Goal: Task Accomplishment & Management: Use online tool/utility

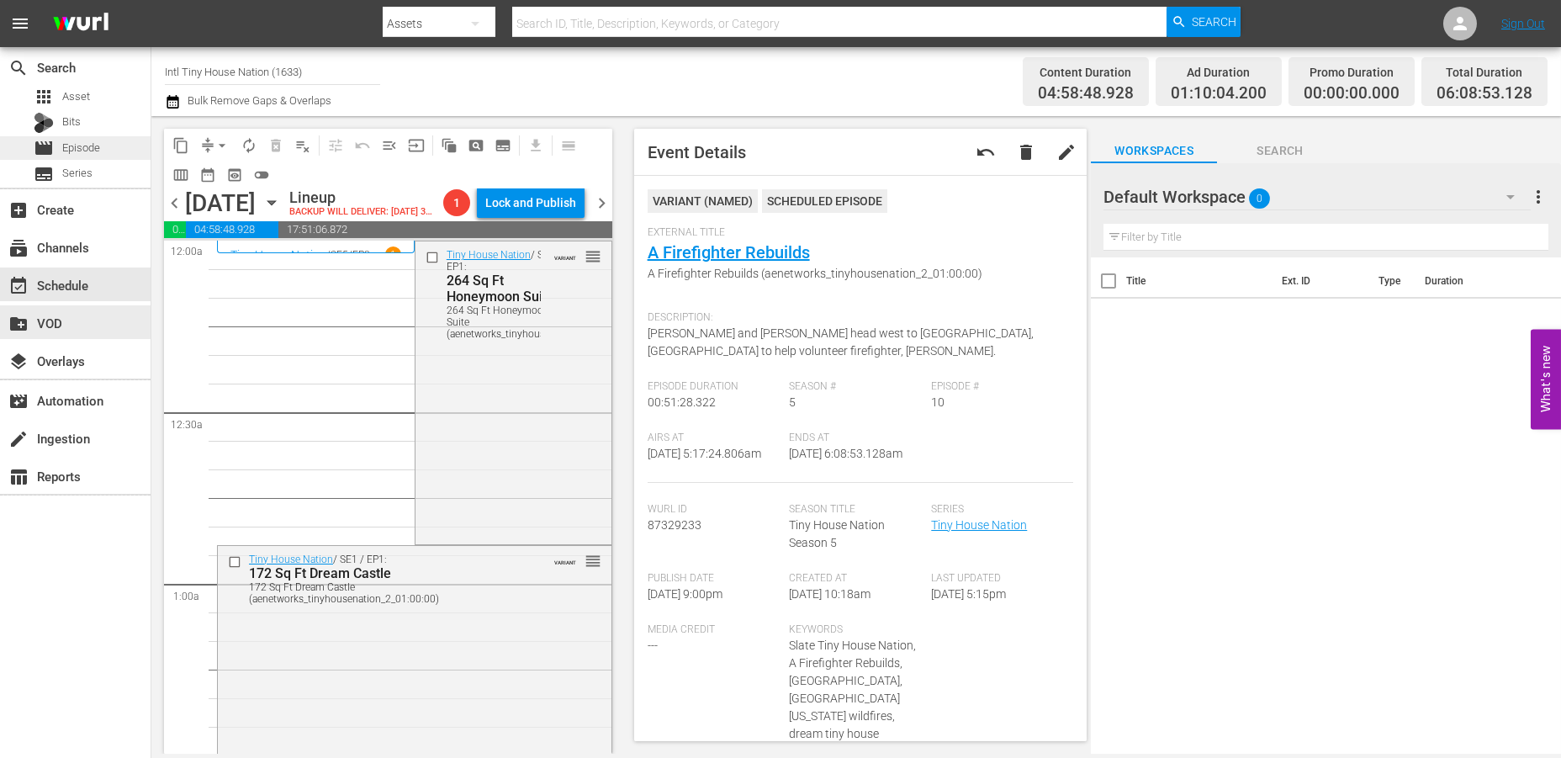
scroll to position [1853, 0]
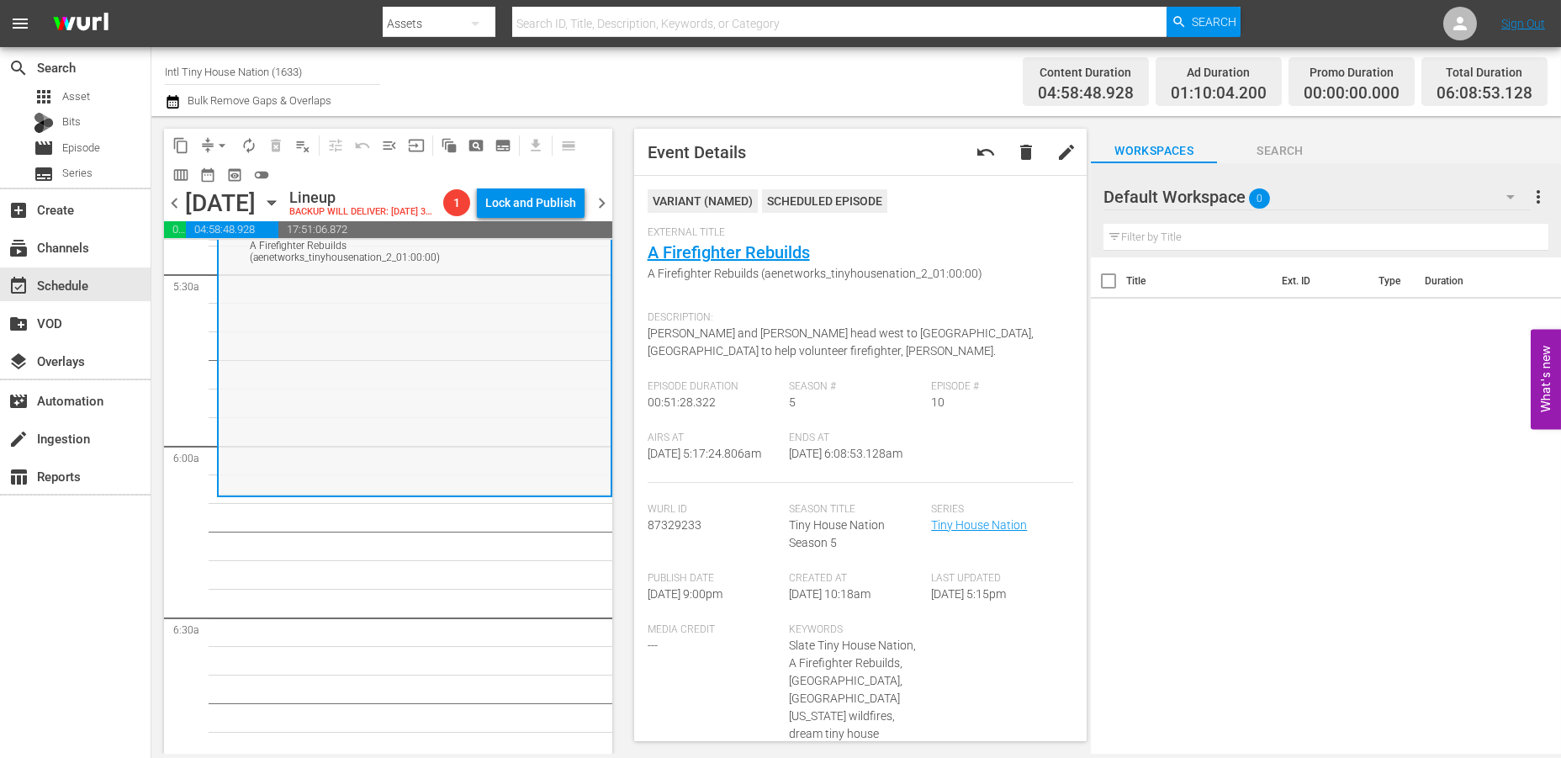
click at [334, 393] on div "Tiny House Nation / SE5 / EP10: A Firefighter Rebuilds A Firefighter Rebuilds (…" at bounding box center [415, 348] width 392 height 289
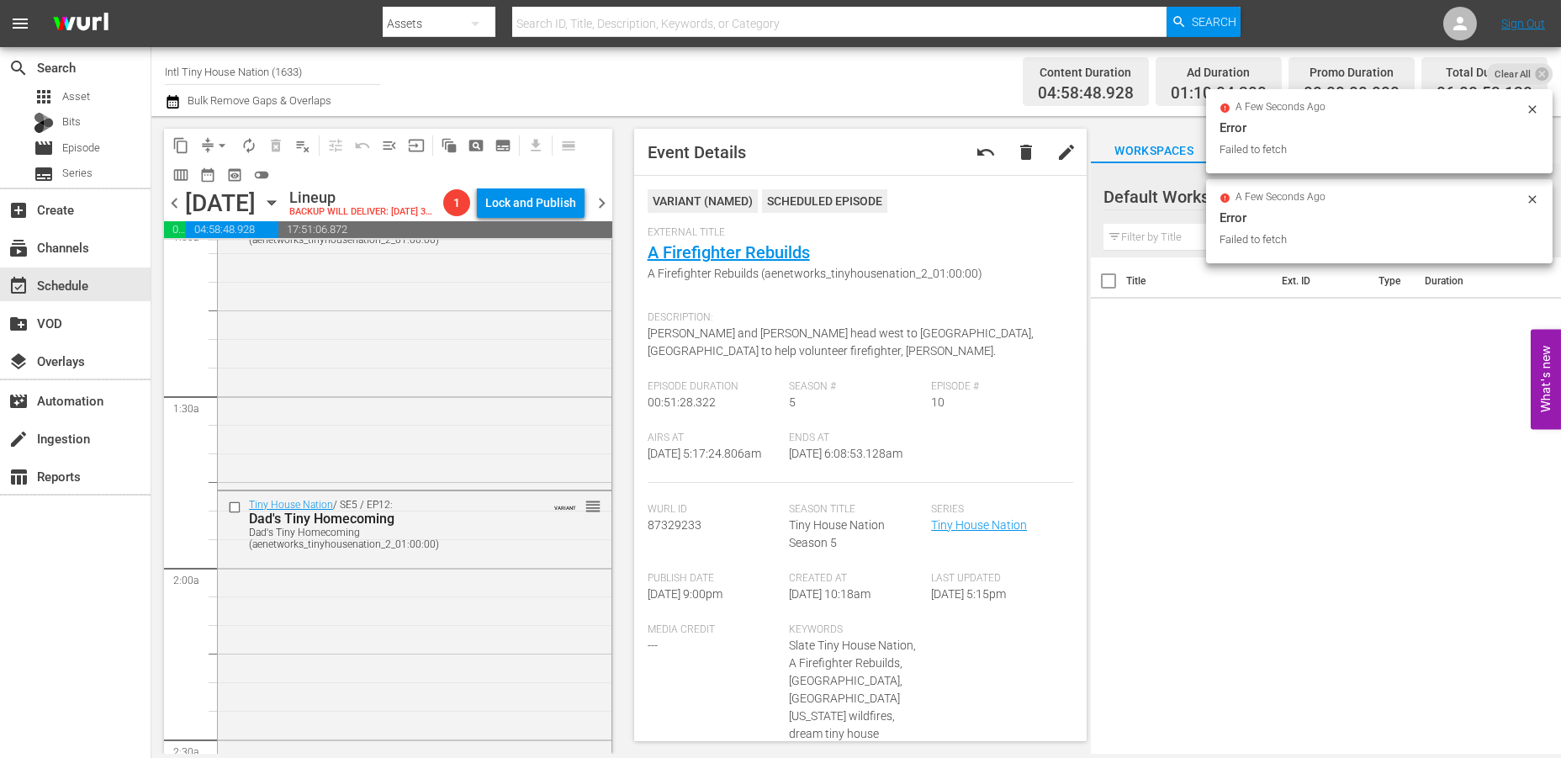
scroll to position [0, 0]
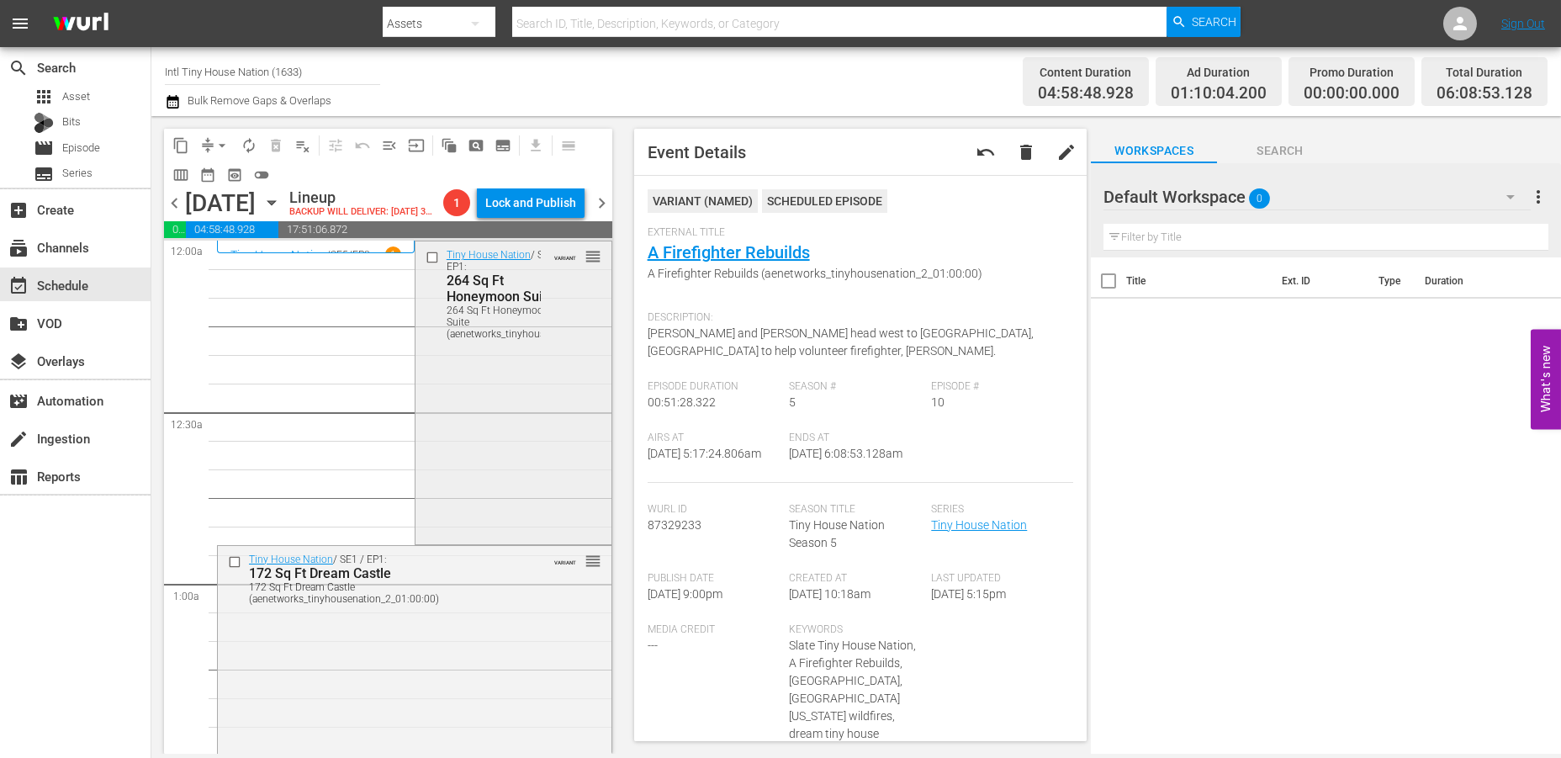
click at [460, 383] on div "Tiny House Nation / SE2 / EP1: 264 Sq Ft Honeymoon Suite 264 Sq Ft Honeymoon Su…" at bounding box center [513, 390] width 196 height 299
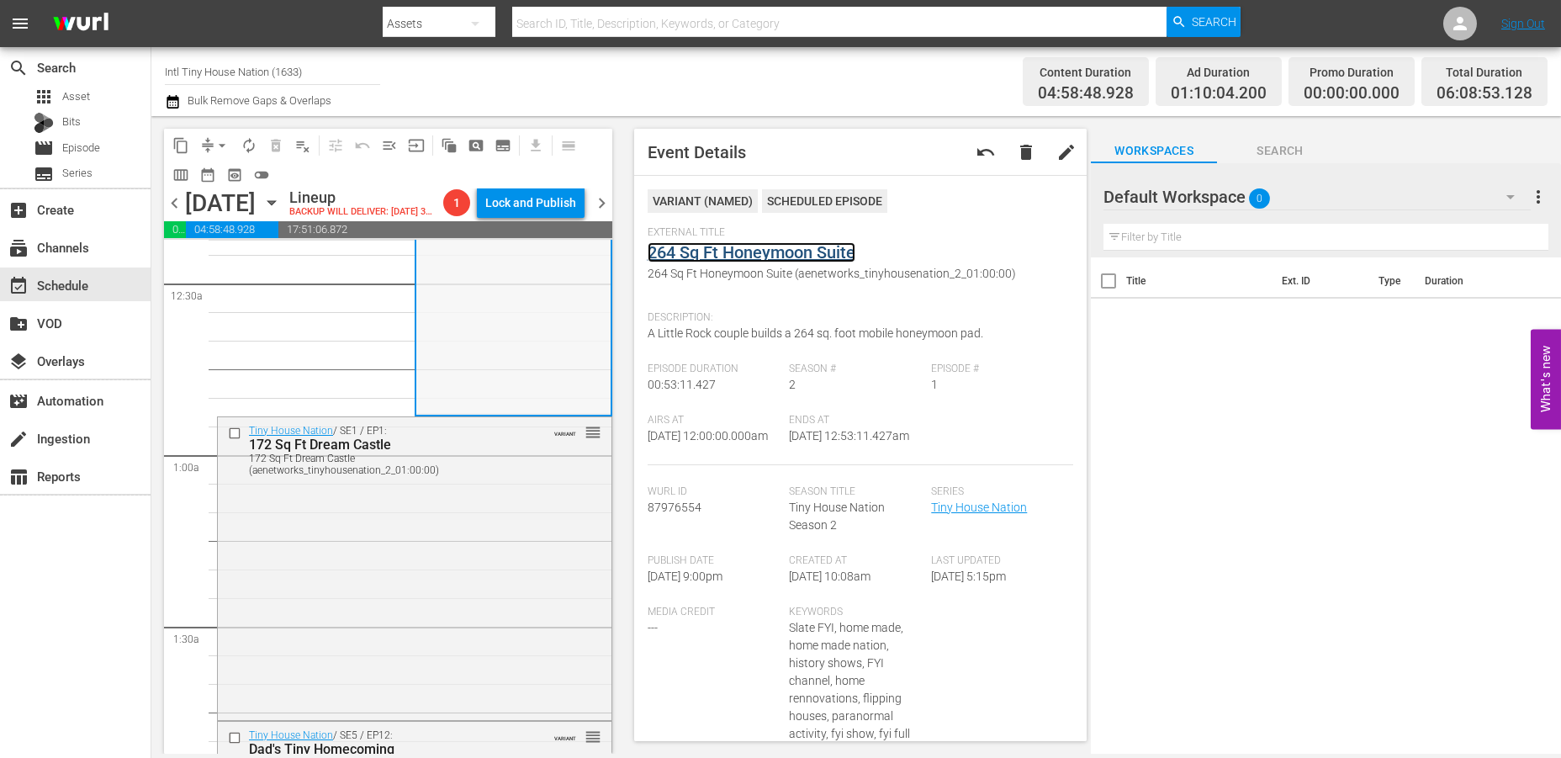
scroll to position [373, 0]
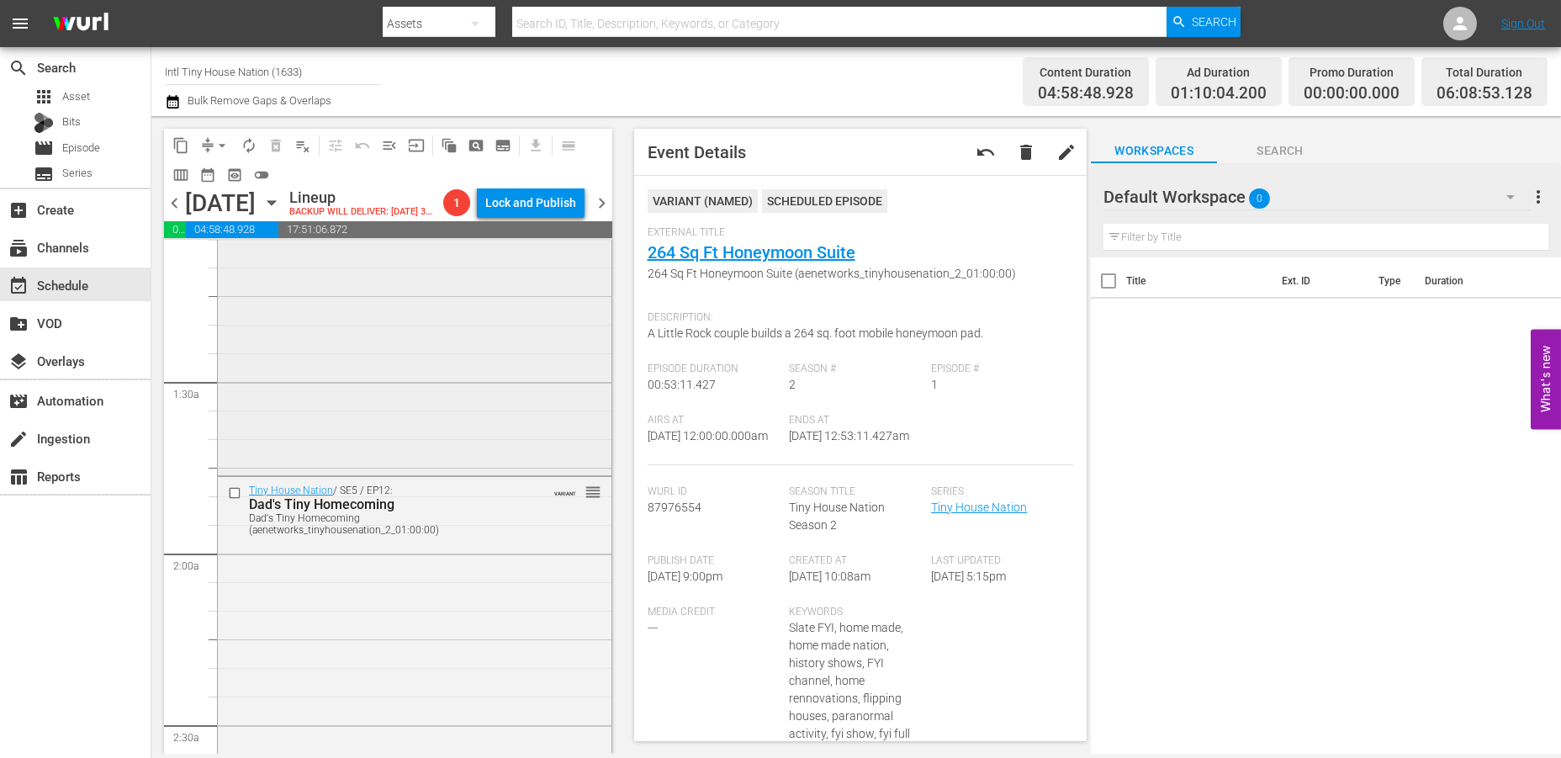
click at [422, 381] on div "Tiny House Nation / SE1 / EP1: 172 Sq Ft Dream Castle 172 Sq Ft Dream Castle (a…" at bounding box center [415, 321] width 394 height 299
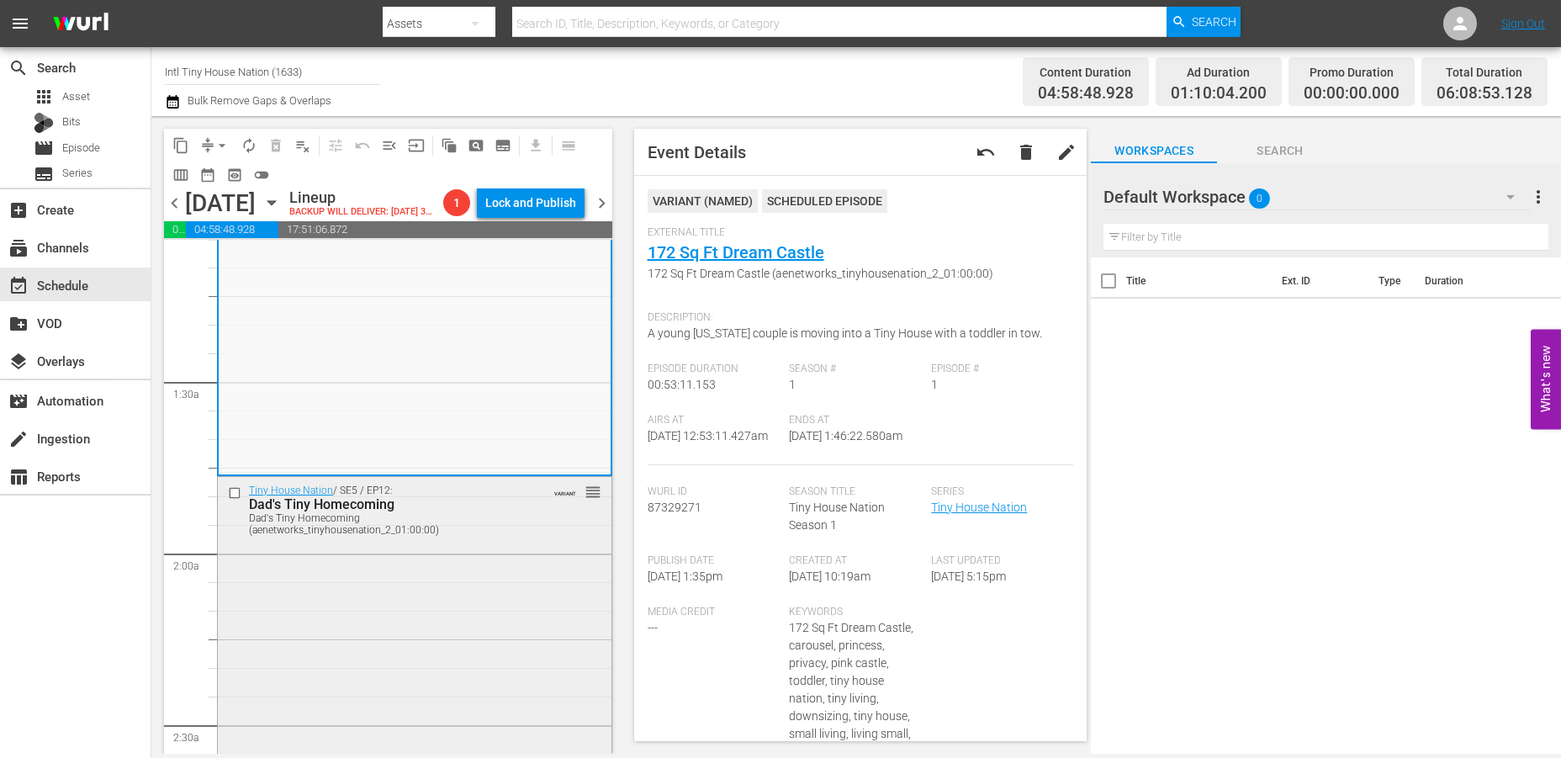
click at [460, 632] on div "Tiny House Nation / SE5 / EP12: Dad's Tiny Homecoming Dad's Tiny Homecoming (ae…" at bounding box center [415, 621] width 394 height 289
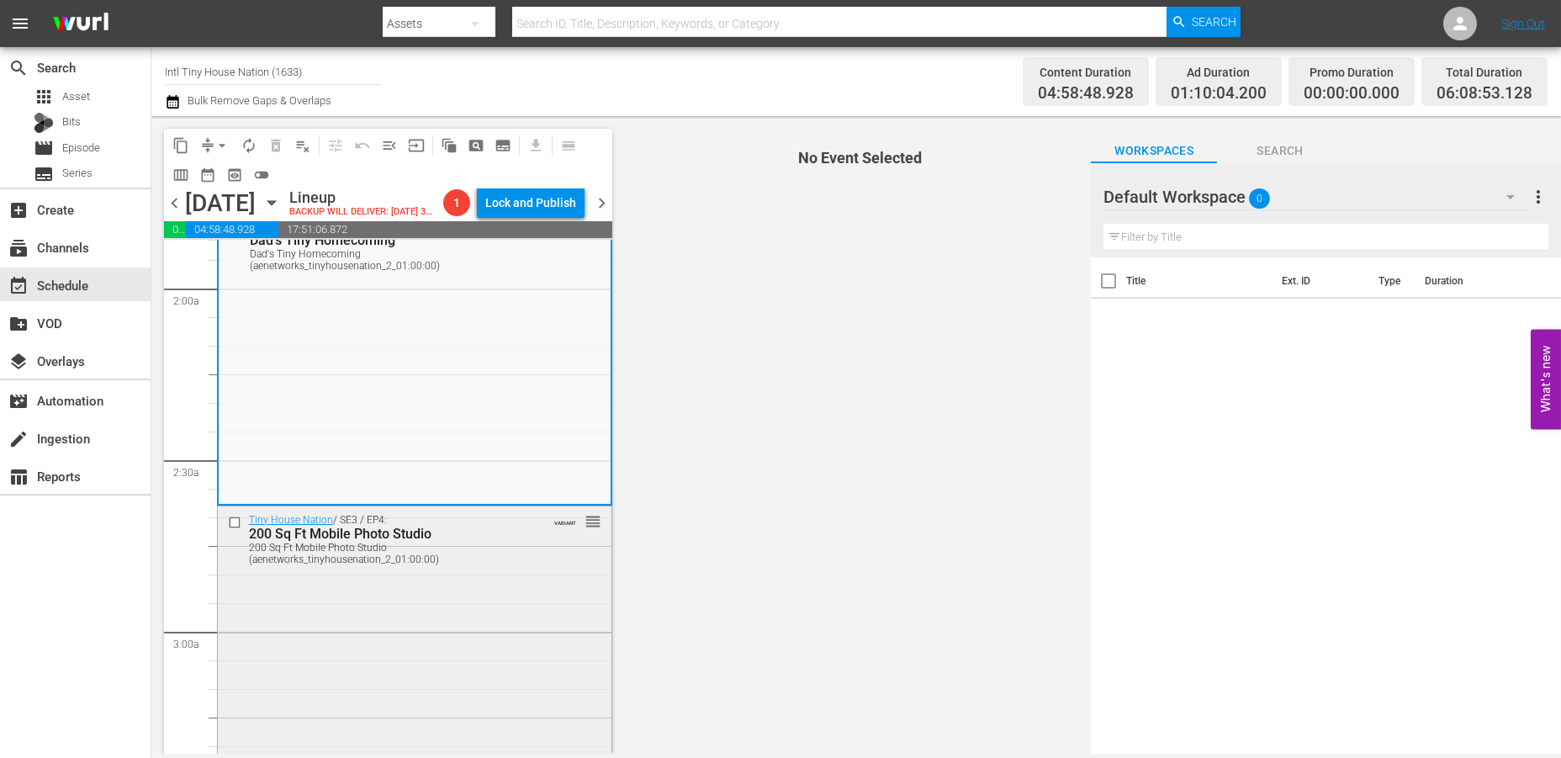
scroll to position [653, 0]
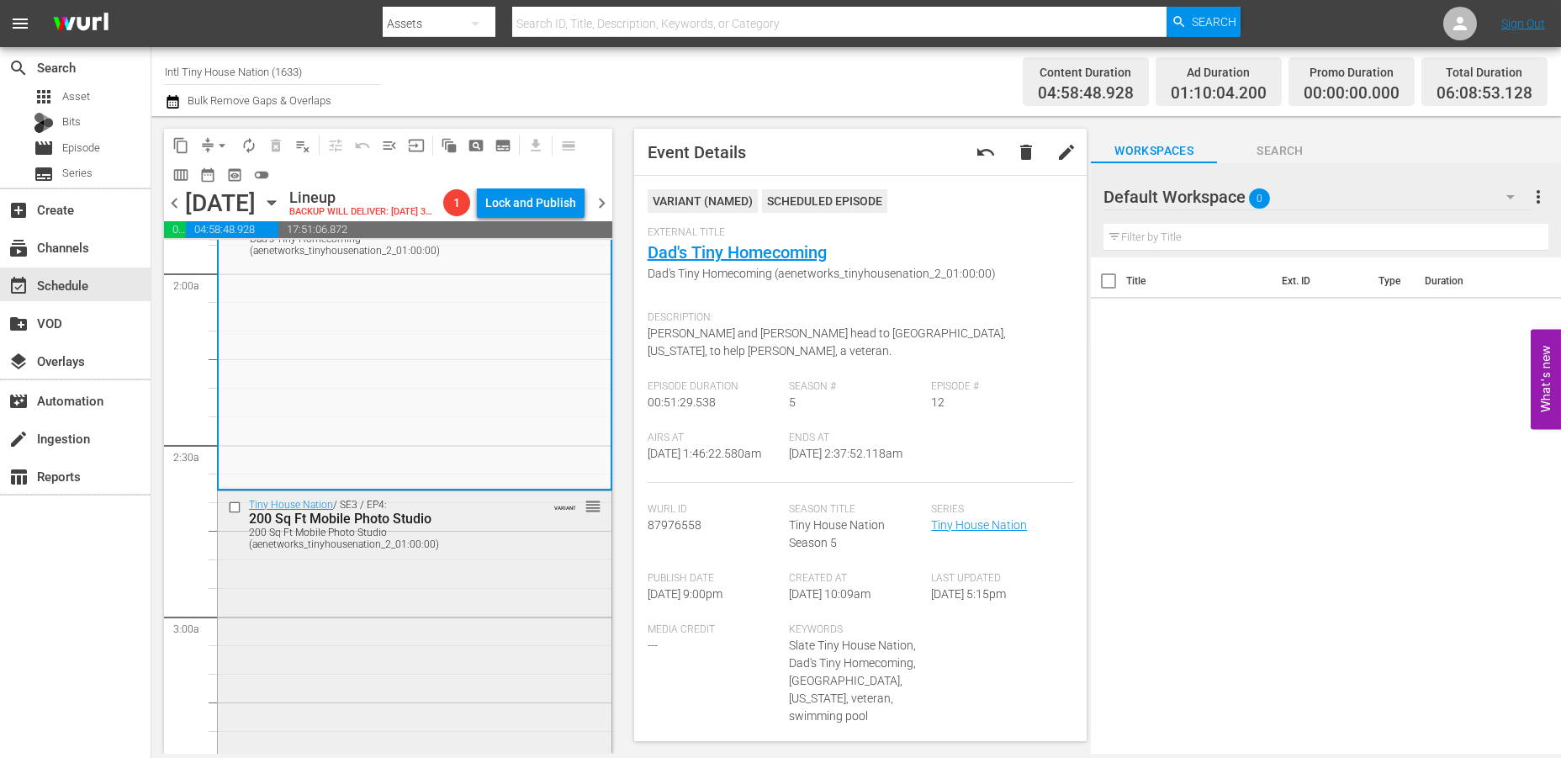
click at [494, 573] on div "Tiny House Nation / SE3 / EP4: 200 Sq Ft Mobile Photo Studio 200 Sq Ft Mobile P…" at bounding box center [415, 640] width 394 height 299
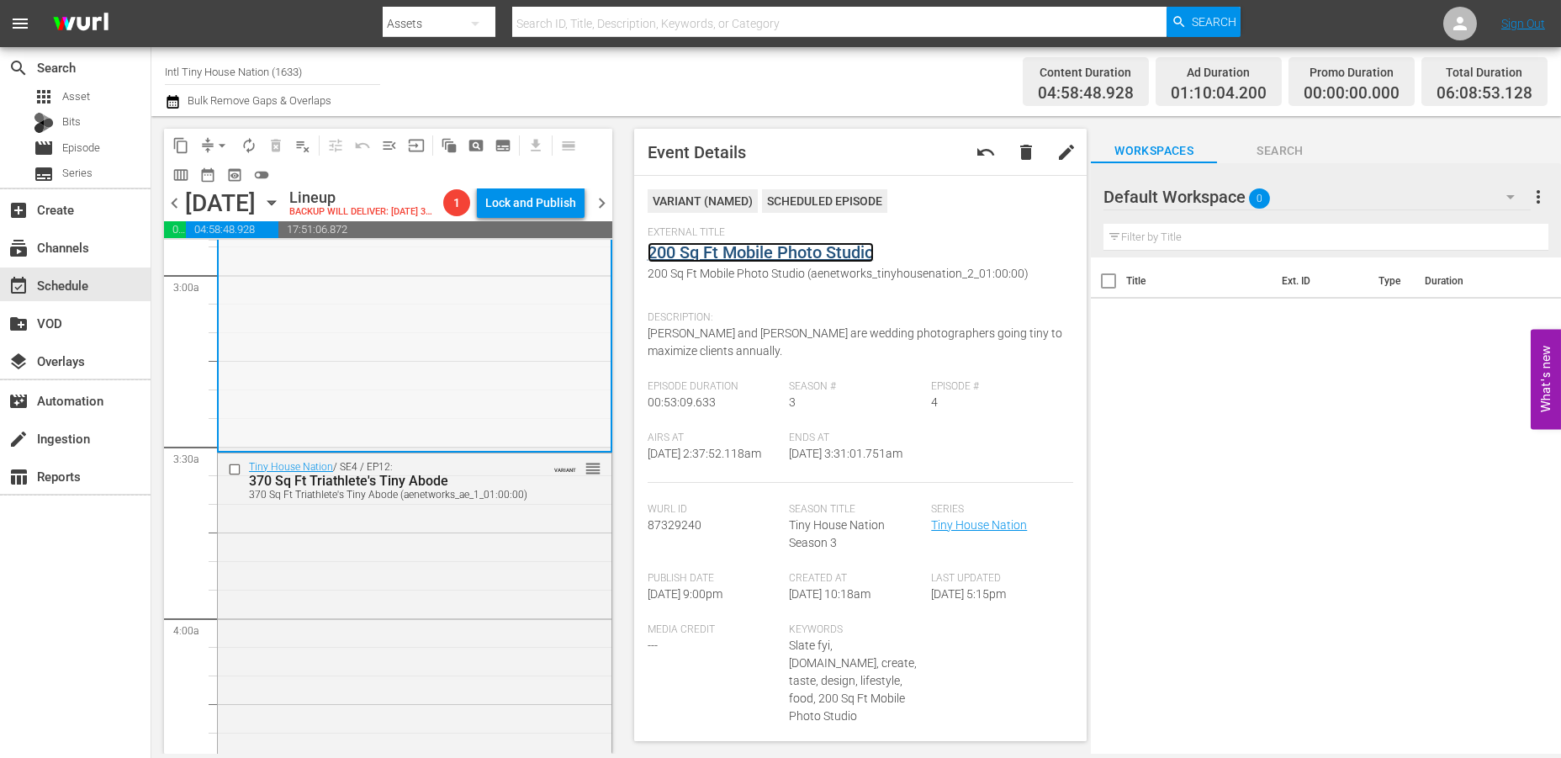
scroll to position [1028, 0]
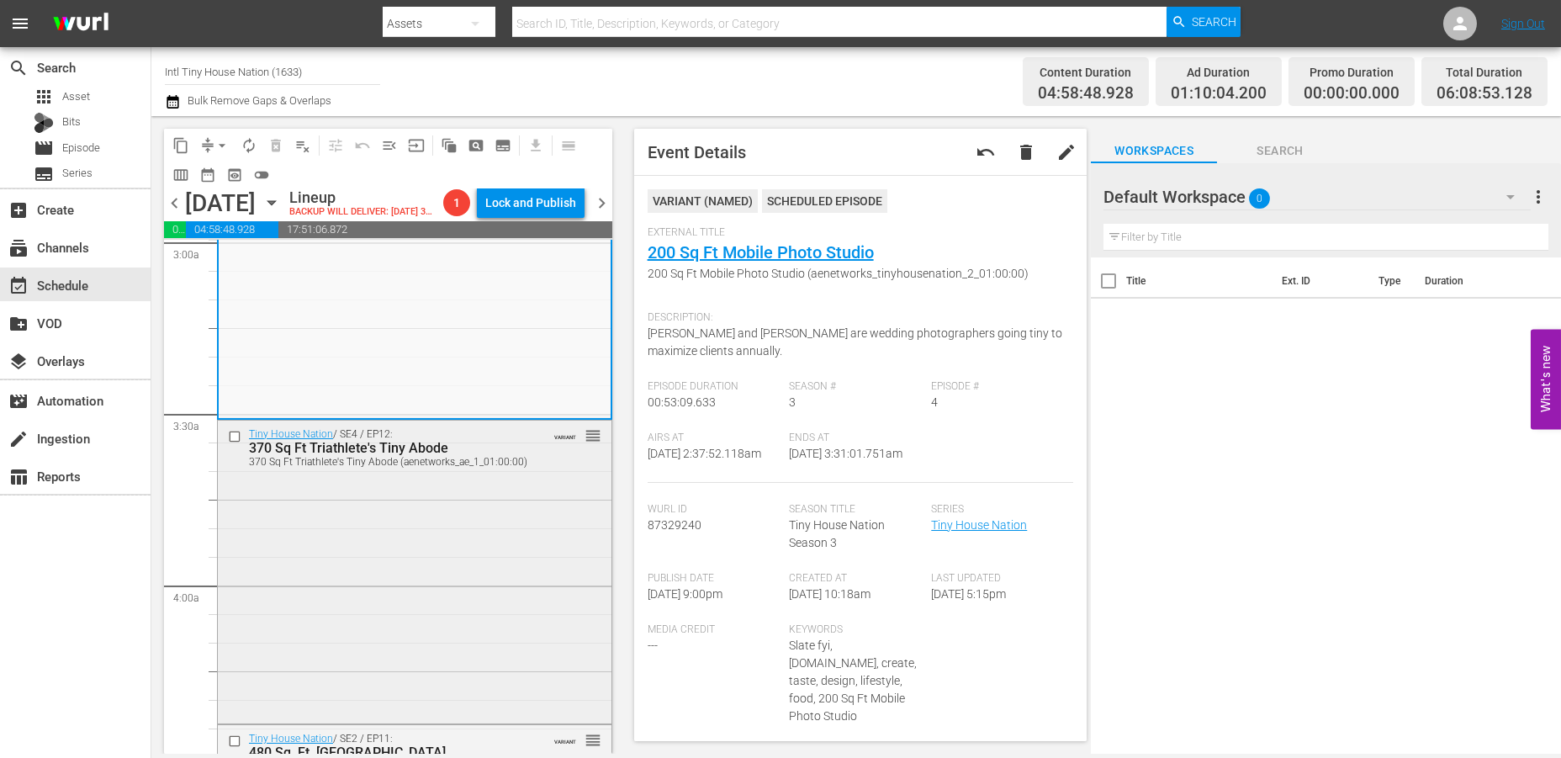
click at [478, 487] on div "Tiny House Nation / SE4 / EP12: 370 Sq Ft Triathlete's Tiny Abode 370 Sq Ft Tri…" at bounding box center [415, 569] width 394 height 299
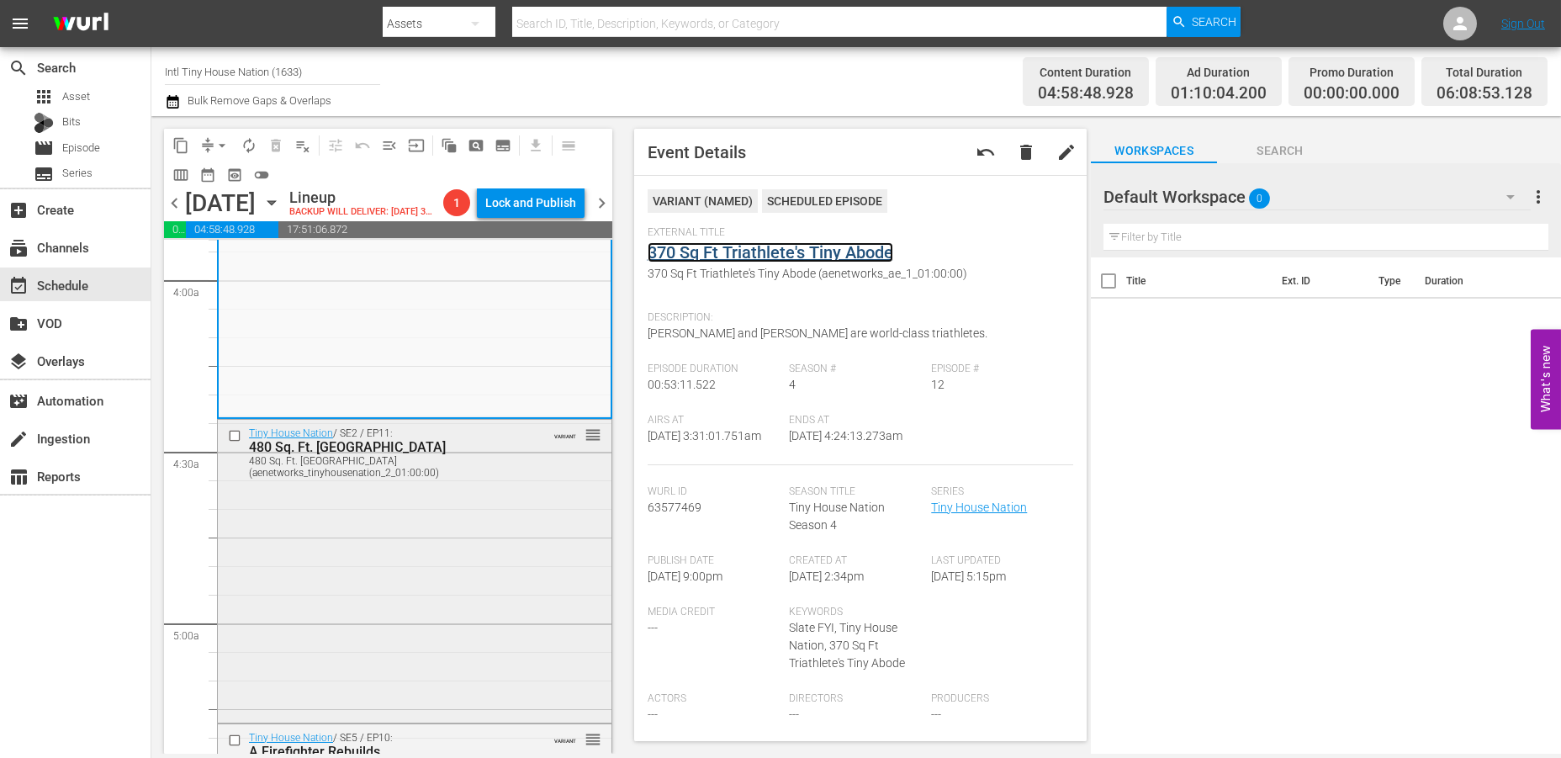
scroll to position [1401, 0]
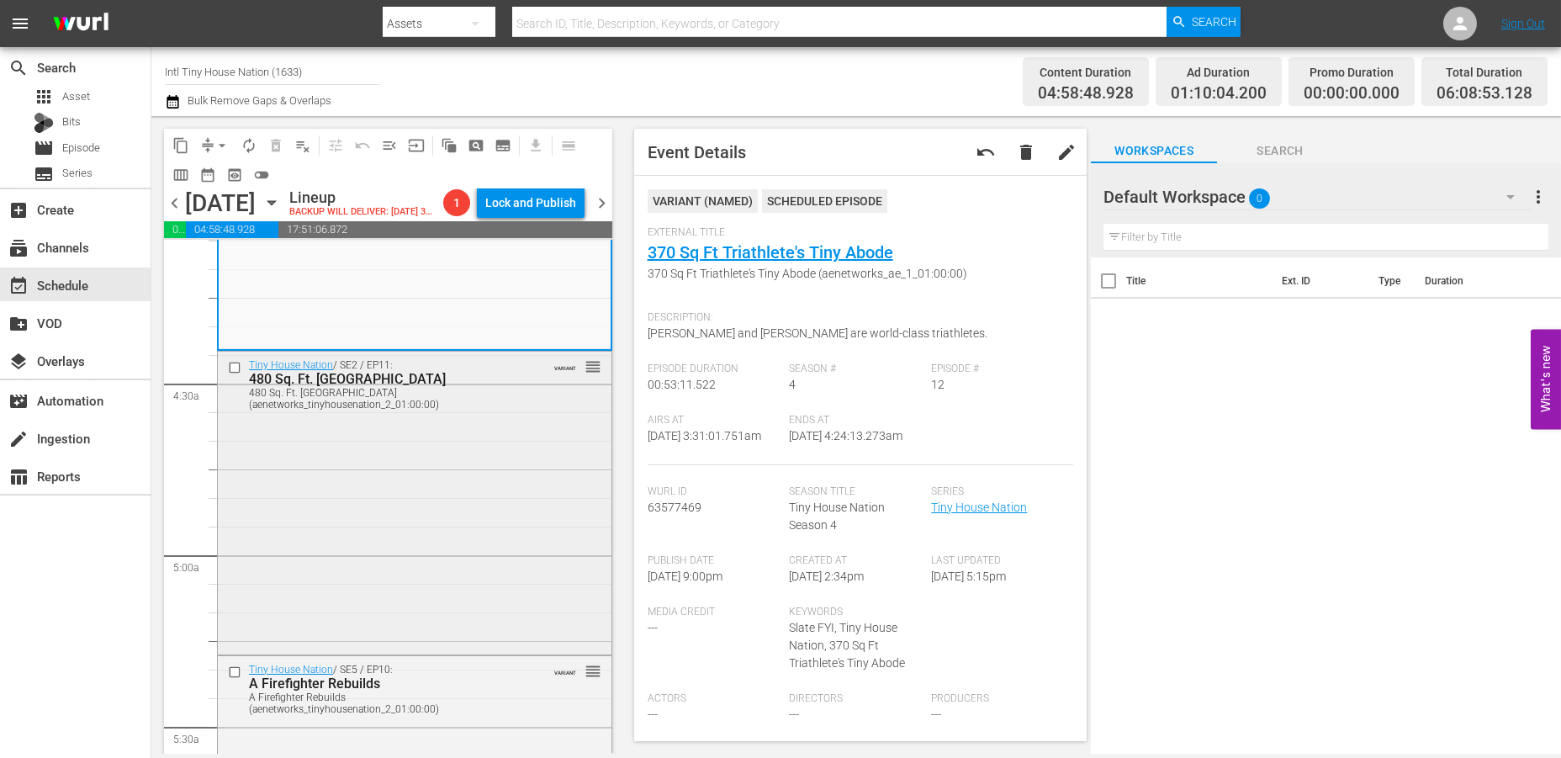
click at [464, 489] on div "Tiny House Nation / SE2 / EP11: 480 Sq. Ft. Gothic Castle House 480 Sq. Ft. Got…" at bounding box center [415, 500] width 394 height 299
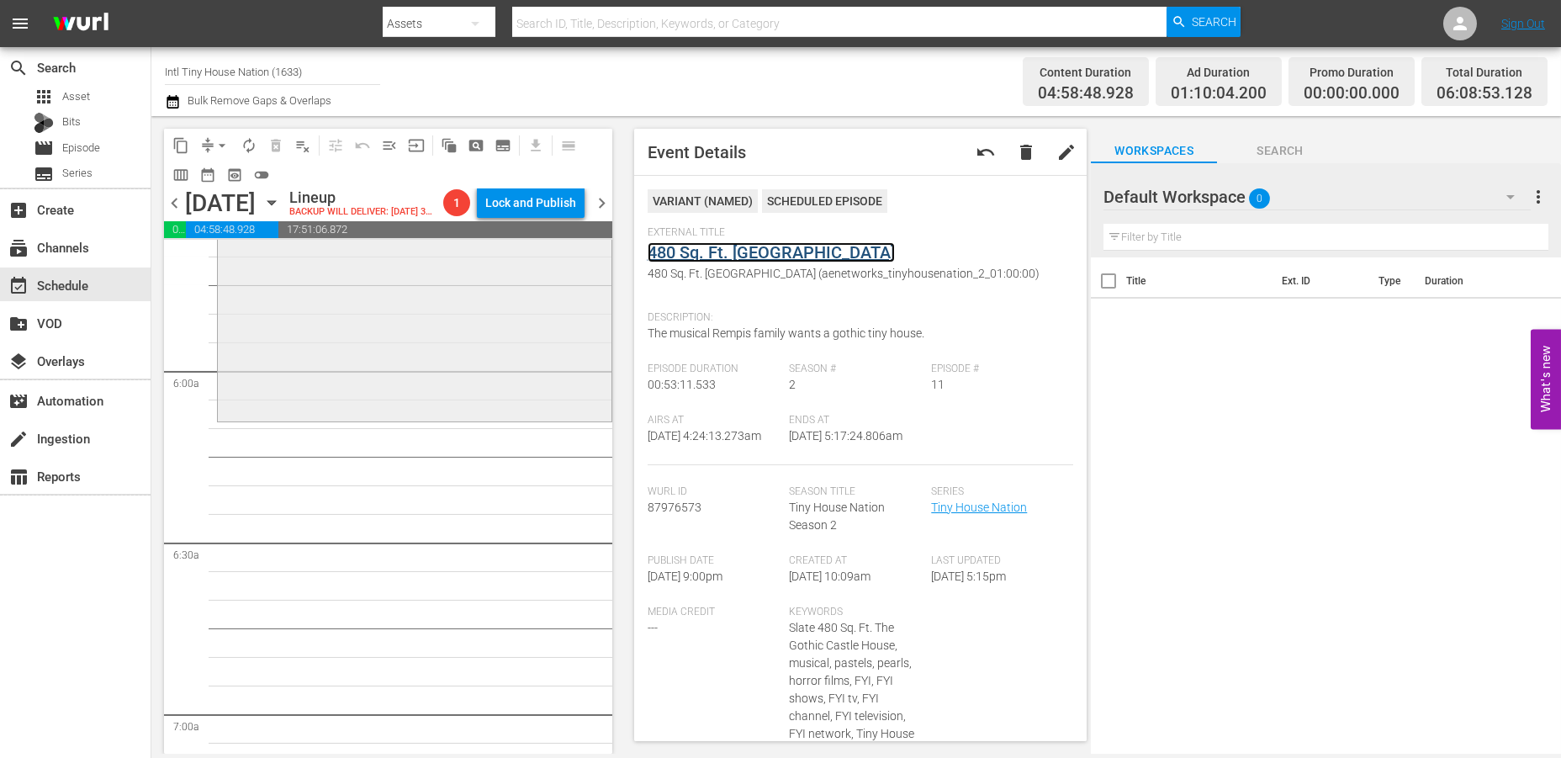
scroll to position [1962, 0]
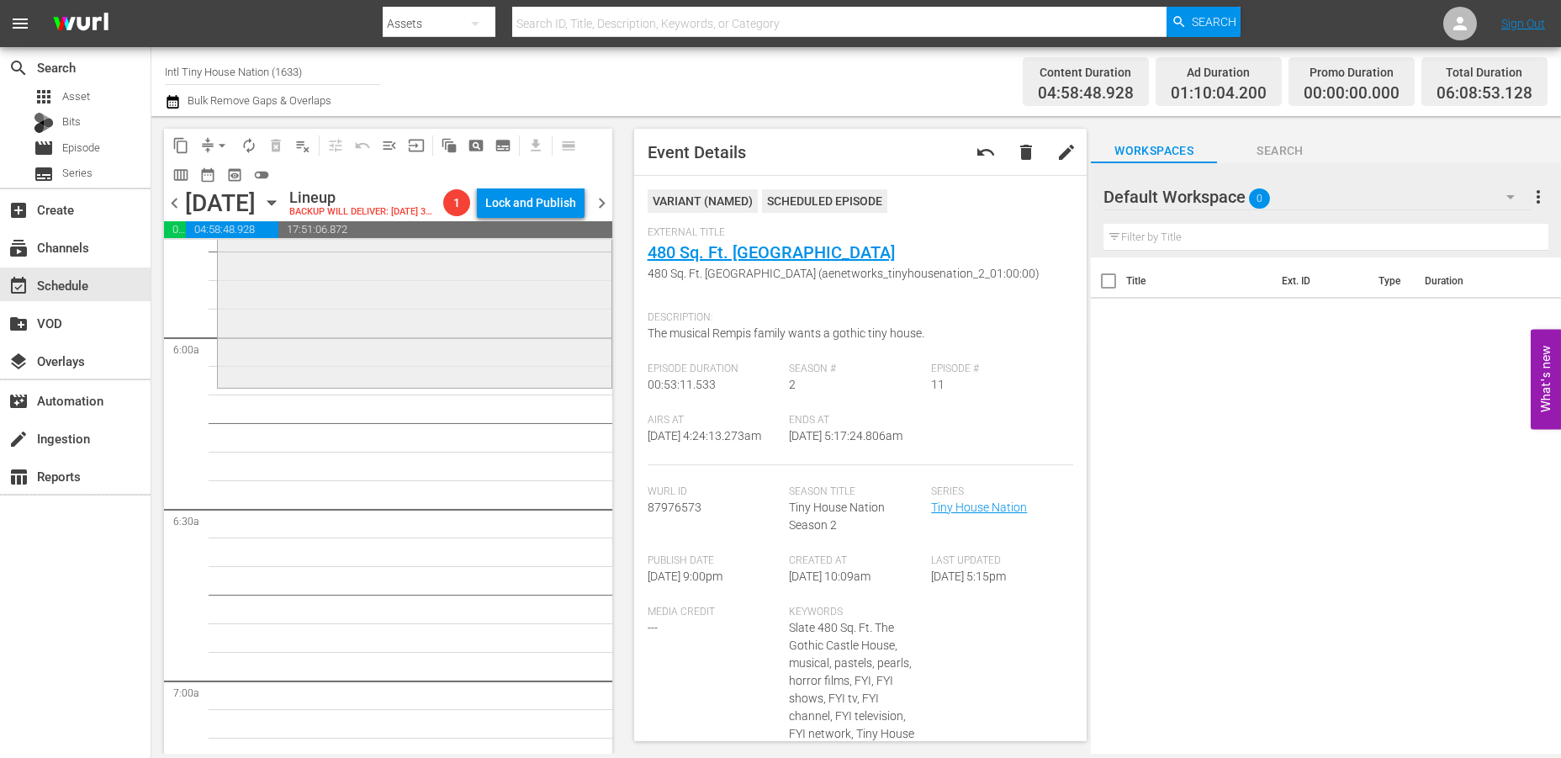
click at [332, 359] on div "Tiny House Nation / SE5 / EP10: A Firefighter Rebuilds A Firefighter Rebuilds (…" at bounding box center [415, 239] width 394 height 289
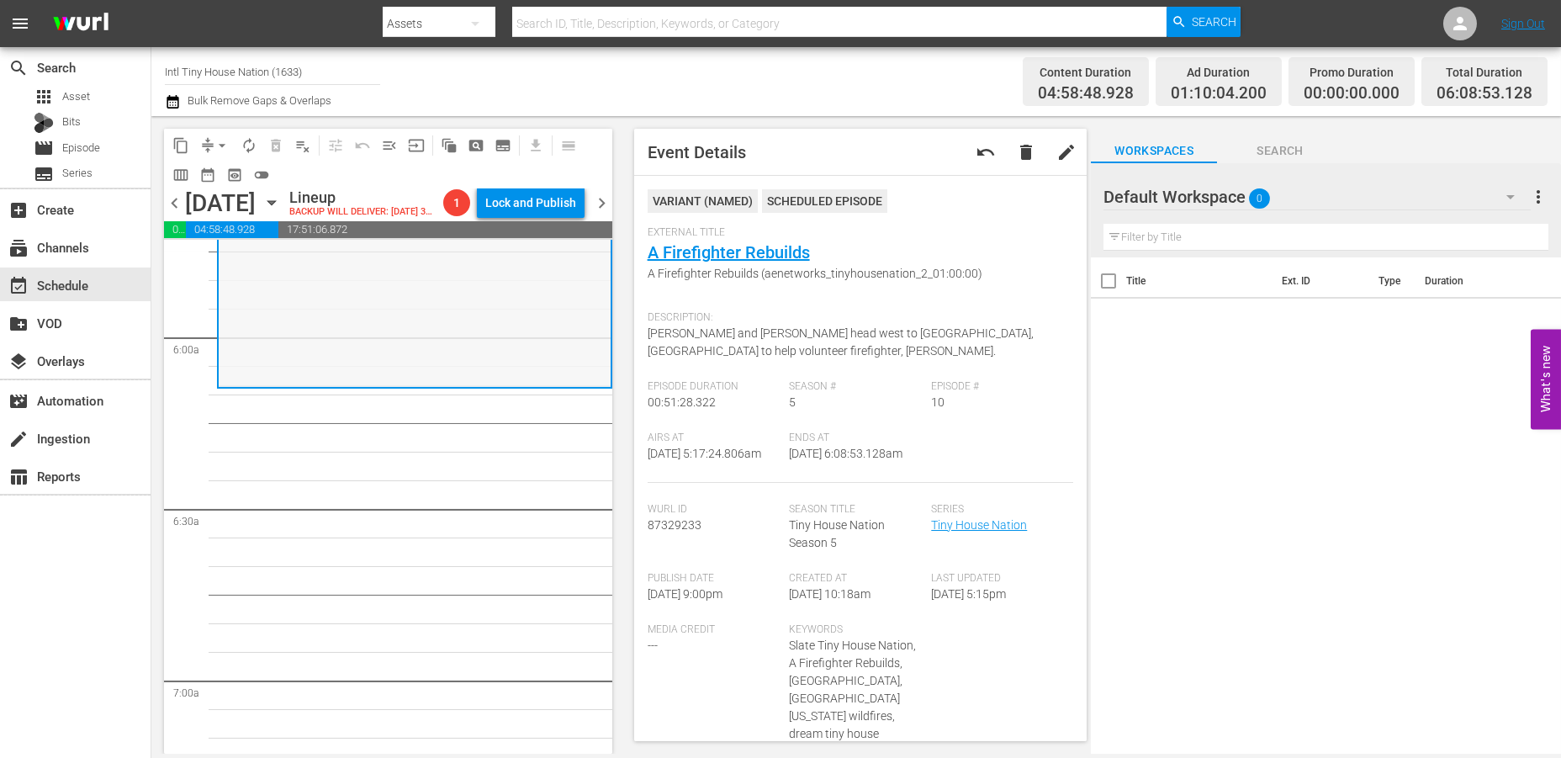
click at [280, 325] on div "Tiny House Nation / SE5 / EP10: A Firefighter Rebuilds A Firefighter Rebuilds (…" at bounding box center [415, 240] width 392 height 289
click at [219, 143] on span "arrow_drop_down" at bounding box center [222, 145] width 17 height 17
click at [223, 177] on li "Align to Midnight" at bounding box center [223, 179] width 177 height 28
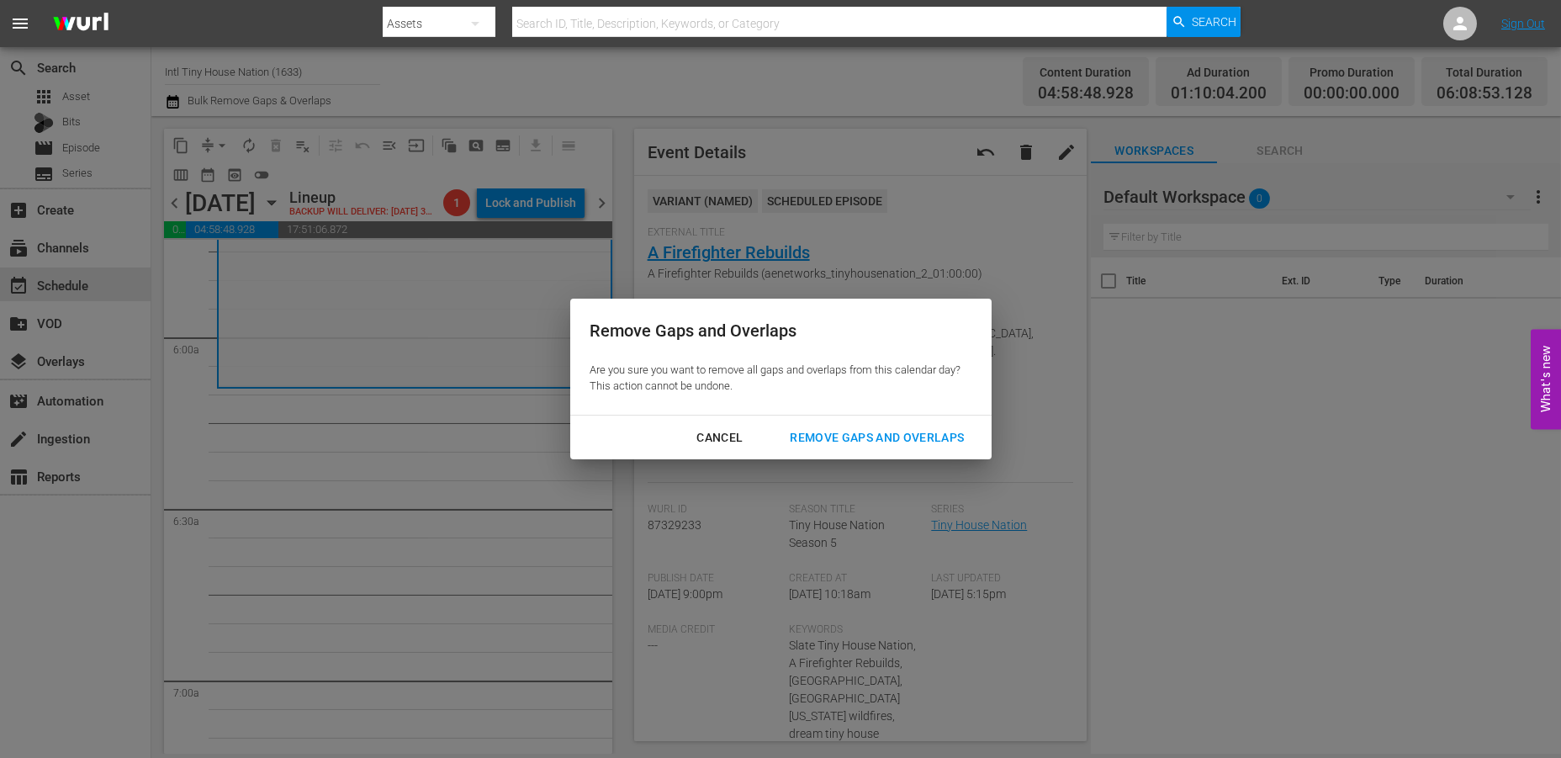
click at [901, 432] on div "Remove Gaps and Overlaps" at bounding box center [876, 437] width 201 height 21
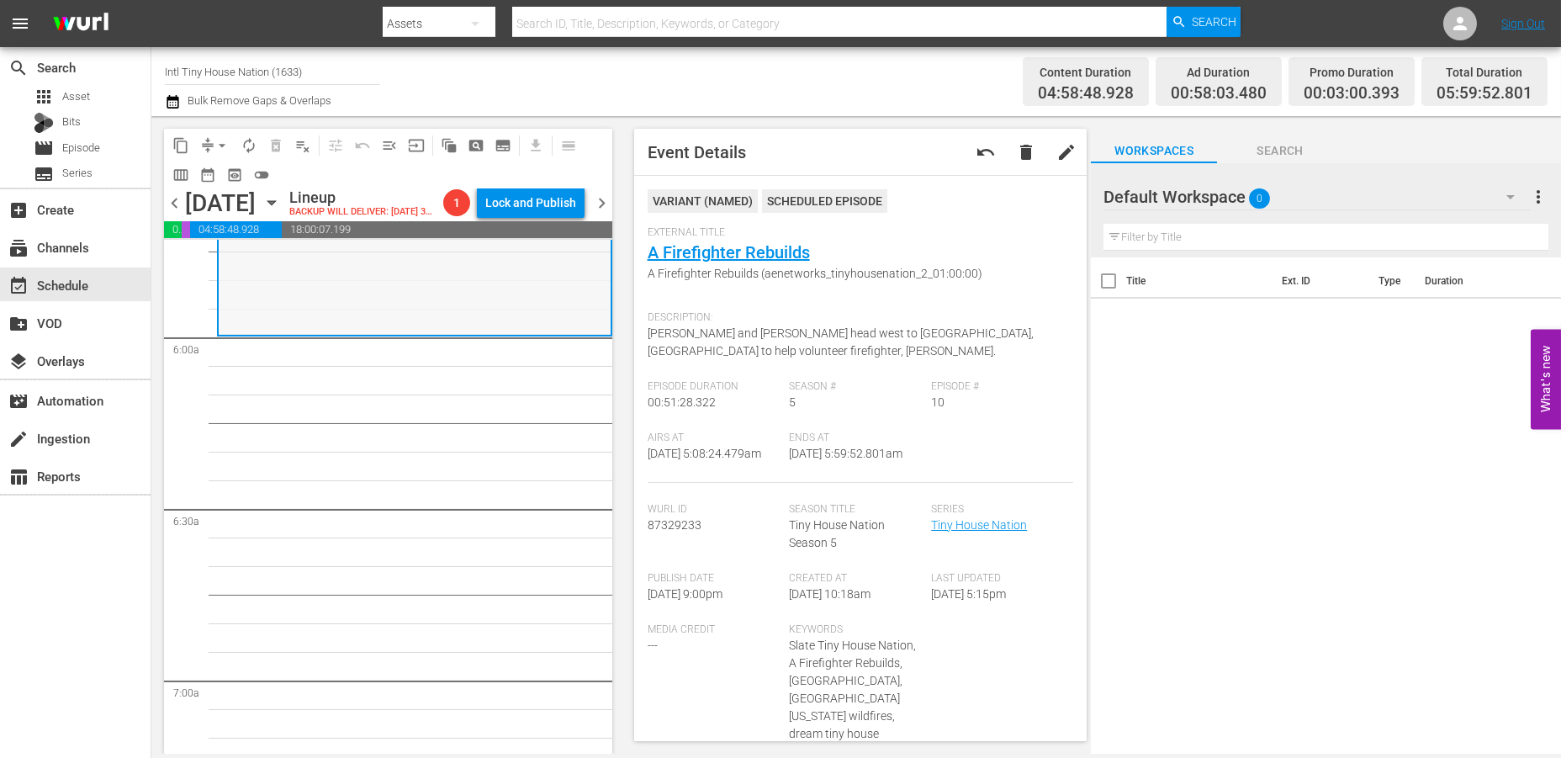
click at [344, 290] on div "Tiny House Nation / SE5 / EP10: A Firefighter Rebuilds A Firefighter Rebuilds (…" at bounding box center [415, 189] width 392 height 289
click at [214, 135] on button "arrow_drop_down" at bounding box center [222, 145] width 27 height 27
click at [209, 177] on li "Align to Midnight" at bounding box center [223, 179] width 177 height 28
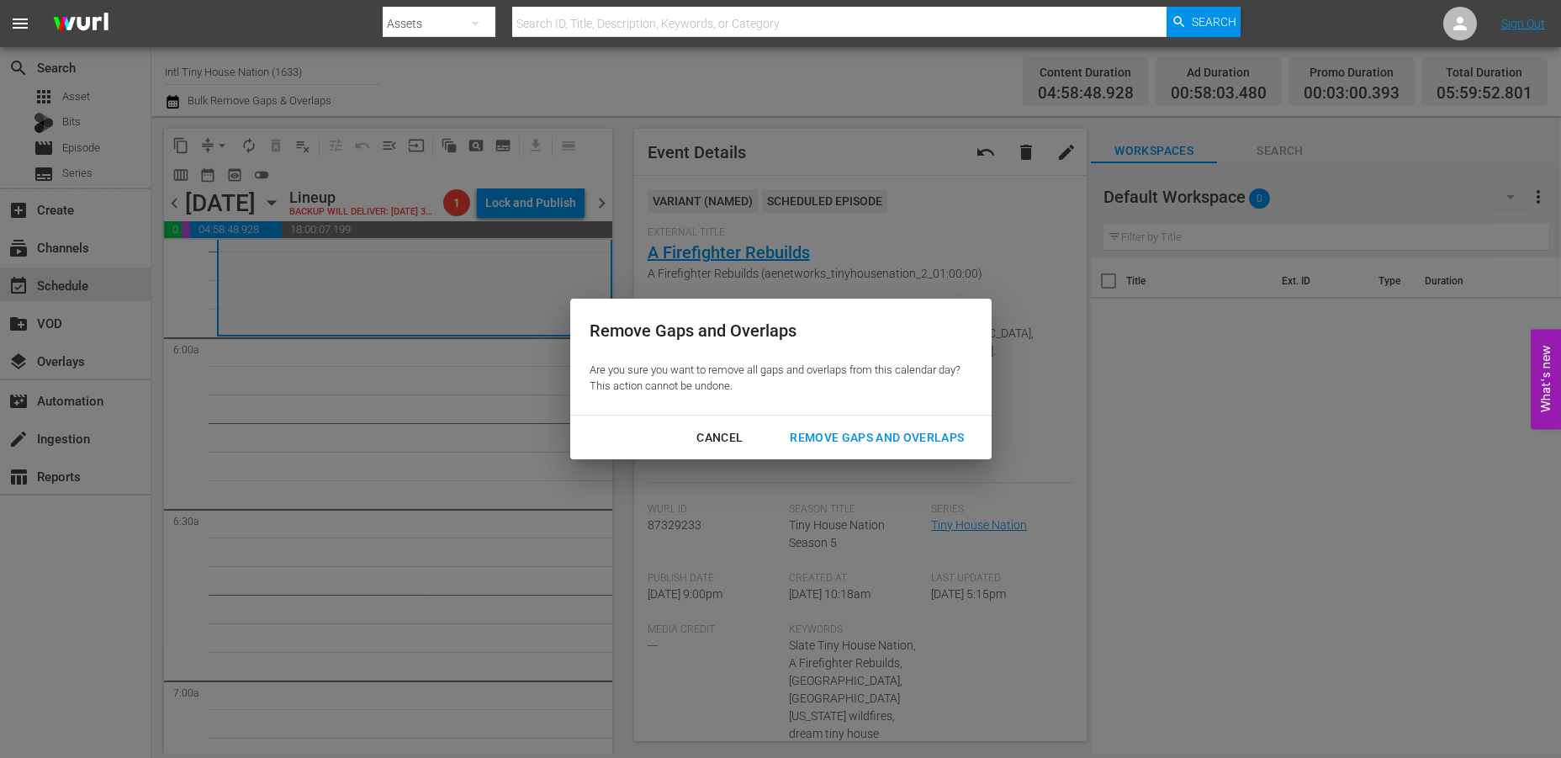
click at [839, 439] on div "Remove Gaps and Overlaps" at bounding box center [876, 437] width 201 height 21
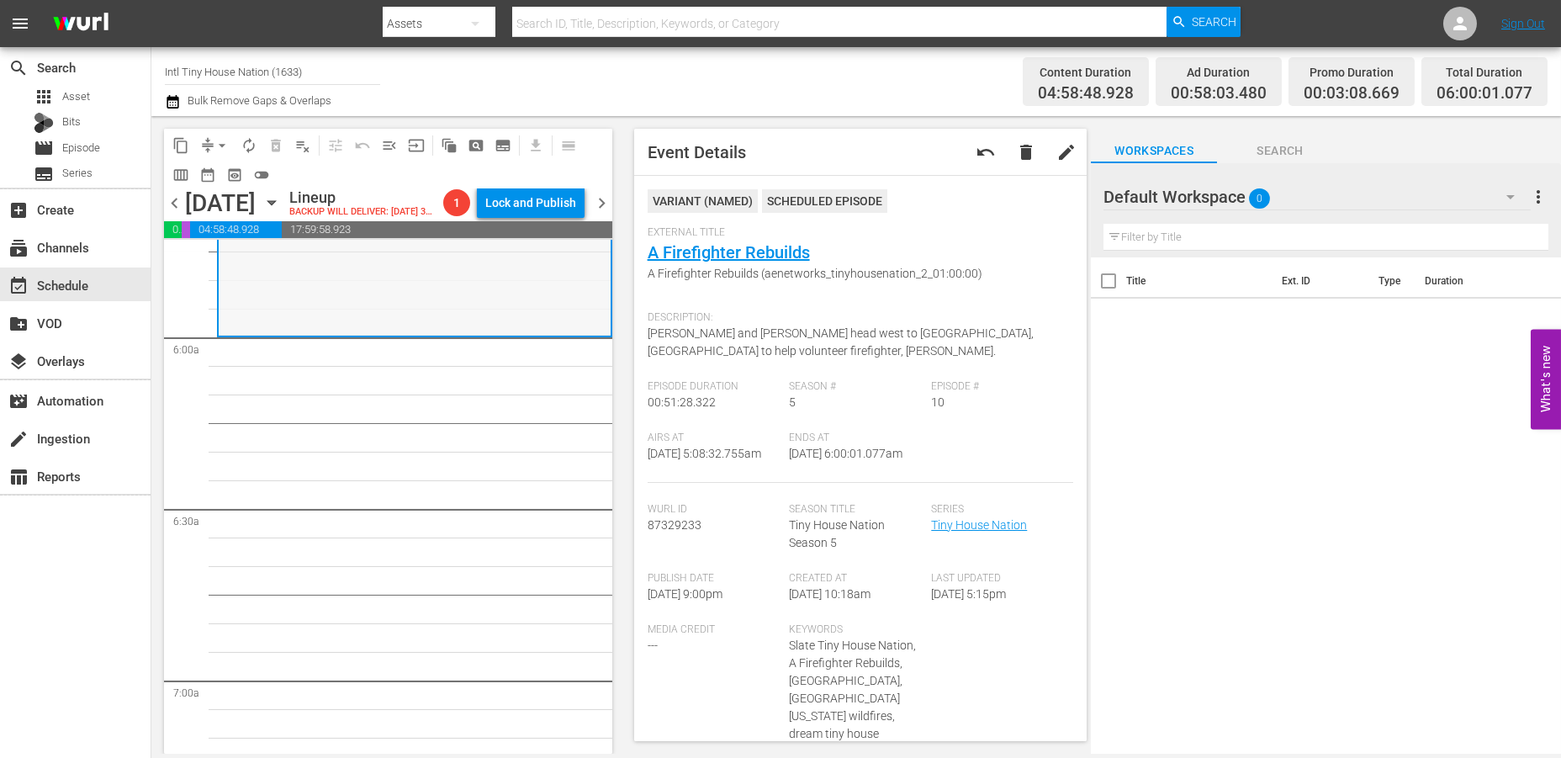
click at [292, 317] on div "Tiny House Nation / SE5 / EP10: A Firefighter Rebuilds A Firefighter Rebuilds (…" at bounding box center [415, 189] width 392 height 289
click at [227, 138] on span "arrow_drop_down" at bounding box center [222, 145] width 17 height 17
click at [216, 180] on li "Align to Midnight" at bounding box center [223, 179] width 177 height 28
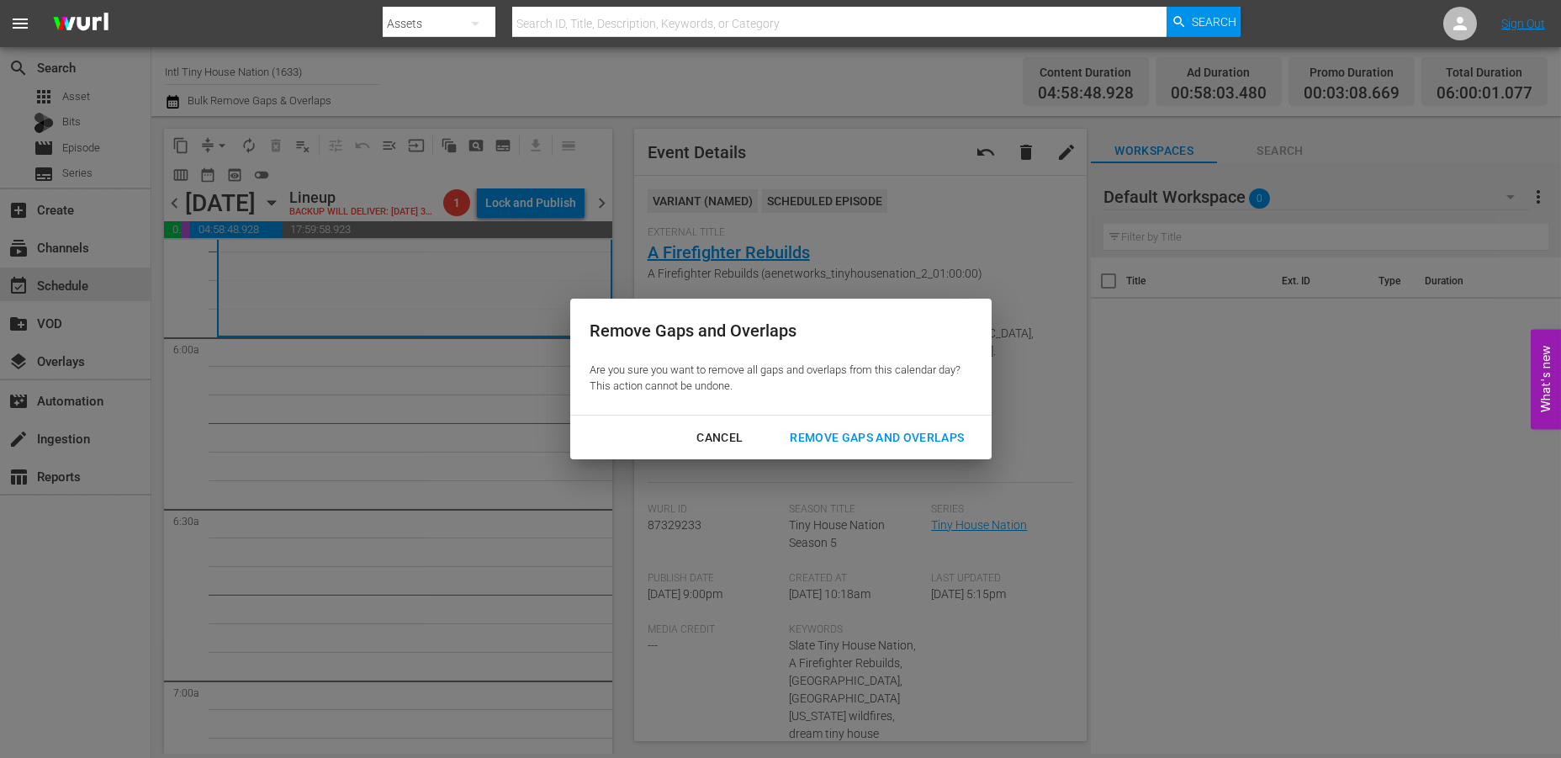
click at [850, 431] on div "Remove Gaps and Overlaps" at bounding box center [876, 437] width 201 height 21
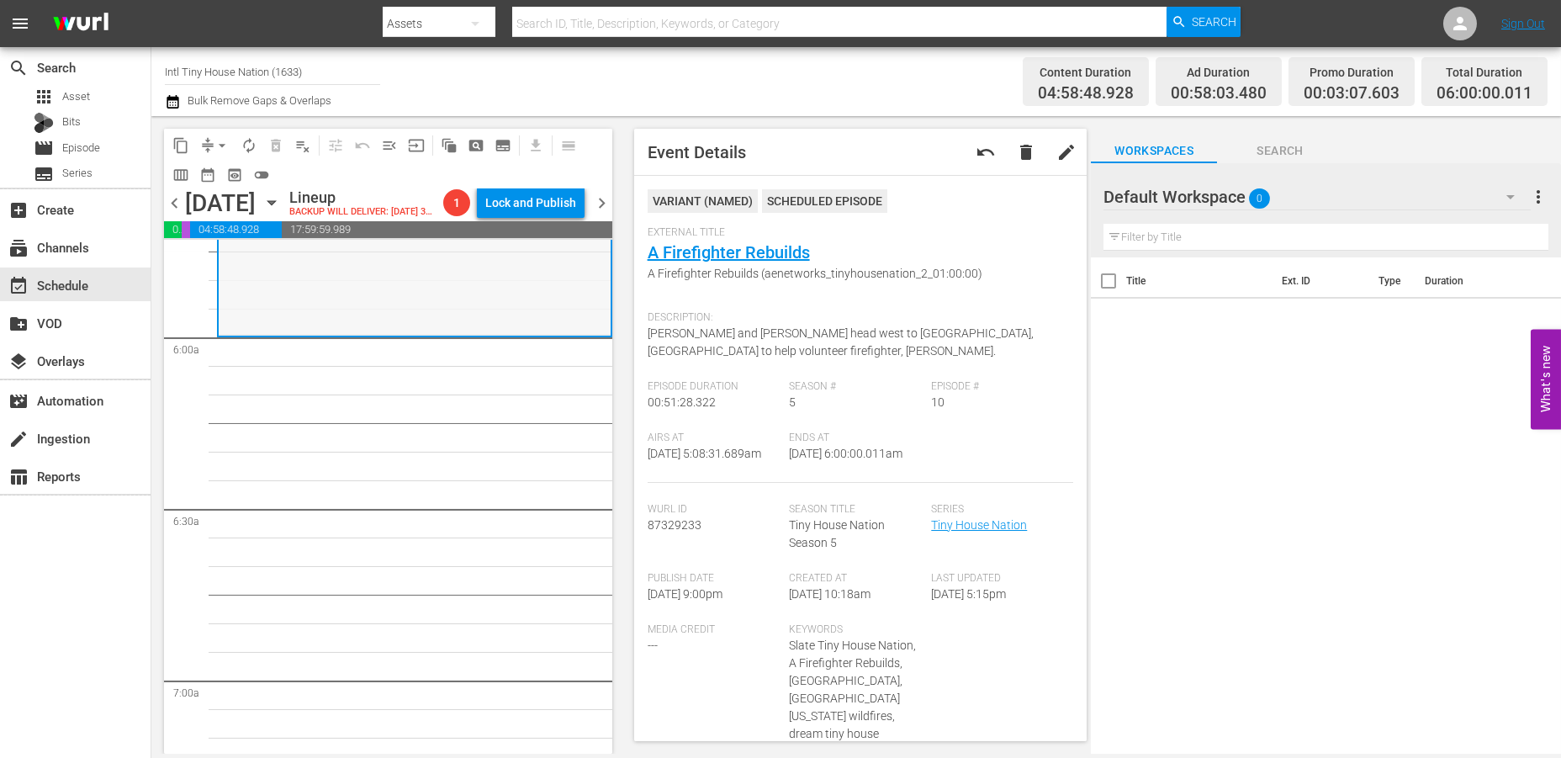
click at [338, 293] on div "Tiny House Nation / SE5 / EP10: A Firefighter Rebuilds A Firefighter Rebuilds (…" at bounding box center [415, 189] width 392 height 289
click at [253, 140] on span "autorenew_outlined" at bounding box center [248, 145] width 17 height 17
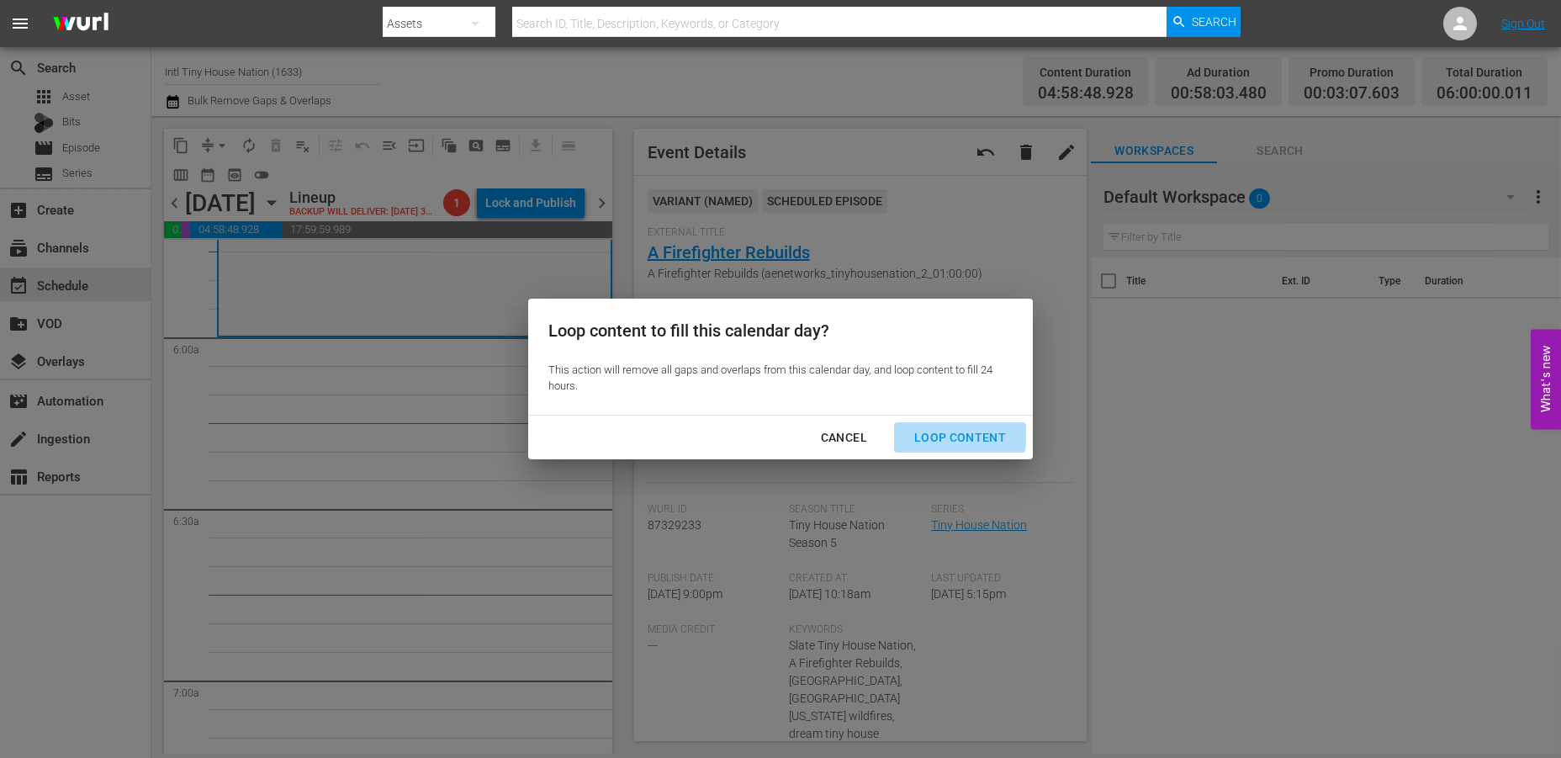
click at [941, 433] on div "Loop Content" at bounding box center [960, 437] width 119 height 21
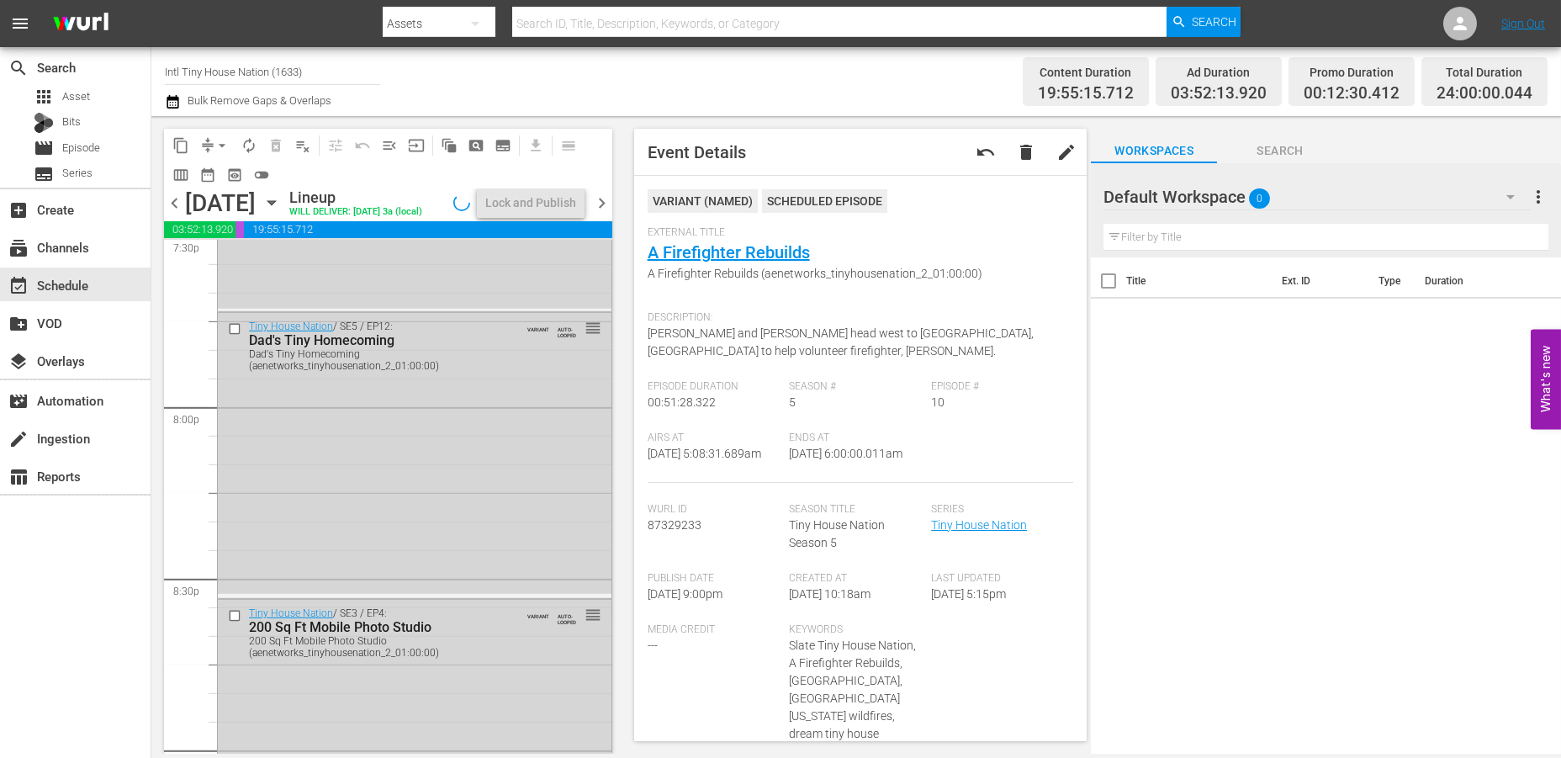
scroll to position [7720, 0]
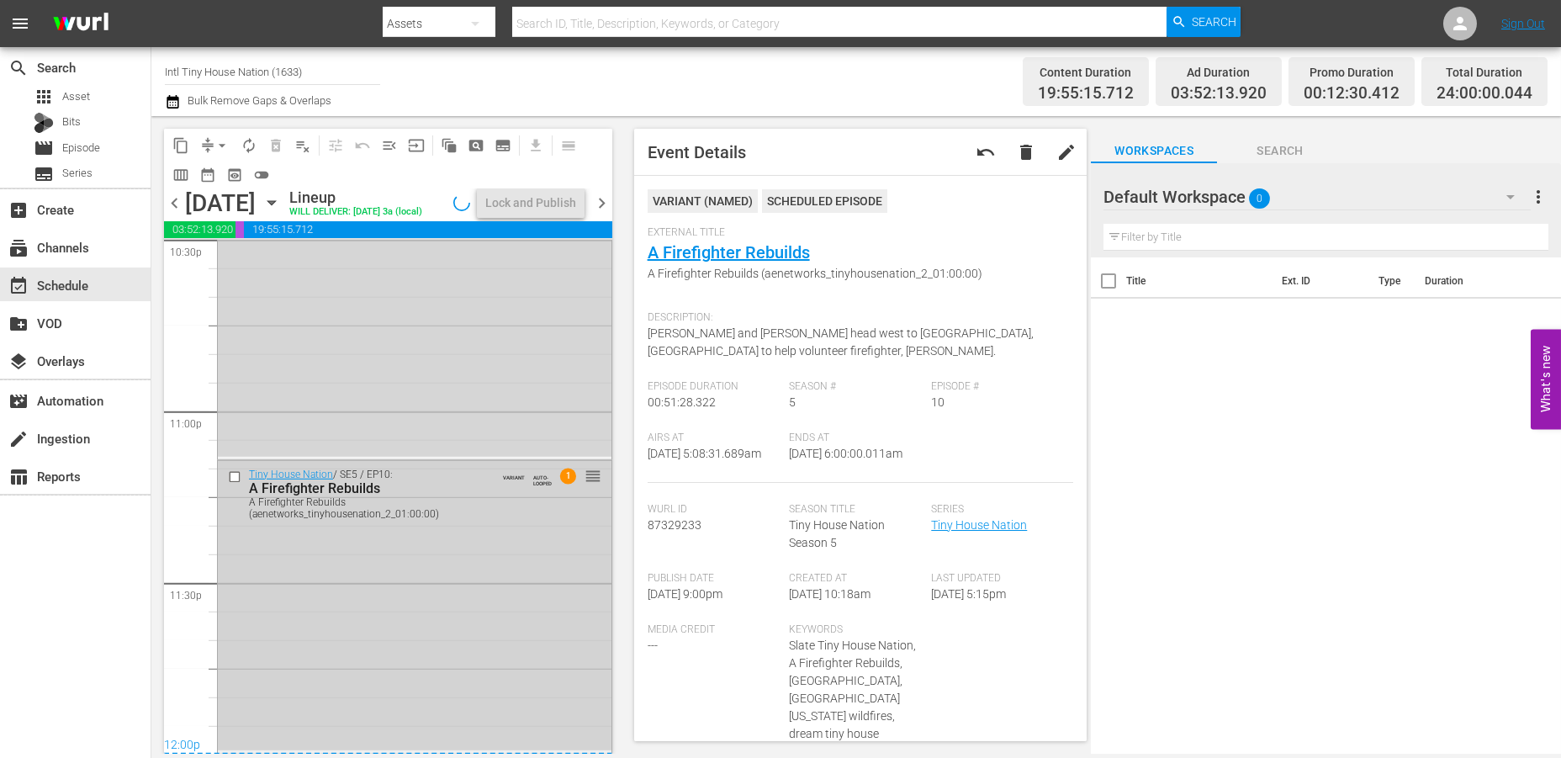
click at [439, 663] on div "Tiny House Nation / SE5 / EP10: A Firefighter Rebuilds A Firefighter Rebuilds (…" at bounding box center [415, 605] width 394 height 289
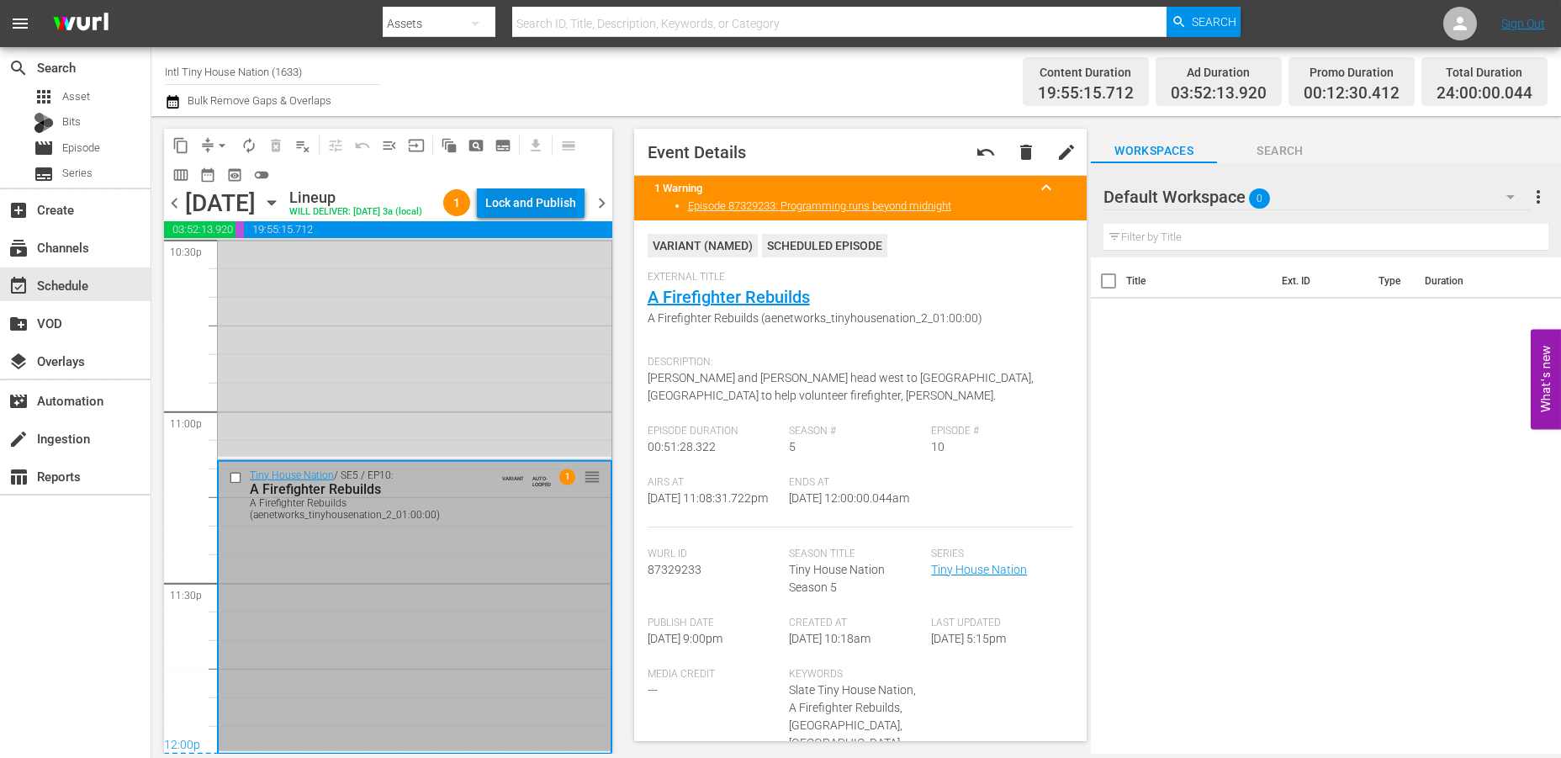
click at [535, 203] on div "Lock and Publish" at bounding box center [530, 203] width 91 height 30
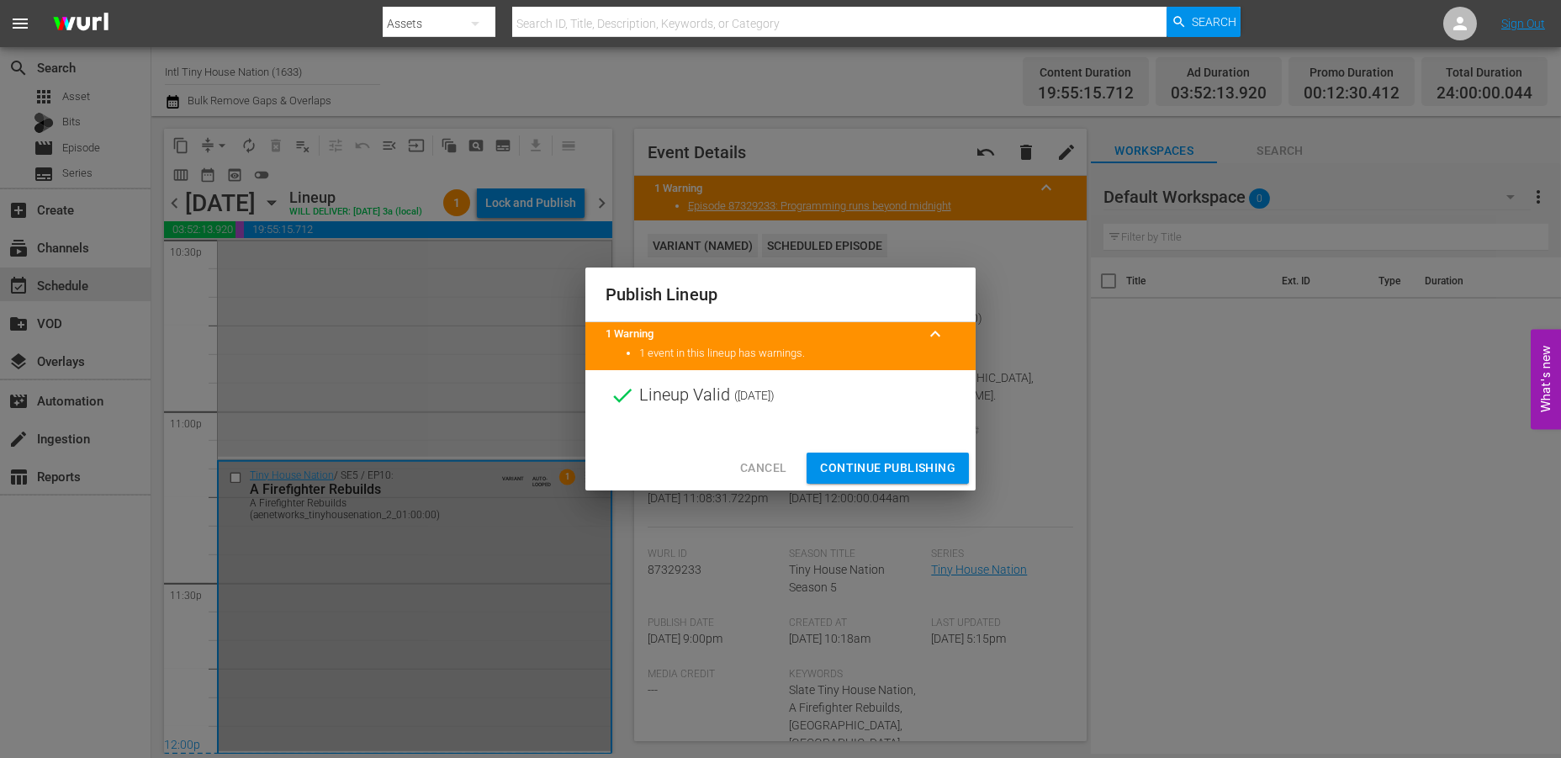
click at [885, 446] on div "Cancel Continue Publishing" at bounding box center [780, 468] width 390 height 45
click at [871, 467] on span "Continue Publishing" at bounding box center [887, 467] width 135 height 21
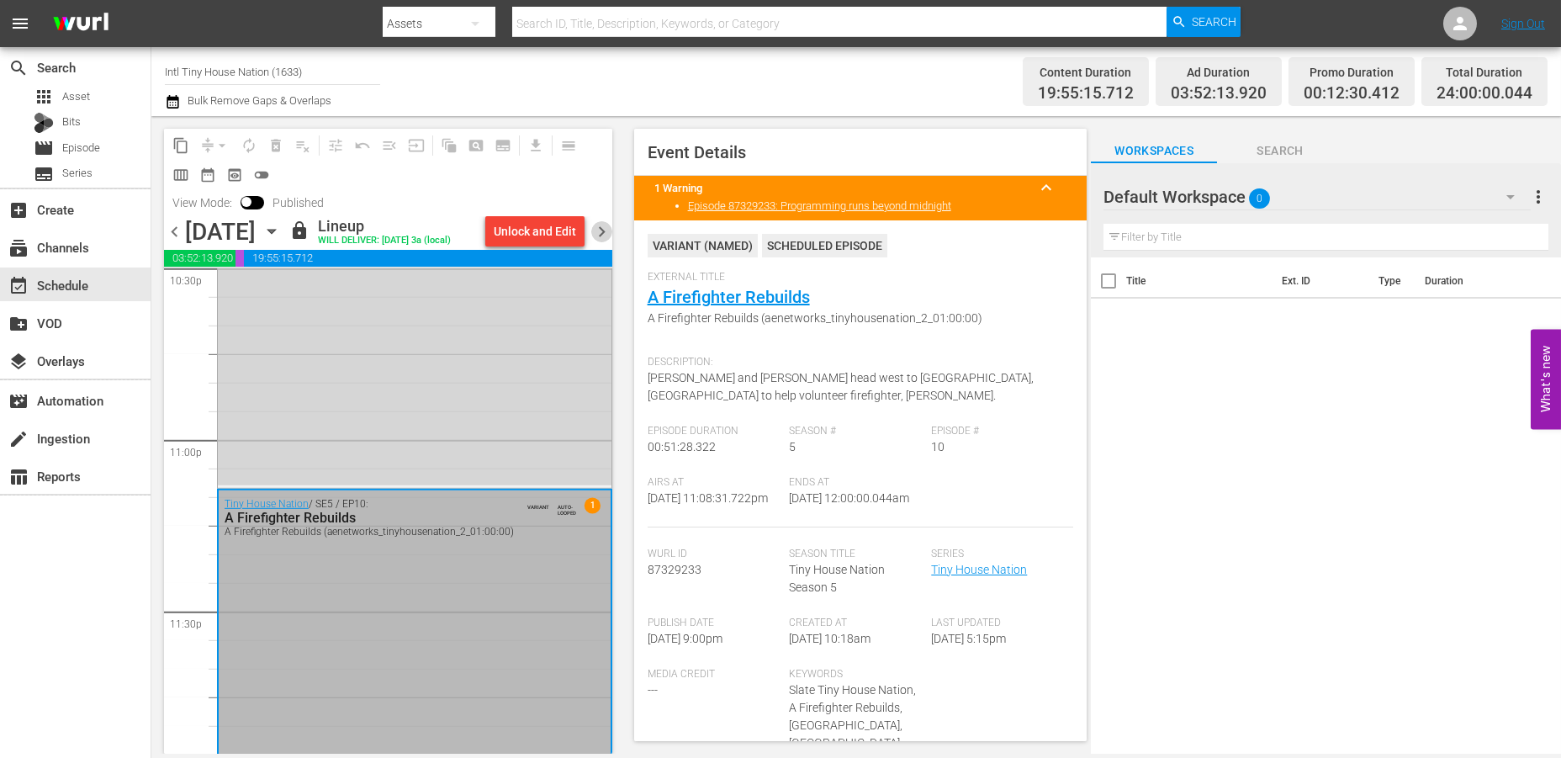
click at [599, 228] on span "chevron_right" at bounding box center [601, 231] width 21 height 21
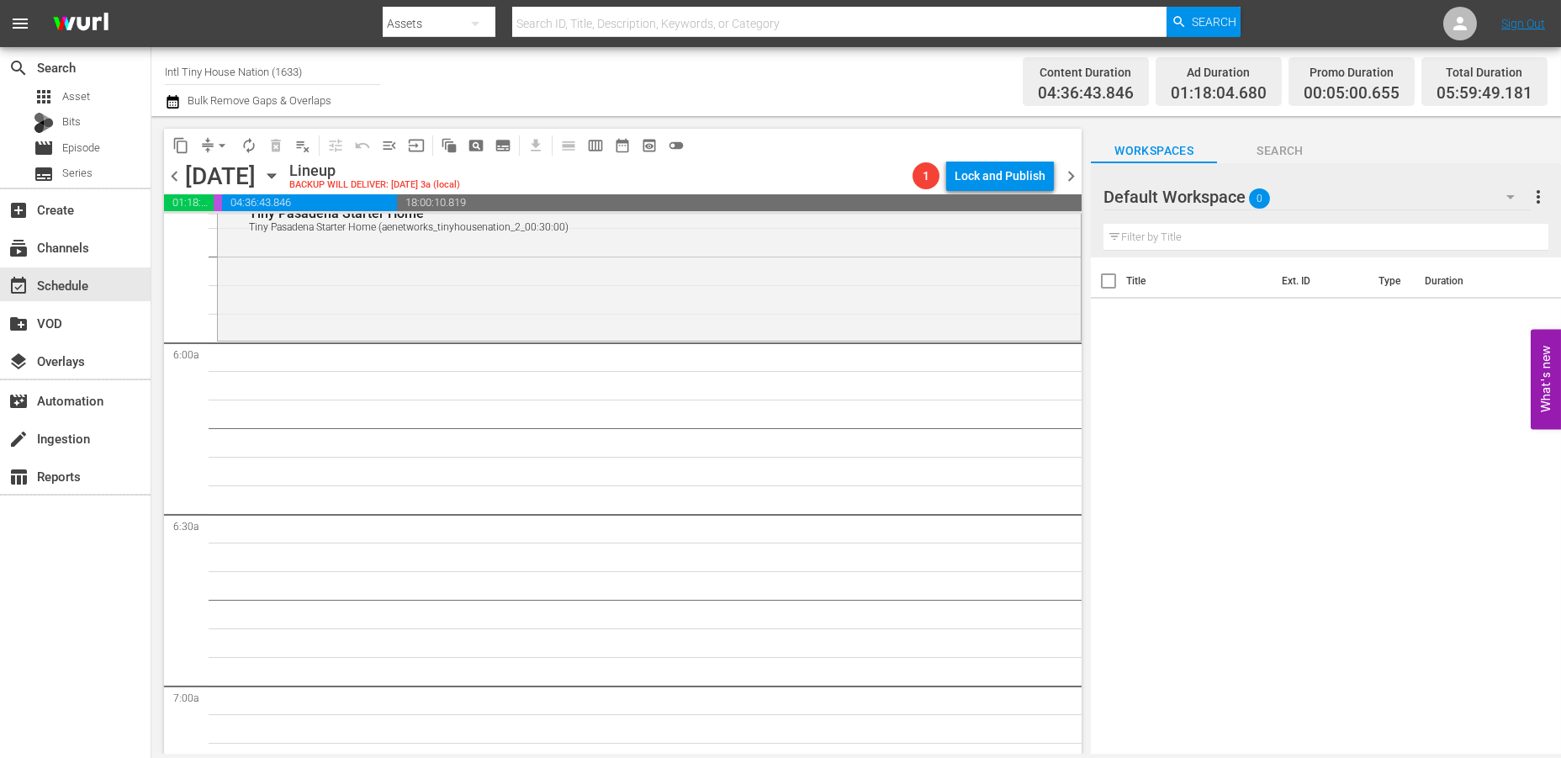
scroll to position [1834, 0]
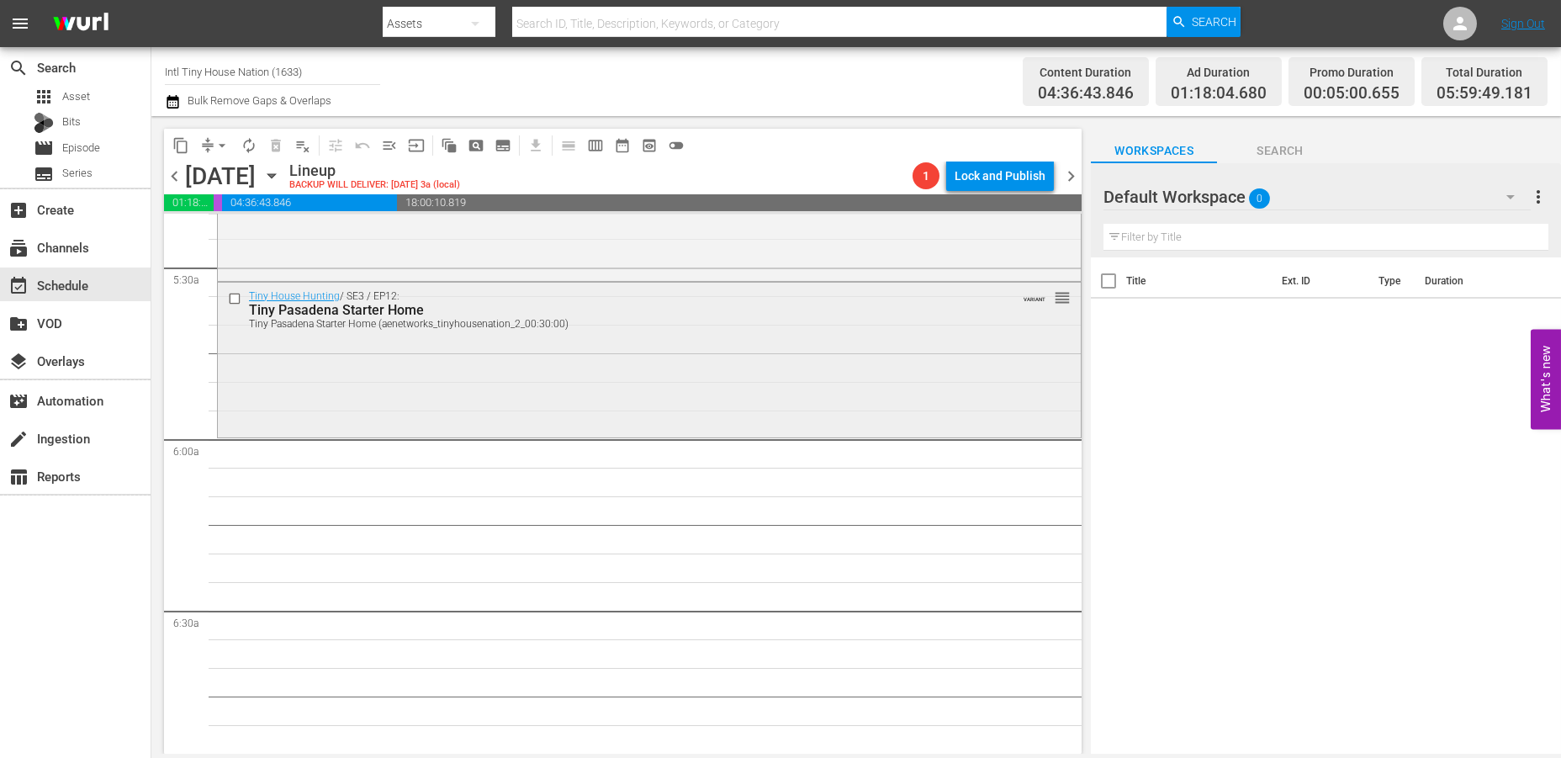
click at [431, 408] on div "Tiny House Hunting / SE3 / EP12: Tiny Pasadena Starter Home Tiny Pasadena Start…" at bounding box center [649, 358] width 863 height 151
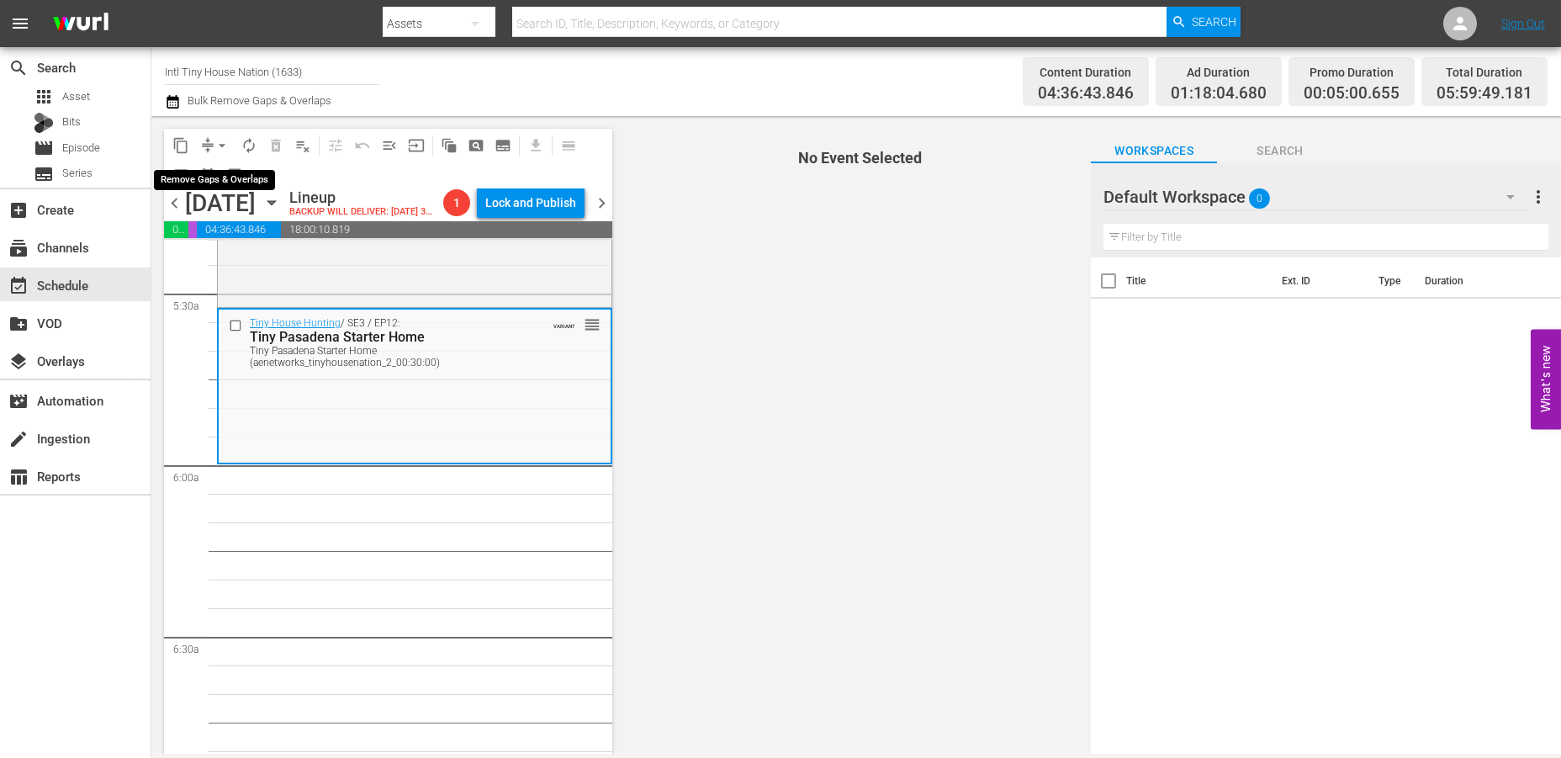
click at [221, 140] on span "arrow_drop_down" at bounding box center [222, 145] width 17 height 17
click at [216, 177] on li "Align to Midnight" at bounding box center [223, 179] width 177 height 28
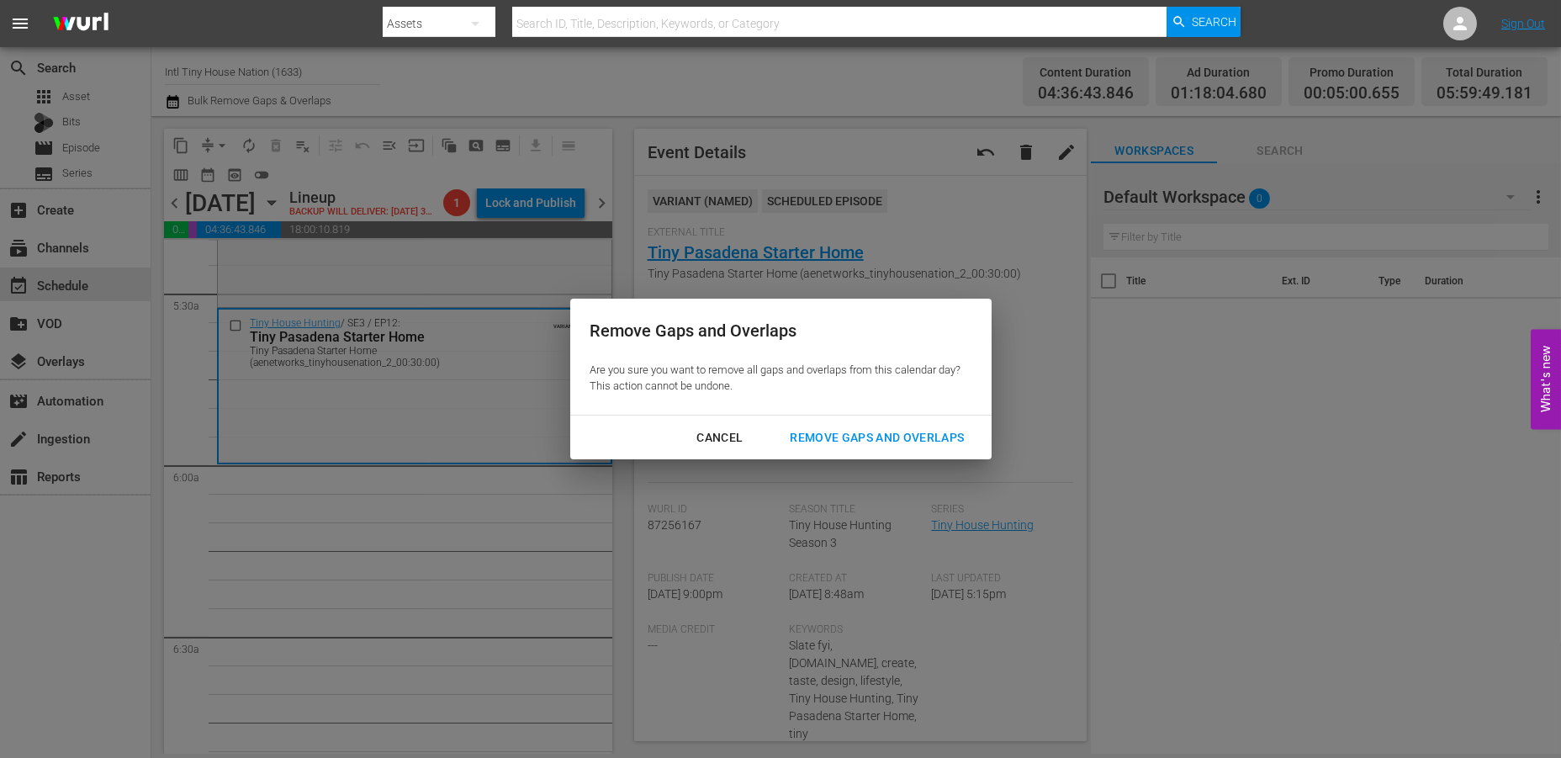
click at [868, 440] on div "Remove Gaps and Overlaps" at bounding box center [876, 437] width 201 height 21
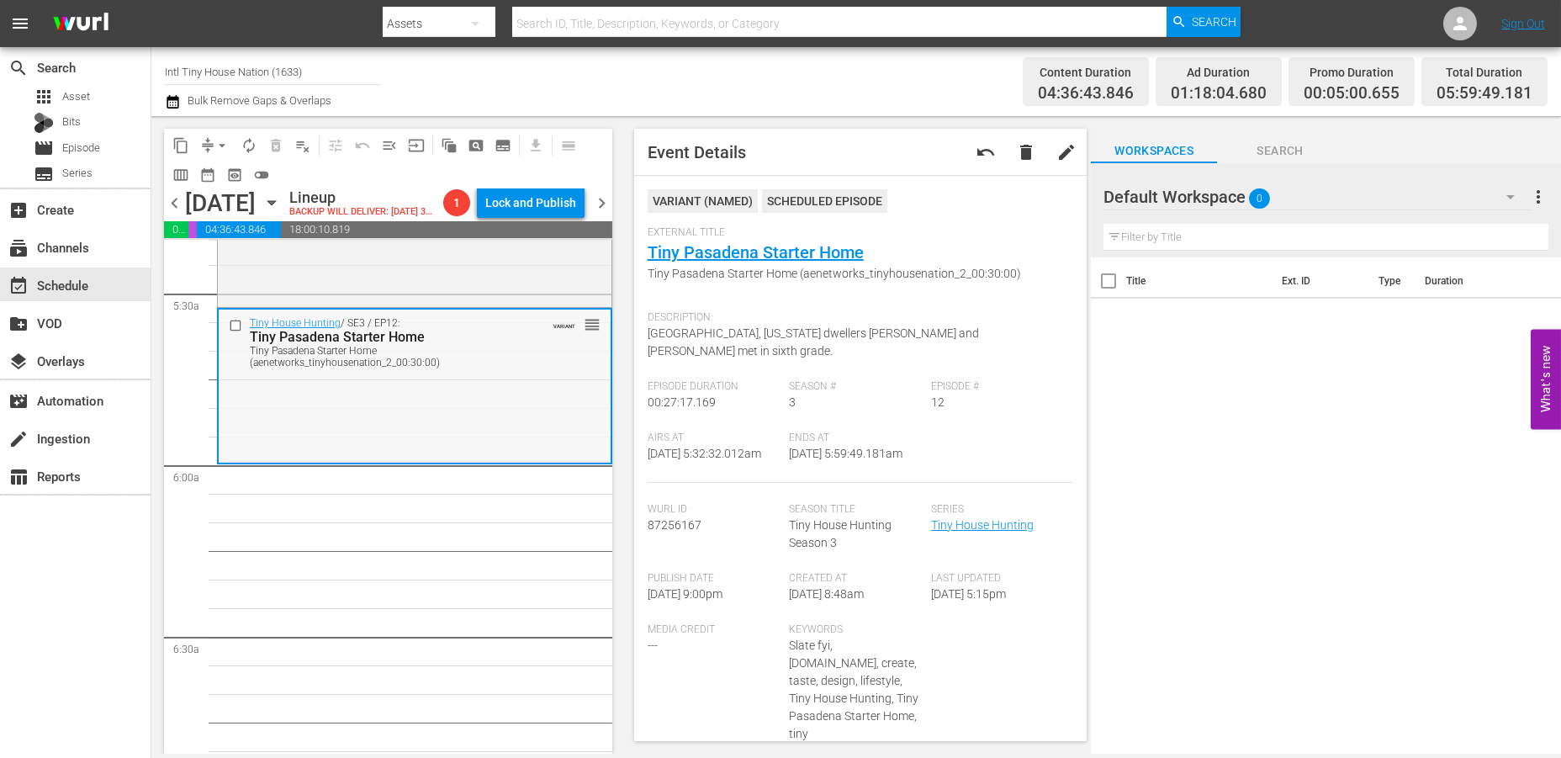
click at [526, 432] on div "Tiny House Hunting / SE3 / EP12: Tiny Pasadena Starter Home Tiny Pasadena Start…" at bounding box center [415, 384] width 392 height 151
click at [276, 451] on div "Tiny House Hunting / SE3 / EP12: Tiny Pasadena Starter Home Tiny Pasadena Start…" at bounding box center [415, 384] width 392 height 151
click at [219, 140] on span "arrow_drop_down" at bounding box center [222, 145] width 17 height 17
click at [209, 172] on li "Align to Midnight" at bounding box center [223, 179] width 177 height 28
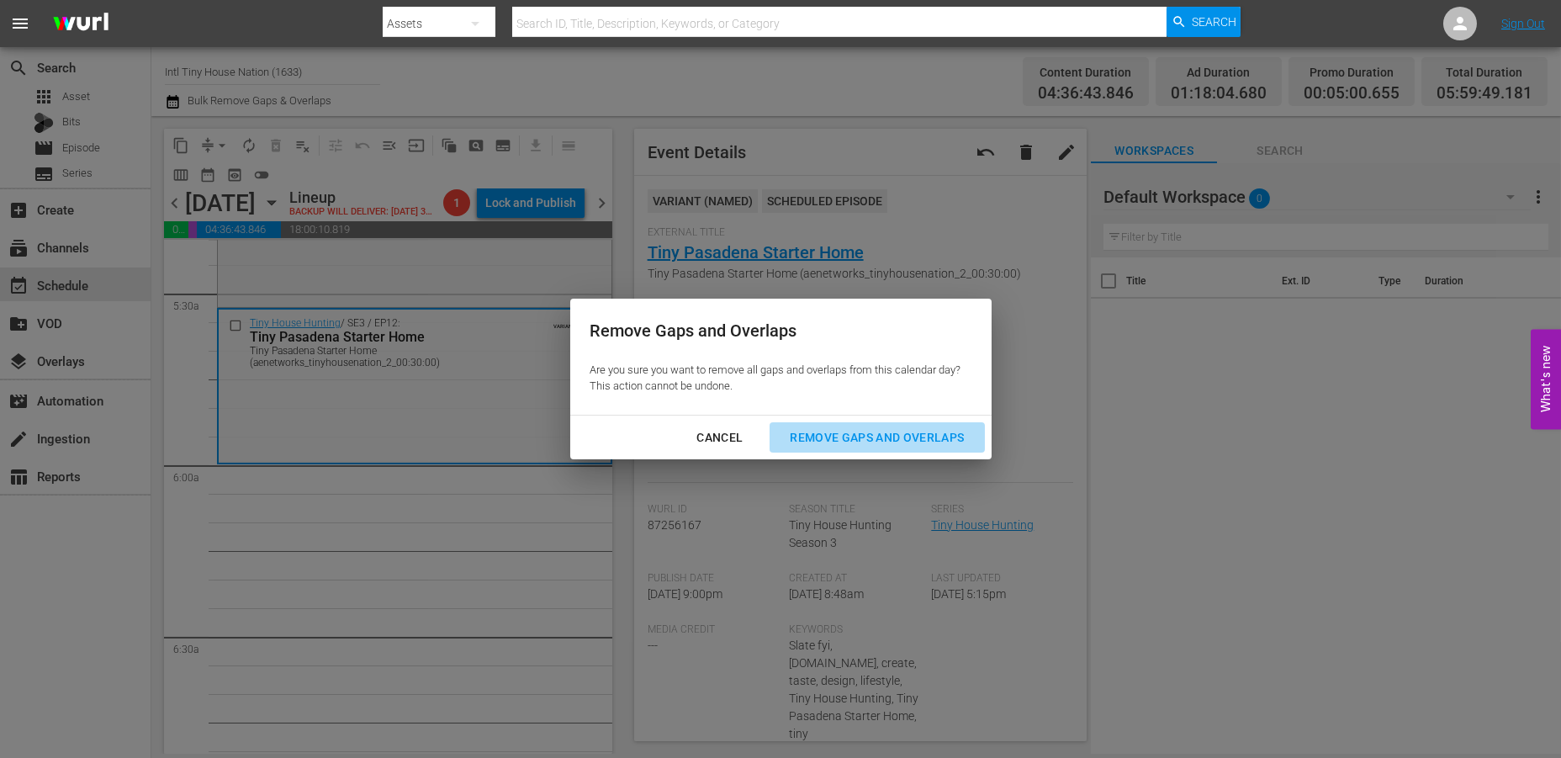
click at [869, 436] on div "Remove Gaps and Overlaps" at bounding box center [876, 437] width 201 height 21
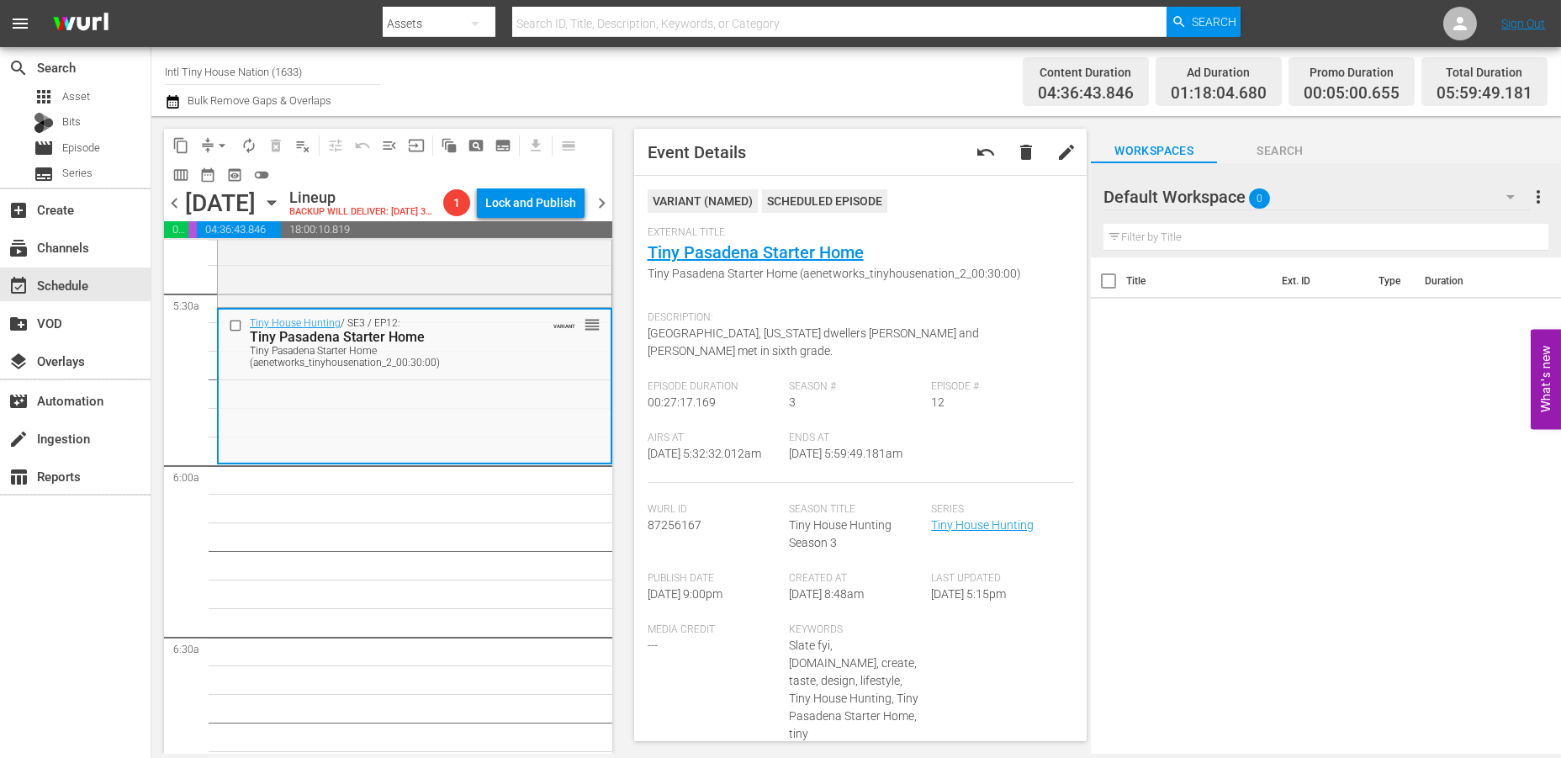
scroll to position [0, 0]
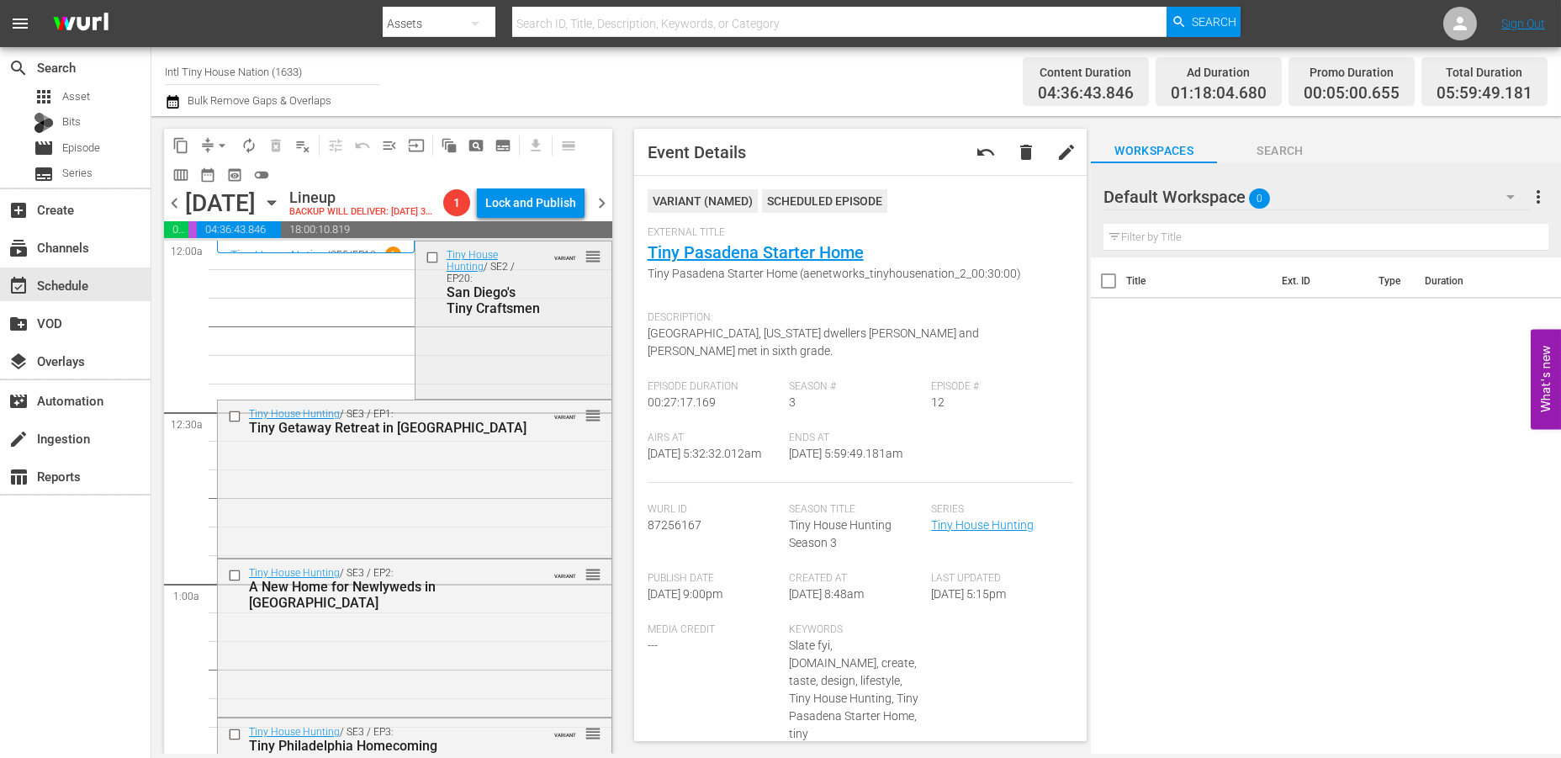
click at [519, 361] on div "Tiny House Hunting / SE2 / EP20: San Diego's Tiny Craftsmen VARIANT reorder" at bounding box center [513, 318] width 196 height 154
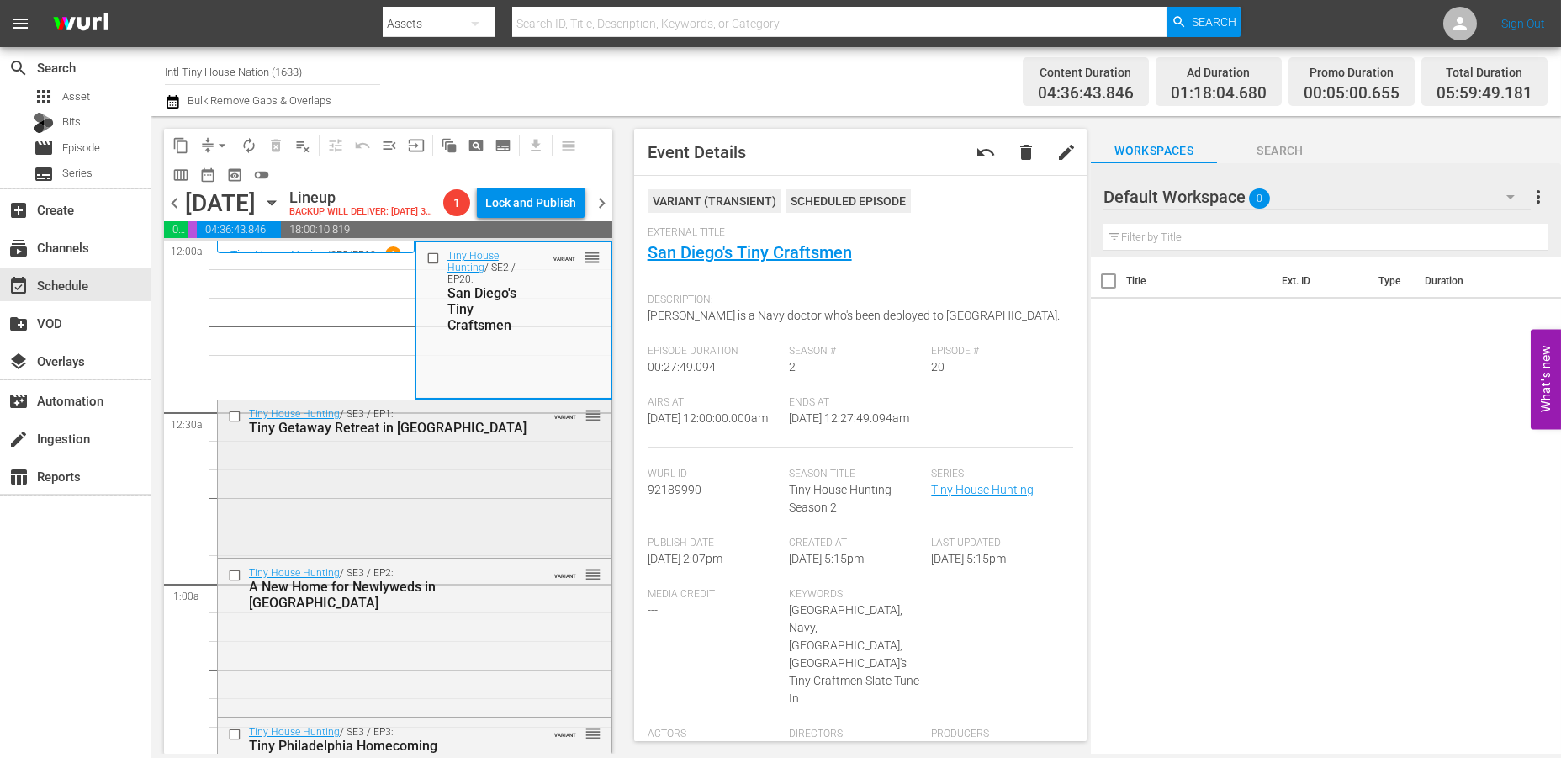
click at [499, 505] on div "Tiny House Hunting / SE3 / EP1: Tiny Getaway Retreat in Kona VARIANT reorder" at bounding box center [415, 477] width 394 height 154
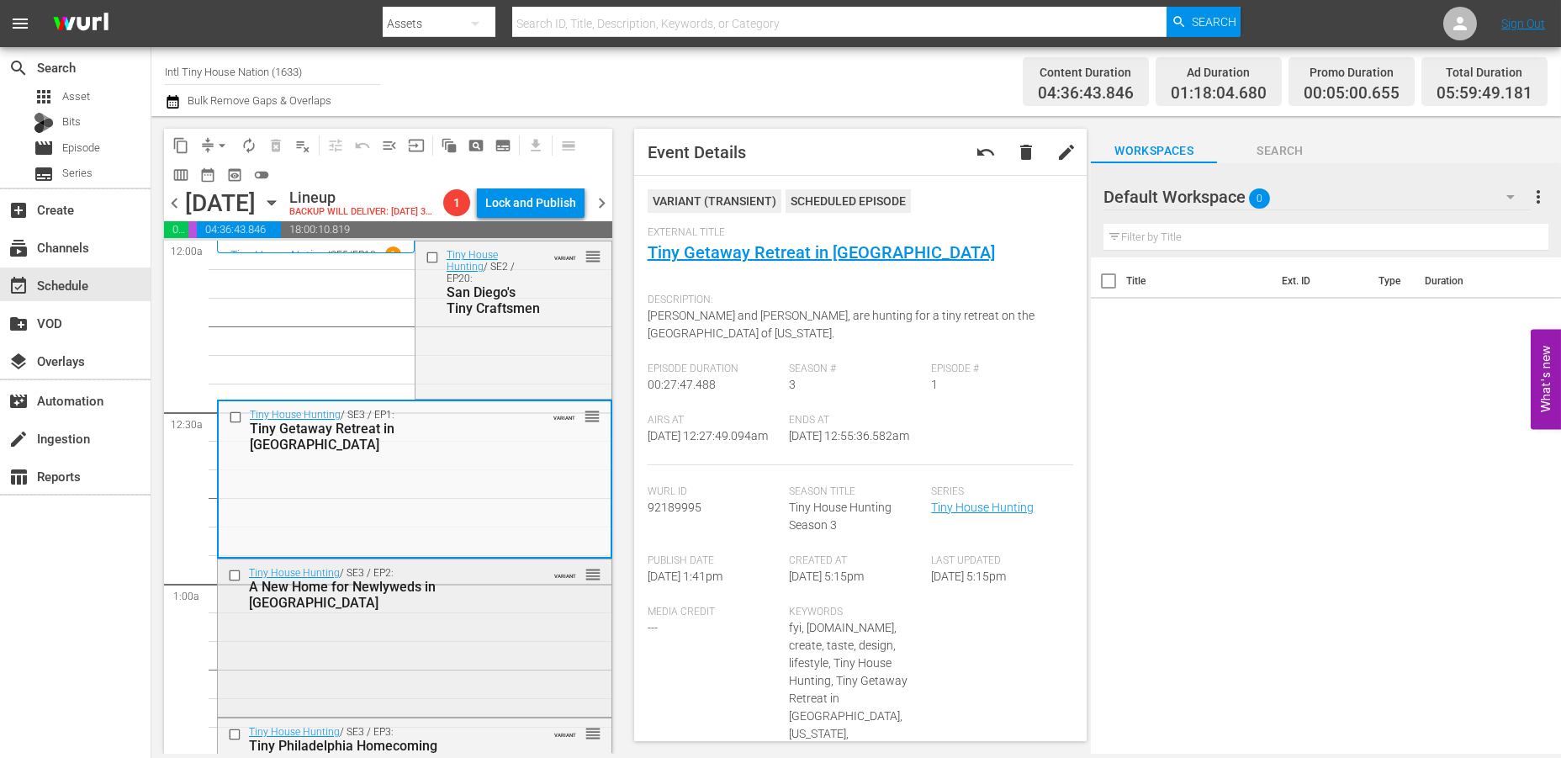
click at [506, 674] on div "Tiny House Hunting / SE3 / EP2: A New Home for Newlyweds in Portland VARIANT re…" at bounding box center [415, 636] width 394 height 154
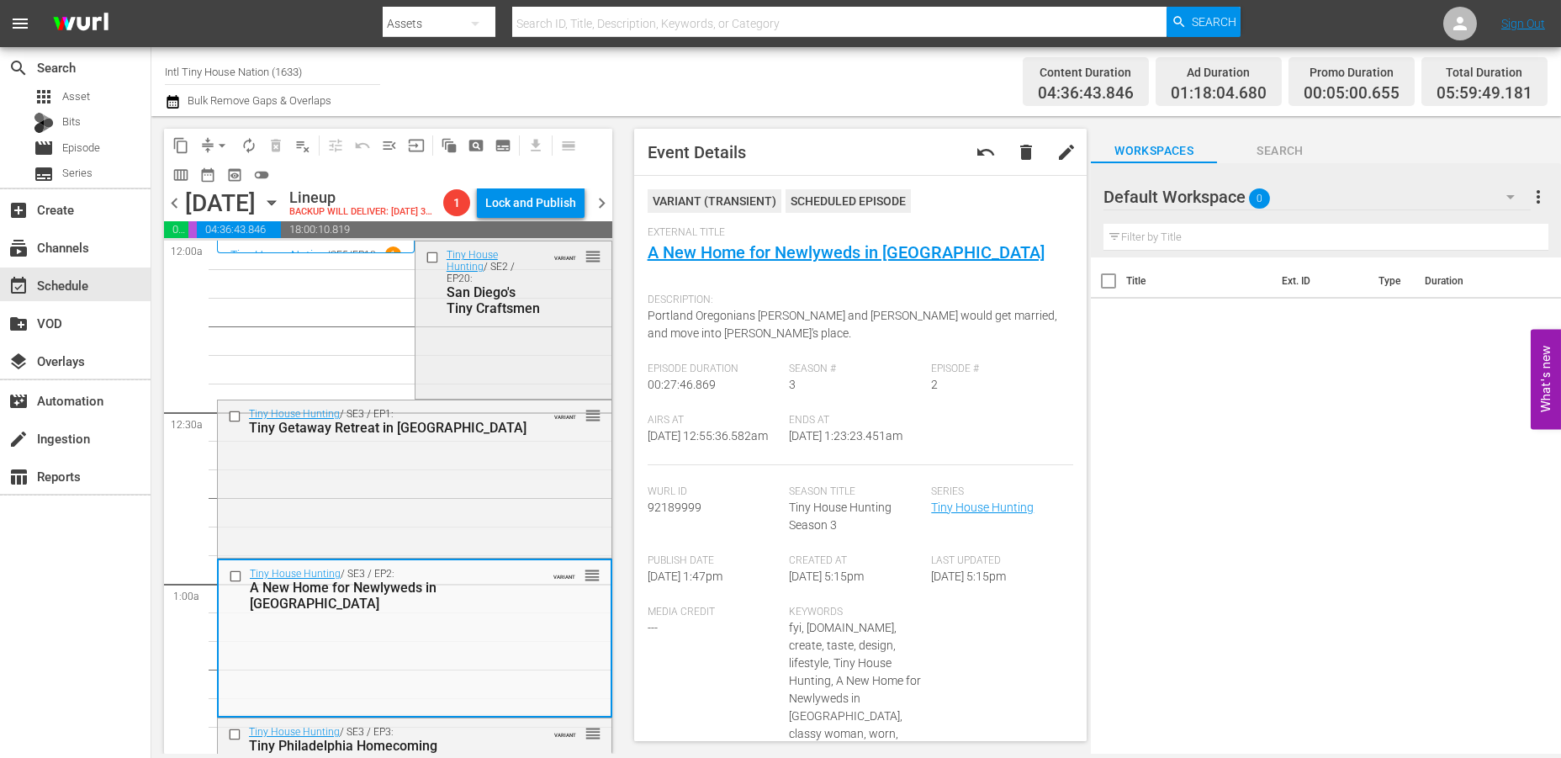
click at [570, 322] on div "Tiny House Hunting / SE2 / EP20: San Diego's Tiny Craftsmen VARIANT reorder" at bounding box center [513, 281] width 196 height 81
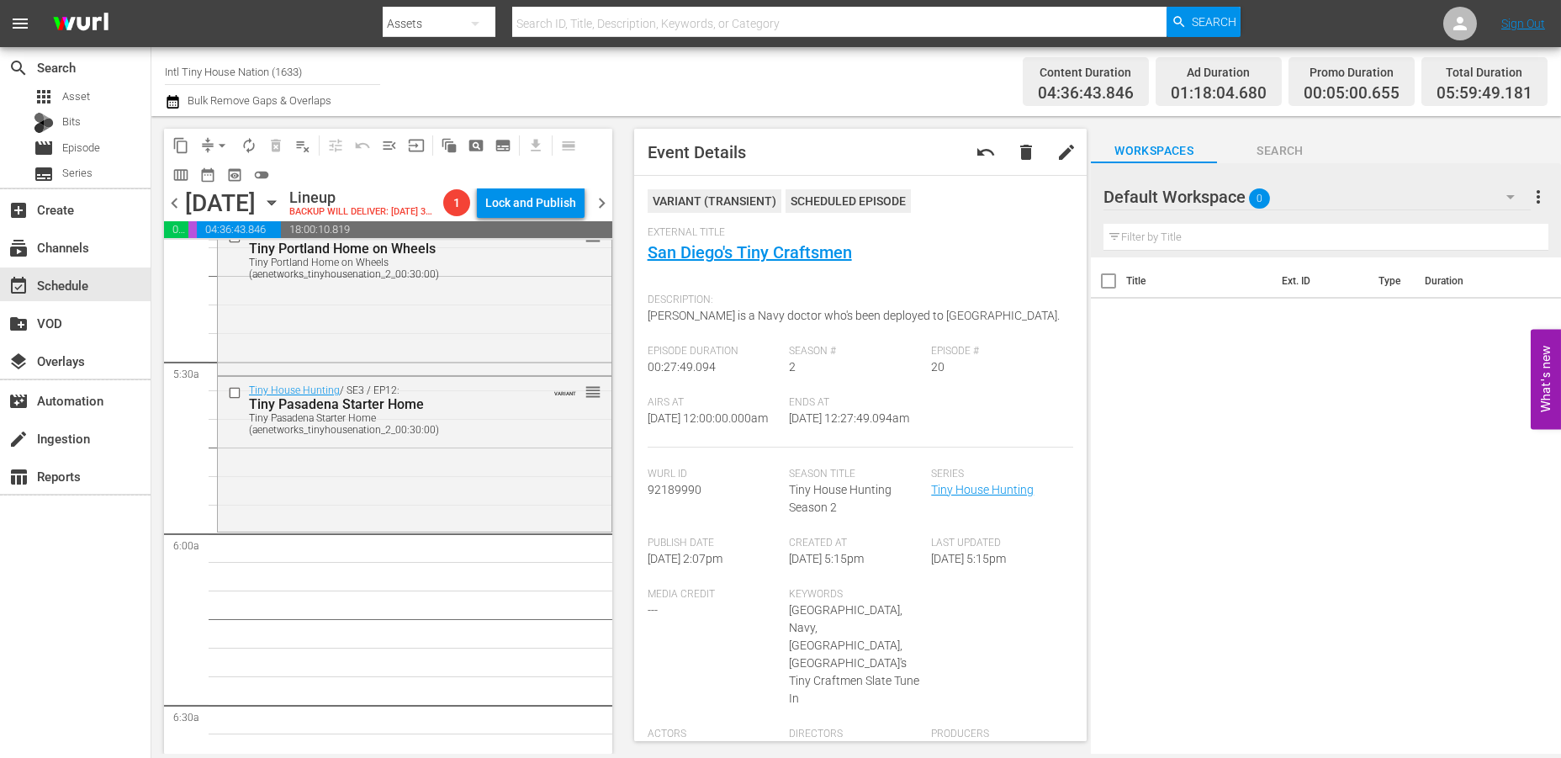
scroll to position [1682, 0]
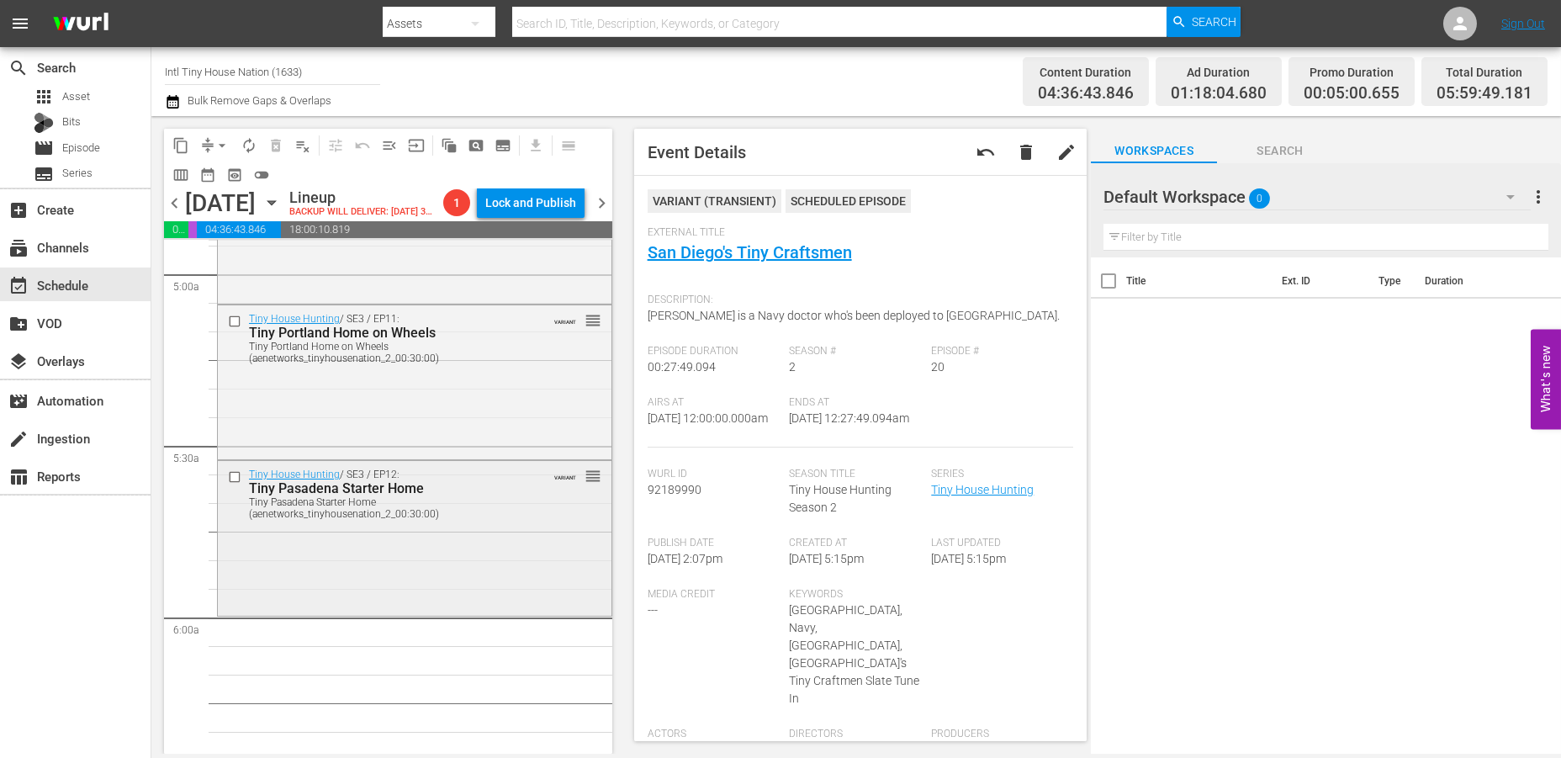
click at [269, 569] on div "Tiny House Hunting / SE3 / EP12: Tiny Pasadena Starter Home Tiny Pasadena Start…" at bounding box center [415, 536] width 394 height 151
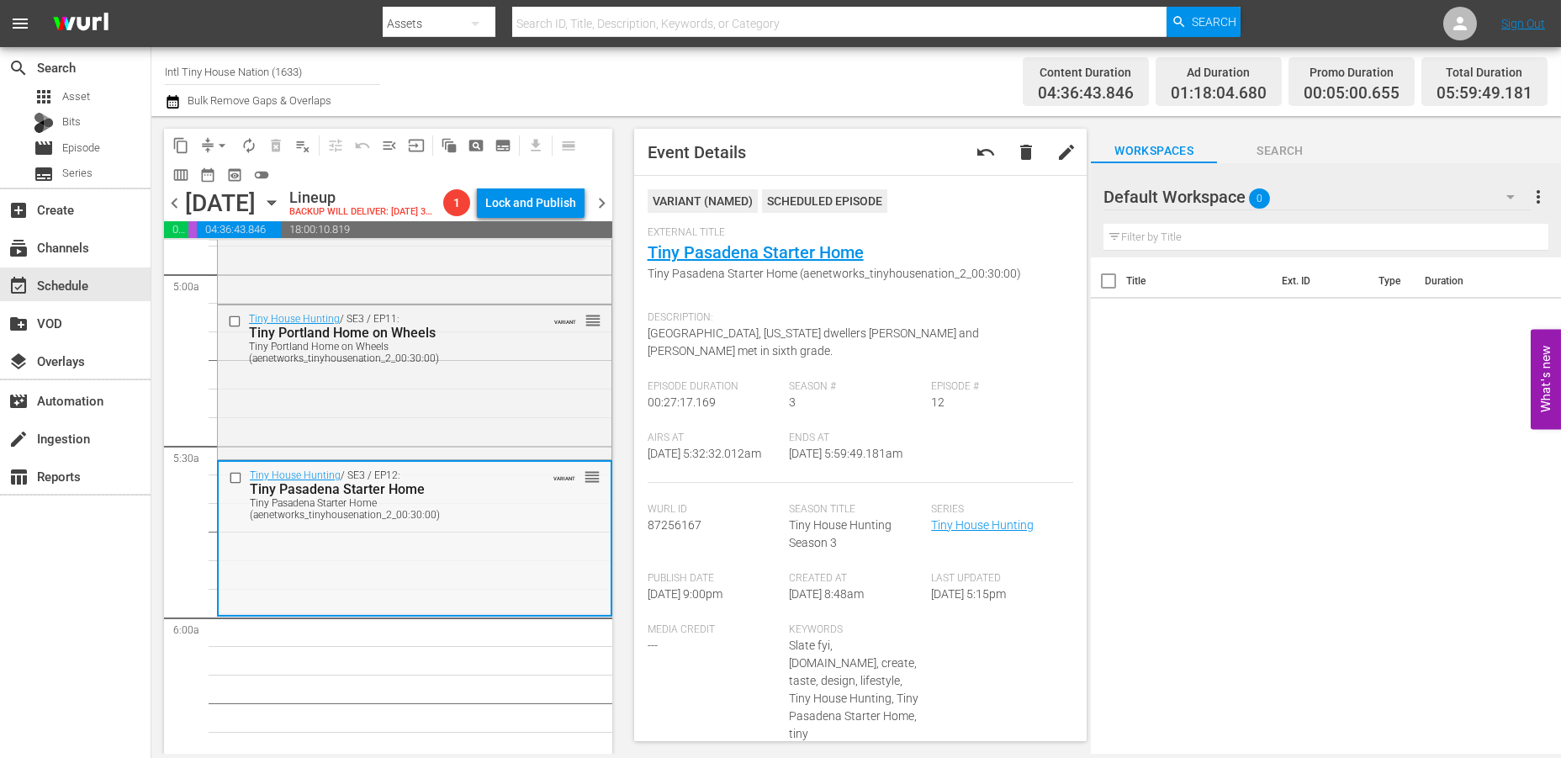
click at [287, 611] on div "Tiny House Hunting / SE3 / EP12: Tiny Pasadena Starter Home Tiny Pasadena Start…" at bounding box center [415, 537] width 392 height 151
click at [219, 140] on span "arrow_drop_down" at bounding box center [222, 145] width 17 height 17
click at [218, 182] on li "Align to Midnight" at bounding box center [223, 179] width 177 height 28
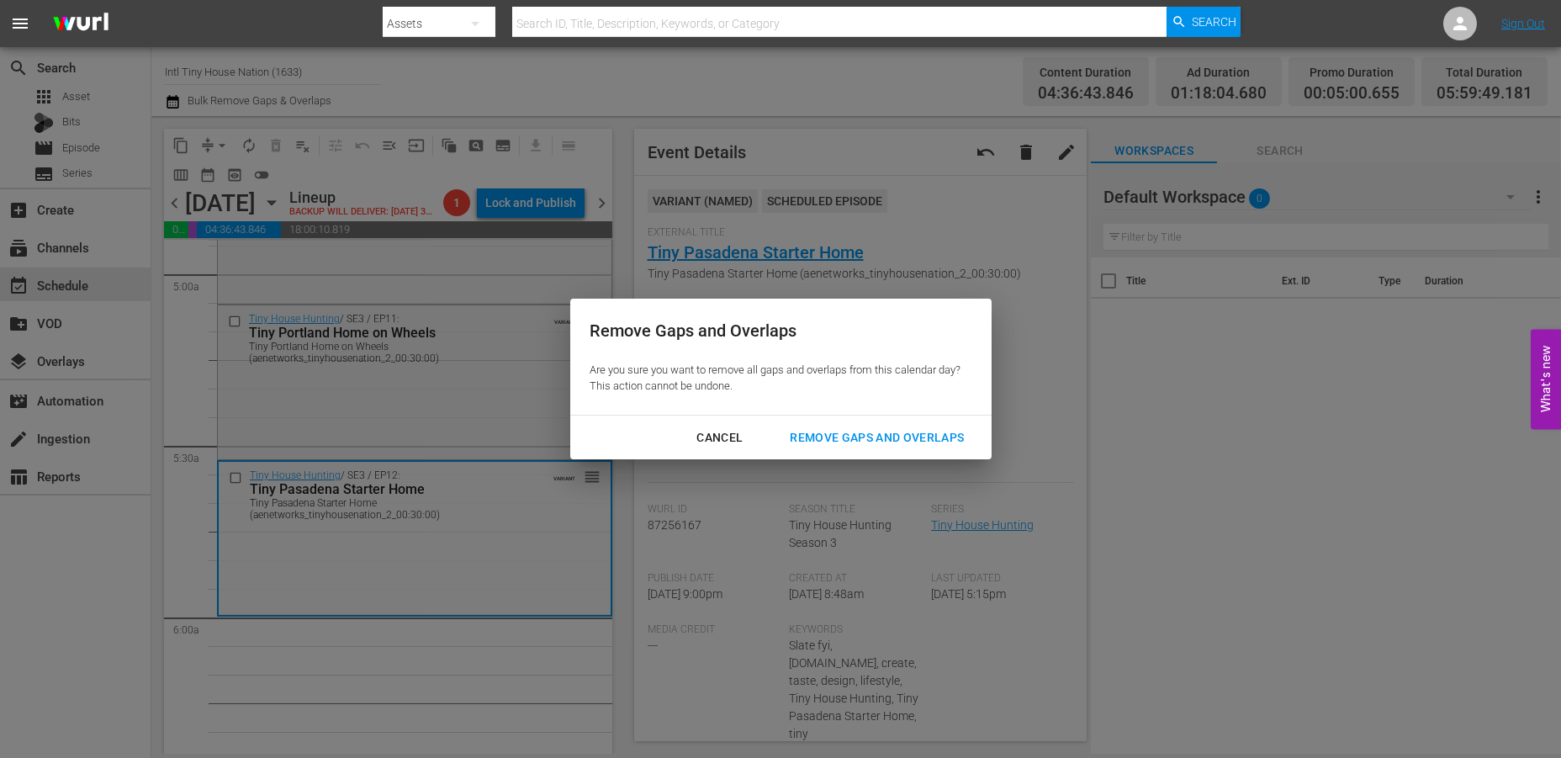
click at [902, 438] on div "Remove Gaps and Overlaps" at bounding box center [876, 437] width 201 height 21
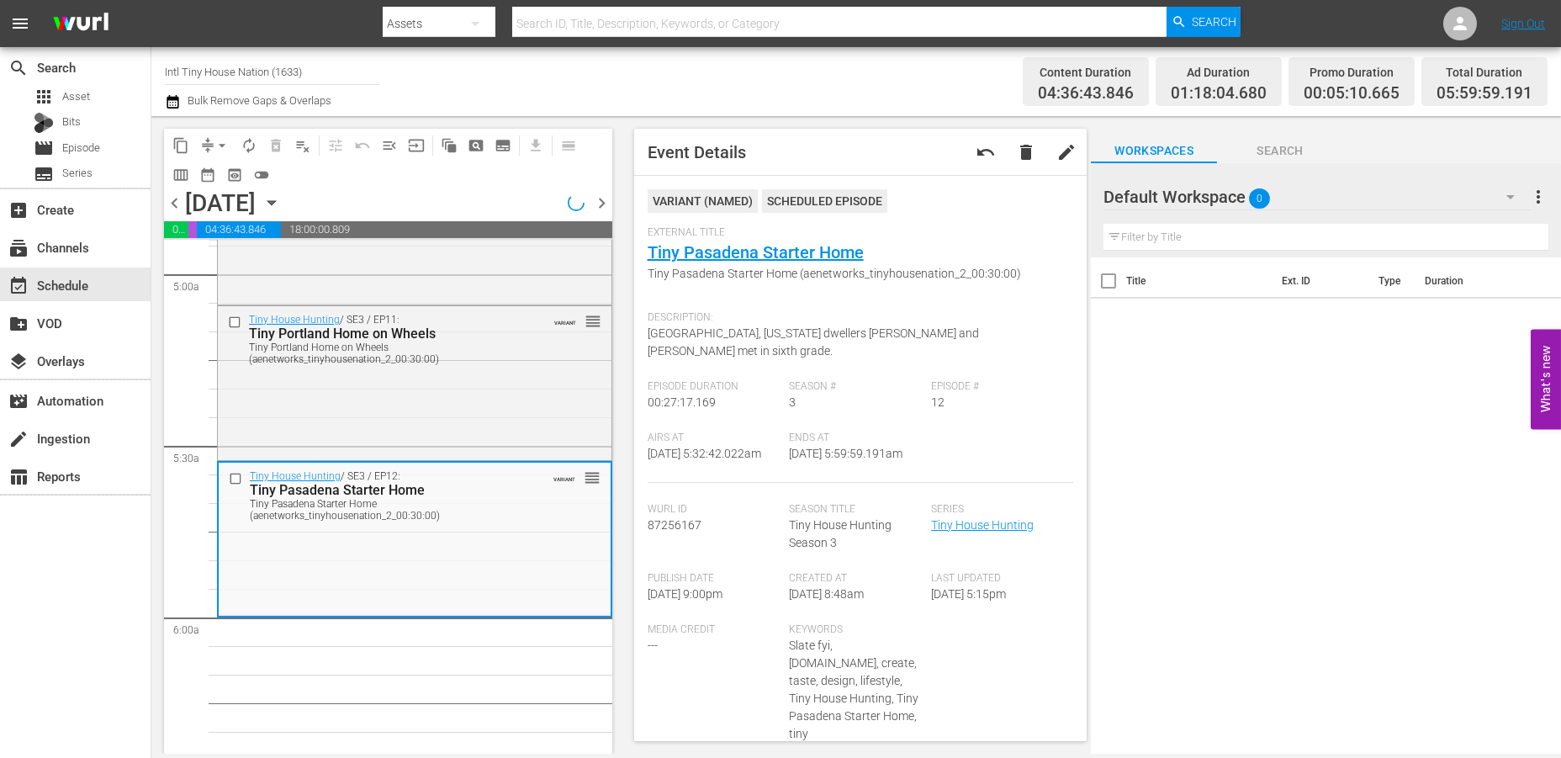
scroll to position [1710, 0]
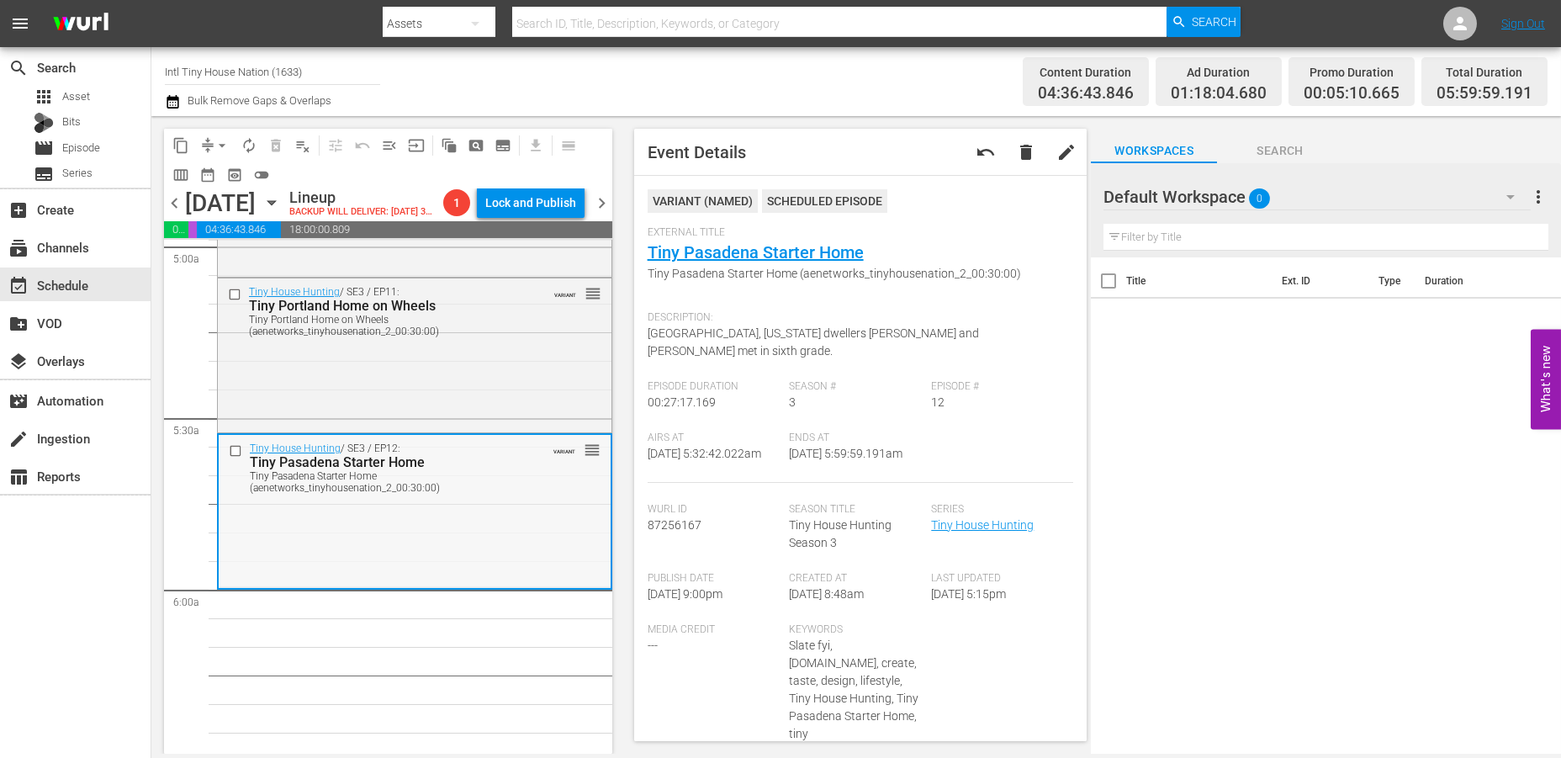
click at [312, 586] on div "Tiny House Hunting / SE3 / EP12: Tiny Pasadena Starter Home Tiny Pasadena Start…" at bounding box center [415, 510] width 392 height 151
click at [218, 143] on span "arrow_drop_down" at bounding box center [222, 145] width 17 height 17
click at [208, 176] on li "Align to Midnight" at bounding box center [223, 179] width 177 height 28
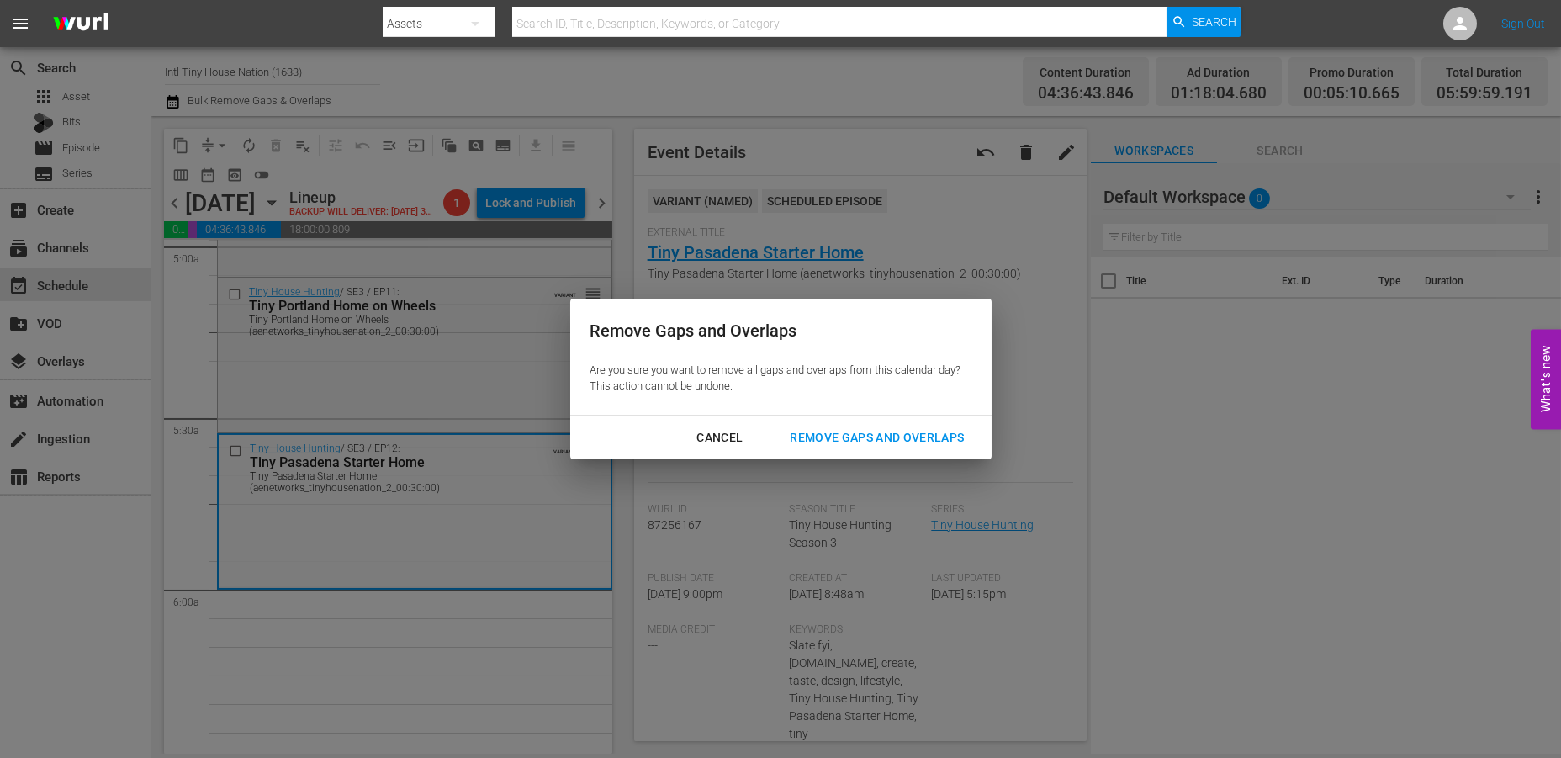
click at [815, 430] on div "Remove Gaps and Overlaps" at bounding box center [876, 437] width 201 height 21
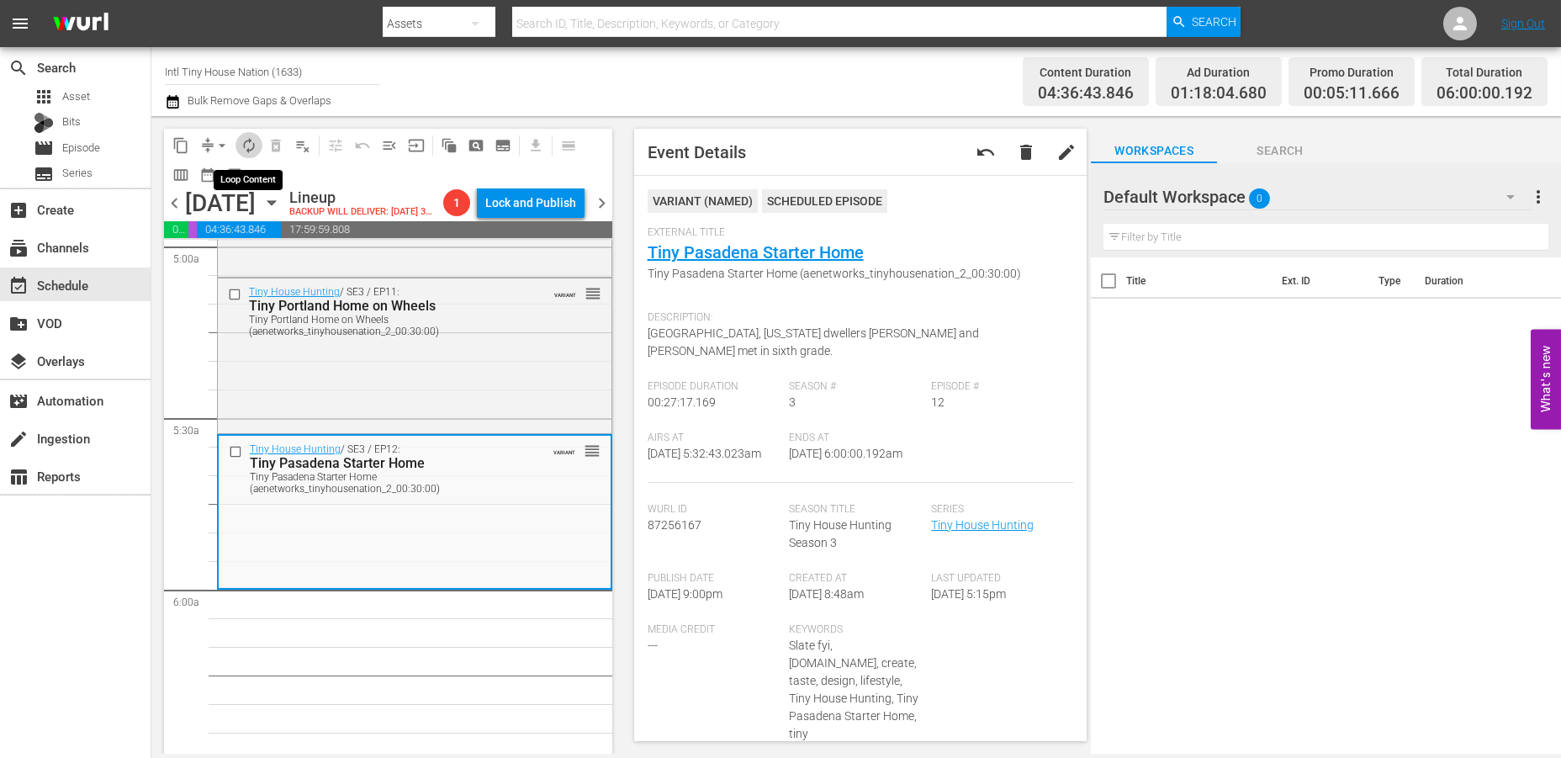
click at [242, 143] on span "autorenew_outlined" at bounding box center [248, 145] width 17 height 17
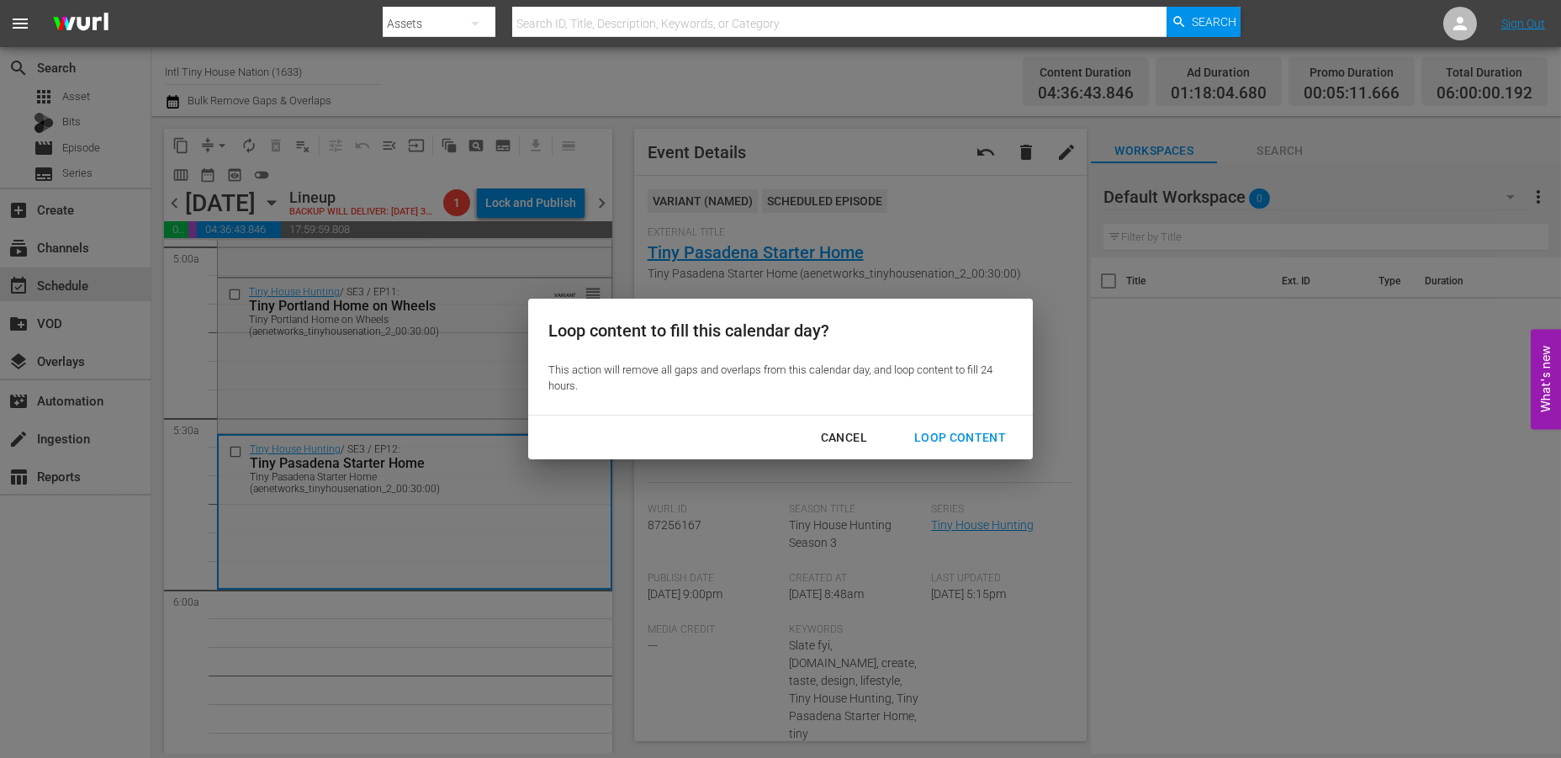
click at [941, 434] on div "Loop Content" at bounding box center [960, 437] width 119 height 21
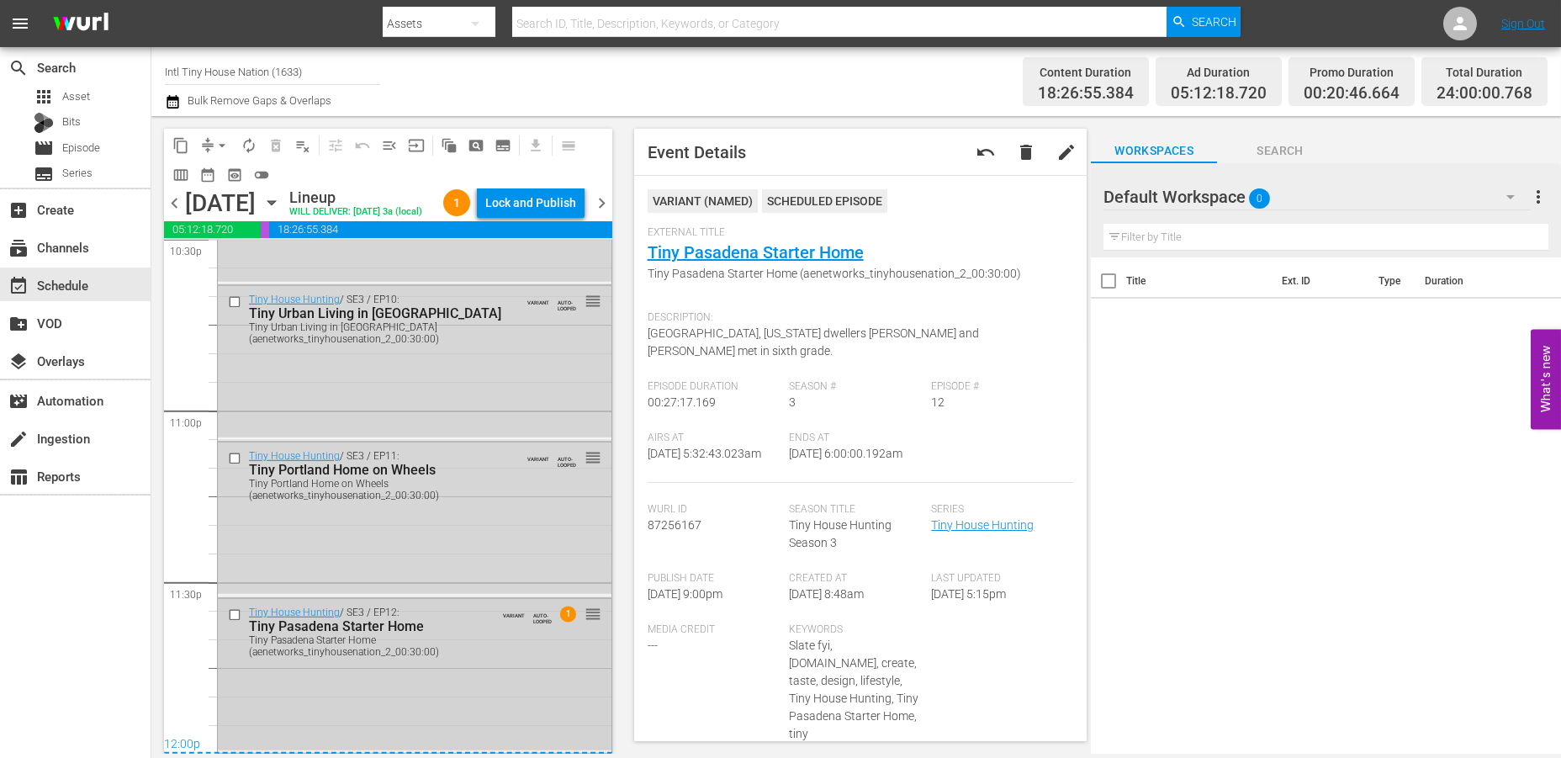
scroll to position [7749, 0]
click at [486, 669] on div "Tiny House Hunting / SE3 / EP12: Tiny Pasadena Starter Home Tiny Pasadena Start…" at bounding box center [415, 674] width 394 height 151
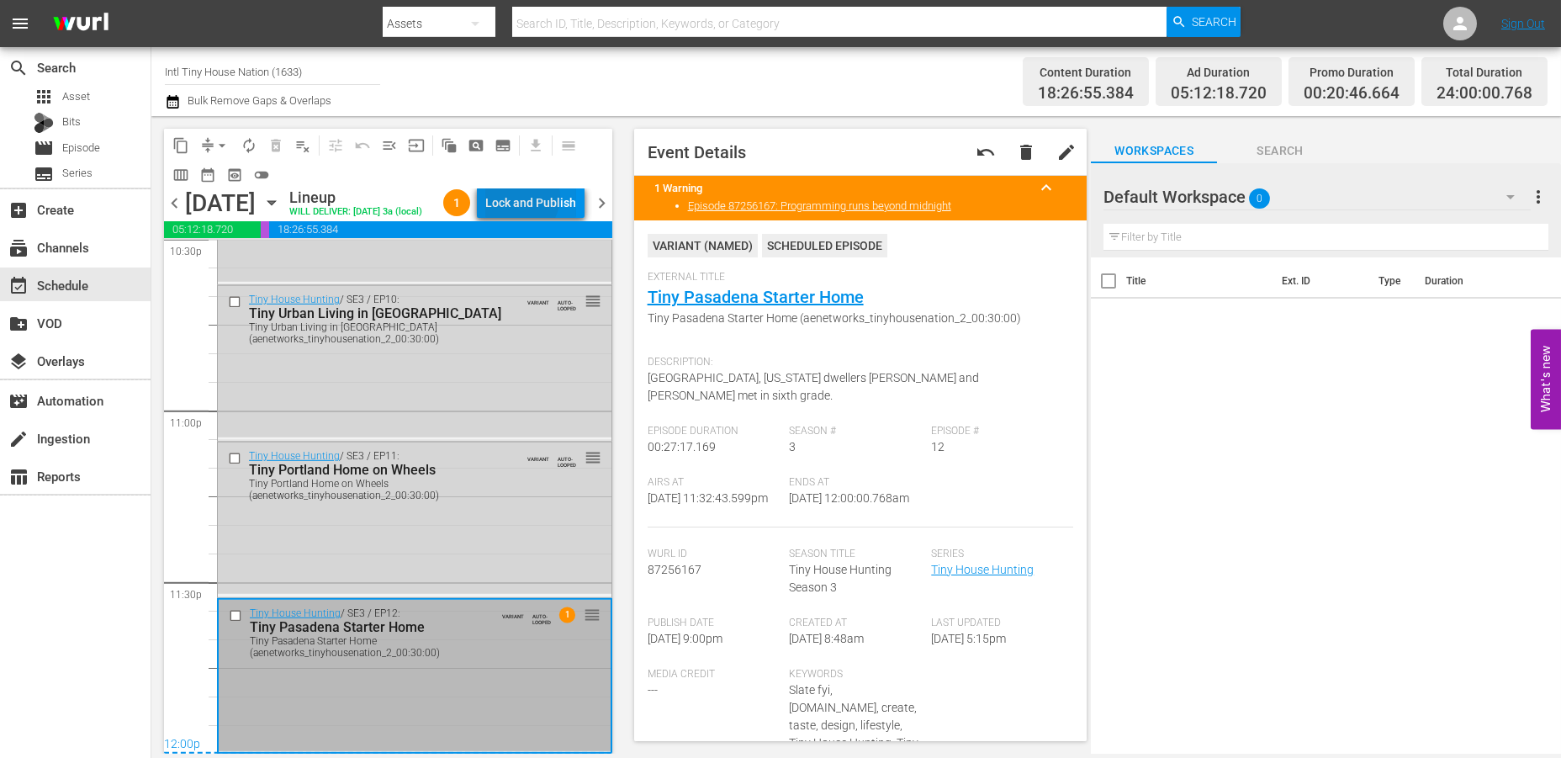
click at [532, 199] on div "Lock and Publish" at bounding box center [530, 203] width 91 height 30
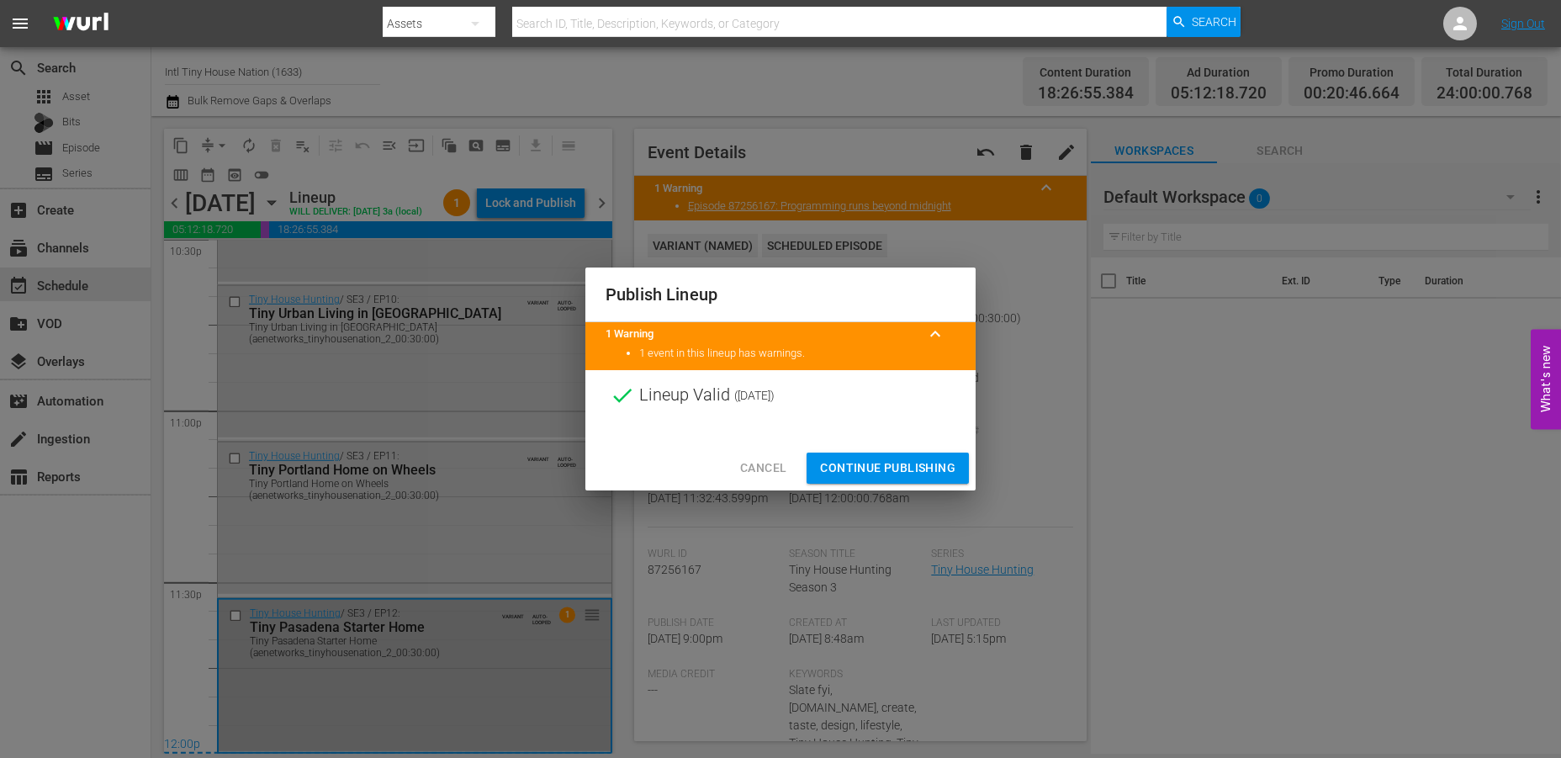
click at [873, 473] on span "Continue Publishing" at bounding box center [887, 467] width 135 height 21
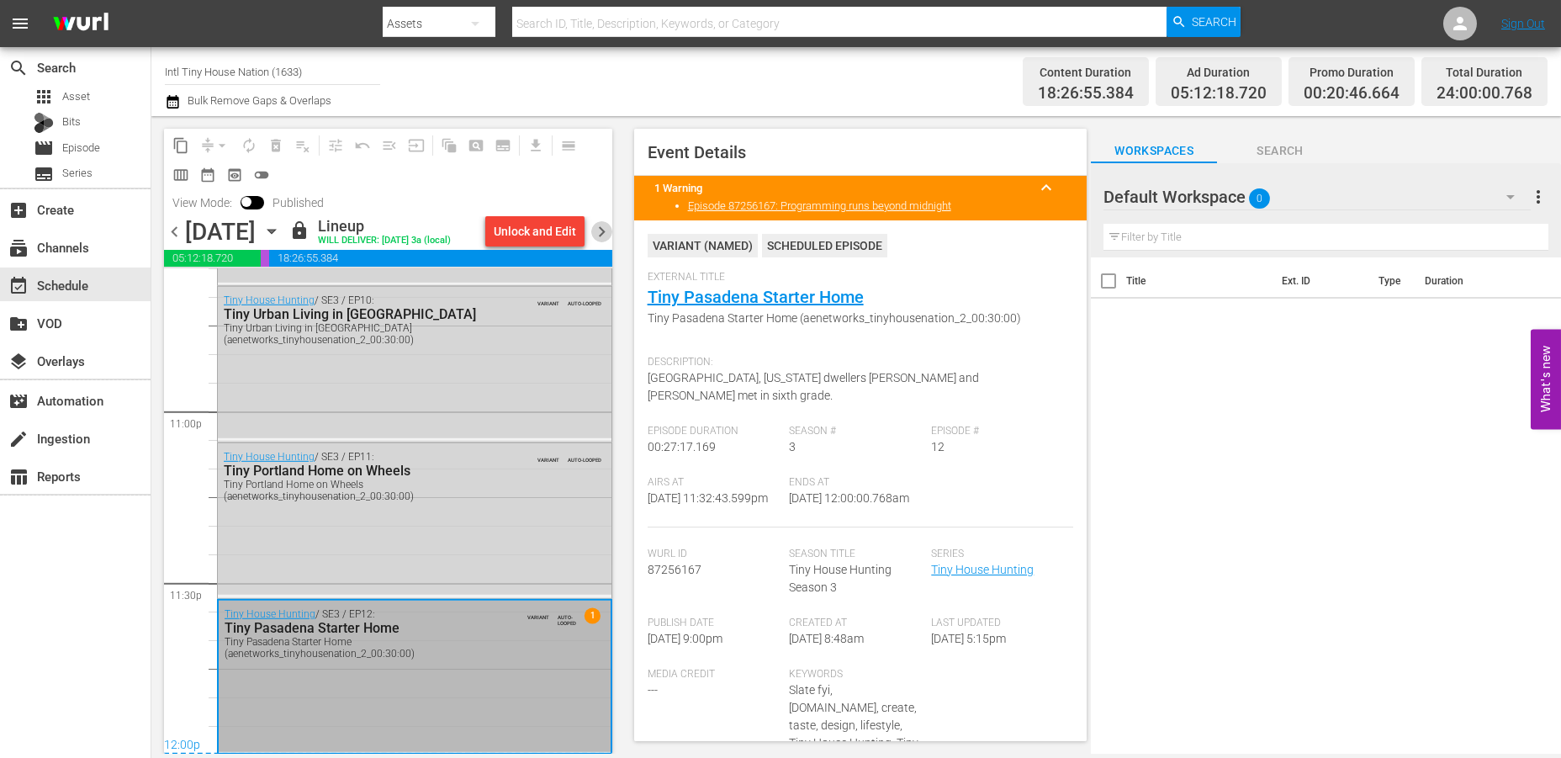
click at [595, 234] on span "chevron_right" at bounding box center [601, 231] width 21 height 21
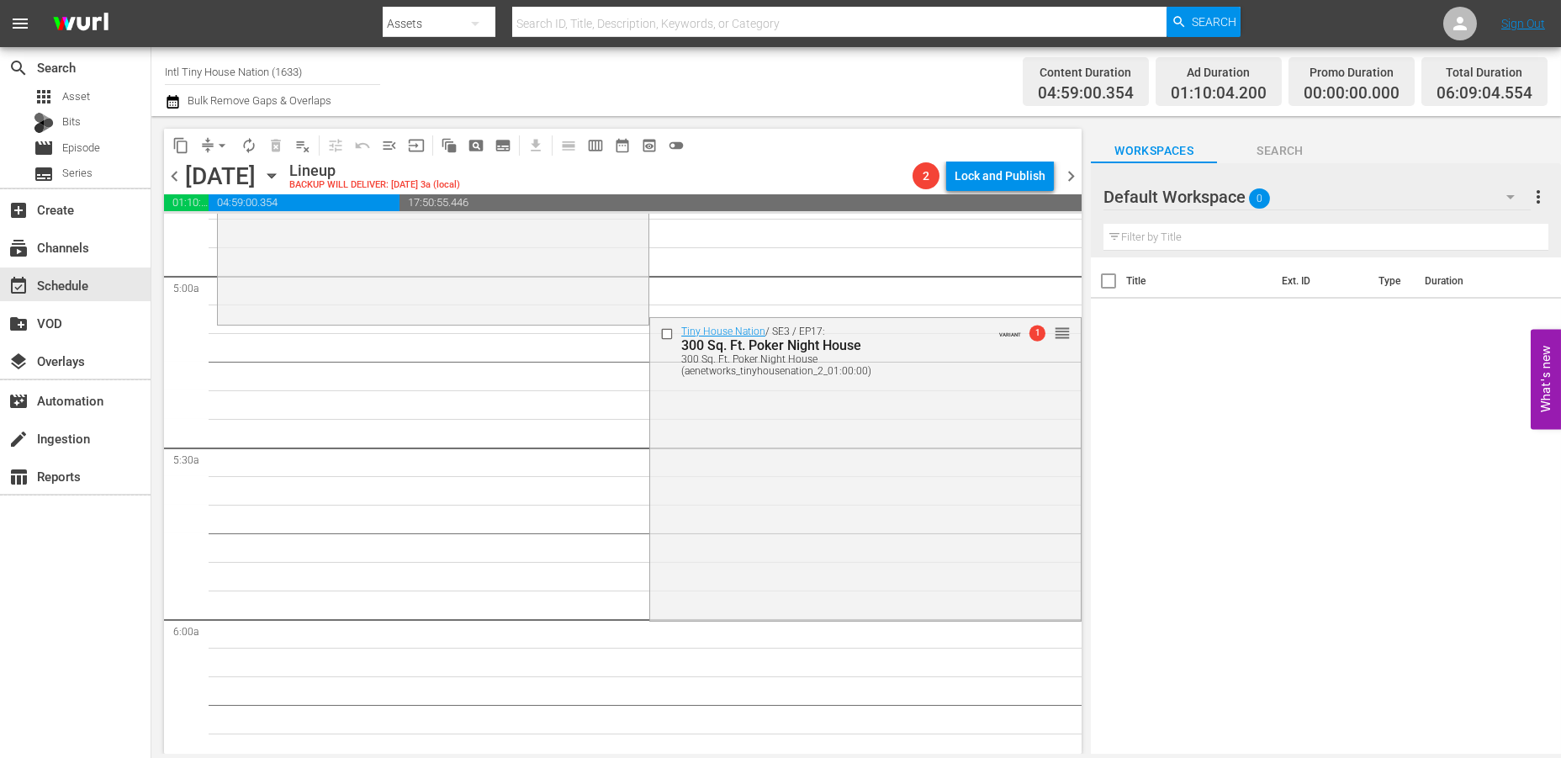
scroll to position [1562, 0]
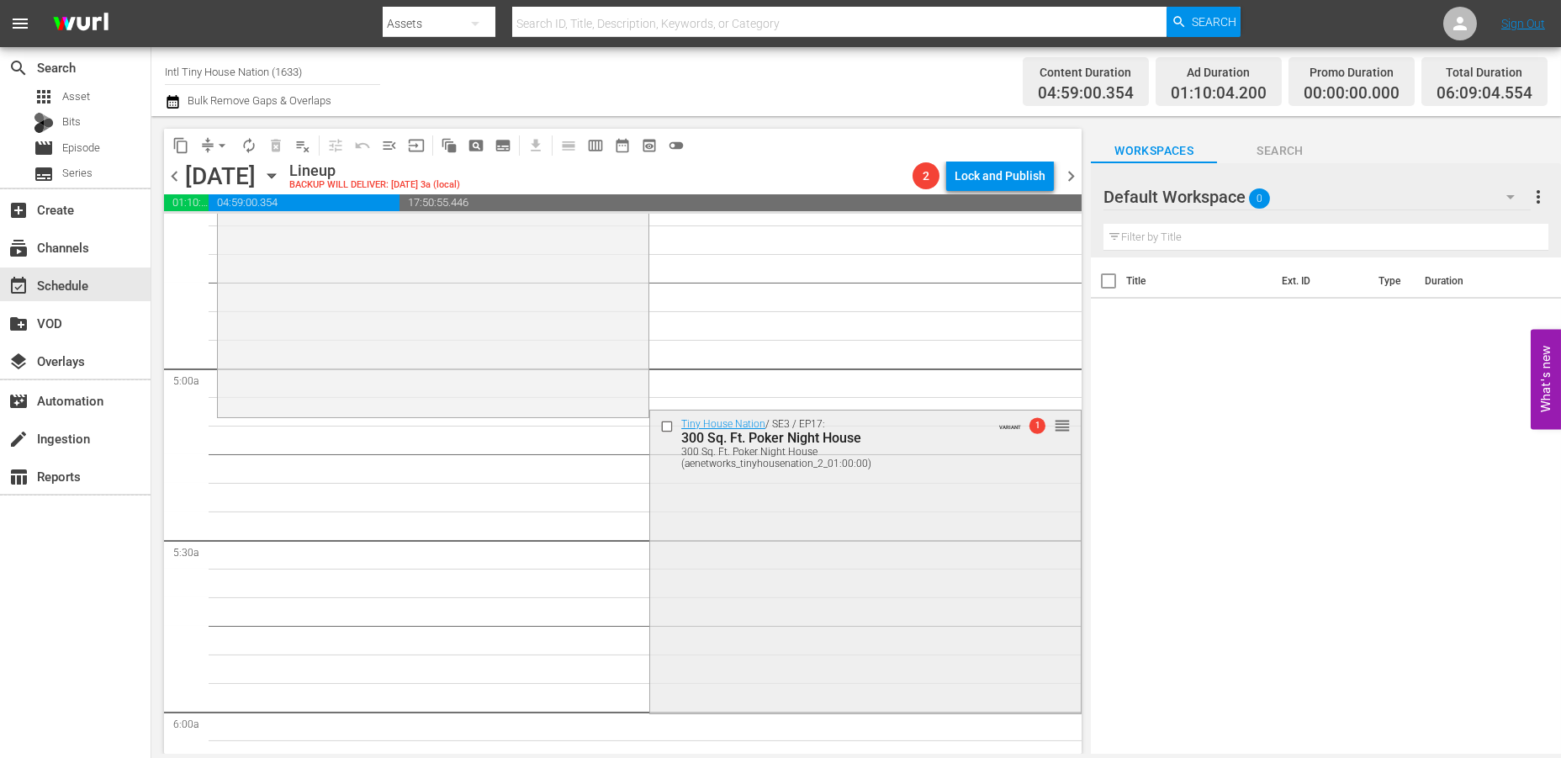
click at [826, 569] on div "Tiny House Nation / SE3 / EP17: 300 Sq. Ft. Poker Night House 300 Sq. Ft. Poker…" at bounding box center [865, 559] width 431 height 299
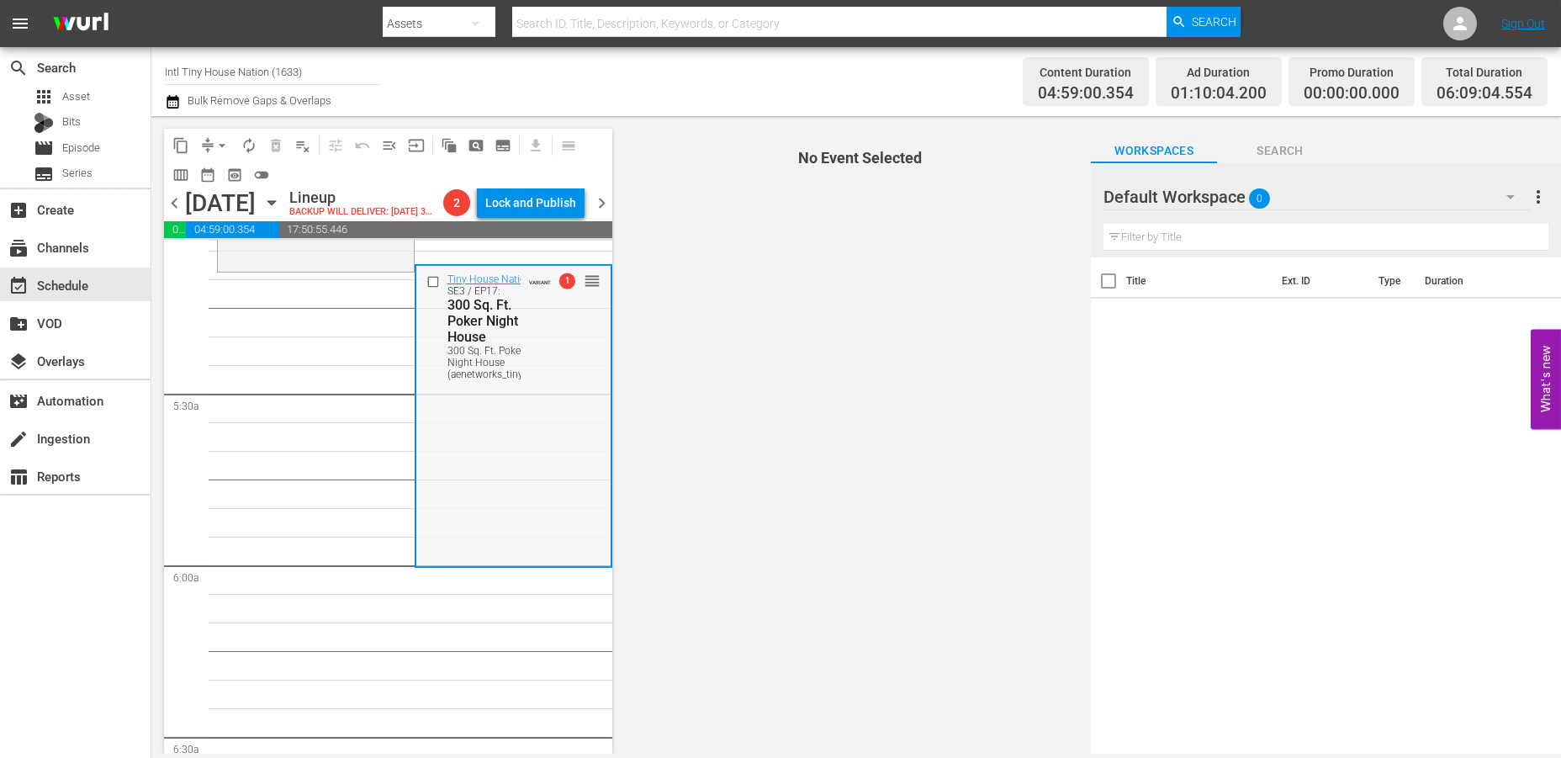
scroll to position [1748, 0]
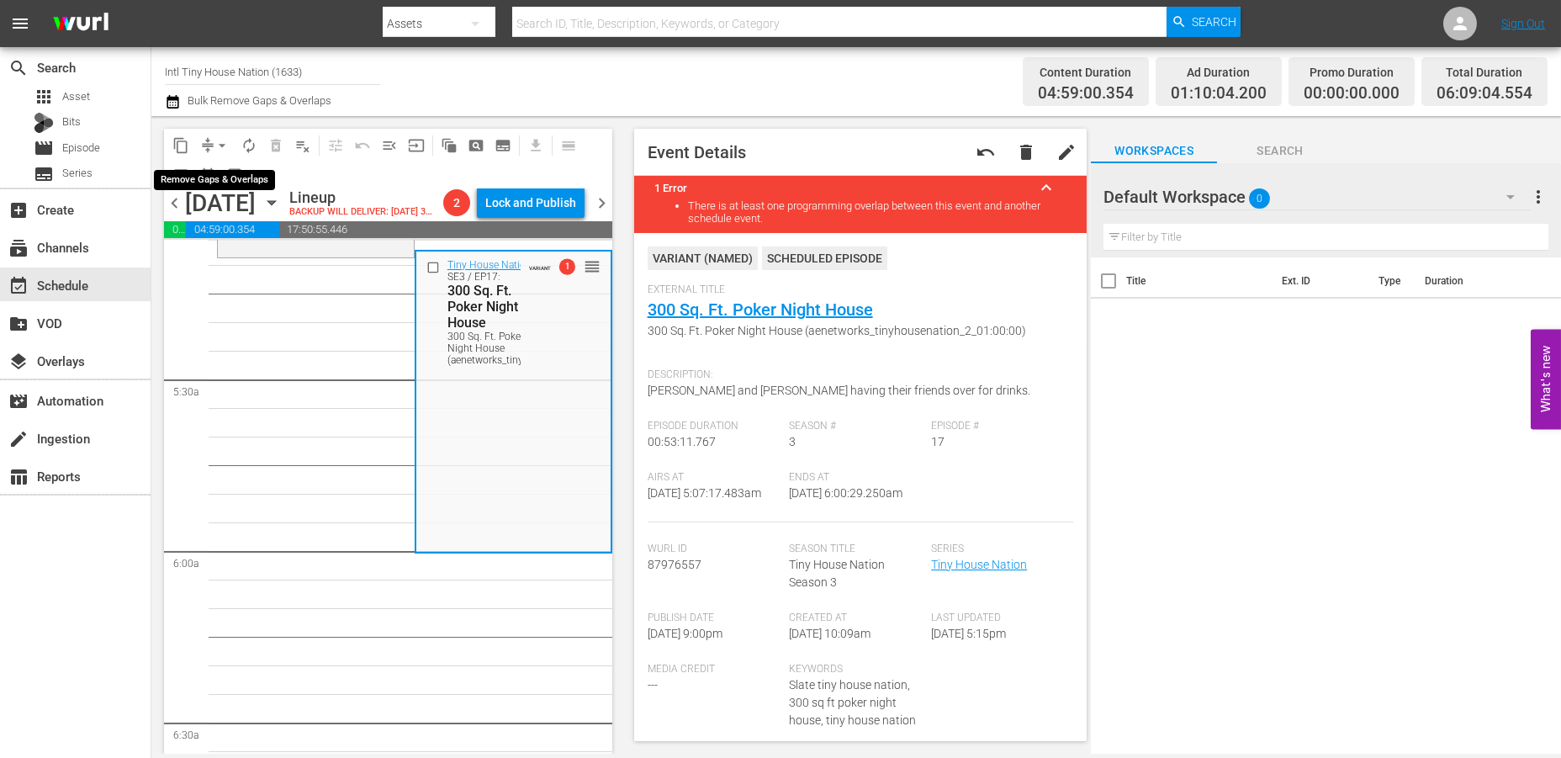
click at [226, 138] on span "arrow_drop_down" at bounding box center [222, 145] width 17 height 17
click at [191, 171] on li "Align to Midnight" at bounding box center [223, 179] width 177 height 28
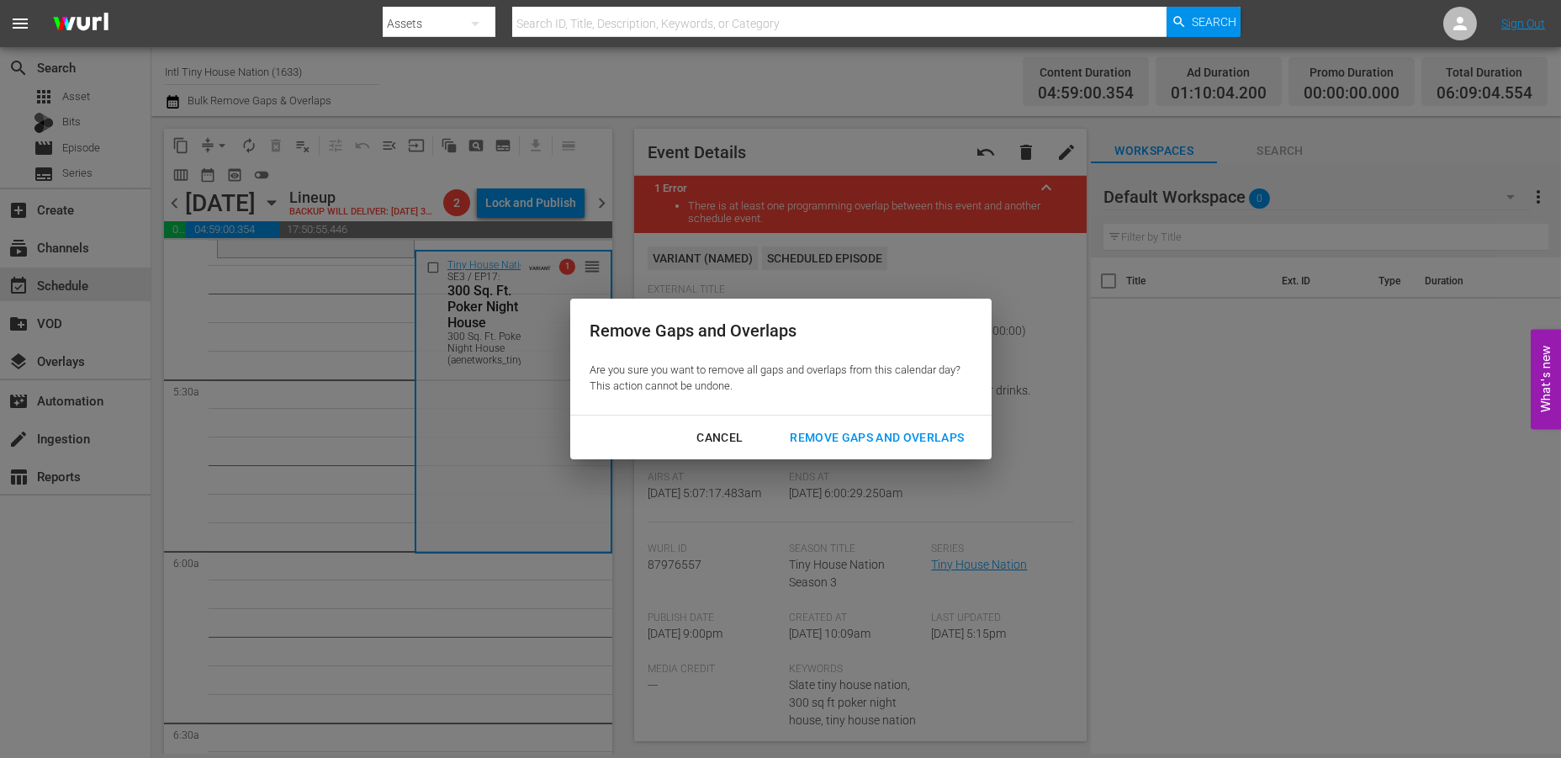
click at [869, 440] on div "Remove Gaps and Overlaps" at bounding box center [876, 437] width 201 height 21
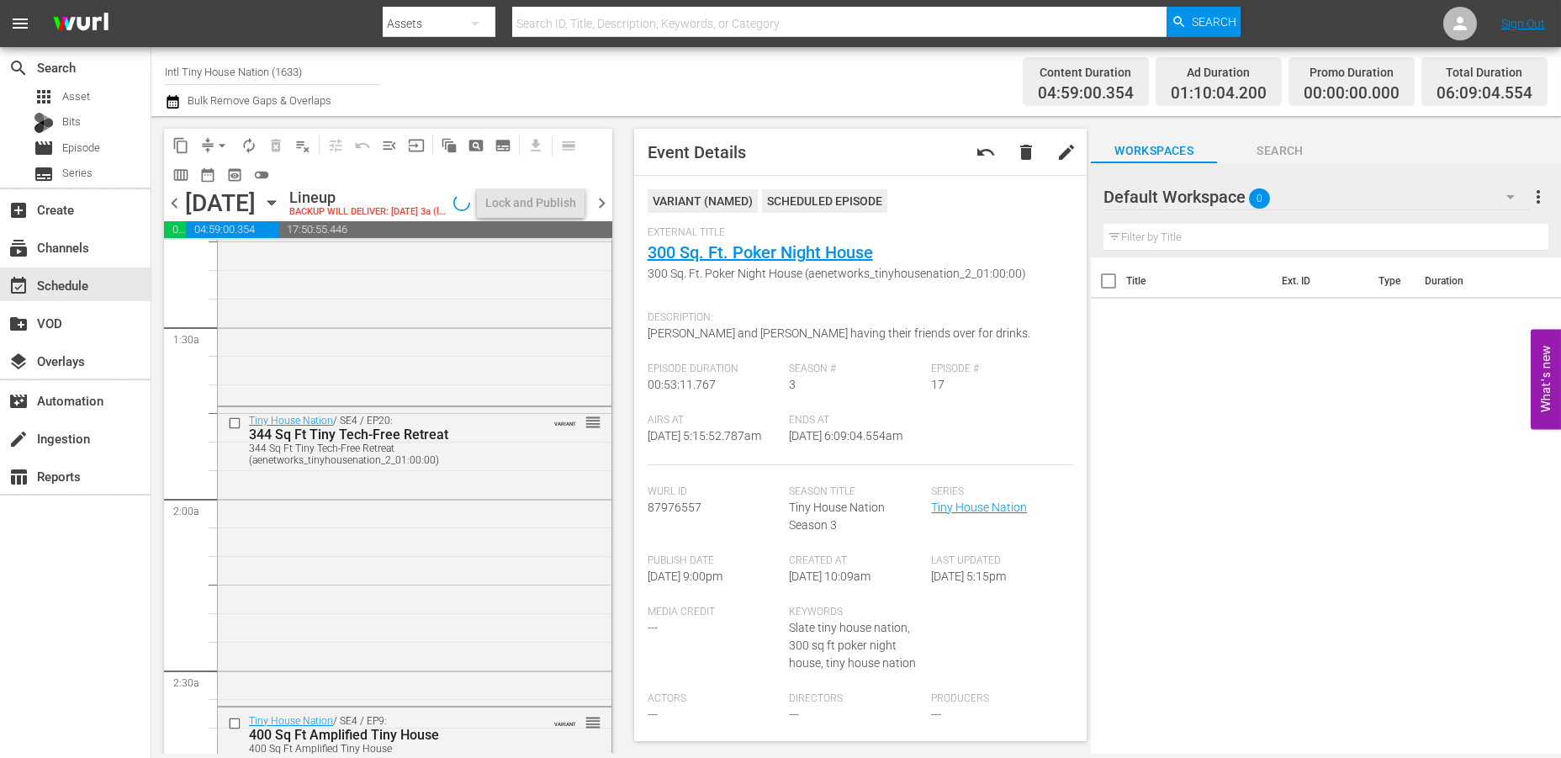
scroll to position [0, 0]
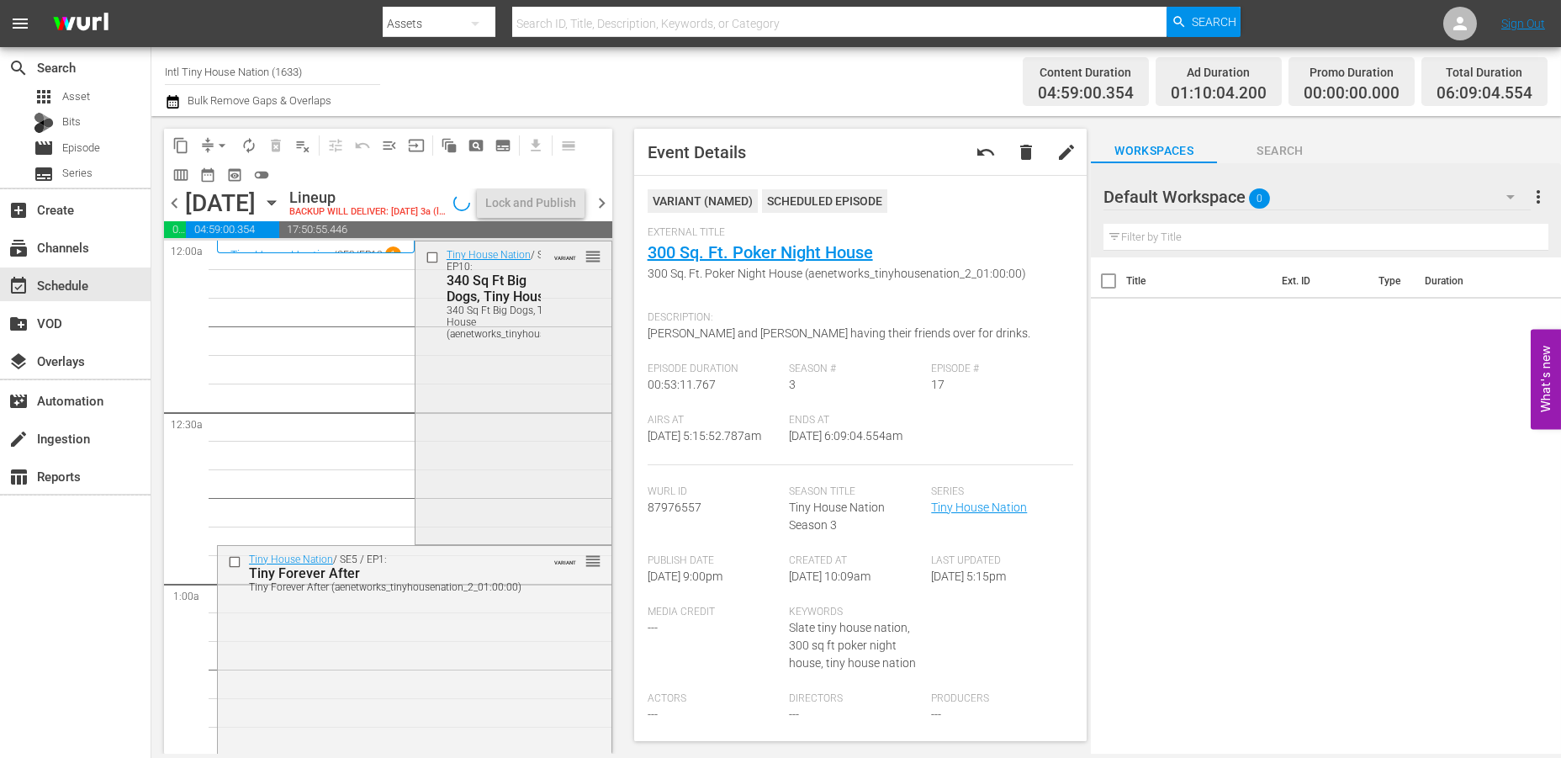
click at [513, 415] on div "Tiny House Nation / SE4 / EP10: 340 Sq Ft Big Dogs, Tiny House 340 Sq Ft Big Do…" at bounding box center [513, 390] width 196 height 299
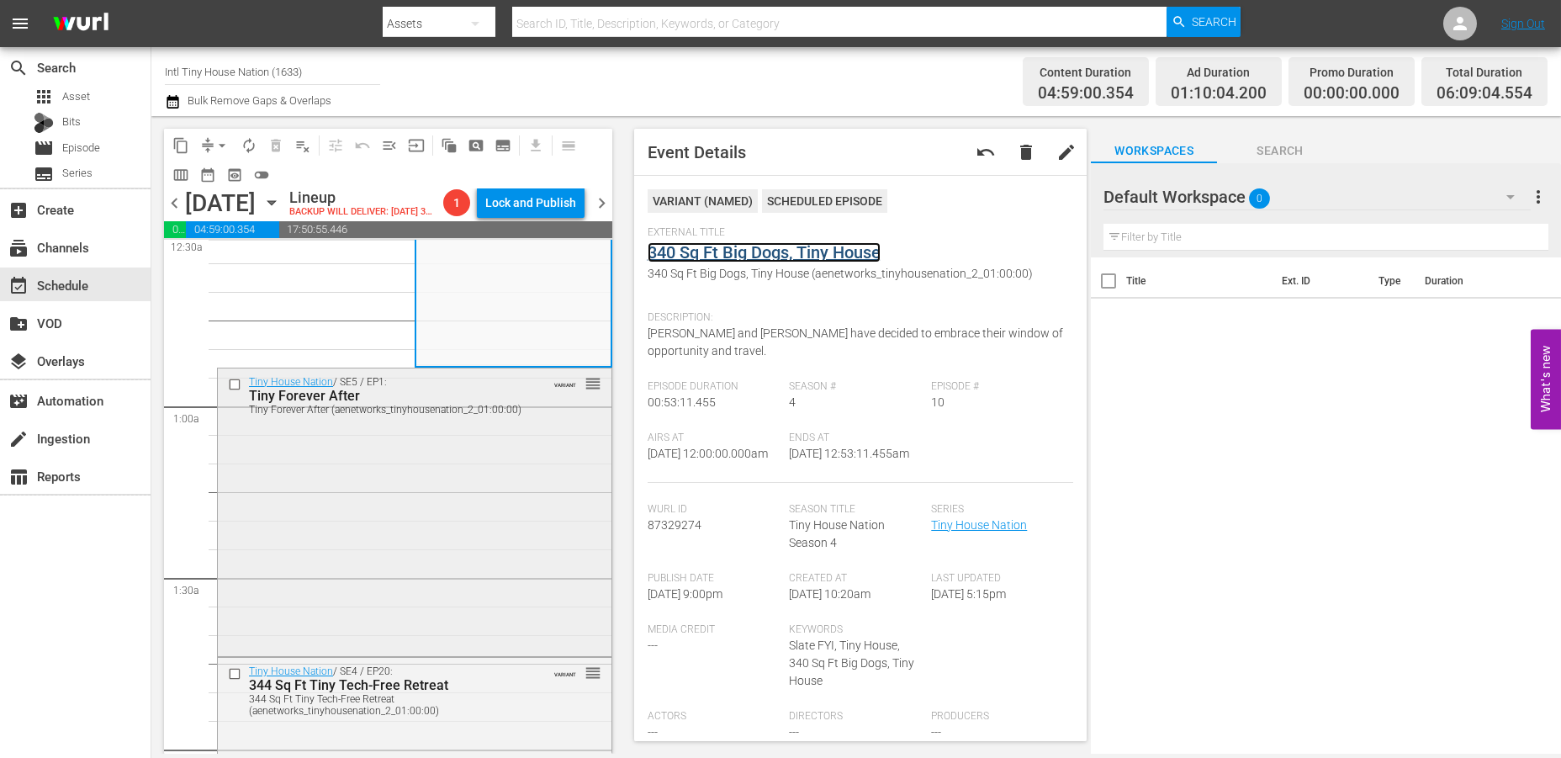
scroll to position [187, 0]
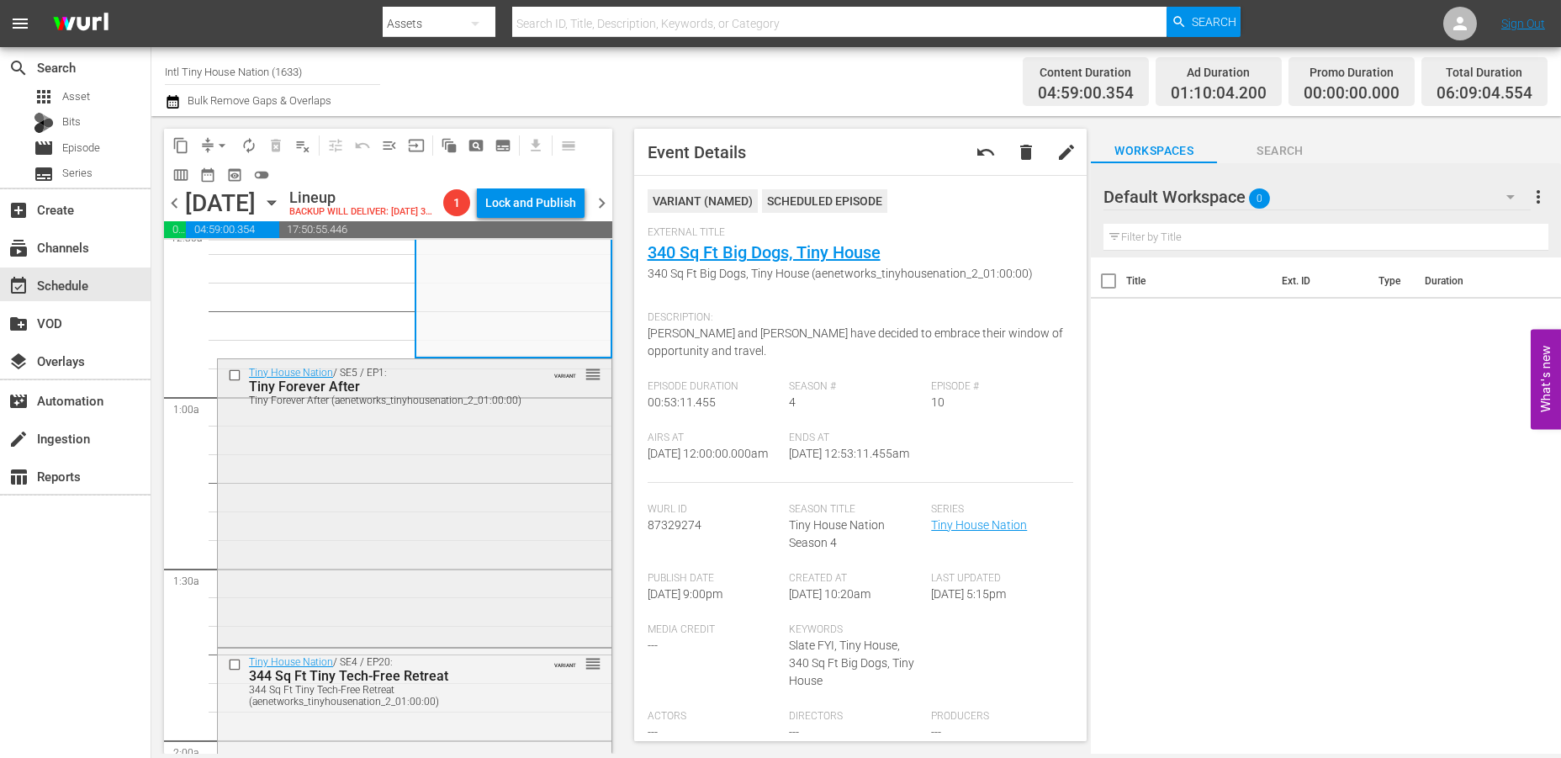
click at [428, 573] on div "Tiny House Nation / SE5 / EP1: Tiny Forever After Tiny Forever After (aenetwork…" at bounding box center [415, 501] width 394 height 284
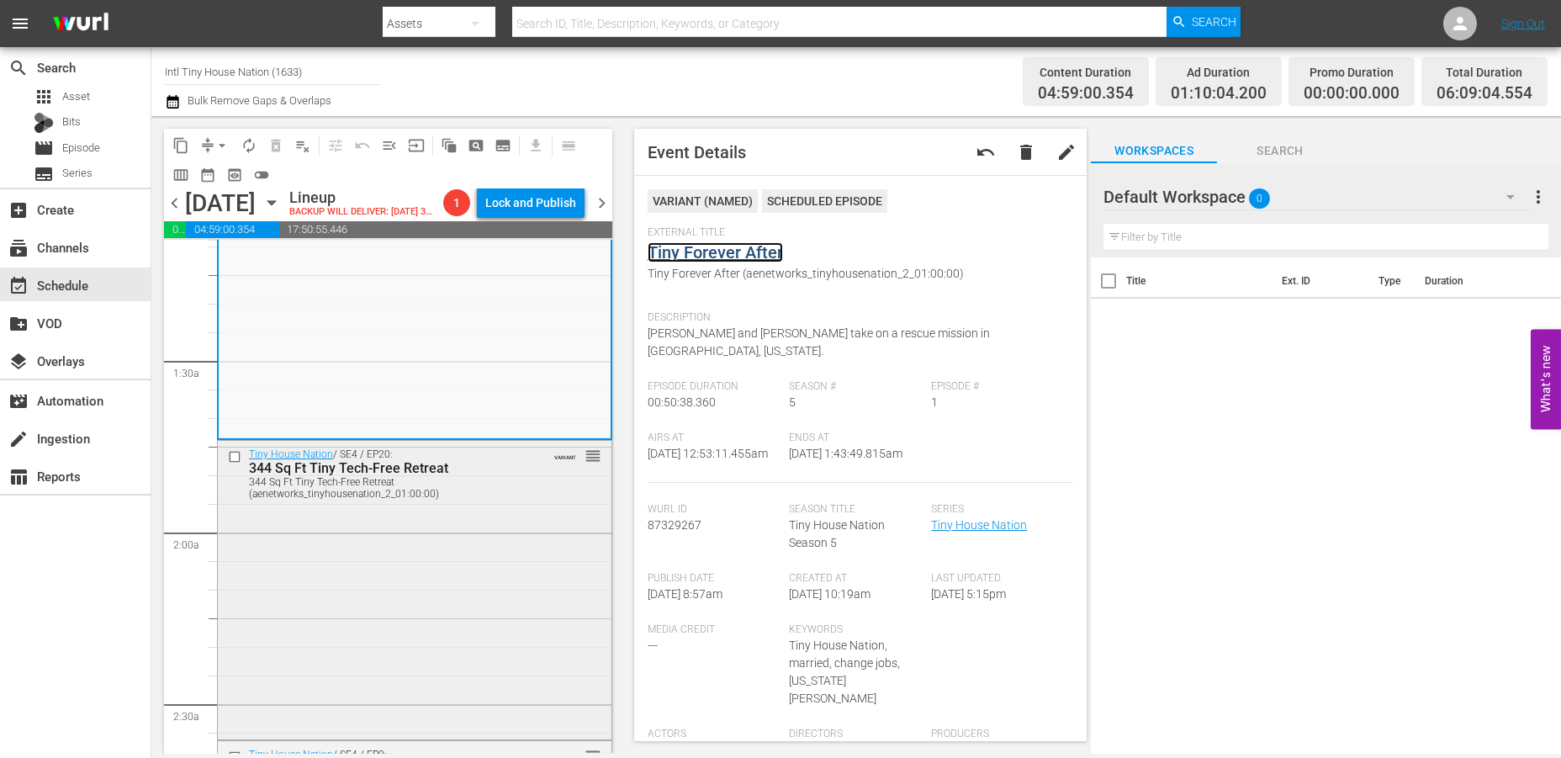
scroll to position [467, 0]
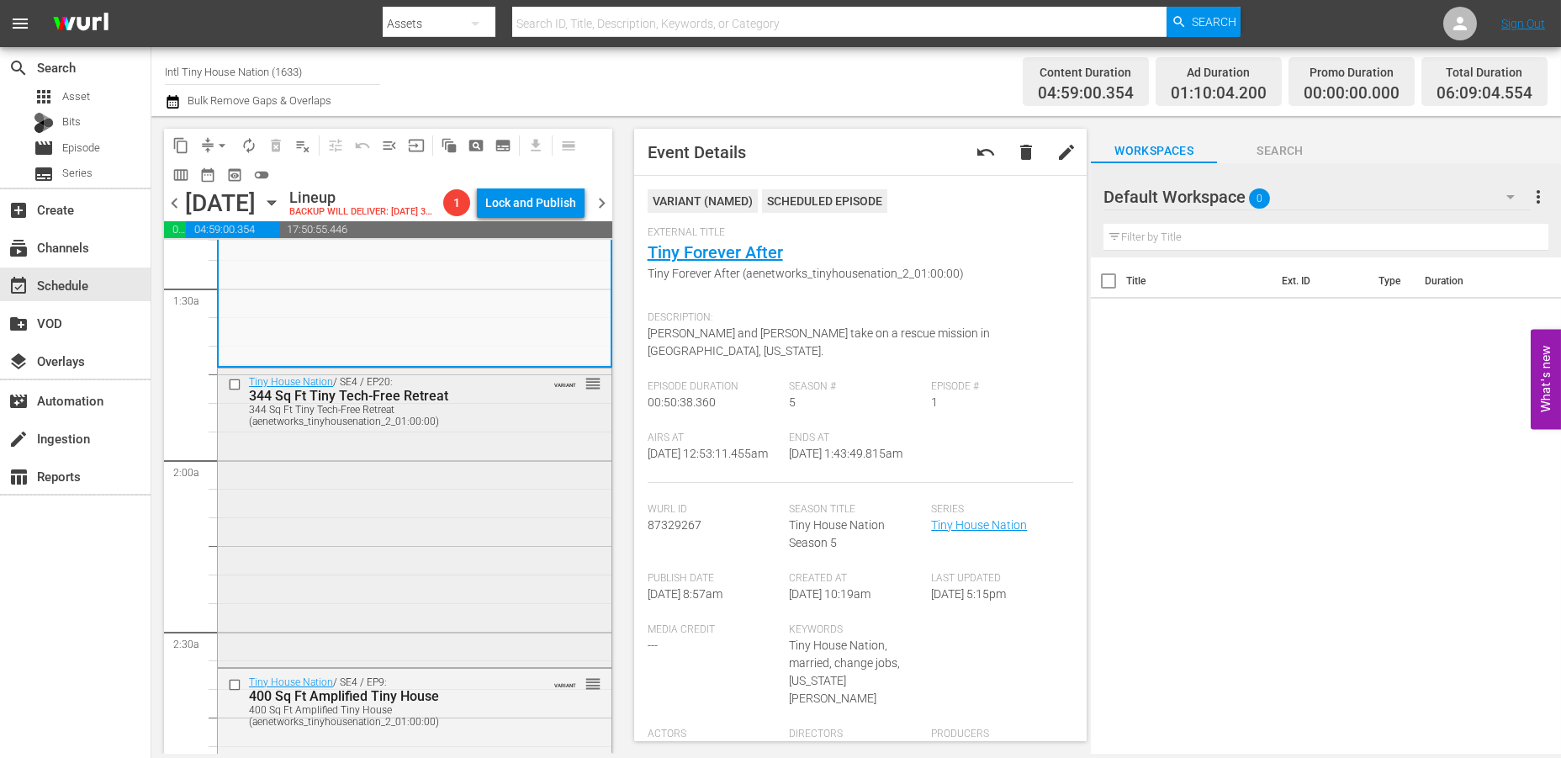
click at [455, 487] on div "Tiny House Nation / SE4 / EP20: 344 Sq Ft Tiny Tech-Free Retreat 344 Sq Ft Tiny…" at bounding box center [415, 515] width 394 height 295
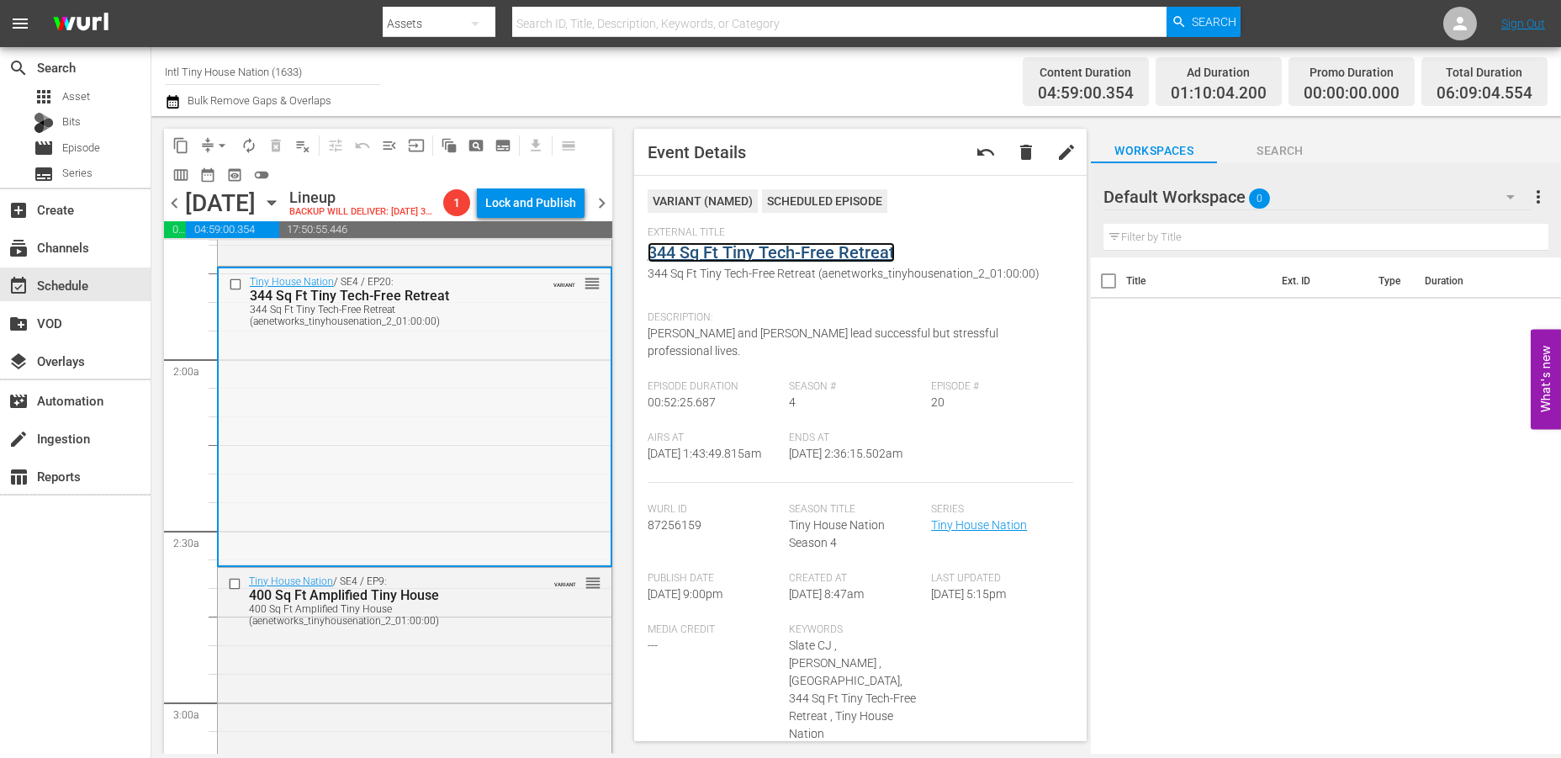
scroll to position [747, 0]
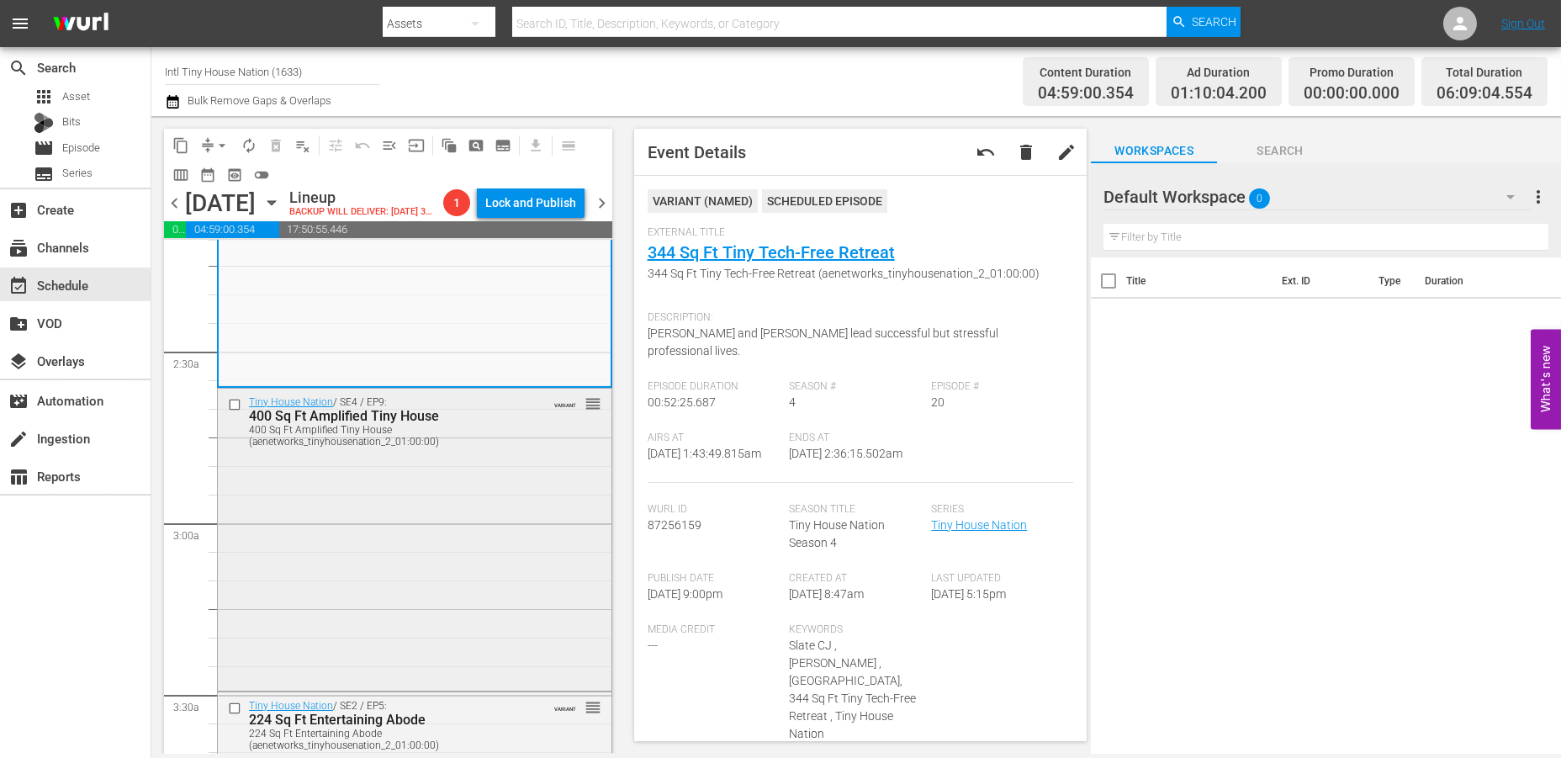
click at [457, 533] on div "Tiny House Nation / SE4 / EP9: 400 Sq Ft Amplified Tiny House 400 Sq Ft Amplifi…" at bounding box center [415, 537] width 394 height 299
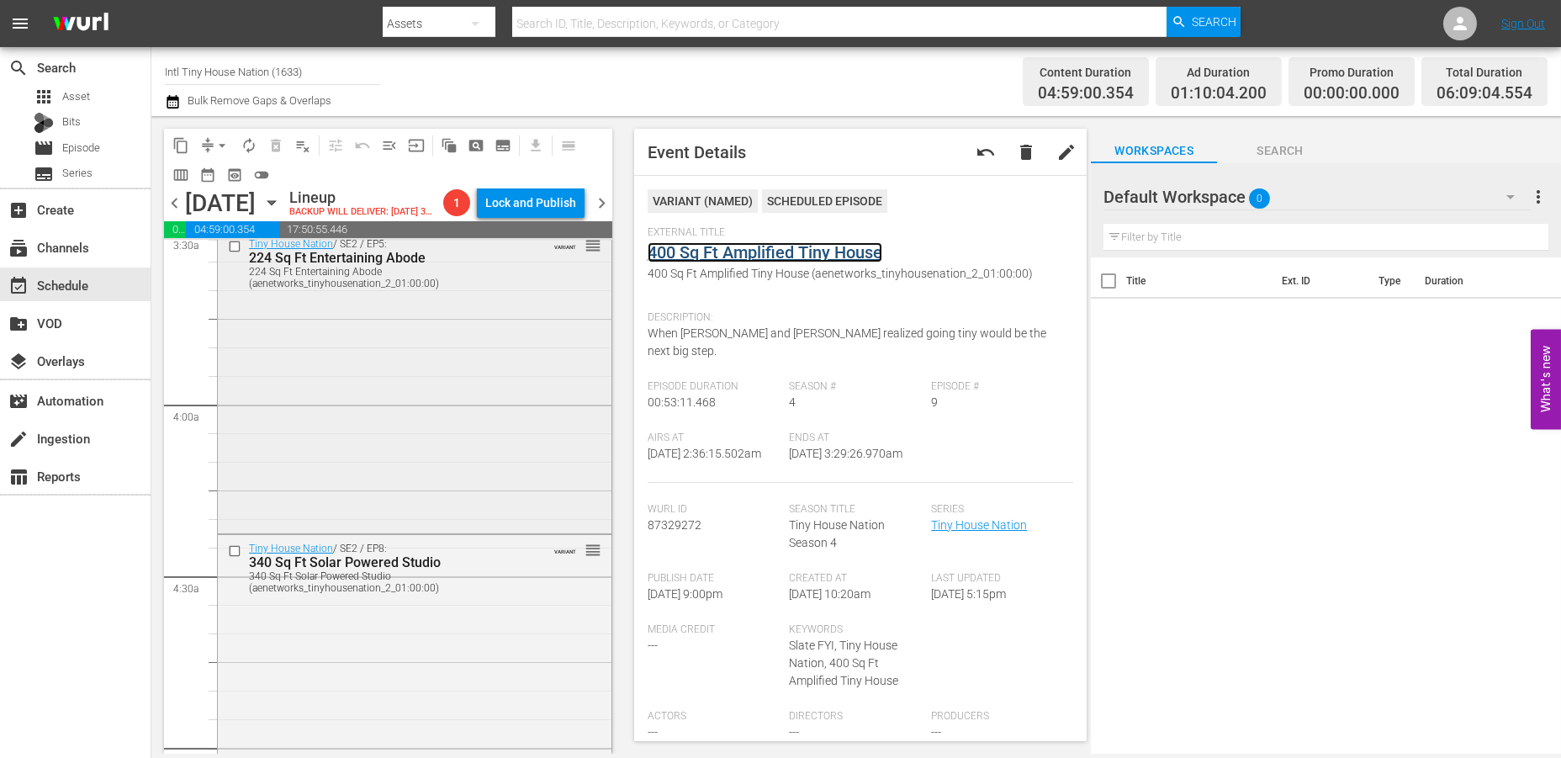
scroll to position [1214, 0]
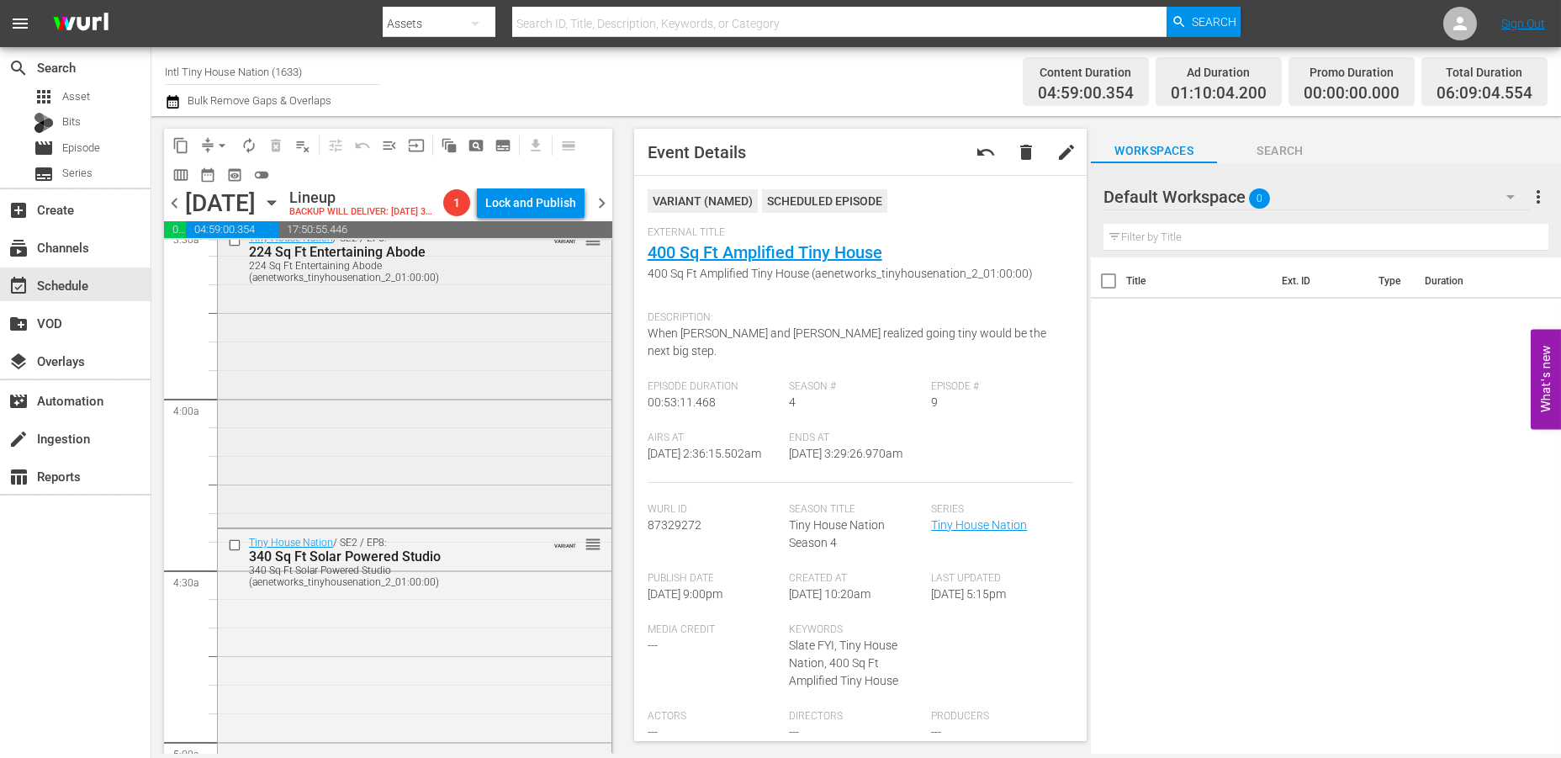
click at [440, 431] on div "Tiny House Nation / SE2 / EP5: 224 Sq Ft Entertaining Abode 224 Sq Ft Entertain…" at bounding box center [415, 374] width 394 height 299
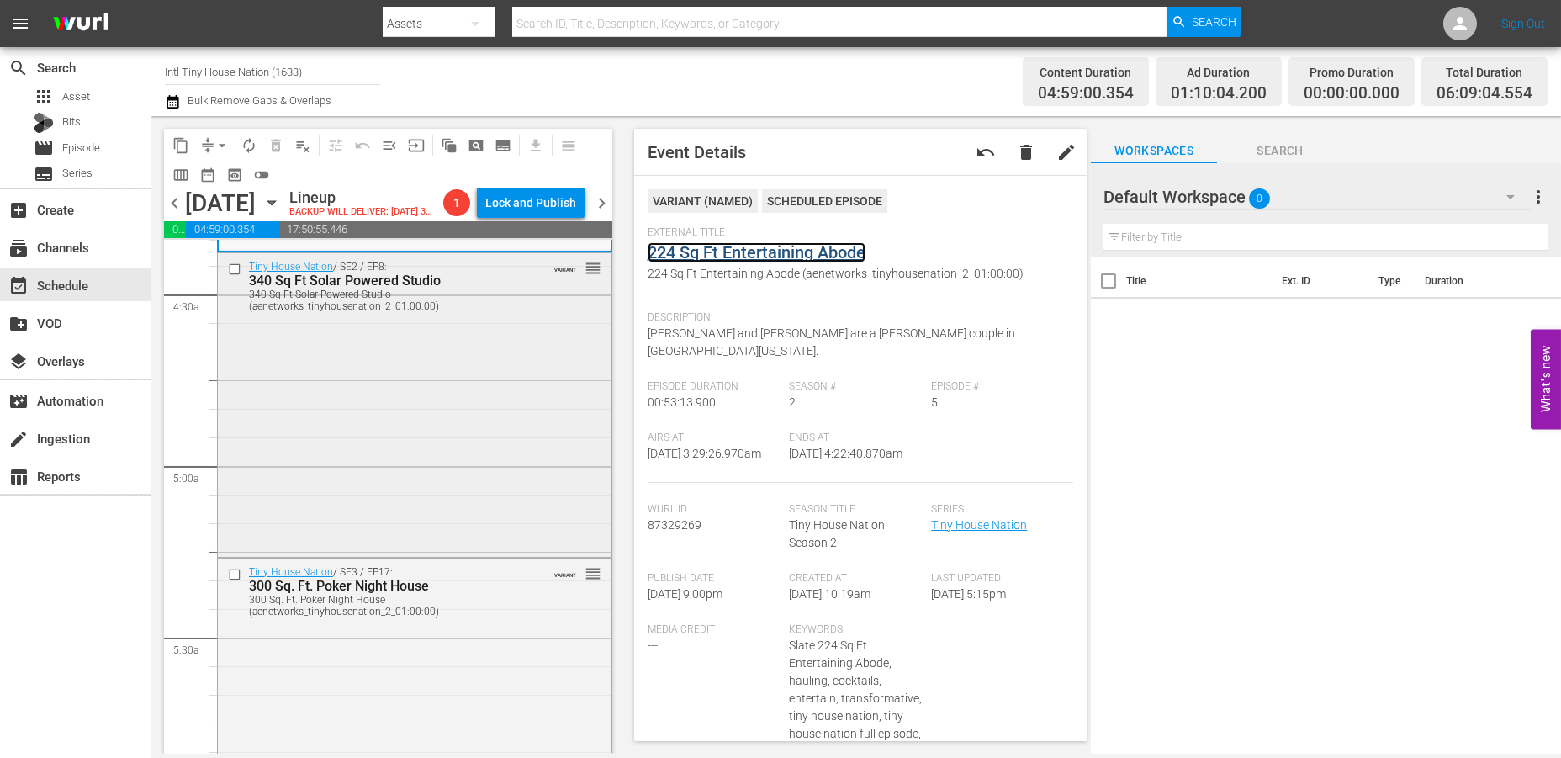
scroll to position [1494, 0]
click at [463, 429] on div "Tiny House Nation / SE2 / EP8: 340 Sq Ft Solar Powered Studio 340 Sq Ft Solar P…" at bounding box center [415, 398] width 394 height 299
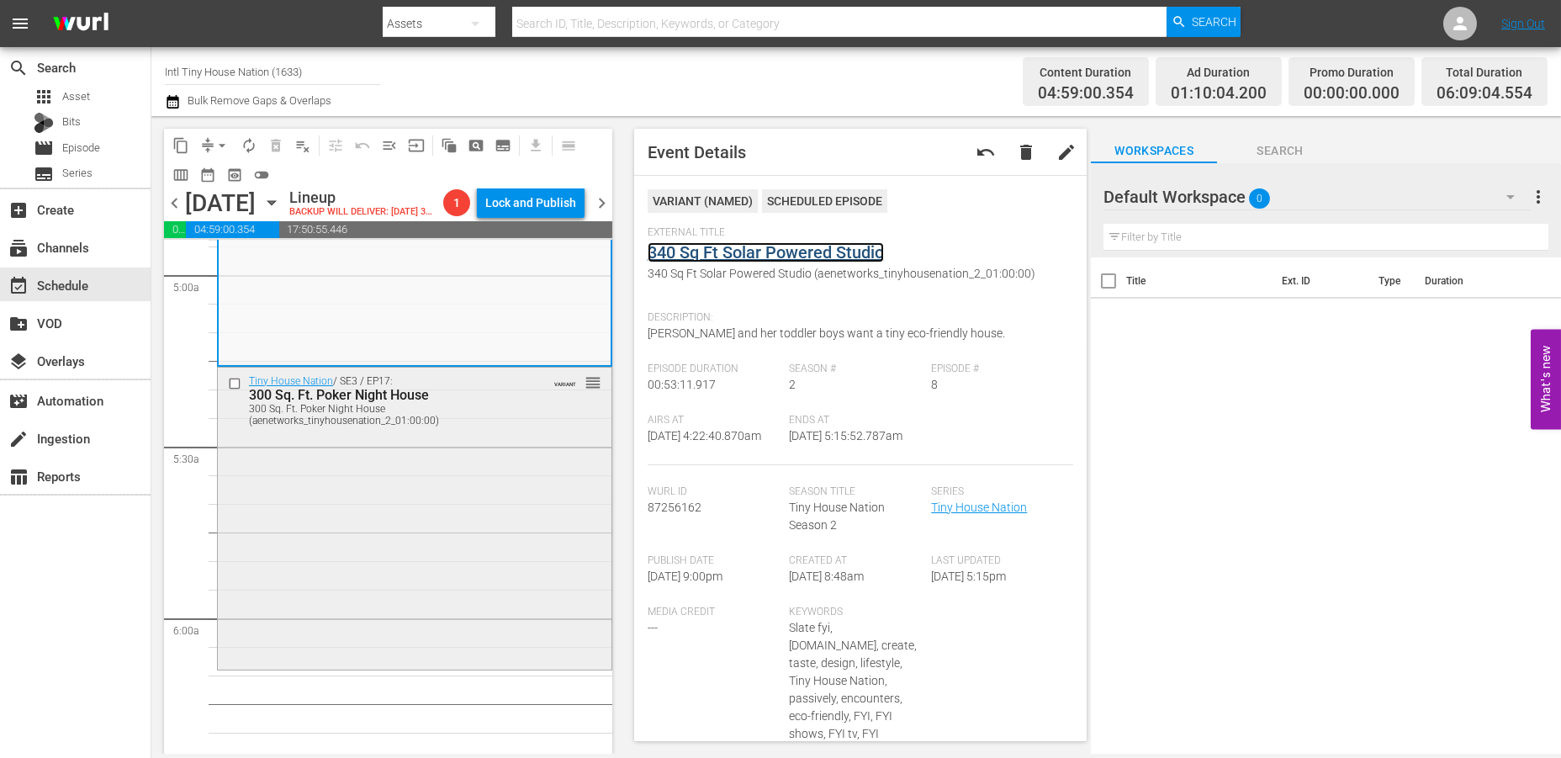
scroll to position [1682, 0]
click at [466, 497] on div "Tiny House Nation / SE3 / EP17: 300 Sq. Ft. Poker Night House 300 Sq. Ft. Poker…" at bounding box center [415, 516] width 394 height 299
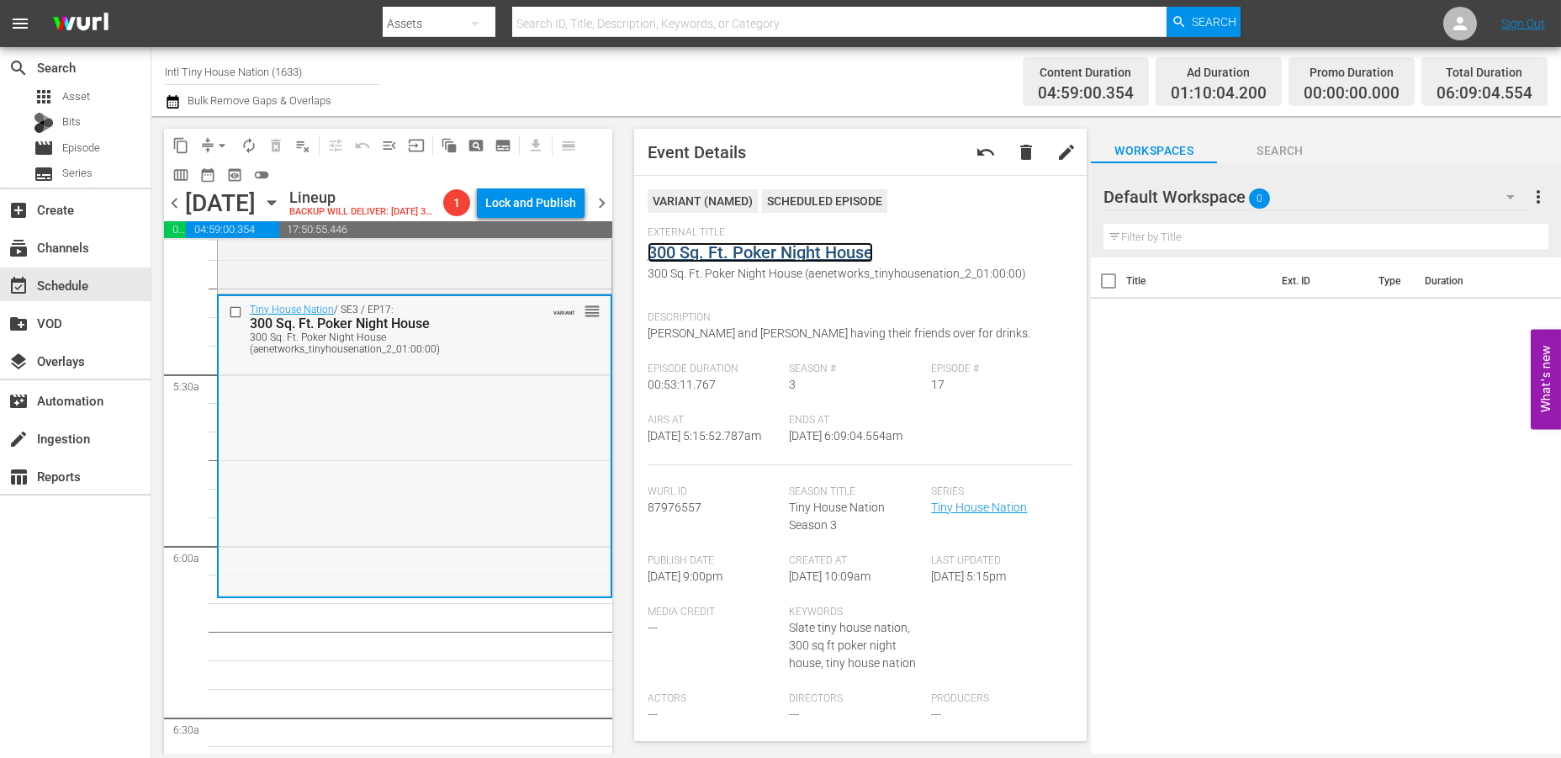
scroll to position [1868, 0]
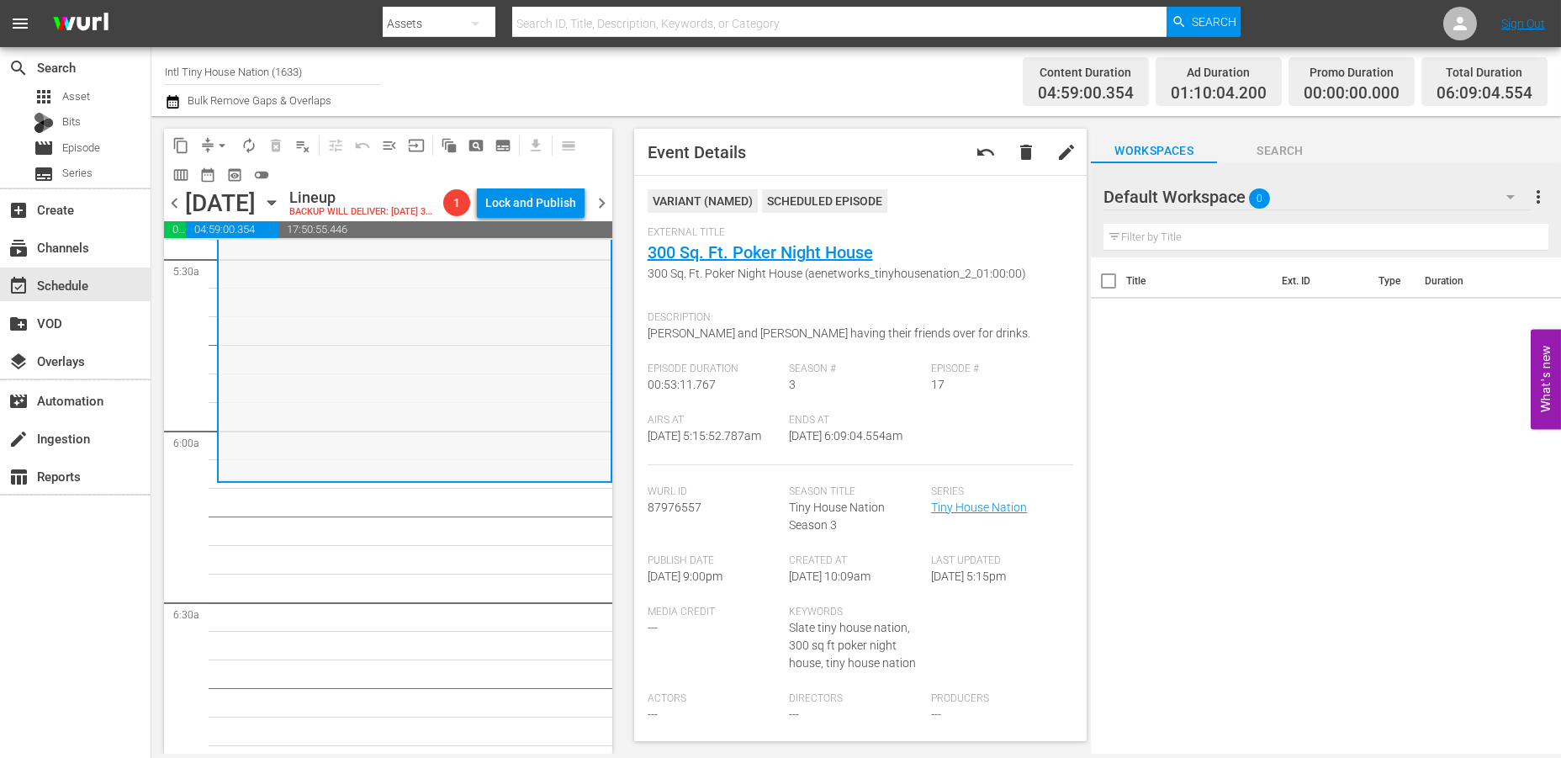
click at [301, 394] on div "Tiny House Nation / SE3 / EP17: 300 Sq. Ft. Poker Night House 300 Sq. Ft. Poker…" at bounding box center [415, 330] width 392 height 299
click at [209, 135] on button "compress" at bounding box center [207, 145] width 27 height 27
click at [214, 140] on span "arrow_drop_down" at bounding box center [222, 145] width 17 height 17
click at [206, 172] on li "Align to Midnight" at bounding box center [223, 179] width 177 height 28
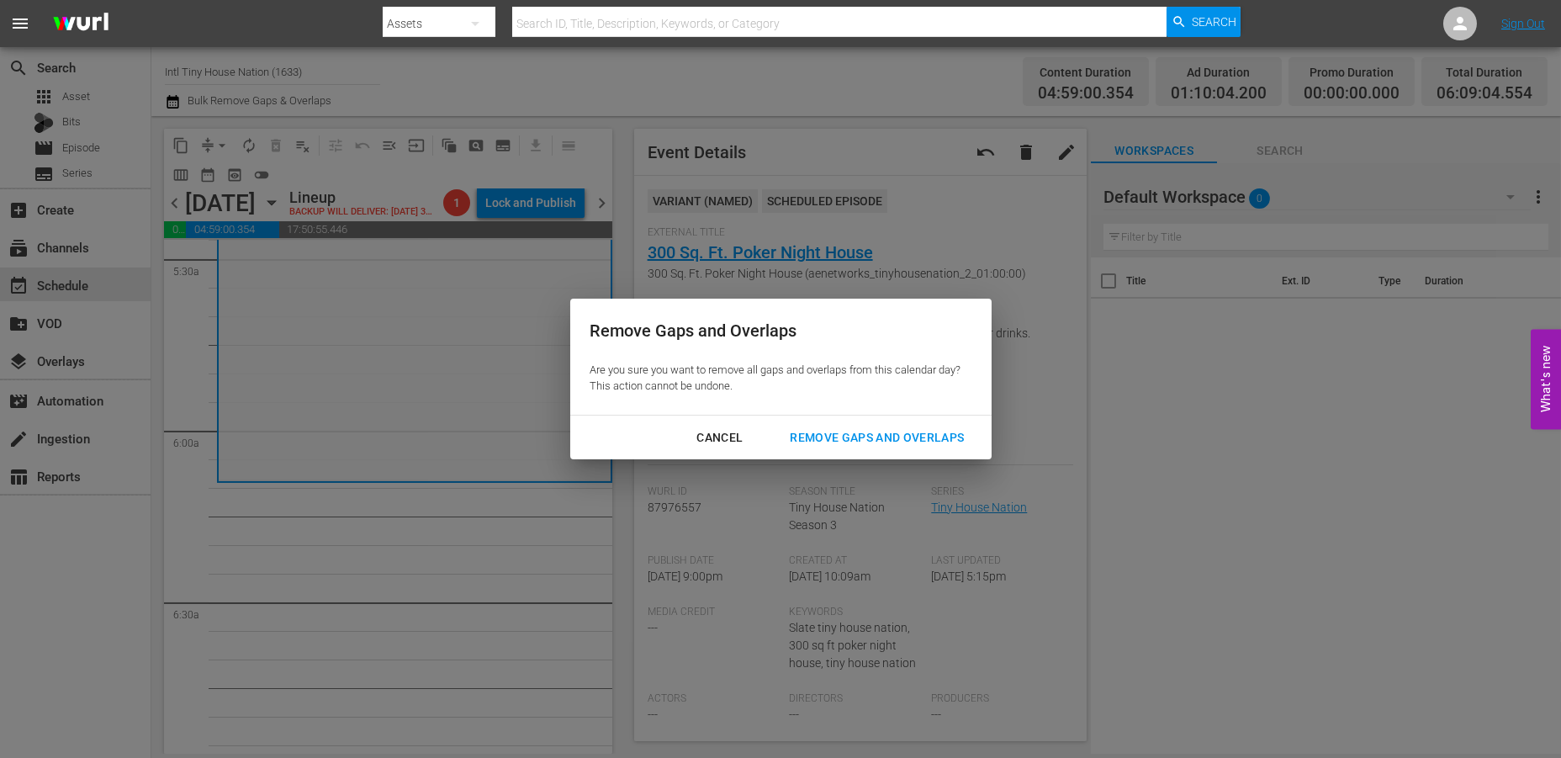
click at [863, 436] on div "Remove Gaps and Overlaps" at bounding box center [876, 437] width 201 height 21
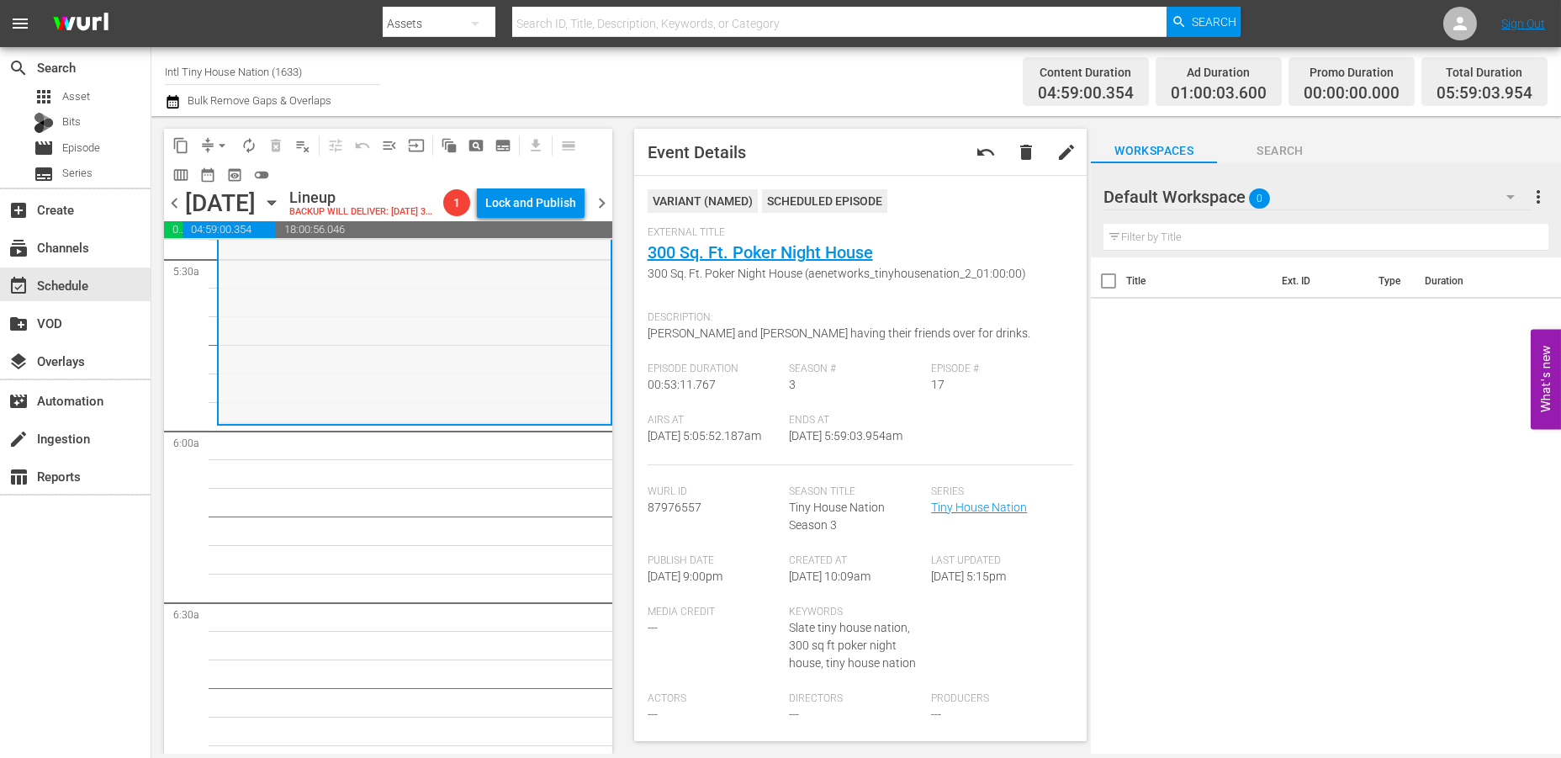
scroll to position [1897, 0]
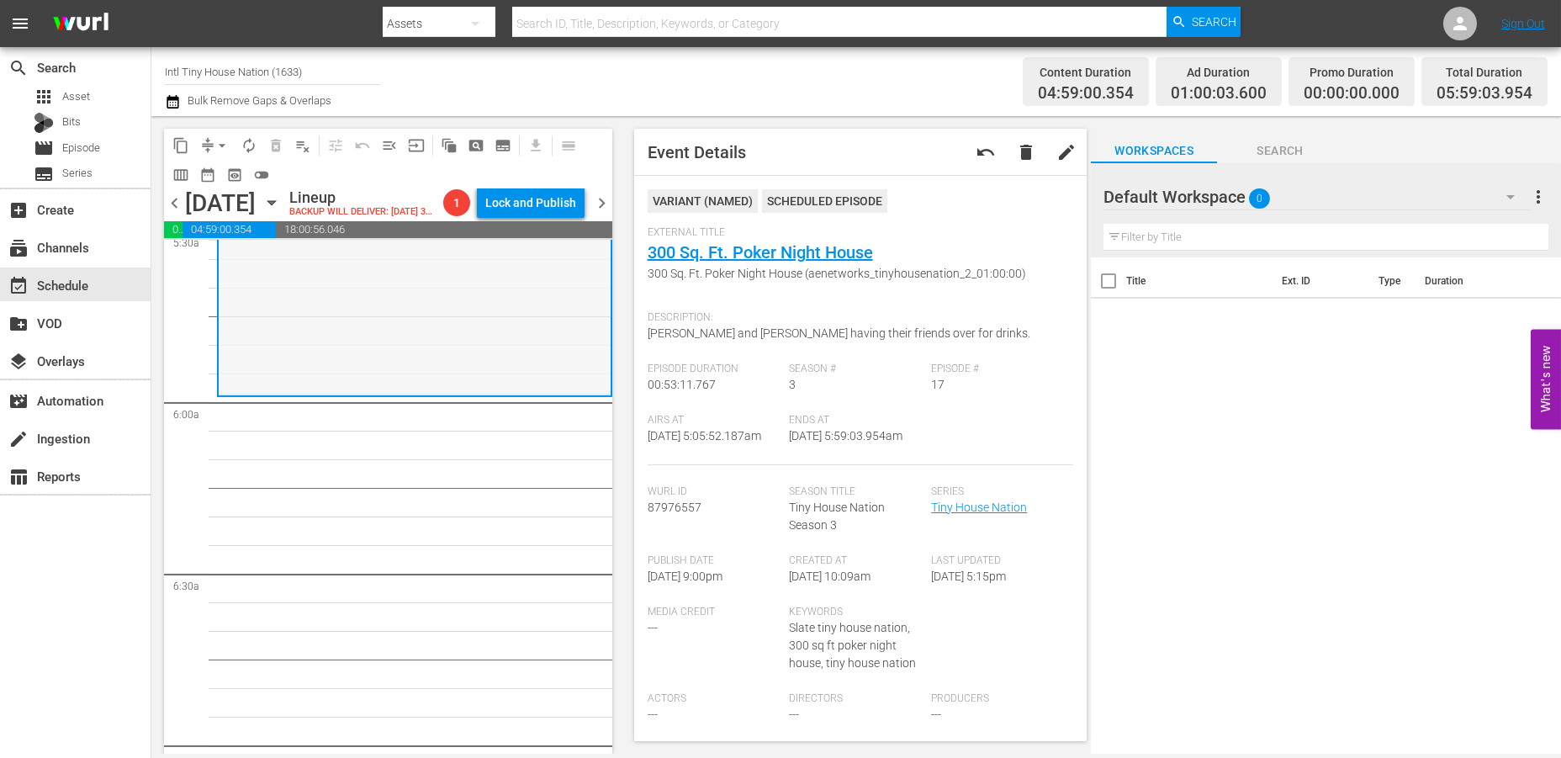
click at [322, 383] on div "Tiny House Nation / SE3 / EP17: 300 Sq. Ft. Poker Night House 300 Sq. Ft. Poker…" at bounding box center [415, 243] width 392 height 299
click at [218, 137] on span "arrow_drop_down" at bounding box center [222, 145] width 17 height 17
click at [202, 178] on li "Align to Midnight" at bounding box center [223, 179] width 177 height 28
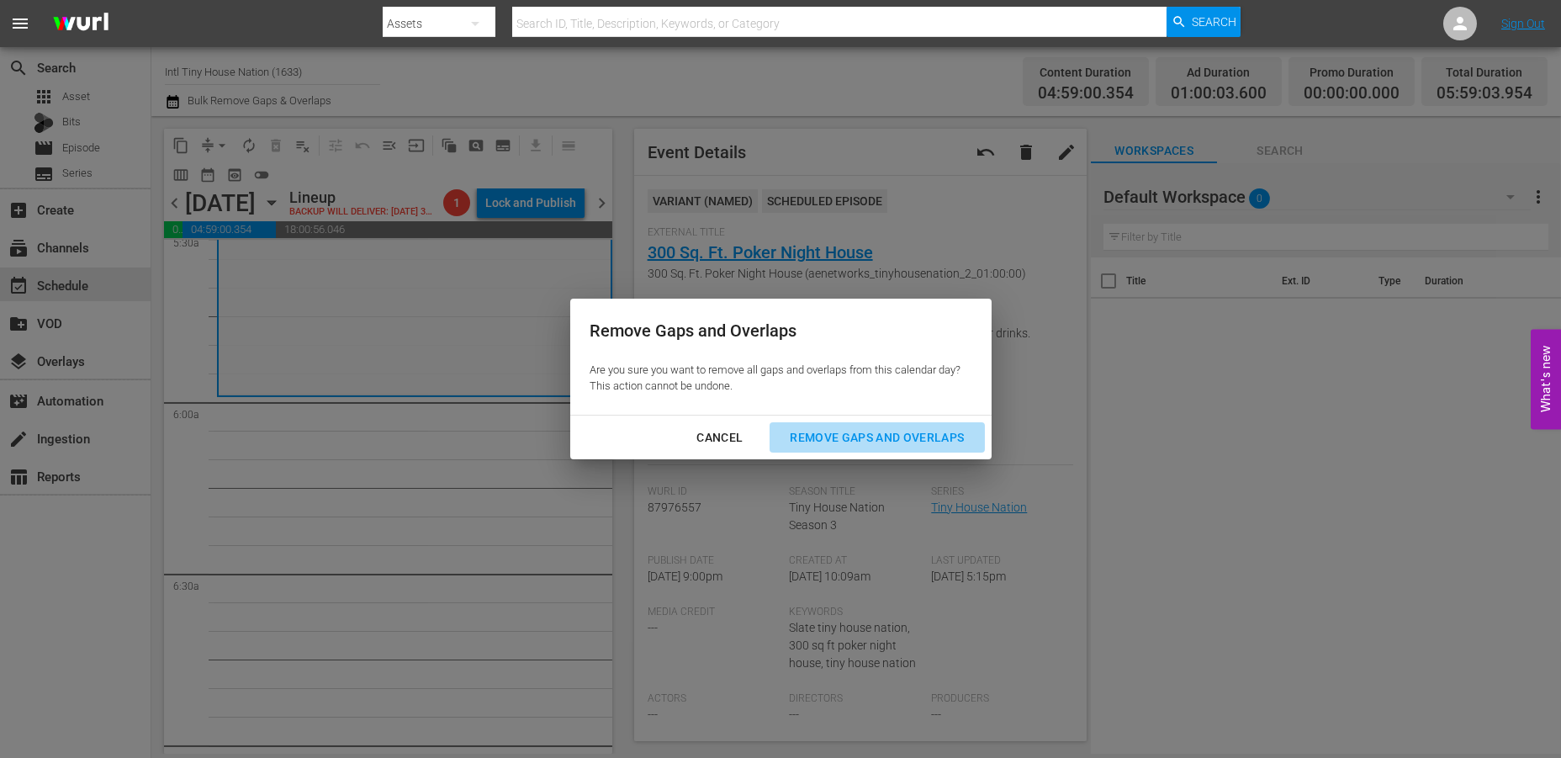
click at [836, 437] on div "Remove Gaps and Overlaps" at bounding box center [876, 437] width 201 height 21
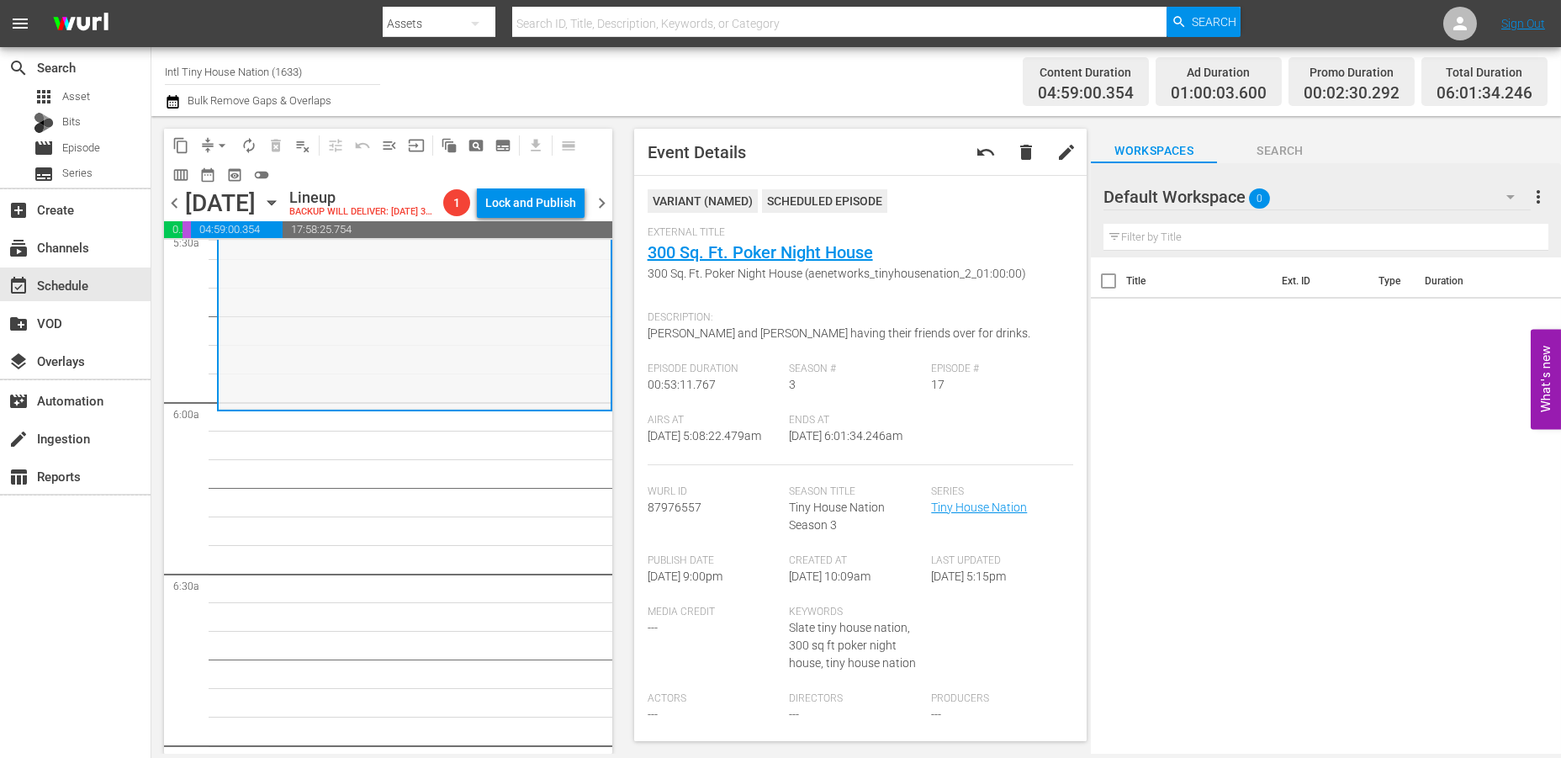
scroll to position [1868, 0]
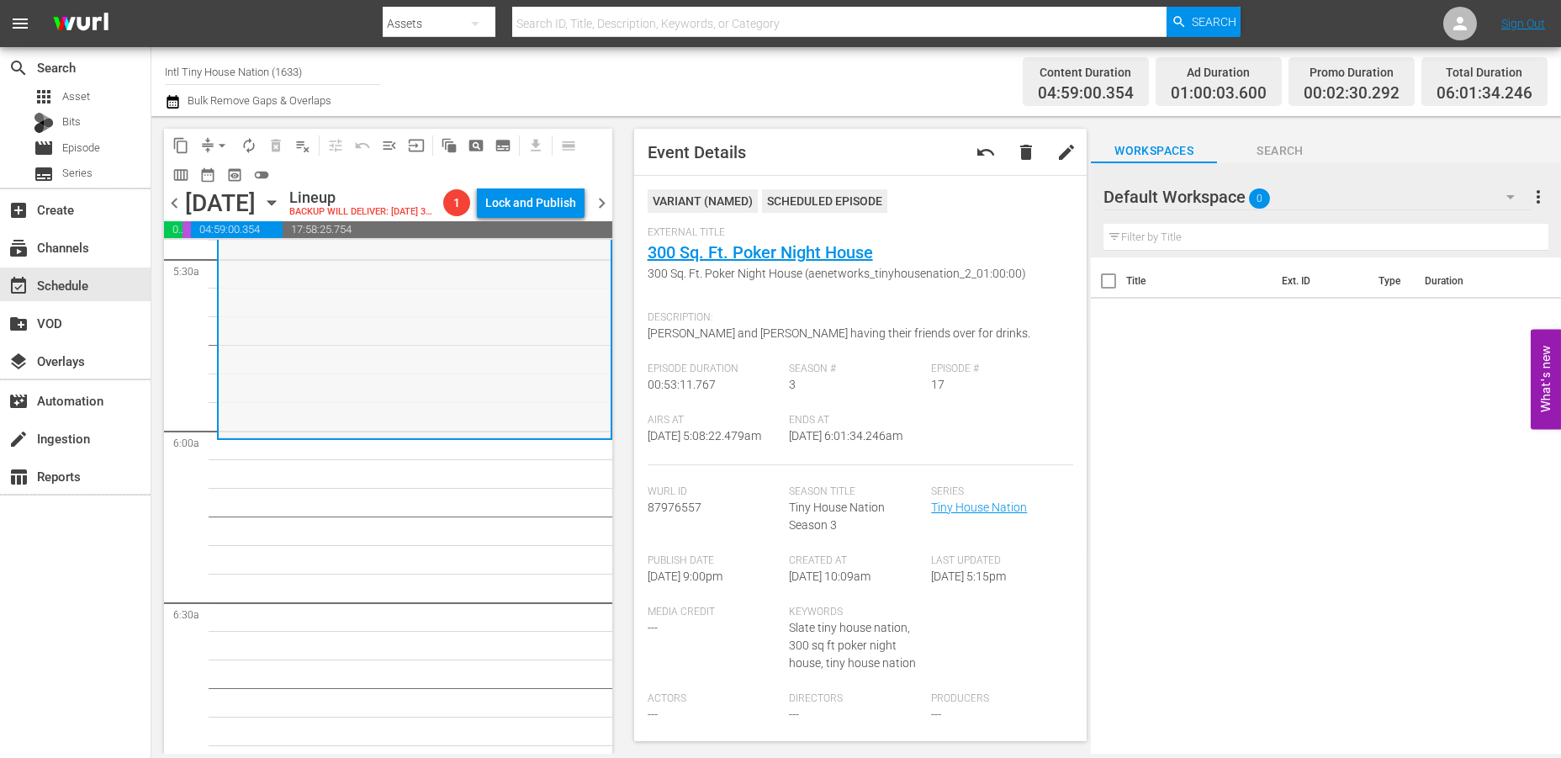
click at [380, 388] on div "Tiny House Nation / SE3 / EP17: 300 Sq. Ft. Poker Night House 300 Sq. Ft. Poker…" at bounding box center [415, 286] width 392 height 299
click at [219, 143] on span "arrow_drop_down" at bounding box center [222, 145] width 17 height 17
click at [234, 172] on li "Align to Midnight" at bounding box center [223, 179] width 177 height 28
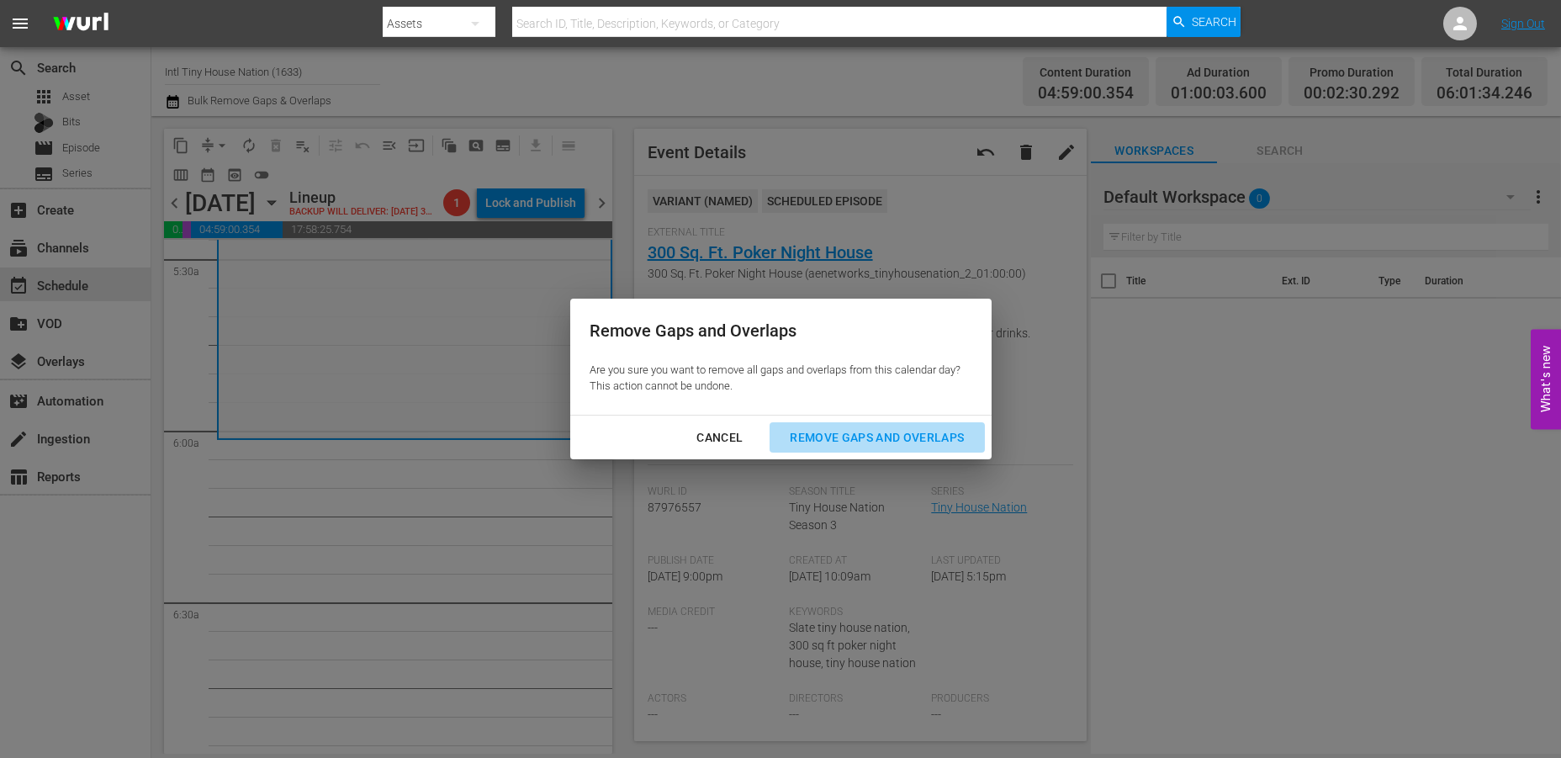
click at [922, 441] on div "Remove Gaps and Overlaps" at bounding box center [876, 437] width 201 height 21
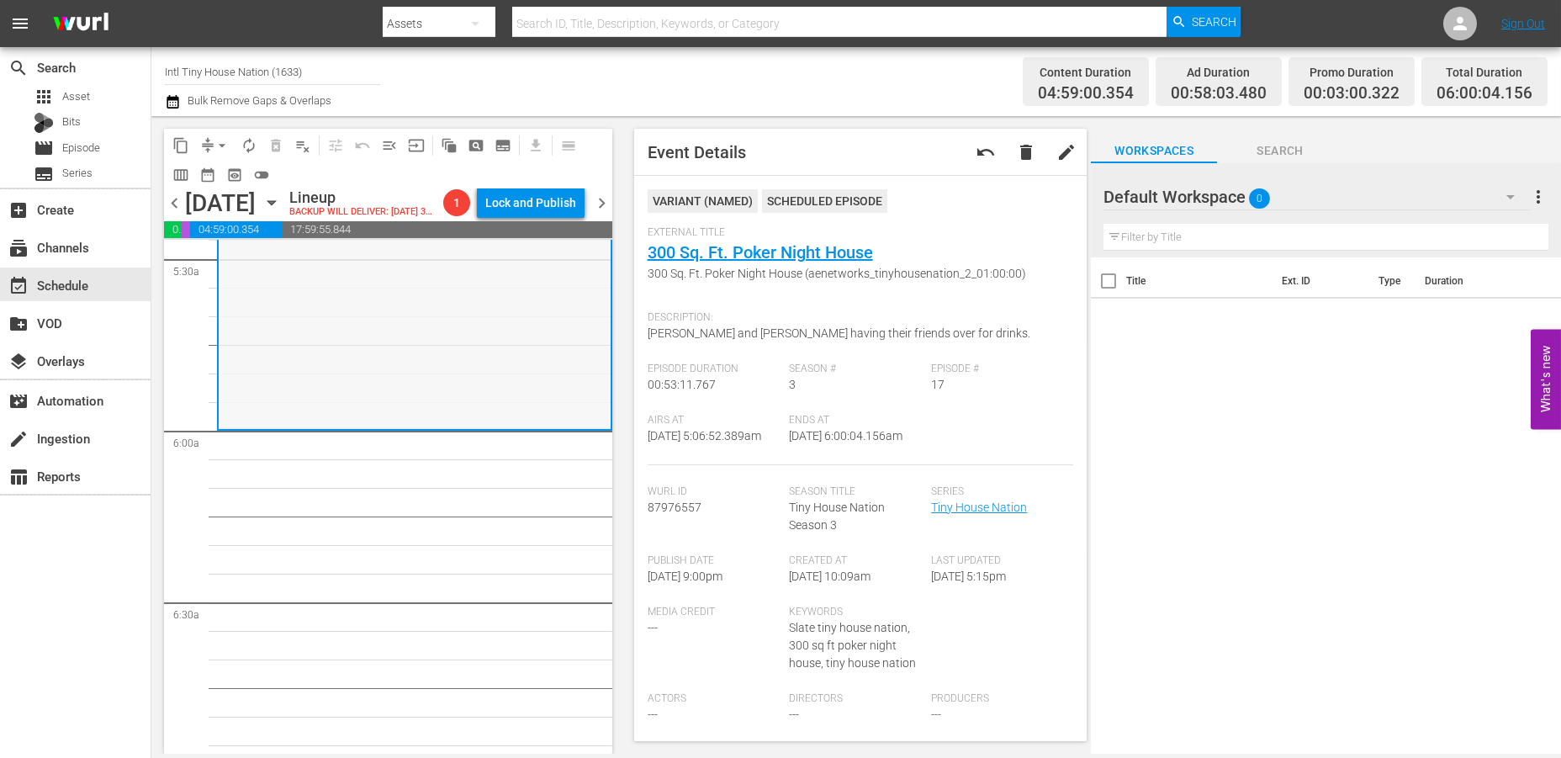
click at [269, 394] on div "Tiny House Nation / SE3 / EP17: 300 Sq. Ft. Poker Night House 300 Sq. Ft. Poker…" at bounding box center [415, 278] width 392 height 299
click at [219, 143] on span "arrow_drop_down" at bounding box center [222, 145] width 17 height 17
click at [203, 179] on li "Align to Midnight" at bounding box center [223, 179] width 177 height 28
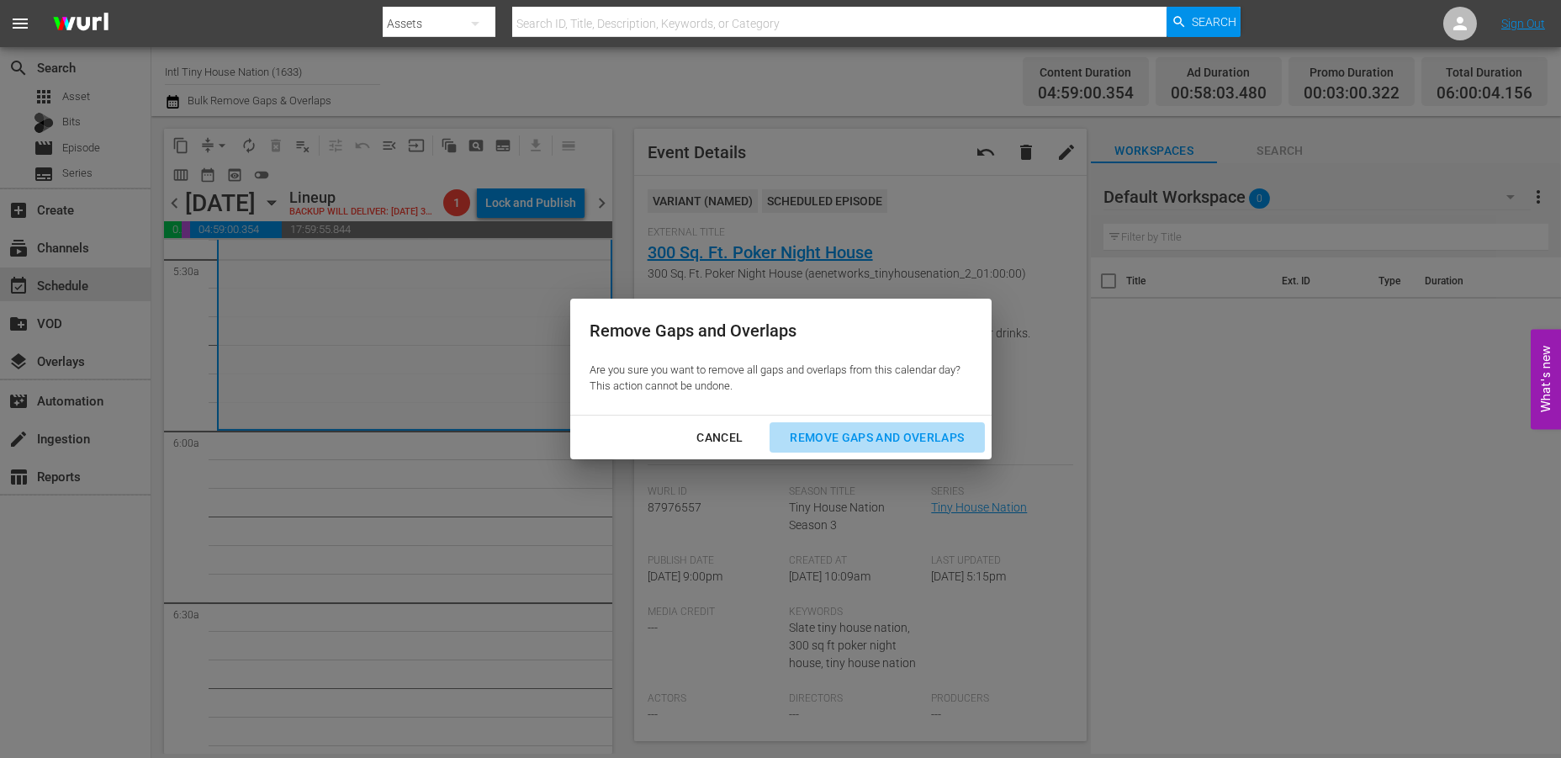
click at [849, 434] on div "Remove Gaps and Overlaps" at bounding box center [876, 437] width 201 height 21
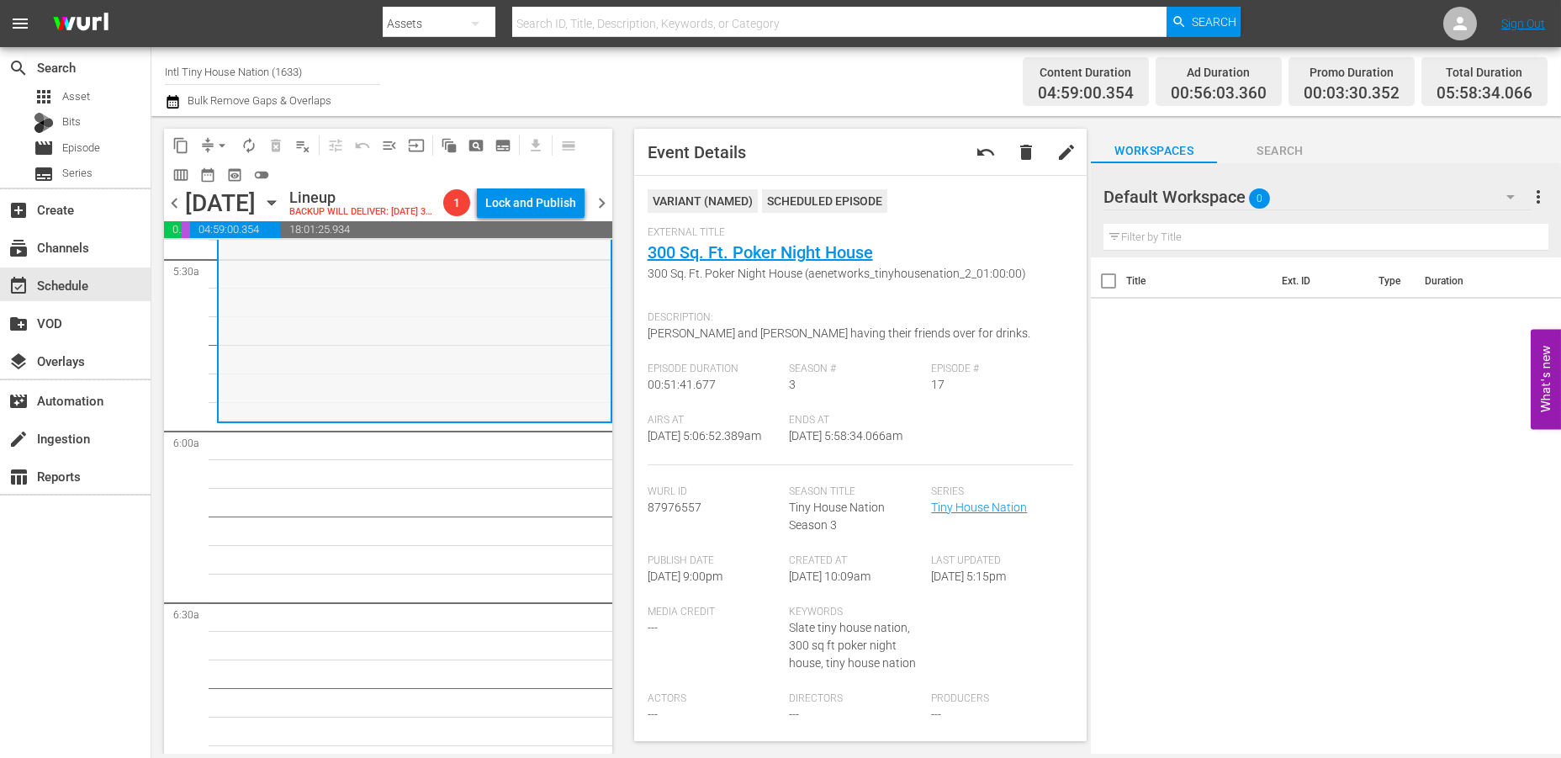
click at [310, 383] on div "Tiny House Nation / SE3 / EP17: 300 Sq. Ft. Poker Night House 300 Sq. Ft. Poker…" at bounding box center [415, 274] width 392 height 291
click at [209, 133] on button "compress" at bounding box center [207, 145] width 27 height 27
click at [220, 142] on span "arrow_drop_down" at bounding box center [222, 145] width 17 height 17
click at [221, 175] on li "Align to Midnight" at bounding box center [223, 179] width 177 height 28
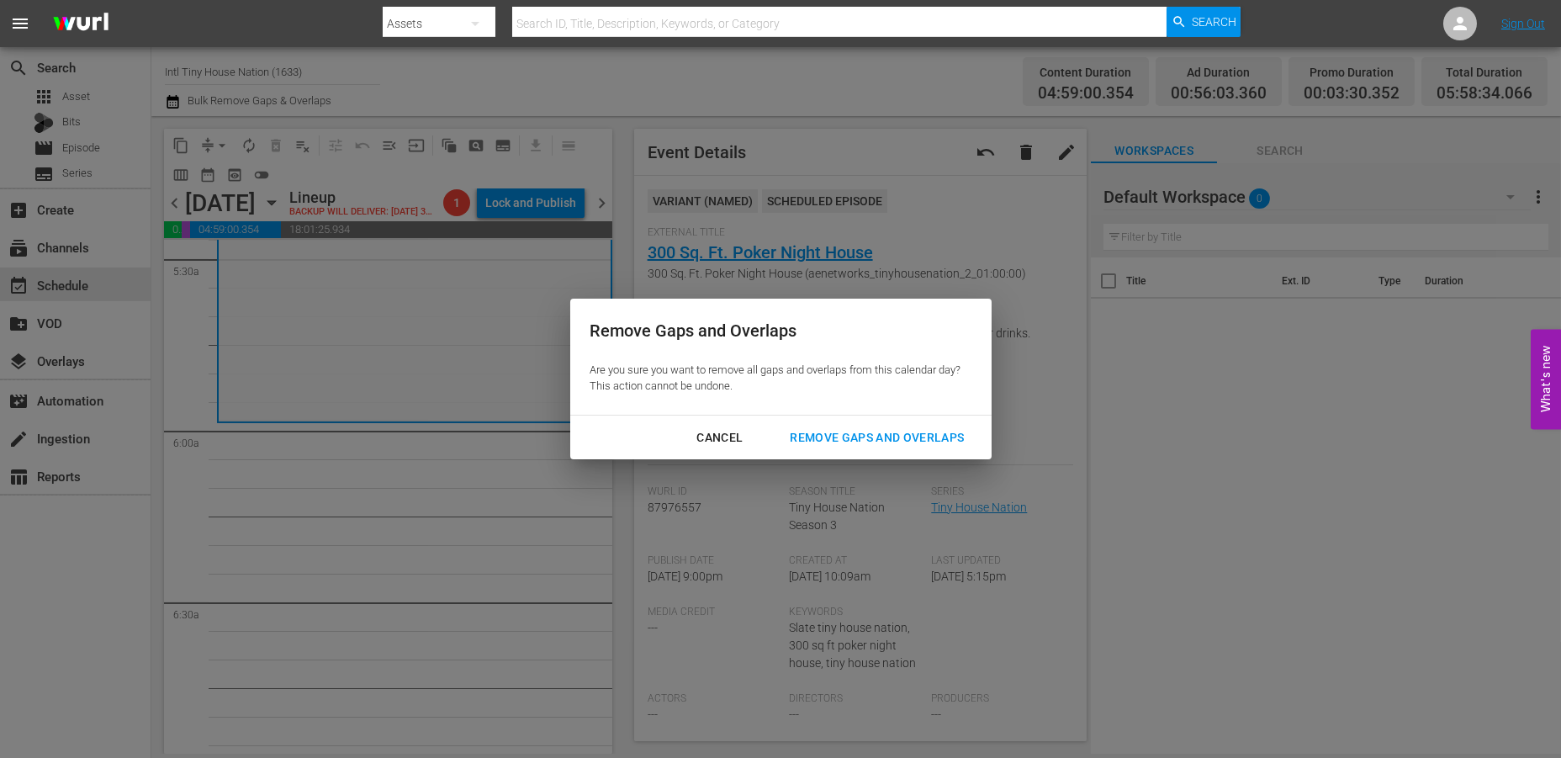
click at [897, 440] on div "Remove Gaps and Overlaps" at bounding box center [876, 437] width 201 height 21
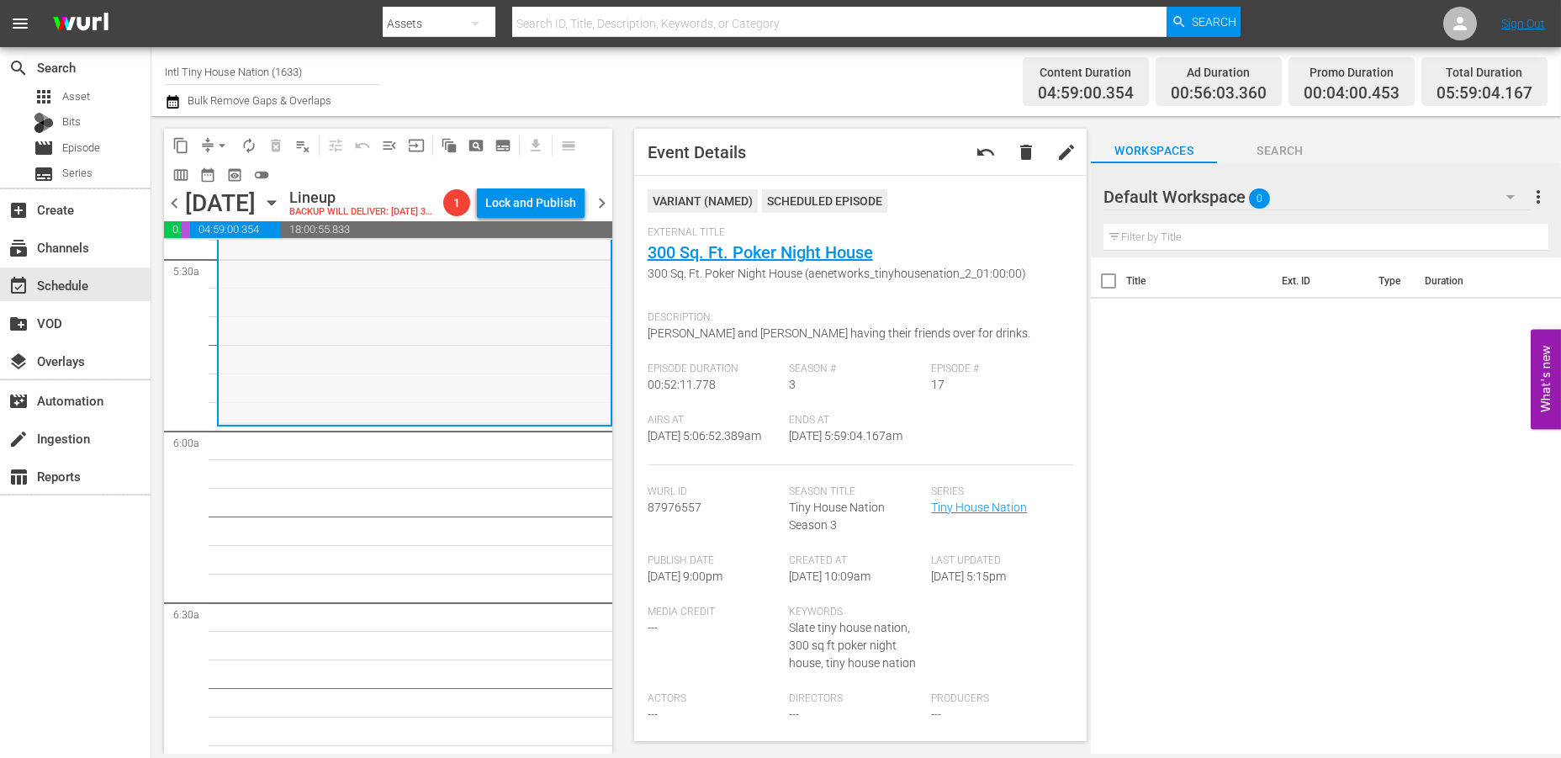
click at [282, 397] on div "Tiny House Nation / SE3 / EP17: 300 Sq. Ft. Poker Night House 300 Sq. Ft. Poker…" at bounding box center [415, 275] width 392 height 293
click at [219, 141] on span "arrow_drop_down" at bounding box center [222, 145] width 17 height 17
click at [210, 182] on li "Align to Midnight" at bounding box center [223, 179] width 177 height 28
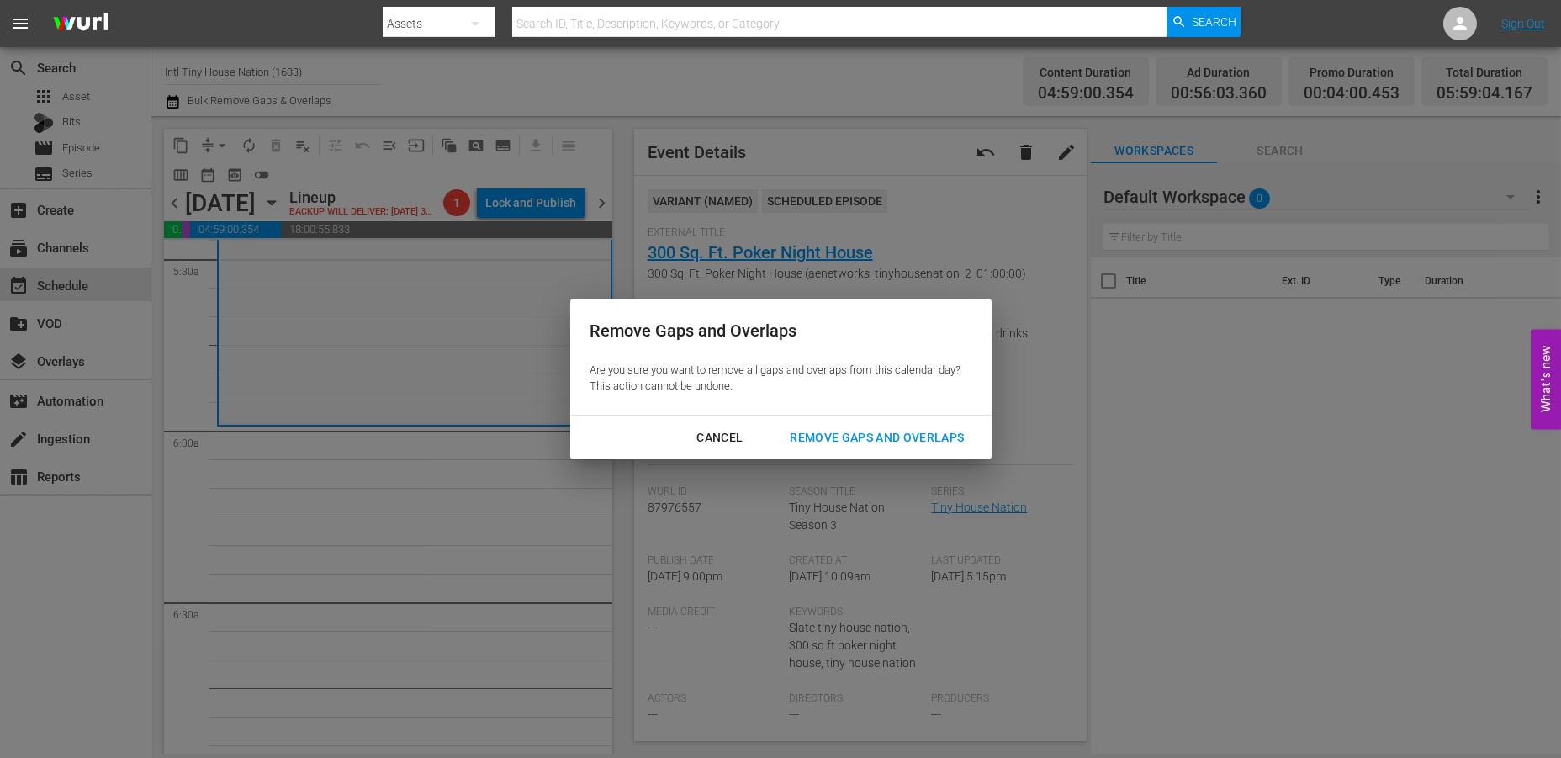
click at [840, 430] on div "Remove Gaps and Overlaps" at bounding box center [876, 437] width 201 height 21
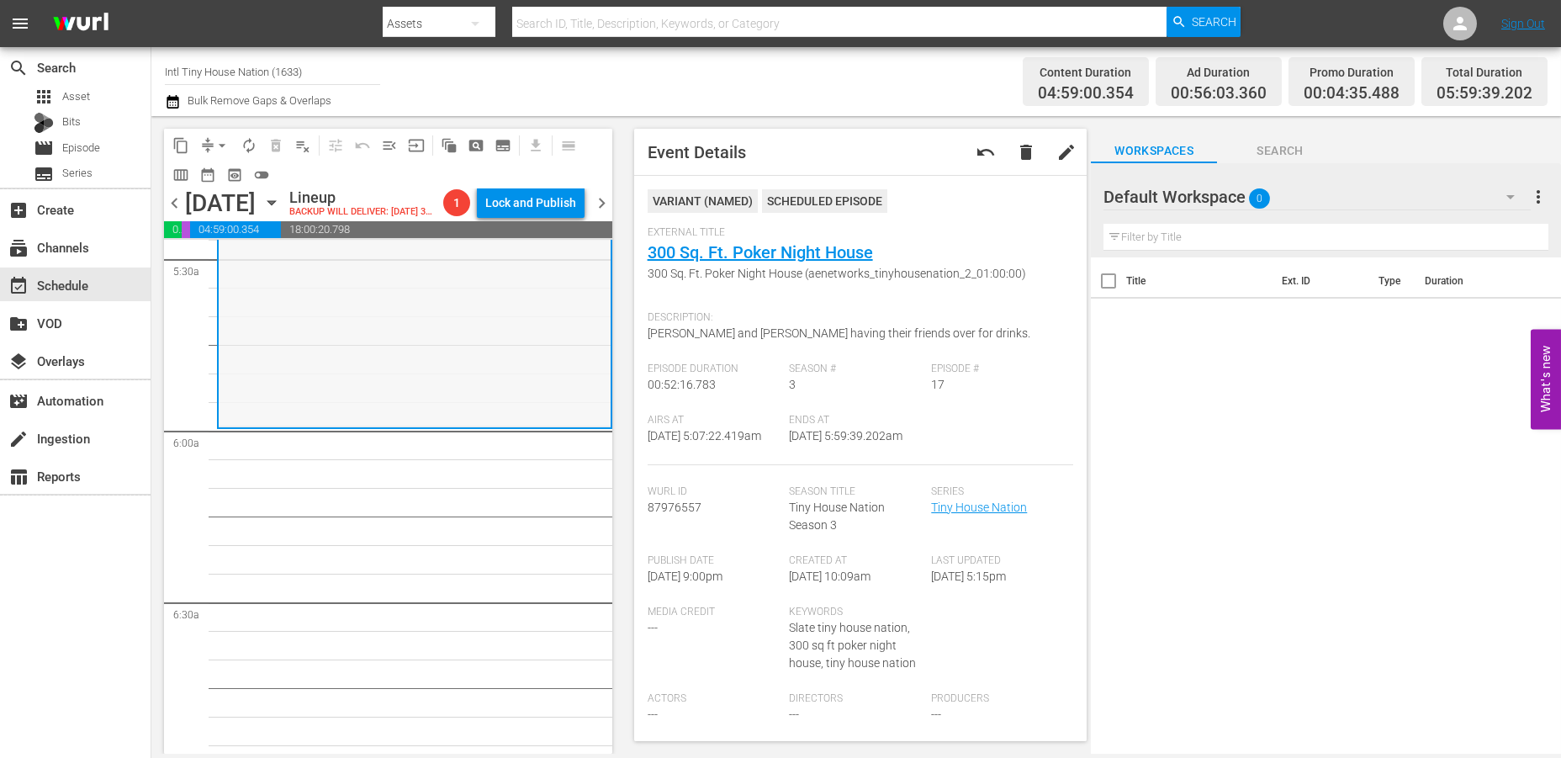
click at [403, 393] on div "Tiny House Nation / SE3 / EP17: 300 Sq. Ft. Poker Night House 300 Sq. Ft. Poker…" at bounding box center [415, 278] width 392 height 294
click at [223, 143] on span "arrow_drop_down" at bounding box center [222, 145] width 17 height 17
click at [216, 177] on li "Align to Midnight" at bounding box center [223, 179] width 177 height 28
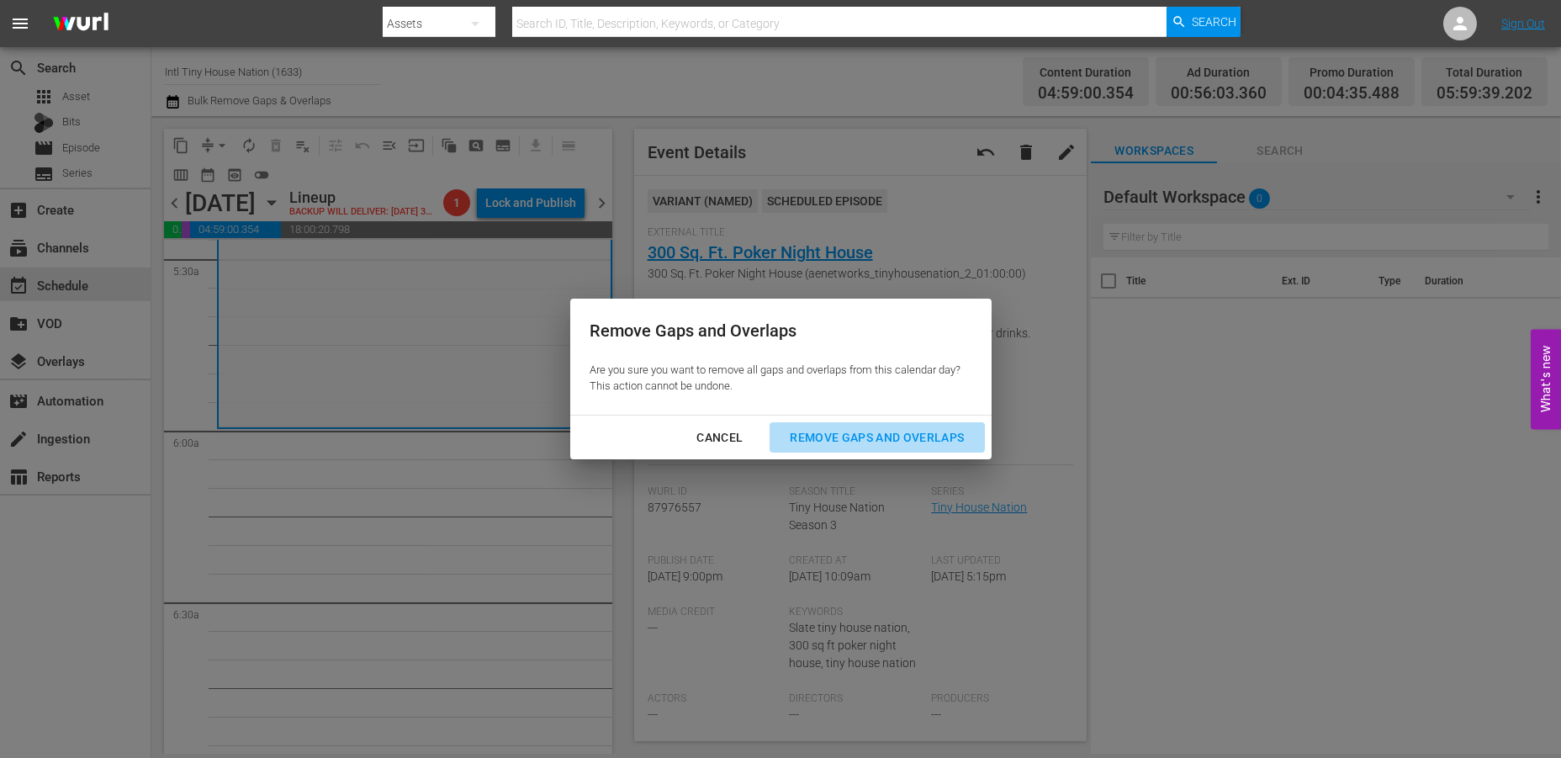
click at [835, 437] on div "Remove Gaps and Overlaps" at bounding box center [876, 437] width 201 height 21
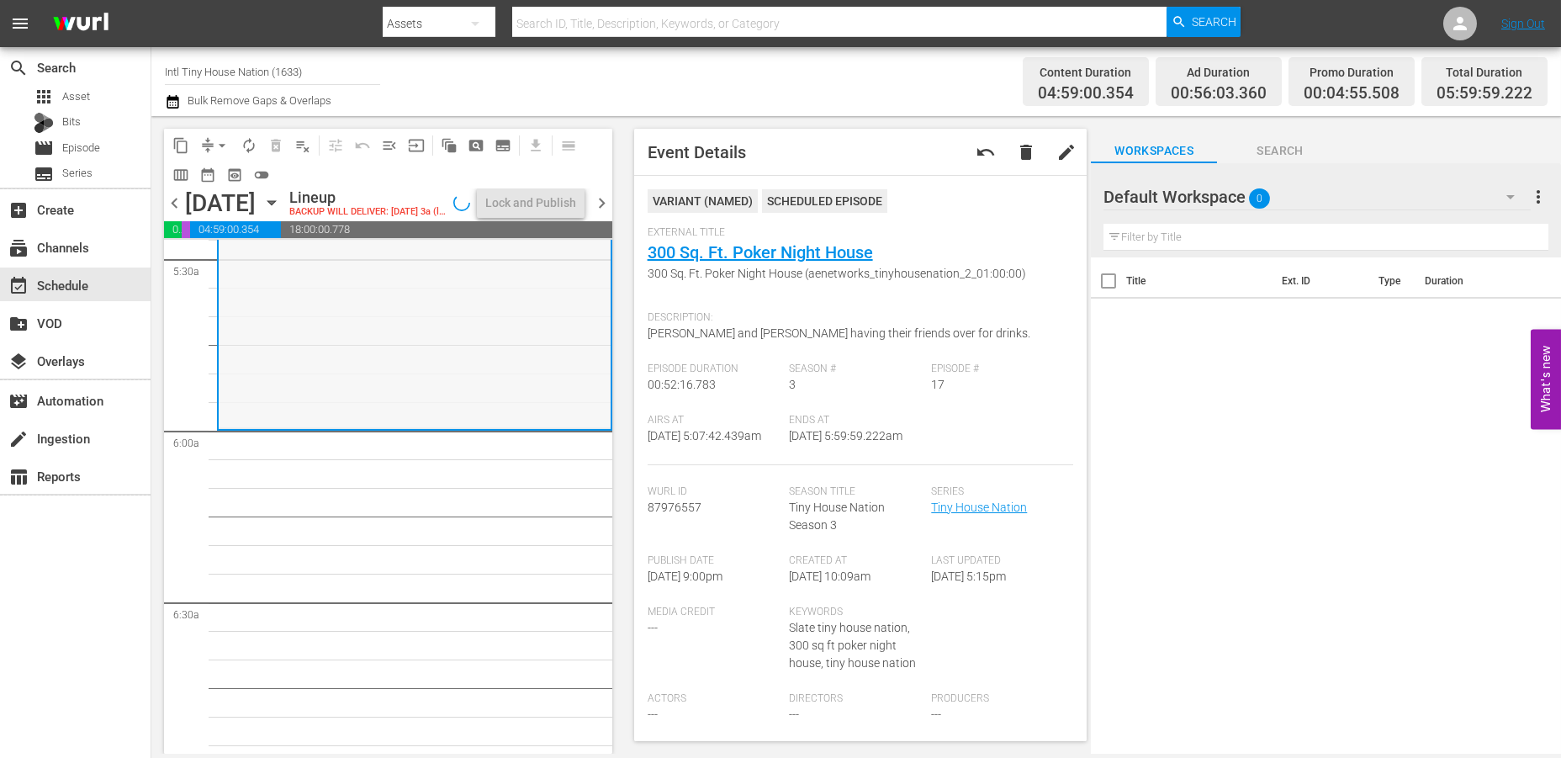
click at [325, 359] on div "Tiny House Nation / SE3 / EP17: 300 Sq. Ft. Poker Night House 300 Sq. Ft. Poker…" at bounding box center [415, 281] width 392 height 294
click at [222, 140] on span "arrow_drop_down" at bounding box center [222, 145] width 17 height 17
click at [209, 176] on li "Align to Midnight" at bounding box center [223, 179] width 177 height 28
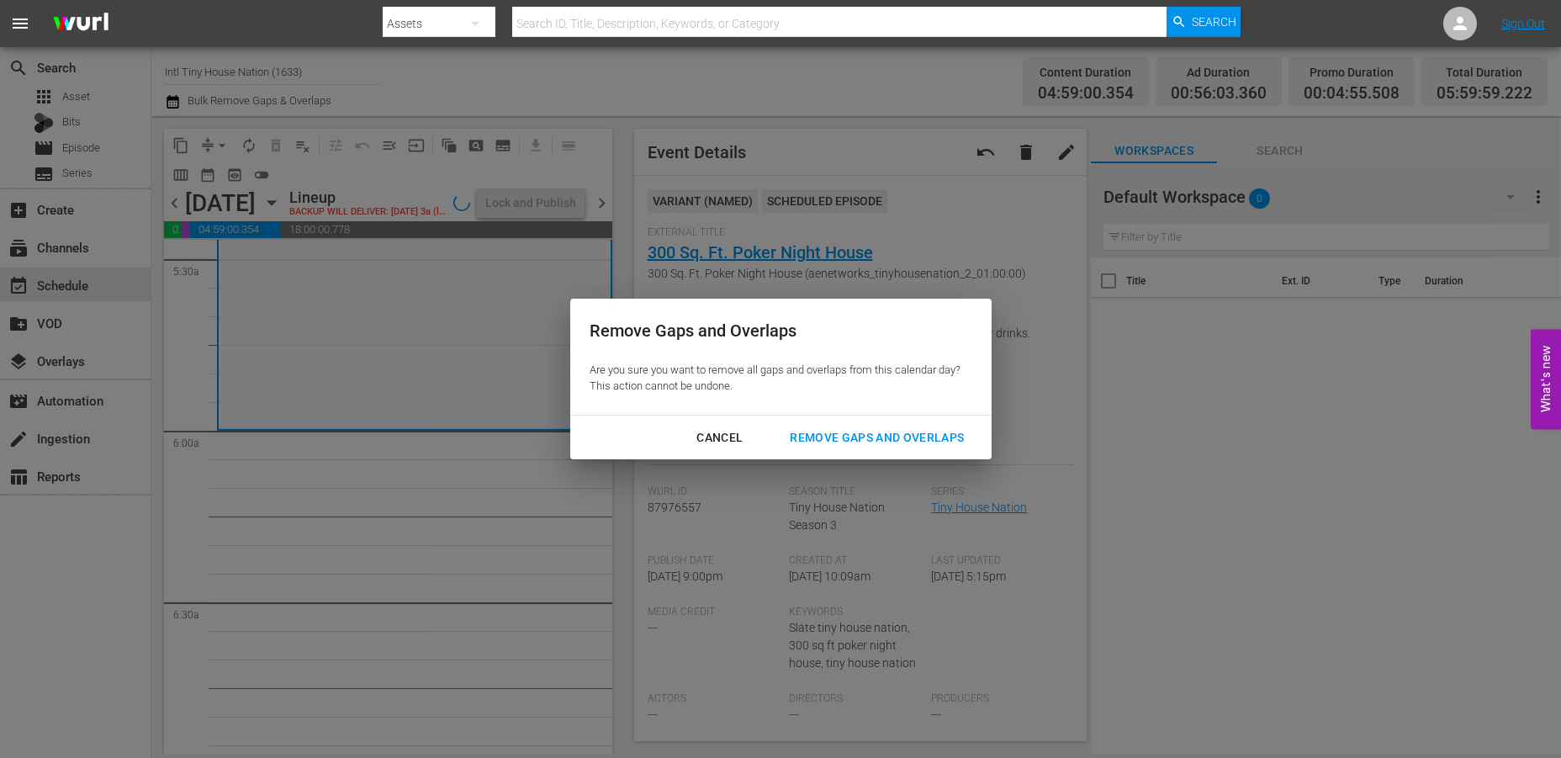
click at [822, 434] on div "Remove Gaps and Overlaps" at bounding box center [876, 437] width 201 height 21
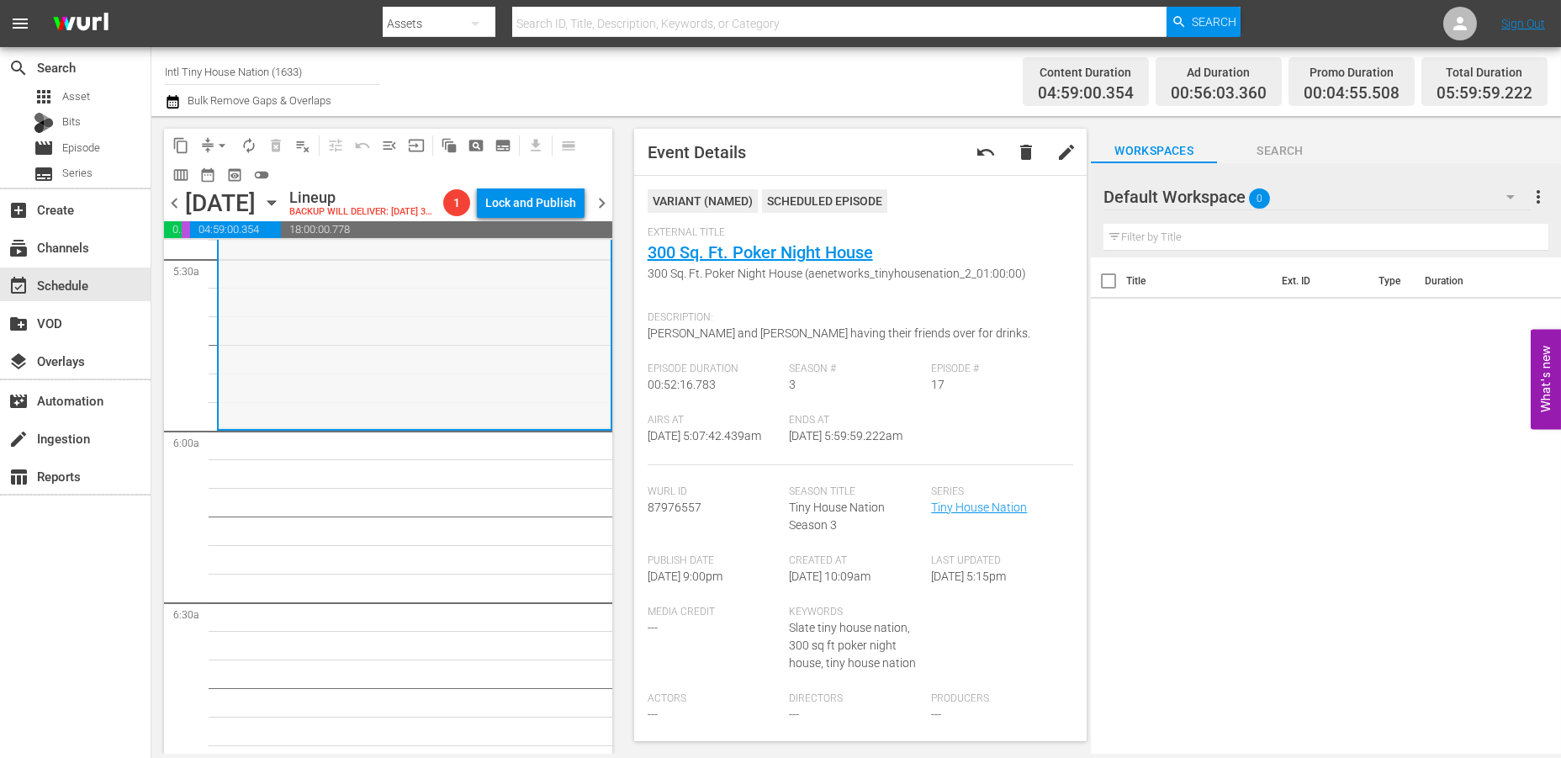
click at [305, 373] on div "Tiny House Nation / SE3 / EP17: 300 Sq. Ft. Poker Night House 300 Sq. Ft. Poker…" at bounding box center [415, 281] width 392 height 294
click at [216, 140] on span "arrow_drop_down" at bounding box center [222, 145] width 17 height 17
click at [201, 178] on li "Align to Midnight" at bounding box center [223, 179] width 177 height 28
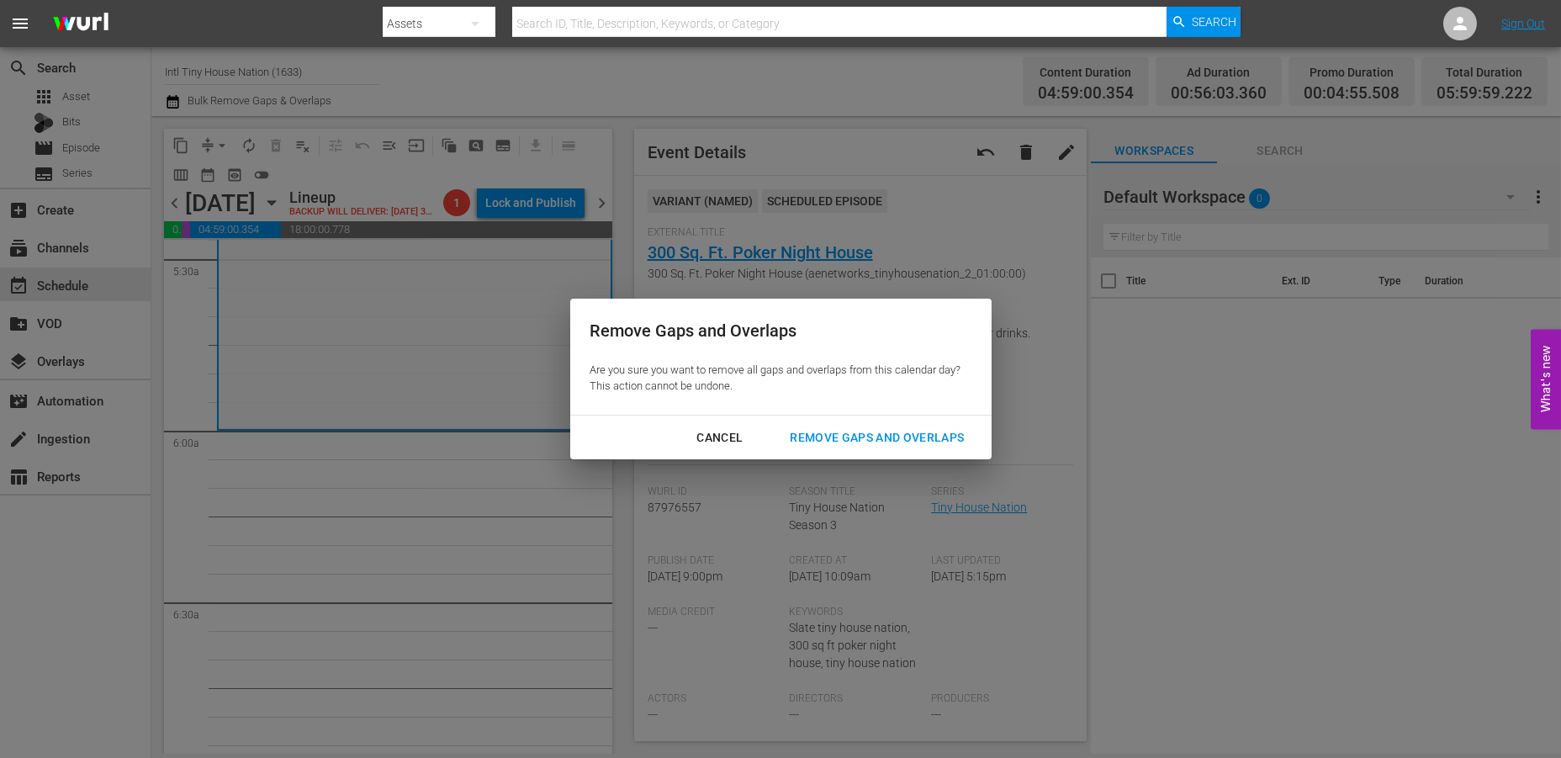
click at [836, 444] on div "Remove Gaps and Overlaps" at bounding box center [876, 437] width 201 height 21
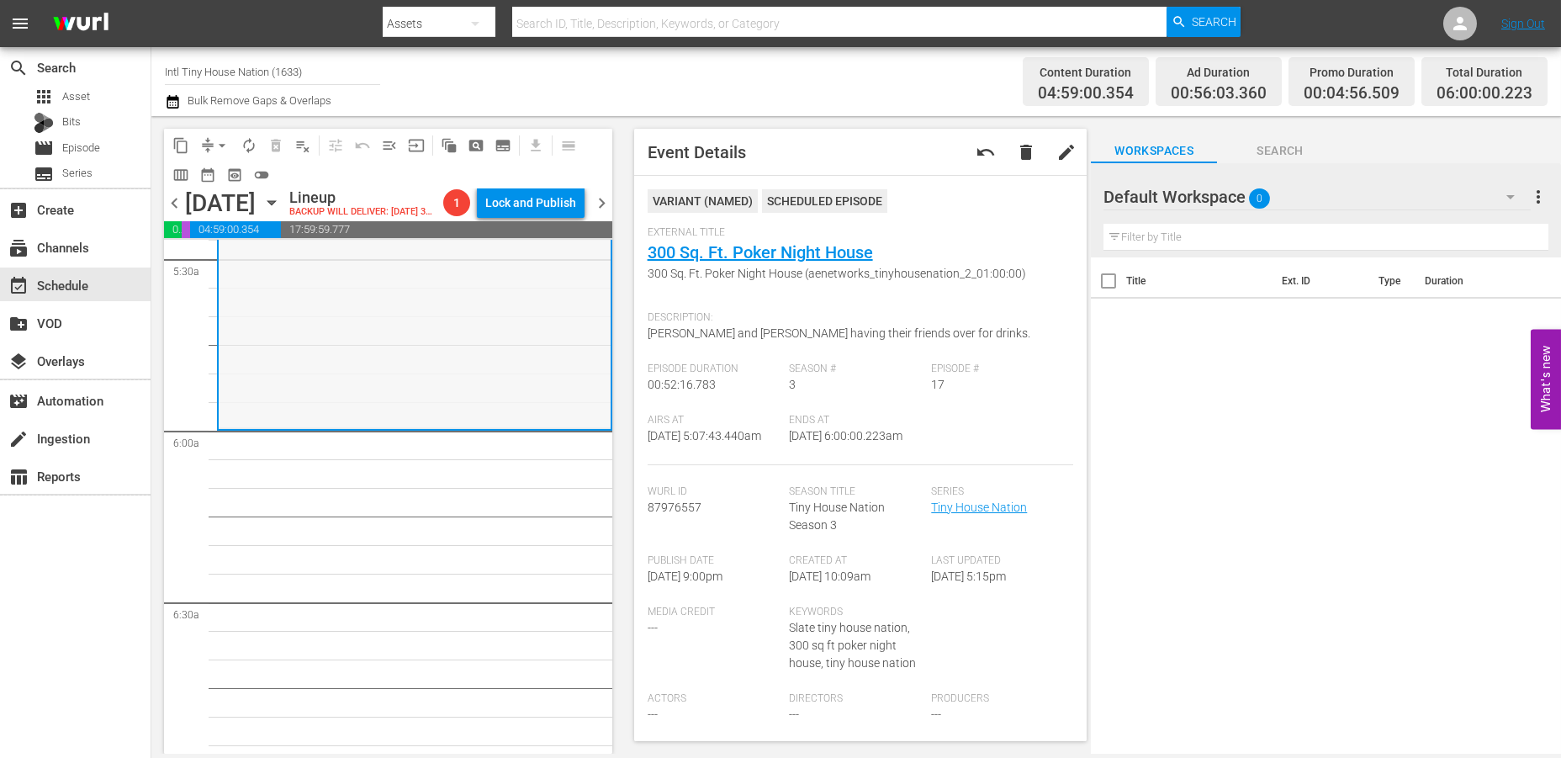
click at [337, 372] on div "Tiny House Nation / SE3 / EP17: 300 Sq. Ft. Poker Night House 300 Sq. Ft. Poker…" at bounding box center [415, 281] width 392 height 294
click at [229, 150] on span "arrow_drop_down" at bounding box center [222, 145] width 17 height 17
click at [209, 179] on li "Align to Midnight" at bounding box center [223, 179] width 177 height 28
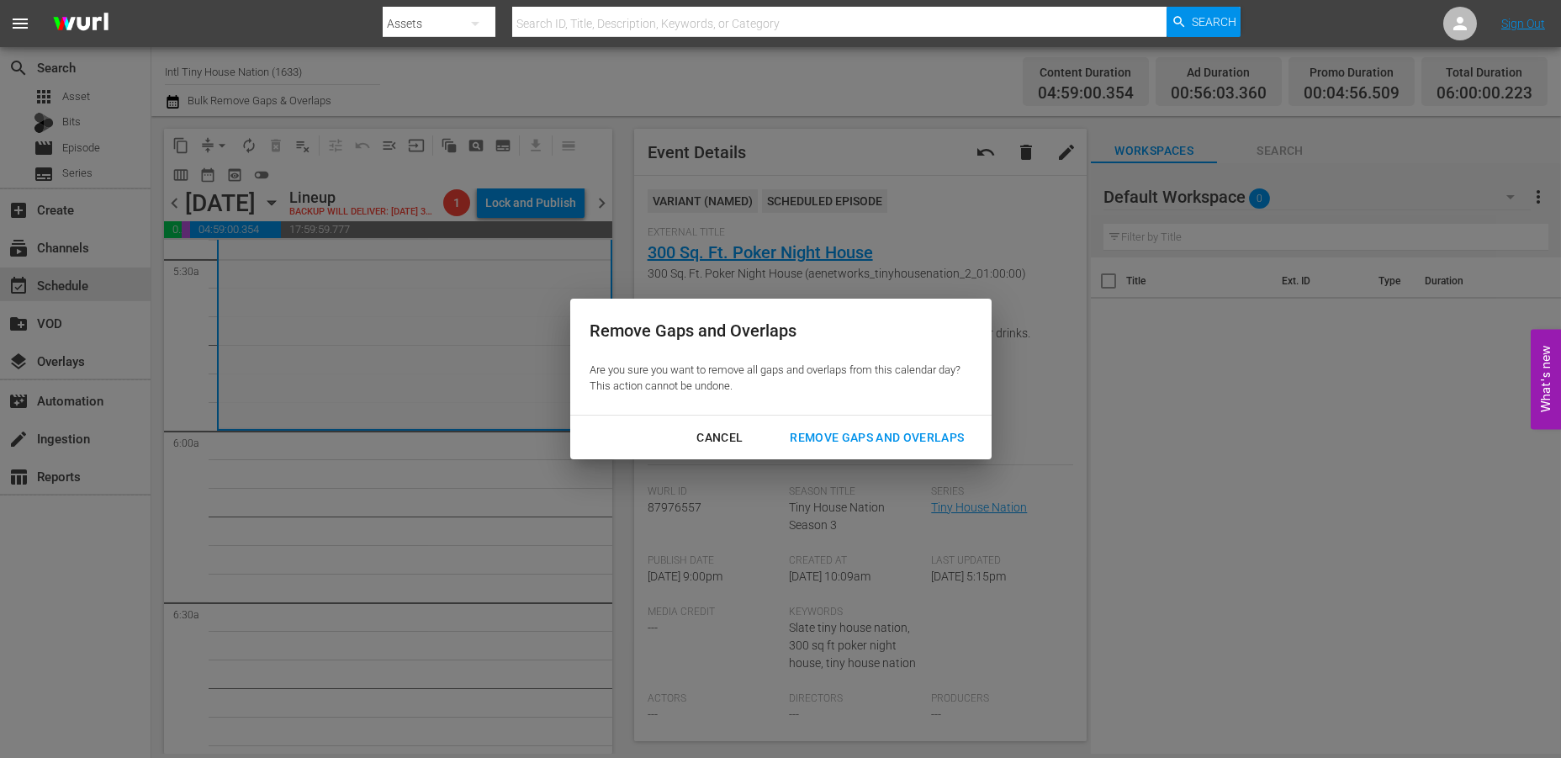
click at [830, 436] on div "Remove Gaps and Overlaps" at bounding box center [876, 437] width 201 height 21
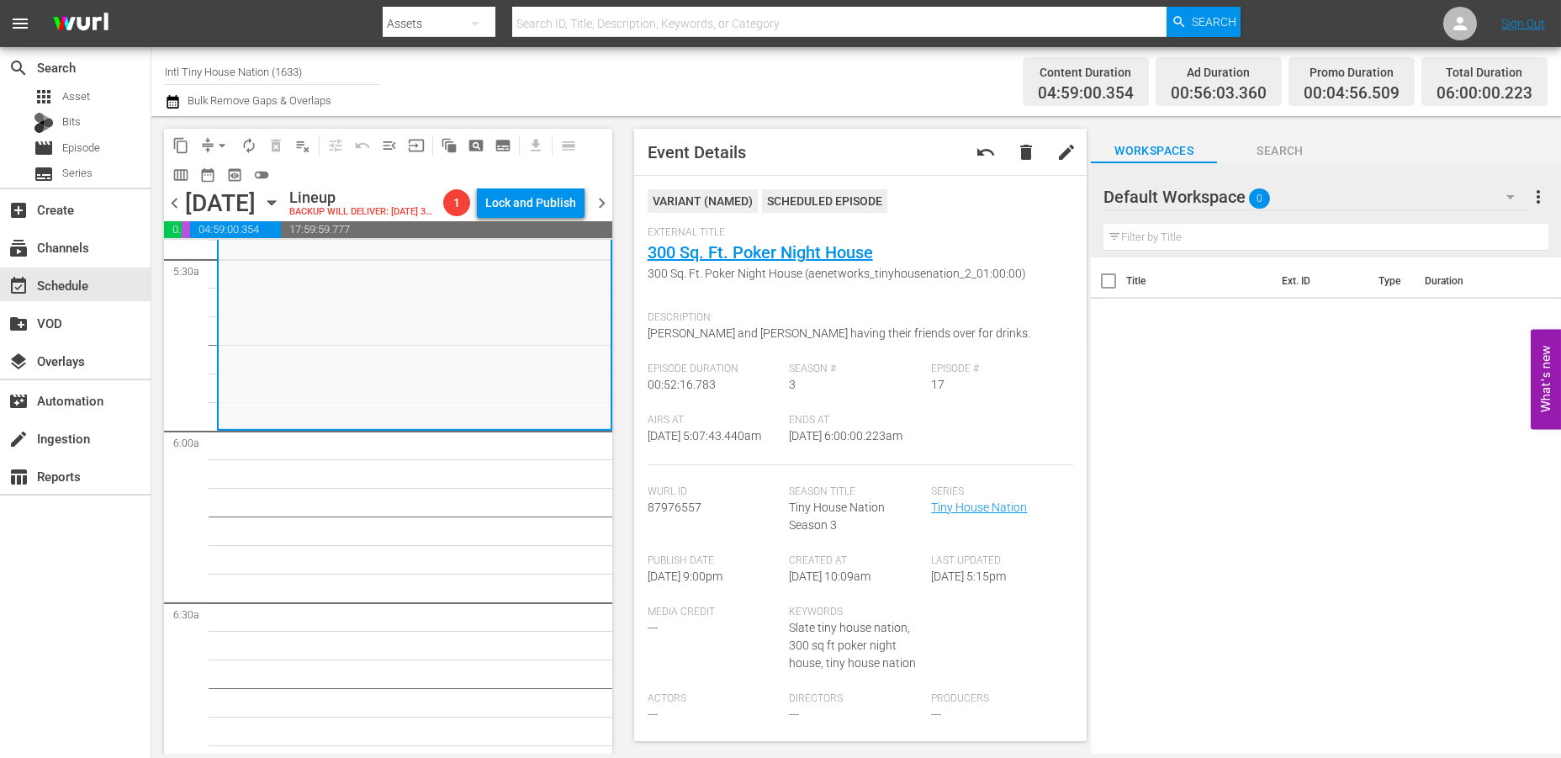
click at [292, 303] on div "Tiny House Nation / SE3 / EP17: 300 Sq. Ft. Poker Night House 300 Sq. Ft. Poker…" at bounding box center [415, 281] width 392 height 294
click at [260, 142] on button "autorenew_outlined" at bounding box center [248, 145] width 27 height 27
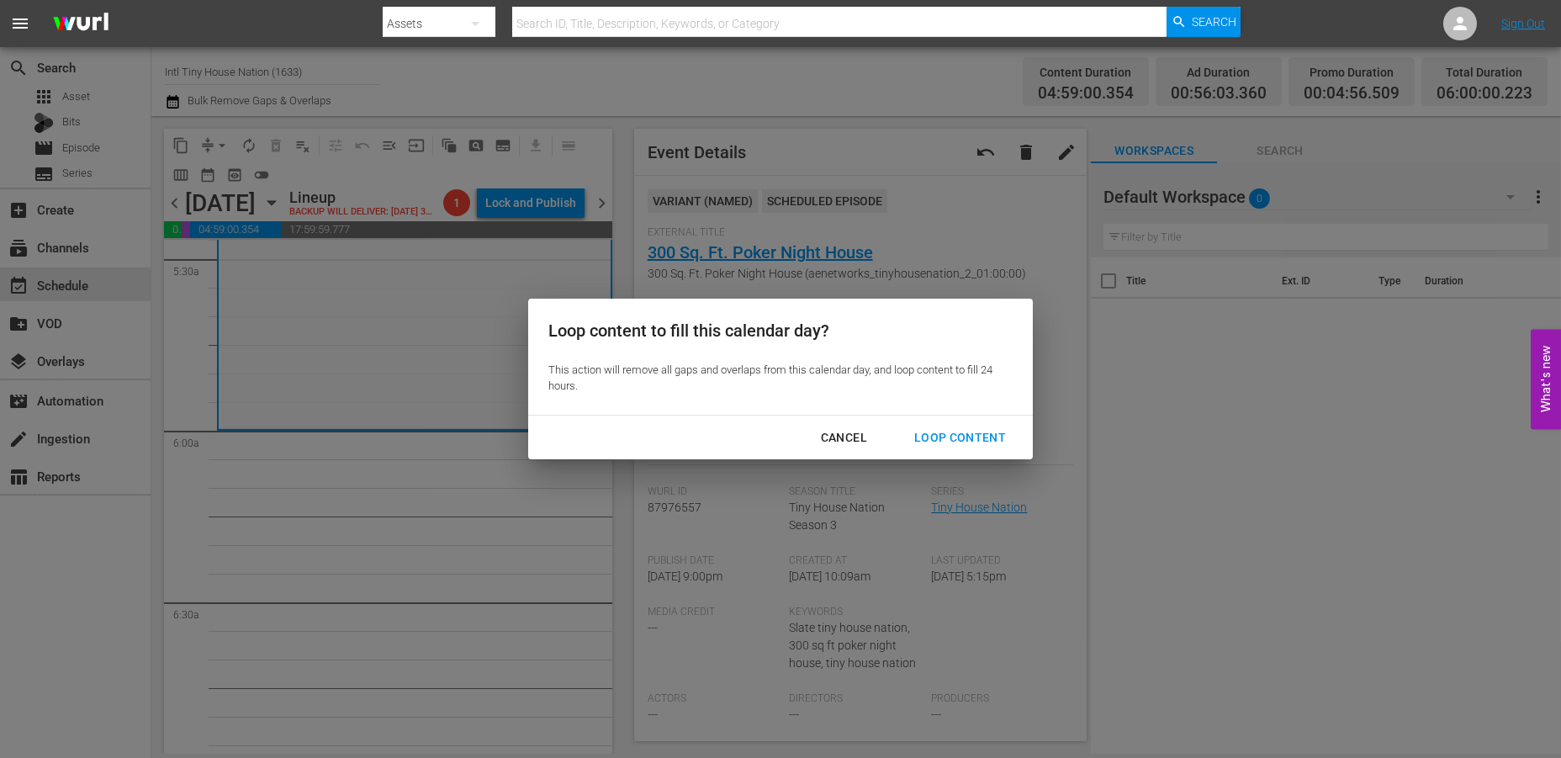
click at [937, 435] on div "Loop Content" at bounding box center [960, 437] width 119 height 21
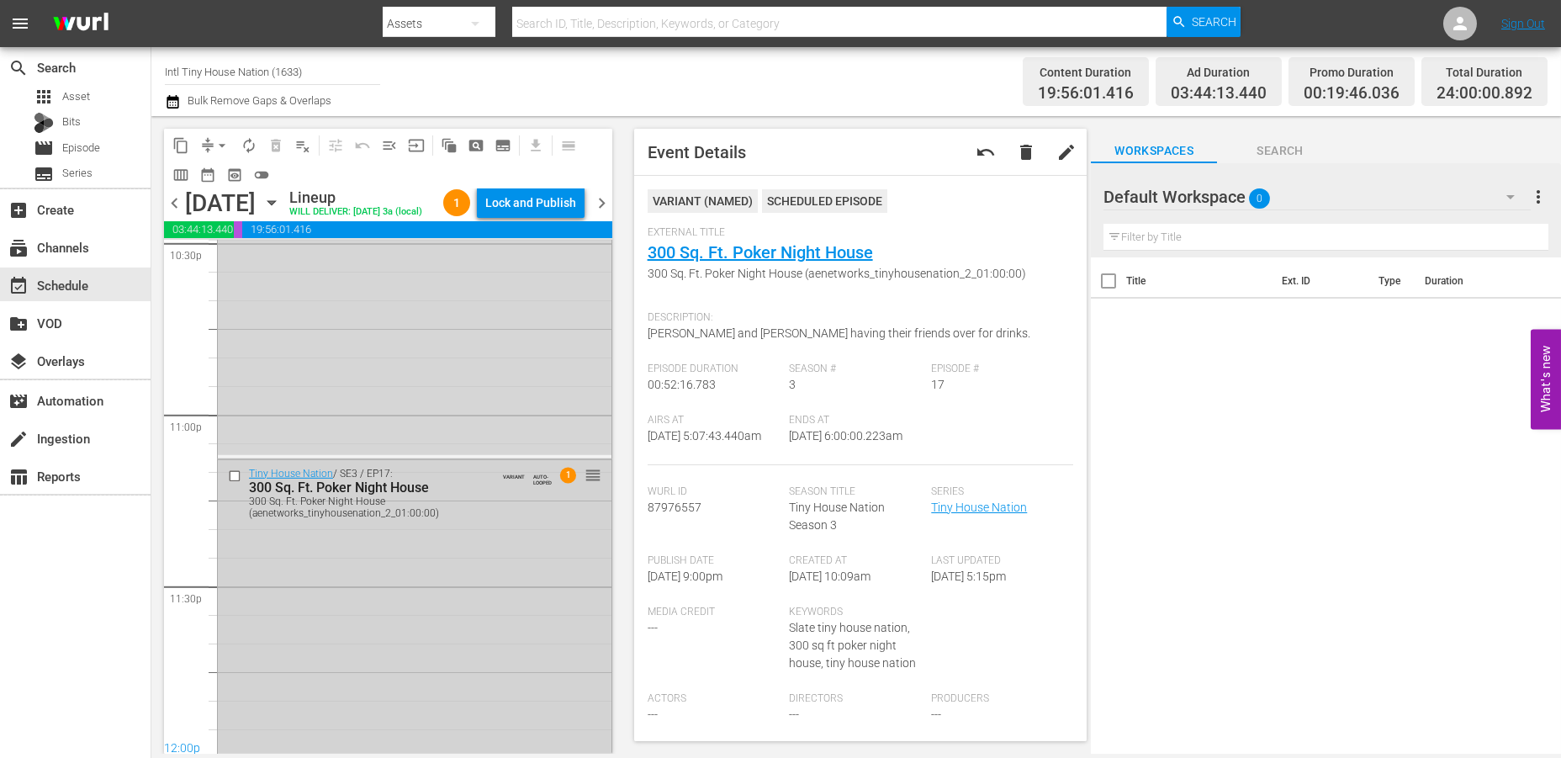
scroll to position [7749, 0]
click at [443, 600] on div "Tiny House Nation / SE3 / EP17: 300 Sq. Ft. Poker Night House 300 Sq. Ft. Poker…" at bounding box center [415, 603] width 394 height 294
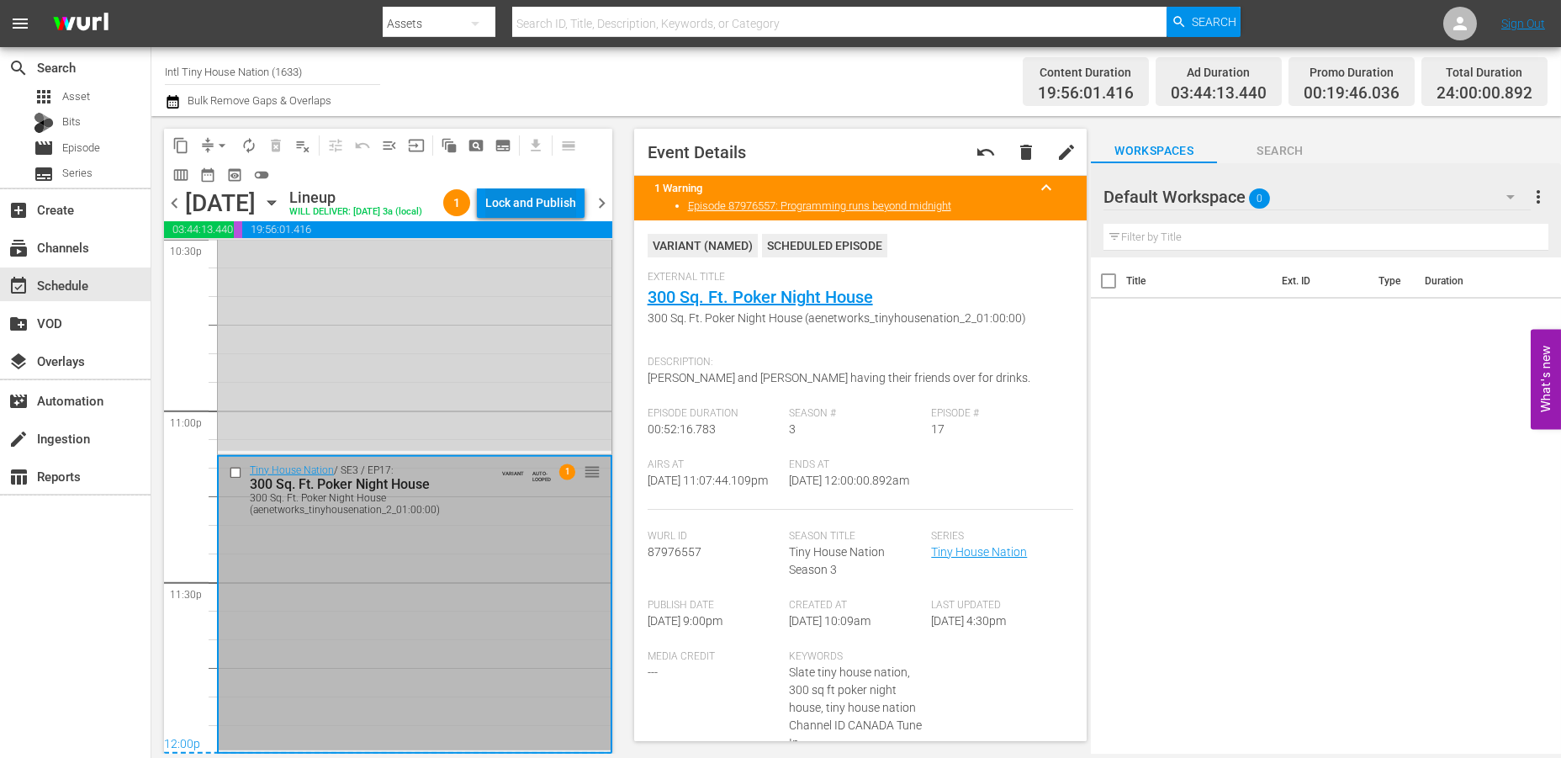
click at [526, 214] on div "Lock and Publish" at bounding box center [530, 203] width 91 height 30
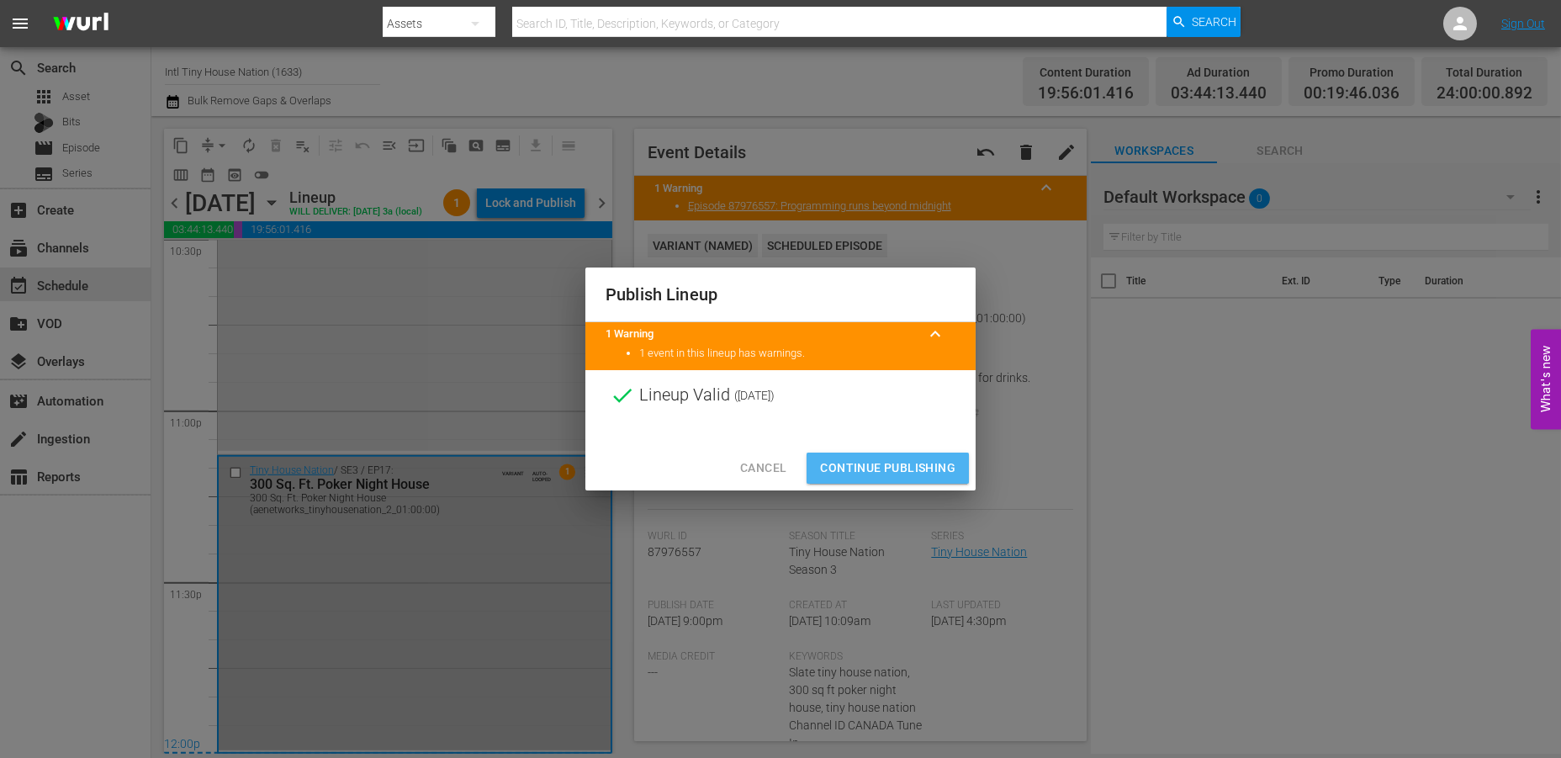
click at [859, 462] on span "Continue Publishing" at bounding box center [887, 467] width 135 height 21
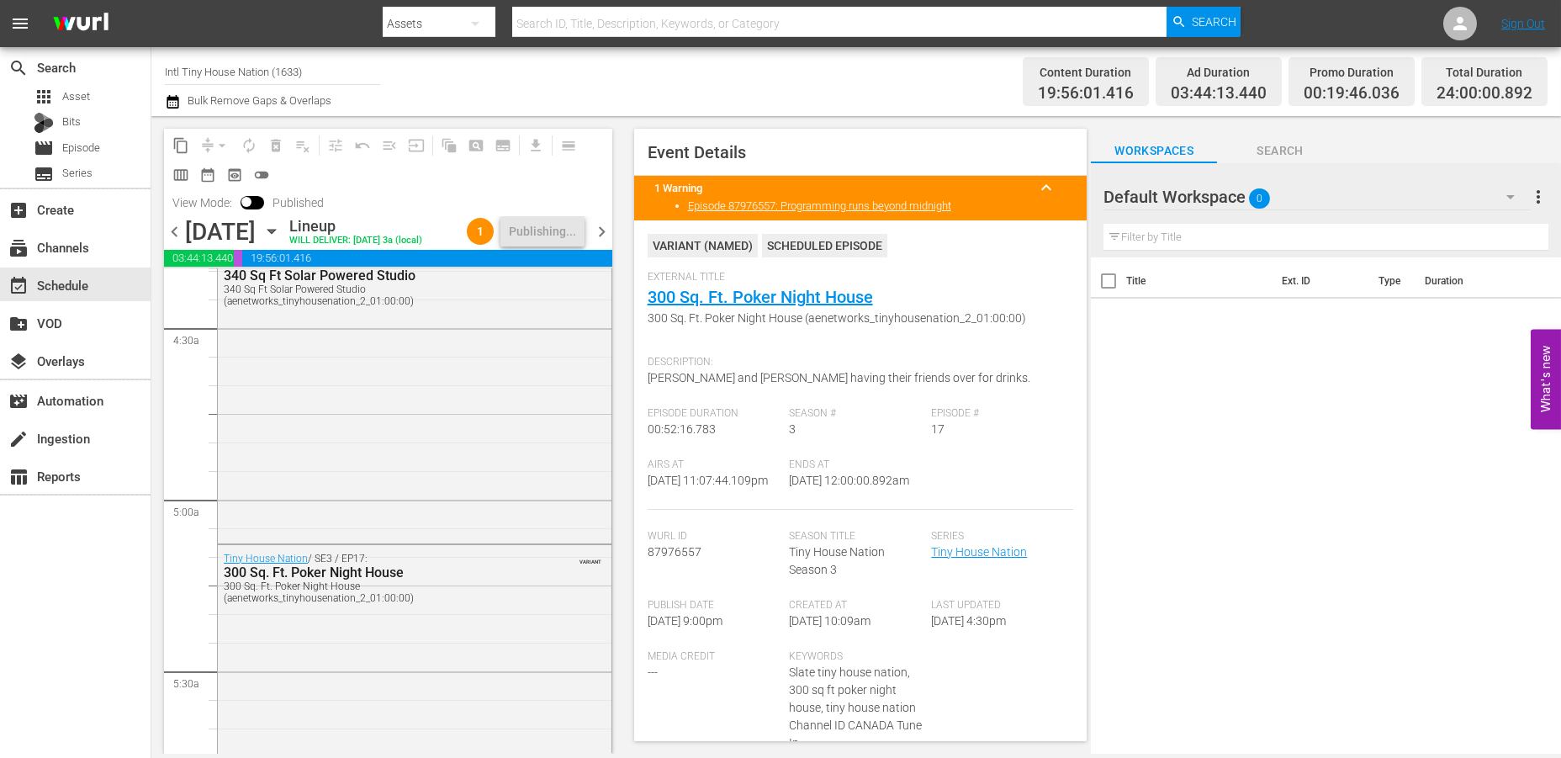
scroll to position [0, 0]
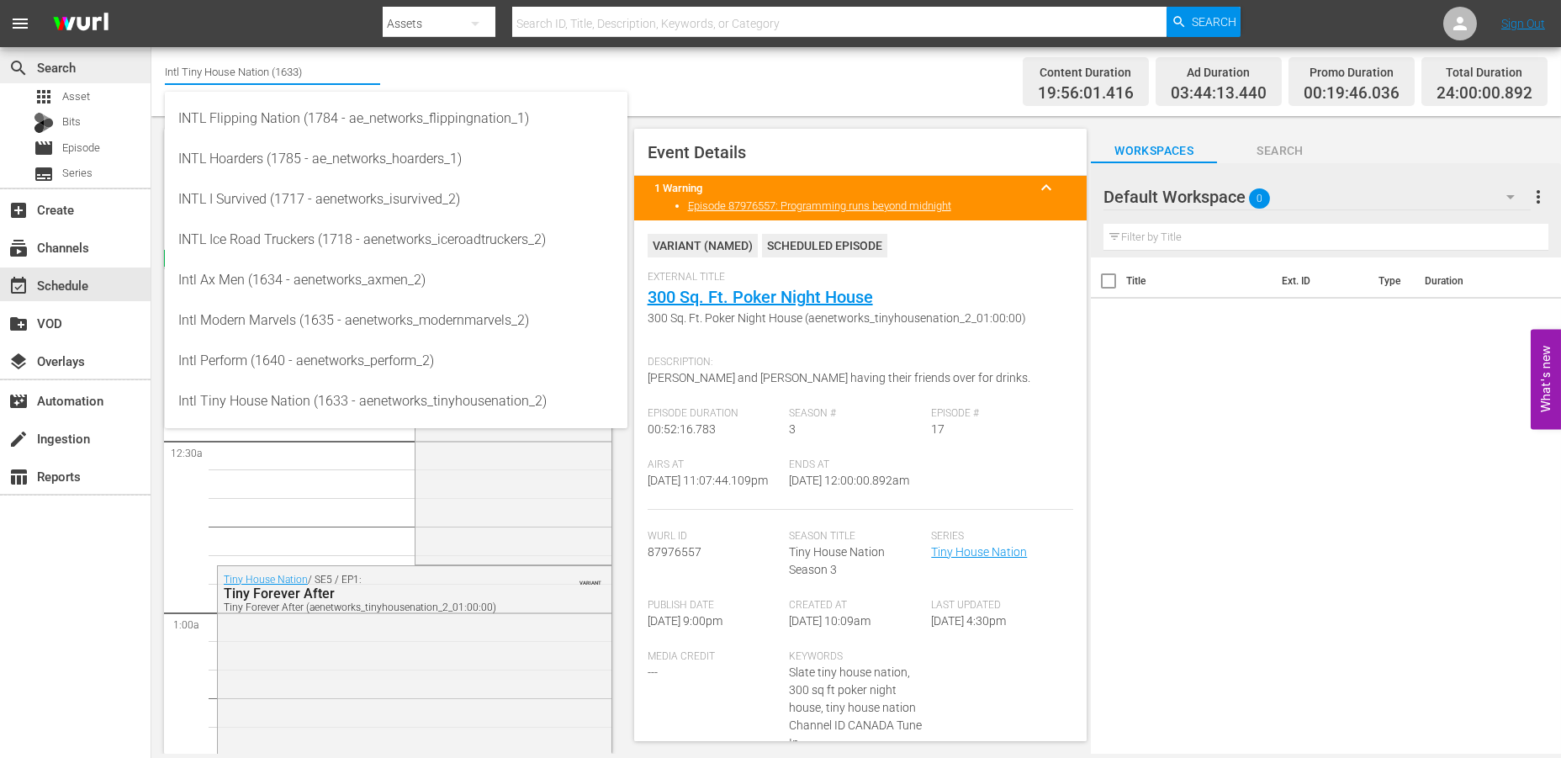
drag, startPoint x: 330, startPoint y: 68, endPoint x: 96, endPoint y: 57, distance: 234.9
click at [151, 0] on div "search Search apps Asset Bits movie Episode subtitles Series add_box Create sub…" at bounding box center [855, 0] width 1409 height 0
type input "s"
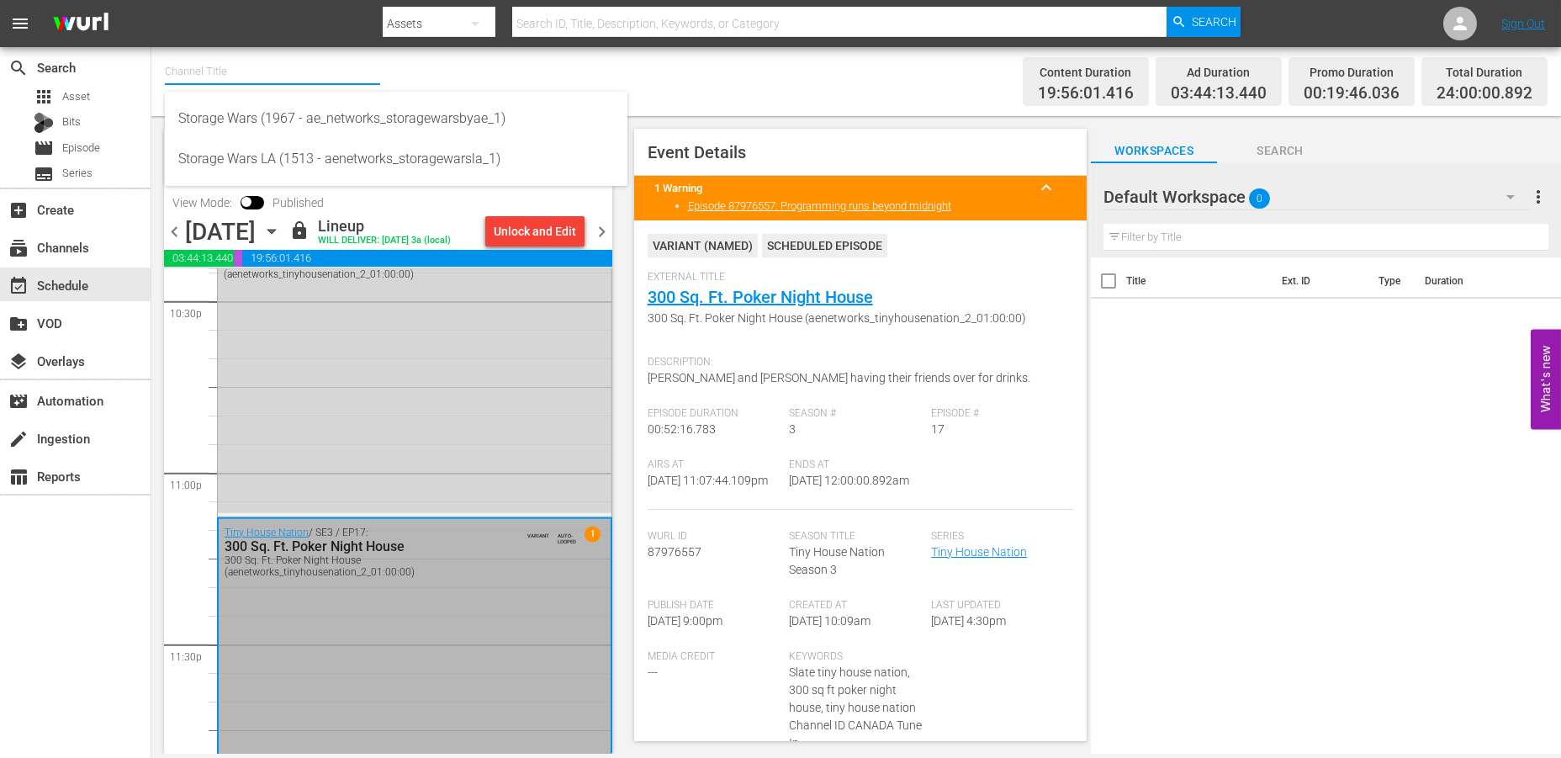
scroll to position [7749, 0]
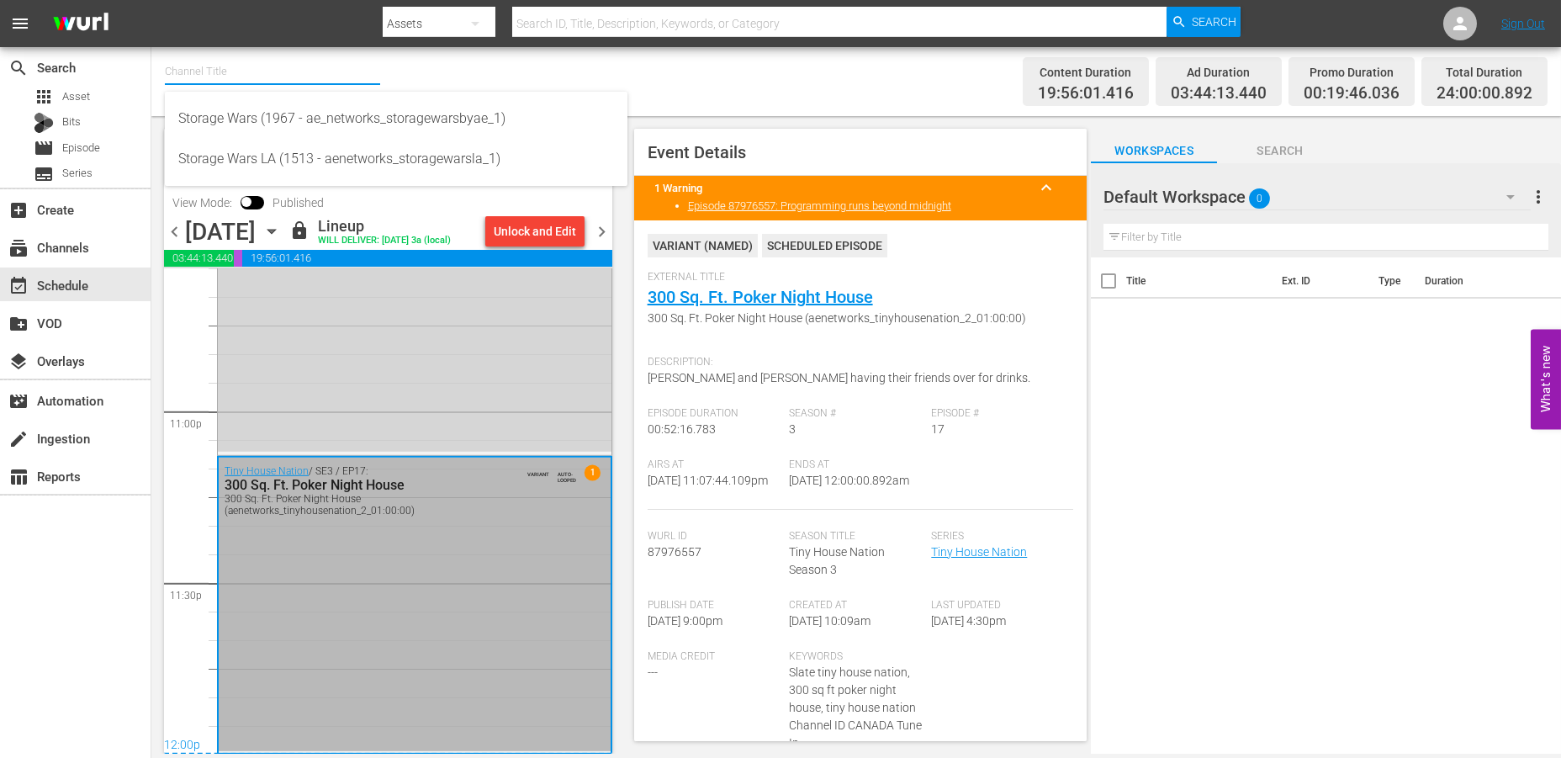
click at [225, 71] on input "text" at bounding box center [272, 71] width 215 height 40
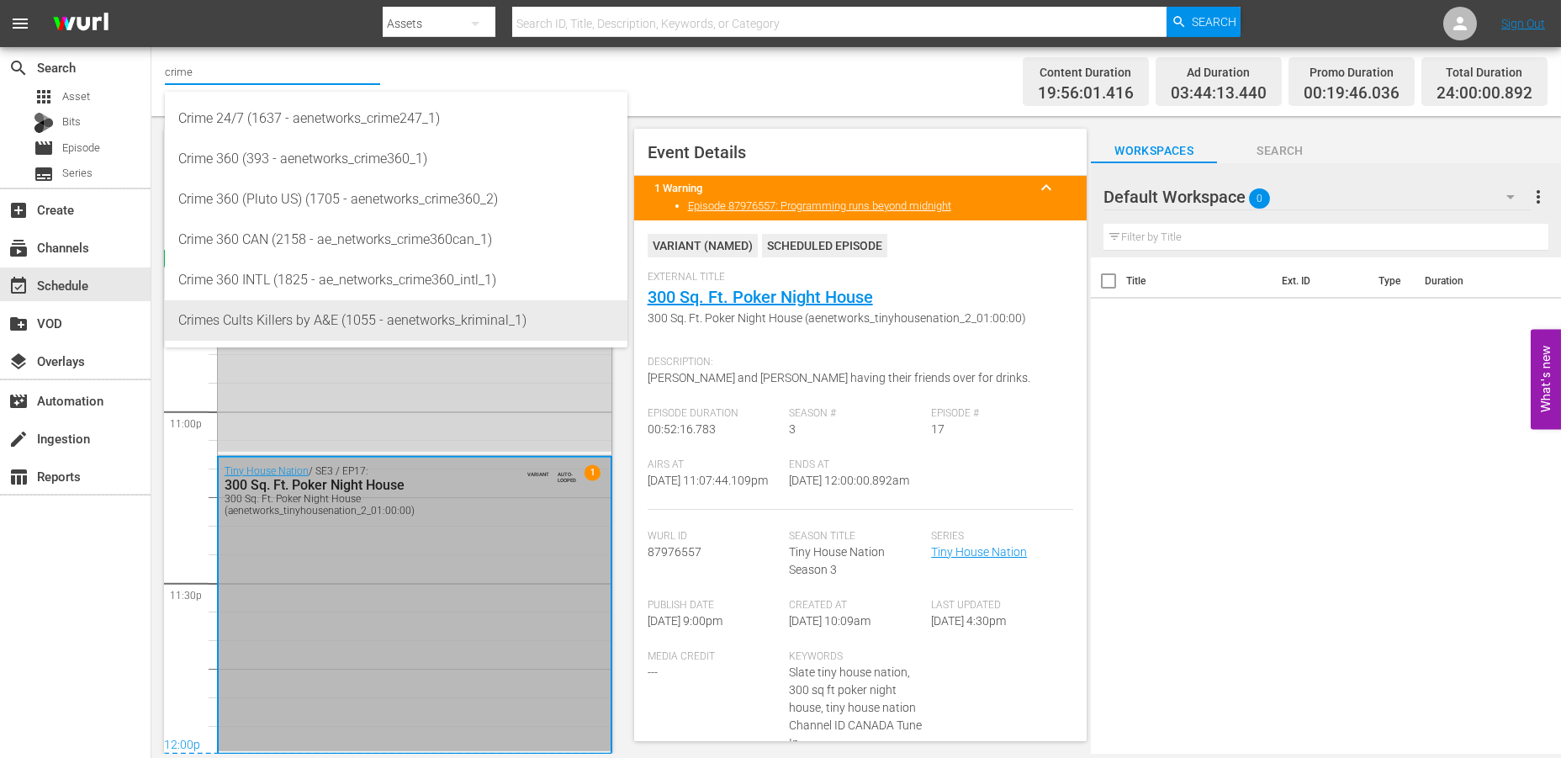
click at [230, 319] on div "Crimes Cults Killers by A&E (1055 - aenetworks_kriminal_1)" at bounding box center [396, 320] width 436 height 40
type input "Crimes Cults Killers by A&E (1055 - aenetworks_kriminal_1)"
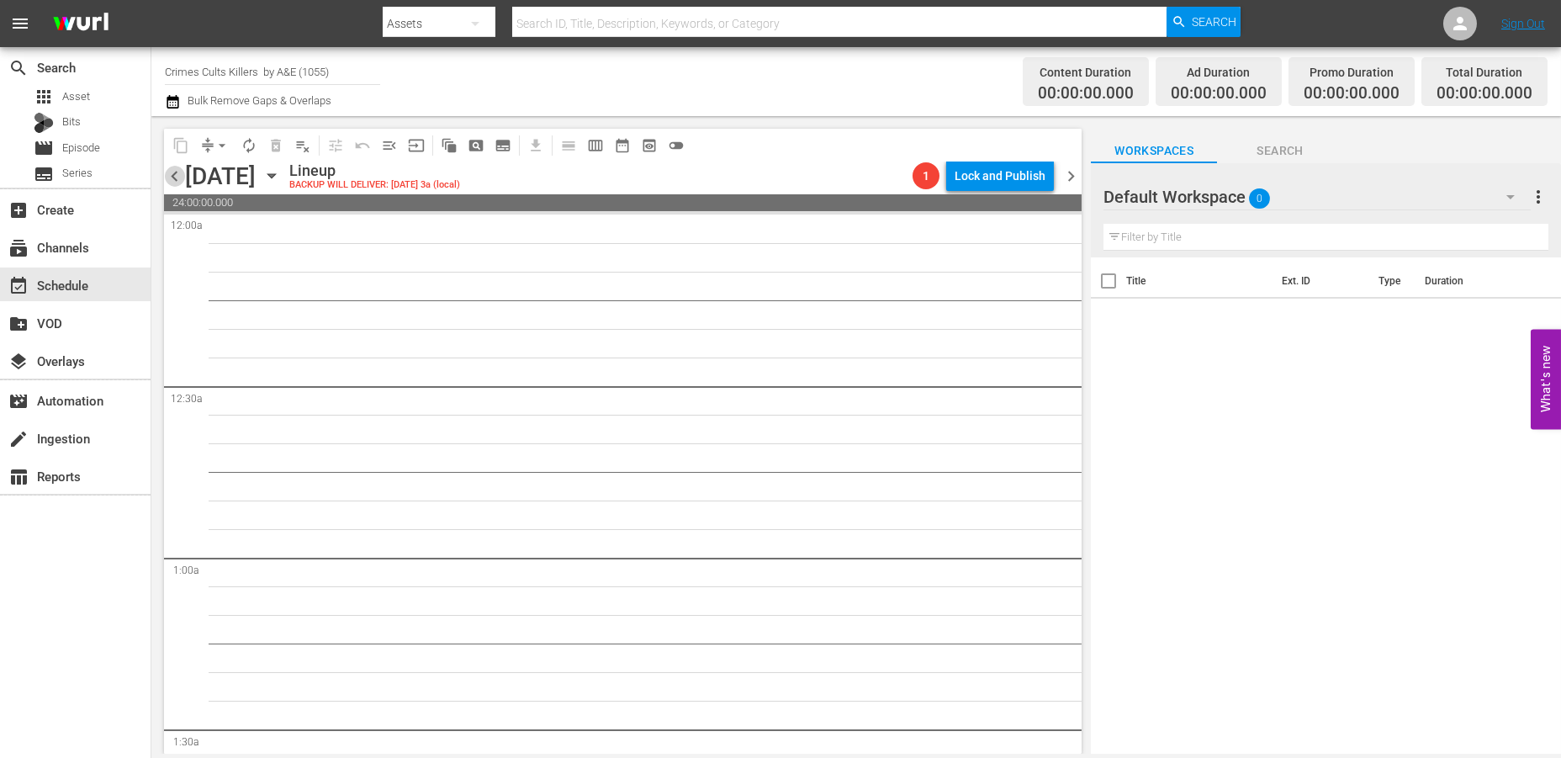
click at [172, 174] on span "chevron_left" at bounding box center [174, 176] width 21 height 21
drag, startPoint x: 338, startPoint y: 69, endPoint x: 92, endPoint y: 42, distance: 247.0
click at [92, 42] on div "menu Search By Assets Search ID, Title, Description, Keywords, or Category Sear…" at bounding box center [780, 376] width 1561 height 753
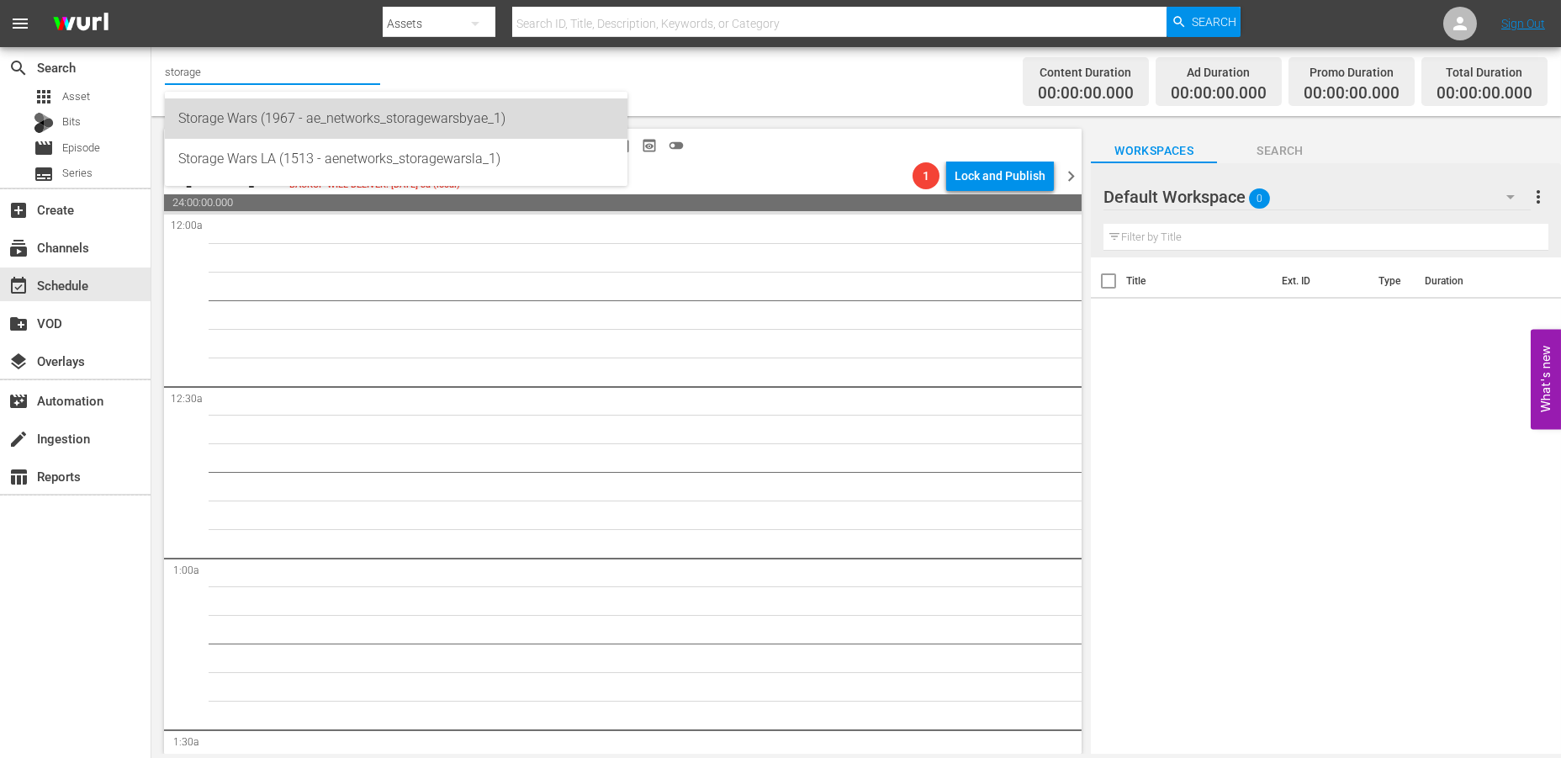
click at [212, 126] on div "Storage Wars (1967 - ae_networks_storagewarsbyae_1)" at bounding box center [396, 118] width 436 height 40
type input "Storage Wars (1967 - ae_networks_storagewarsbyae_1)"
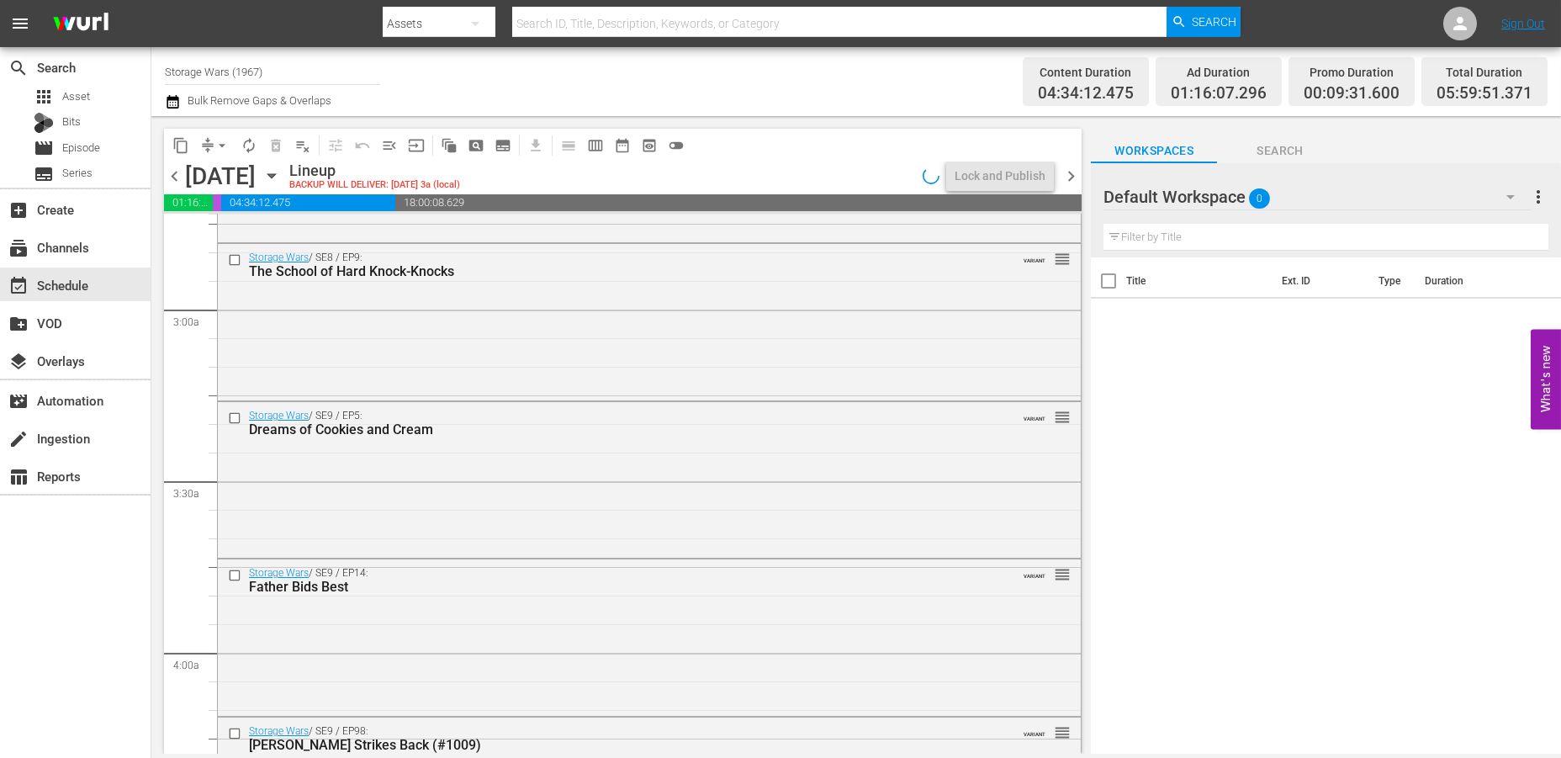
scroll to position [653, 0]
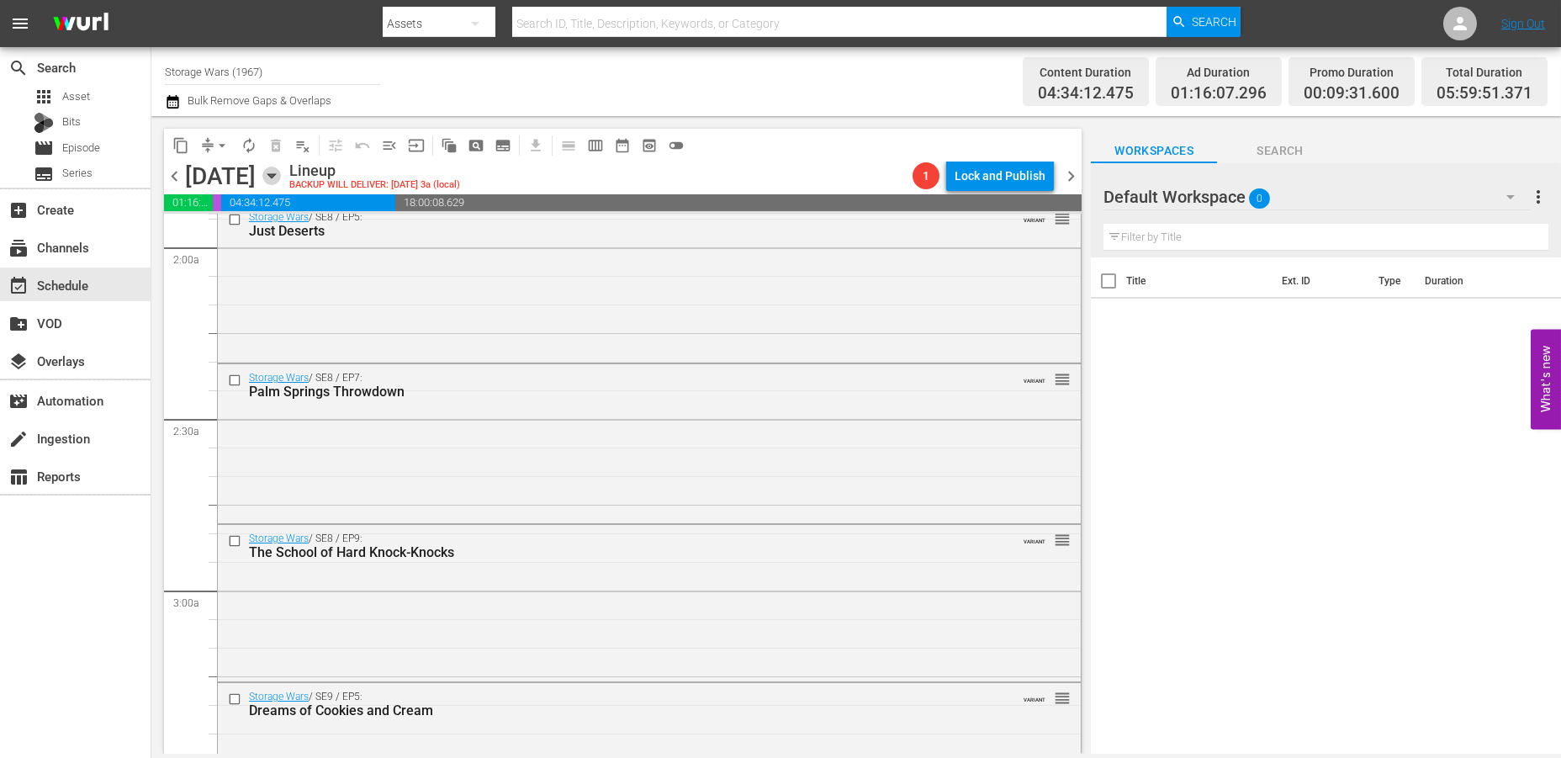
click at [281, 172] on icon "button" at bounding box center [271, 175] width 18 height 18
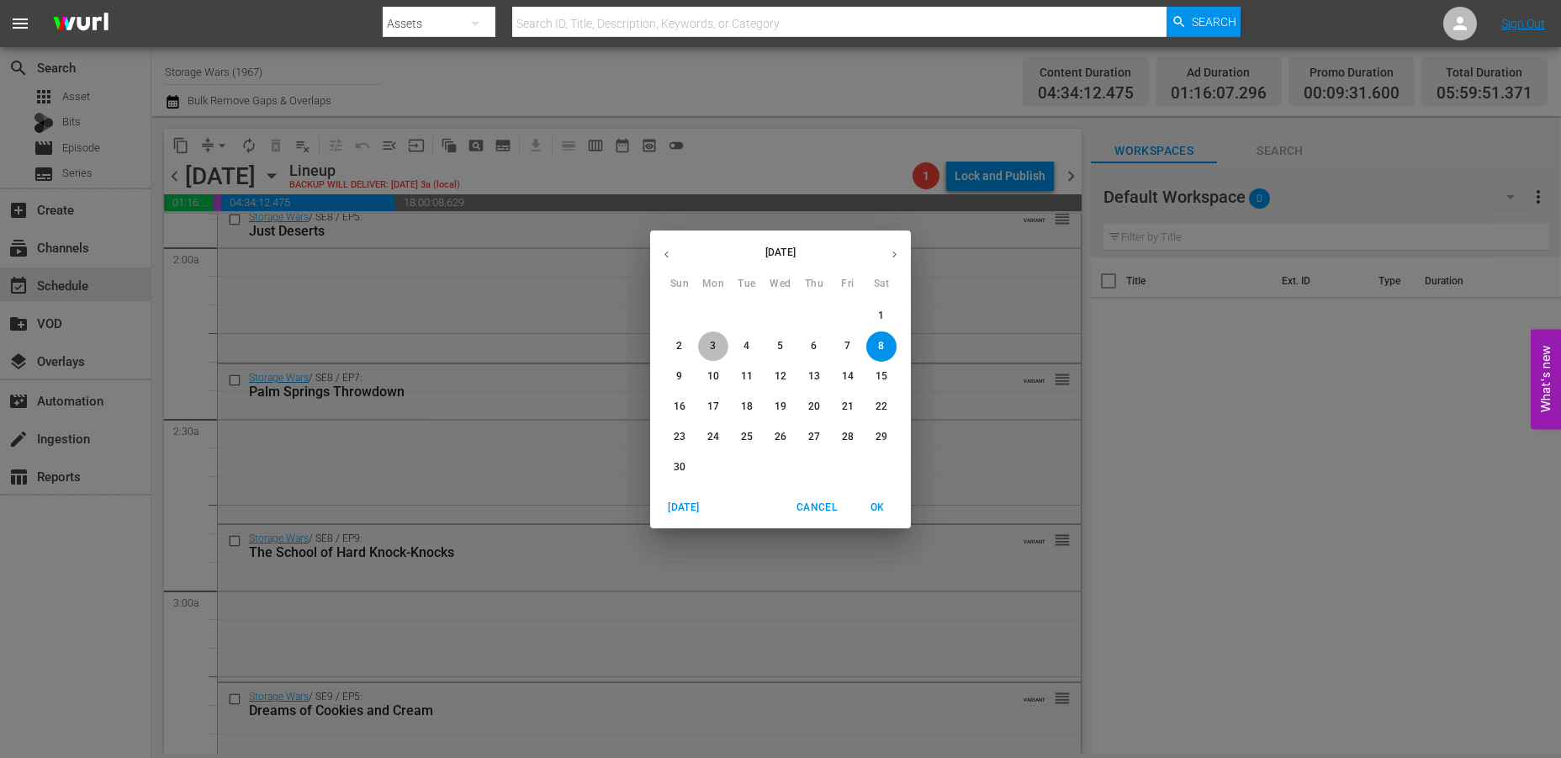
click at [711, 342] on p "3" at bounding box center [713, 346] width 6 height 14
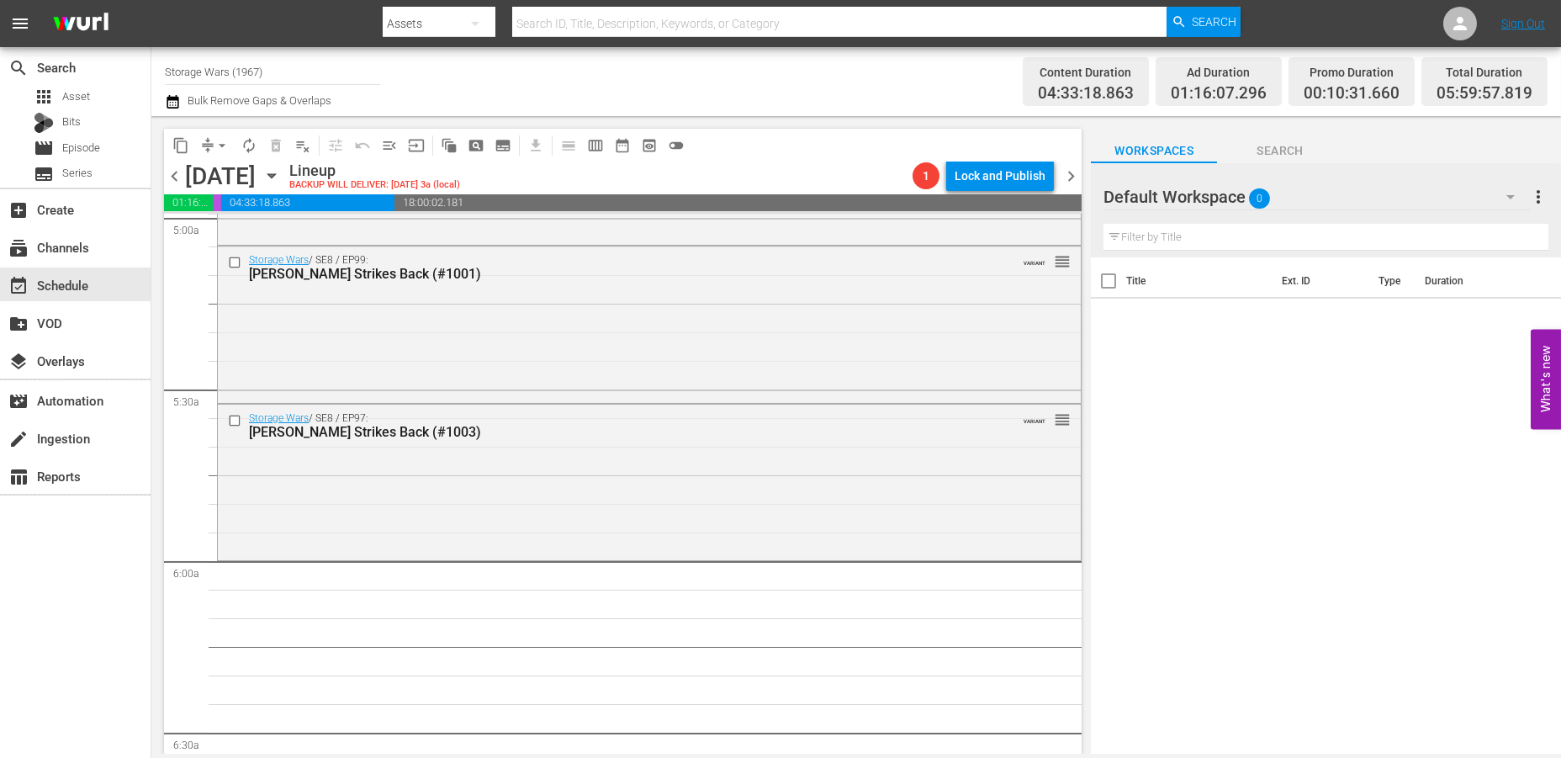
scroll to position [1689, 0]
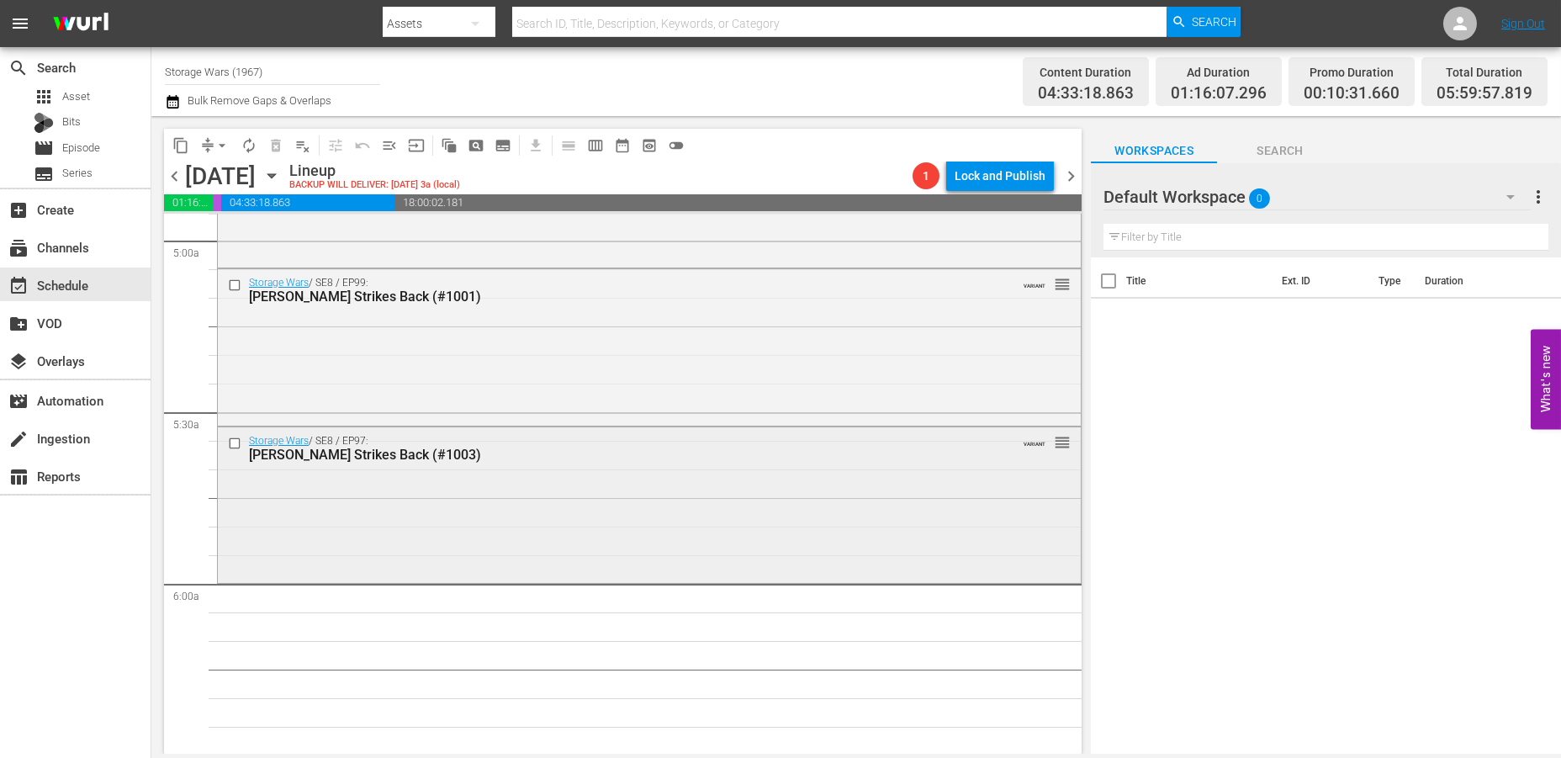
click at [429, 471] on div "Storage Wars / SE8 / EP97: Barry Strikes Back (#1003) VARIANT reorder" at bounding box center [649, 503] width 863 height 152
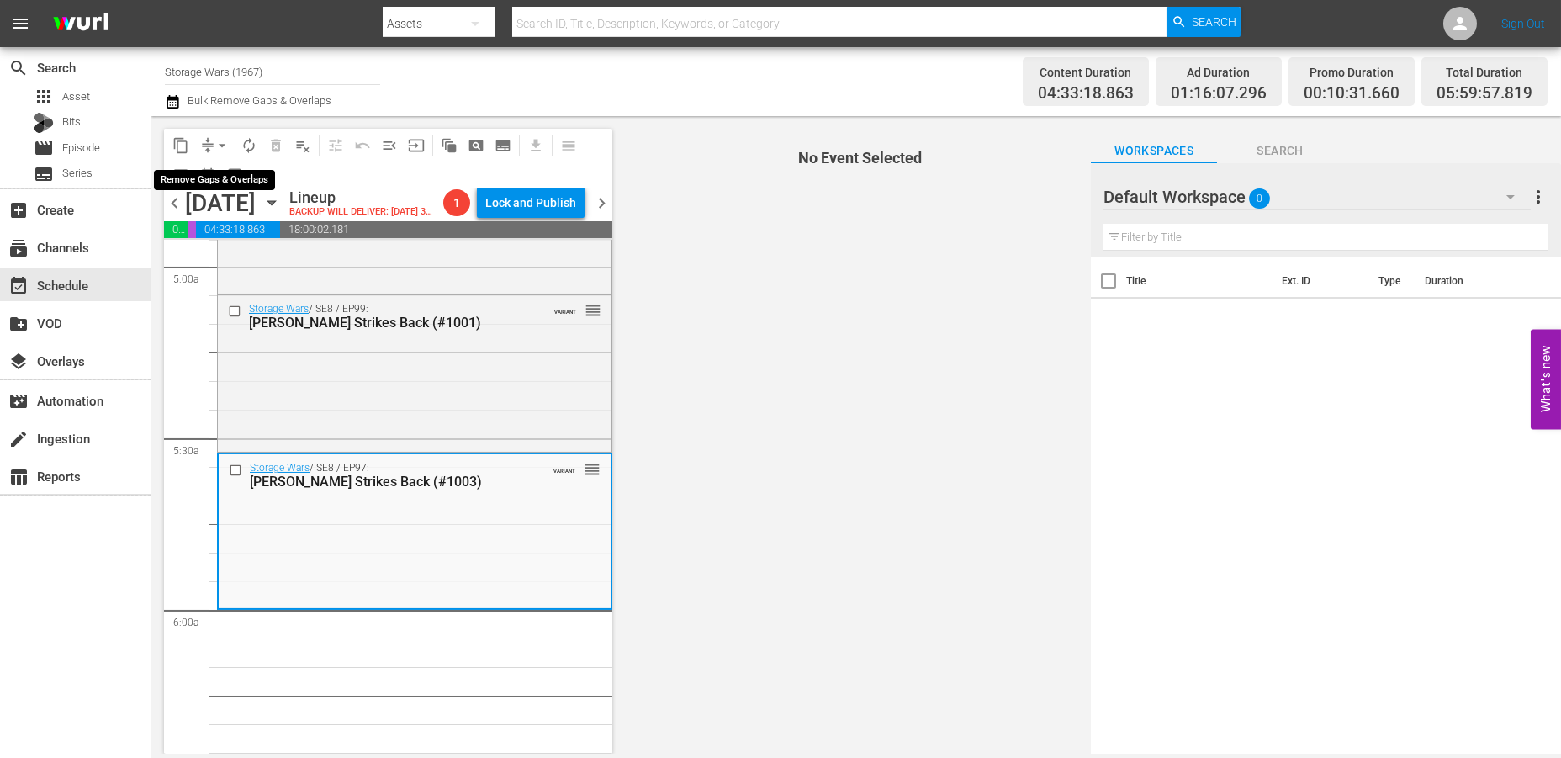
click at [219, 140] on span "arrow_drop_down" at bounding box center [222, 145] width 17 height 17
click at [212, 177] on li "Align to Midnight" at bounding box center [223, 179] width 177 height 28
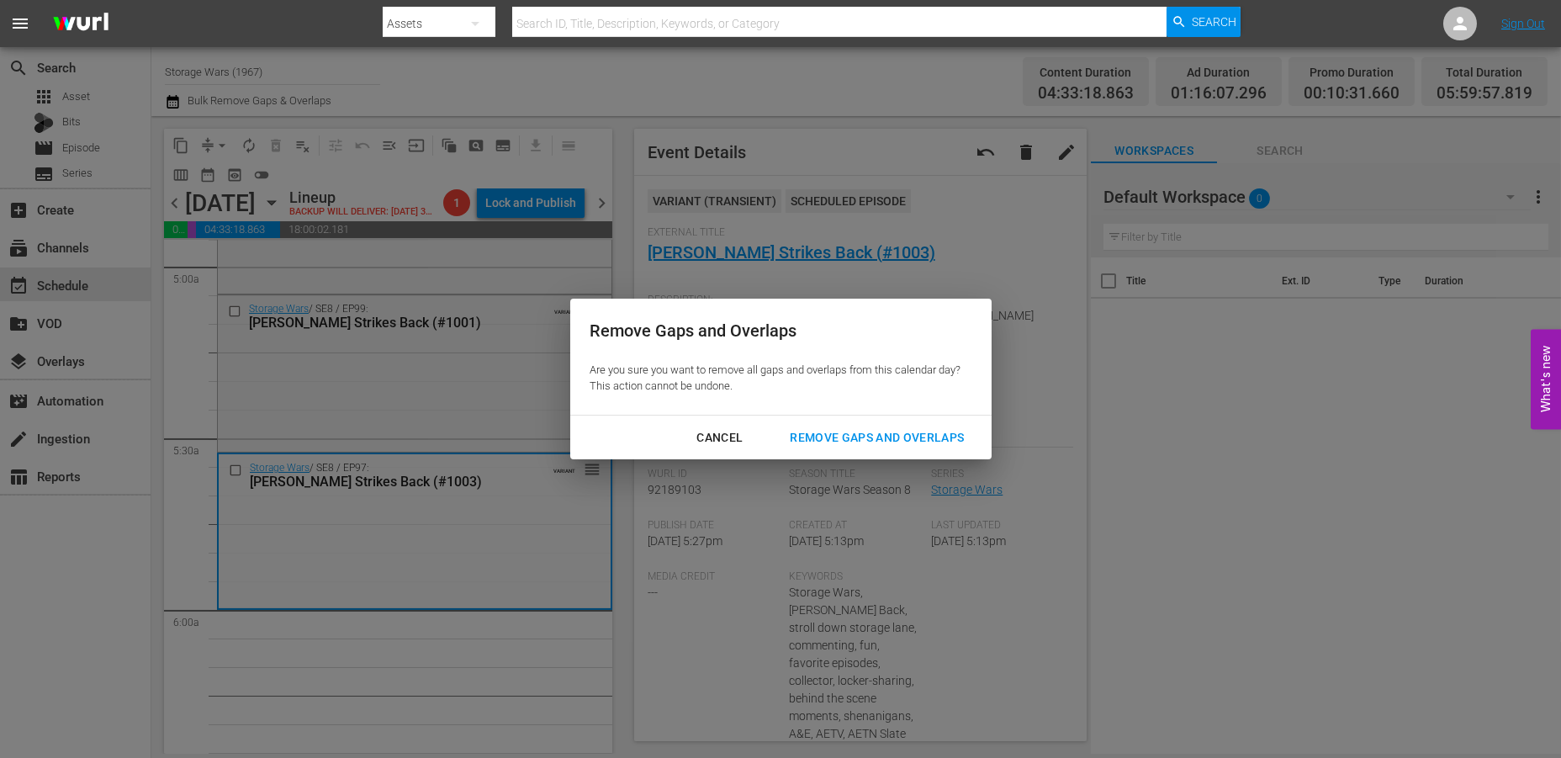
click at [868, 442] on div "Remove Gaps and Overlaps" at bounding box center [876, 437] width 201 height 21
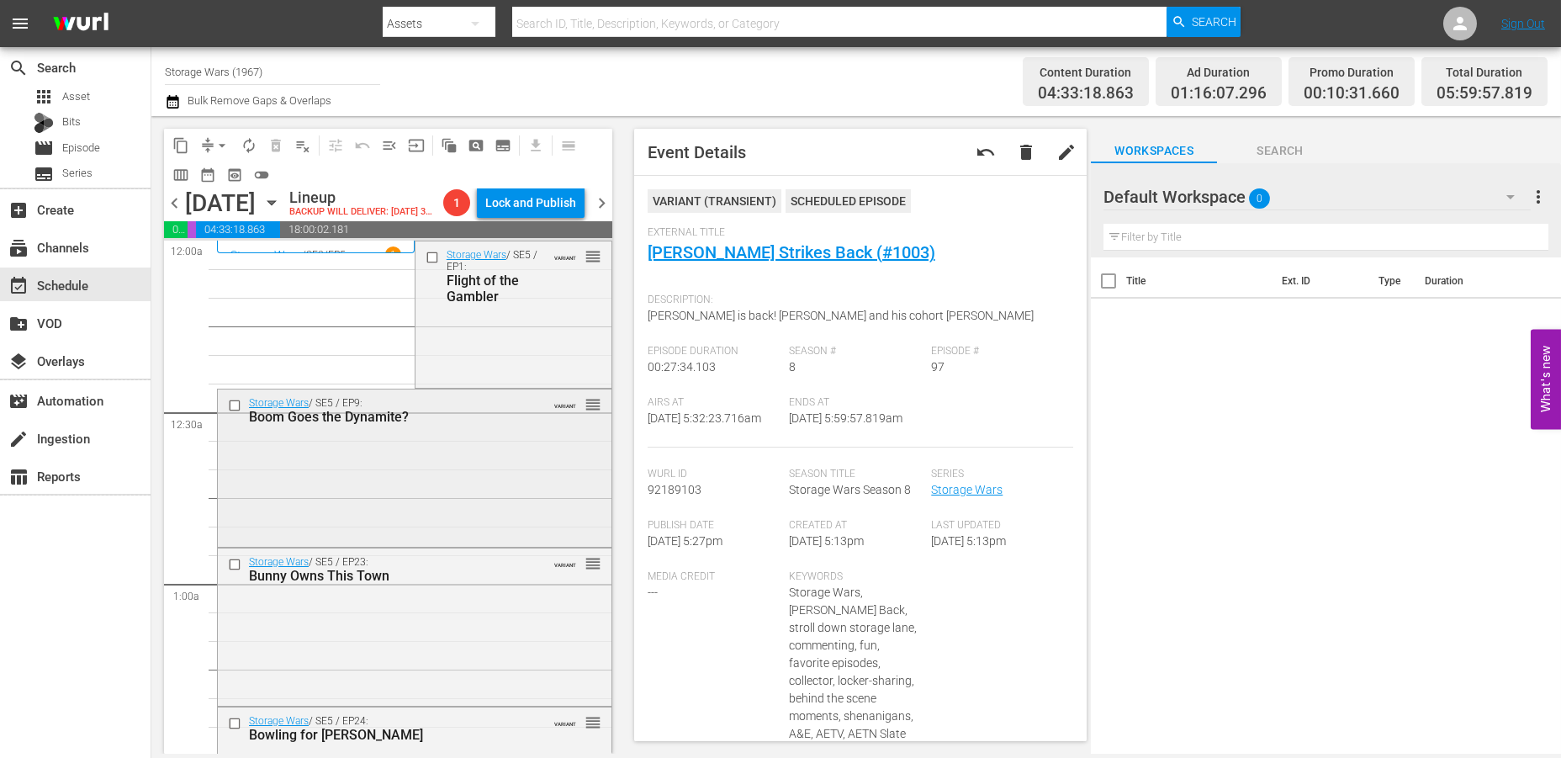
scroll to position [0, 0]
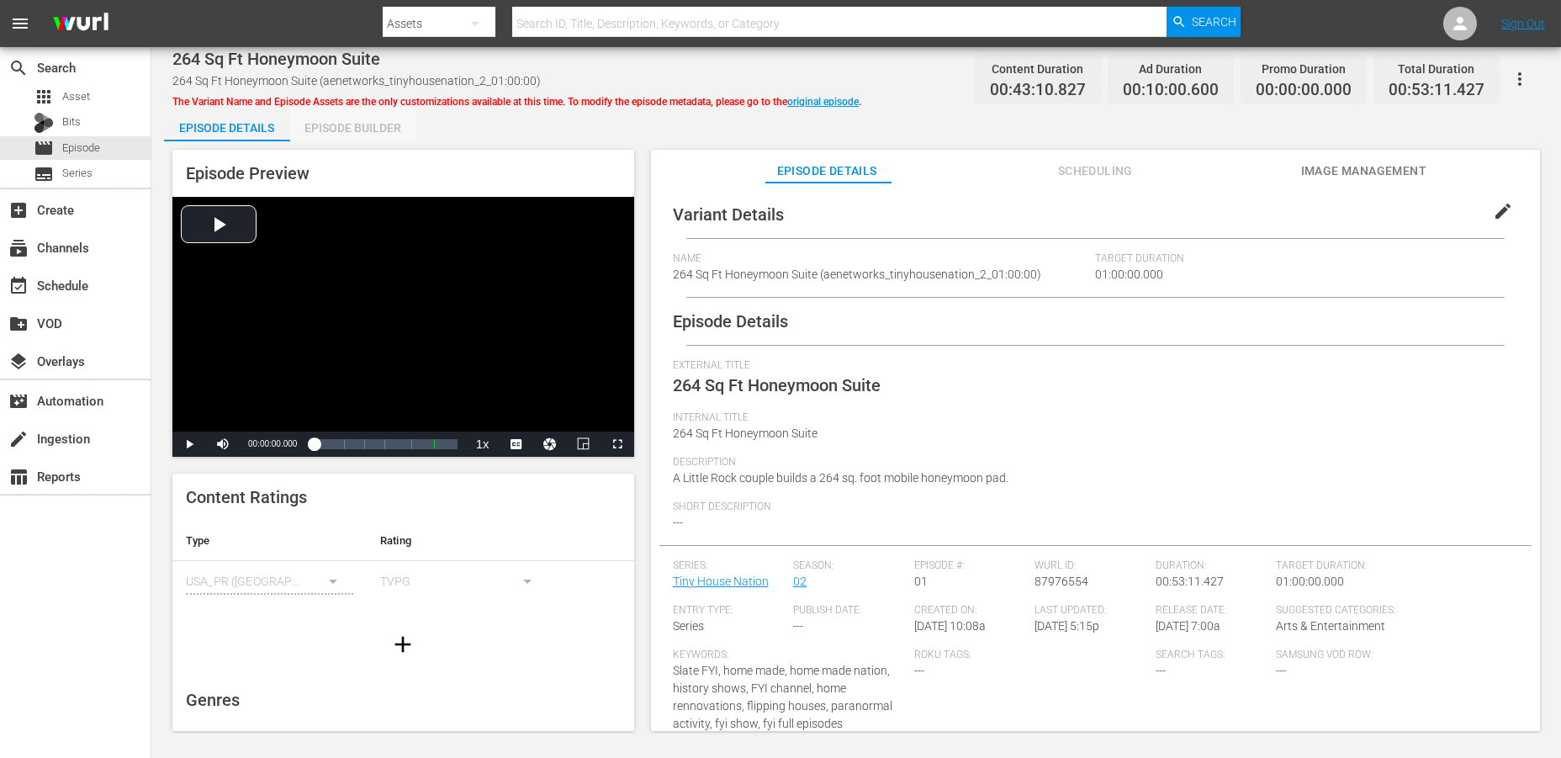
click at [377, 125] on div "Episode Builder" at bounding box center [353, 128] width 126 height 40
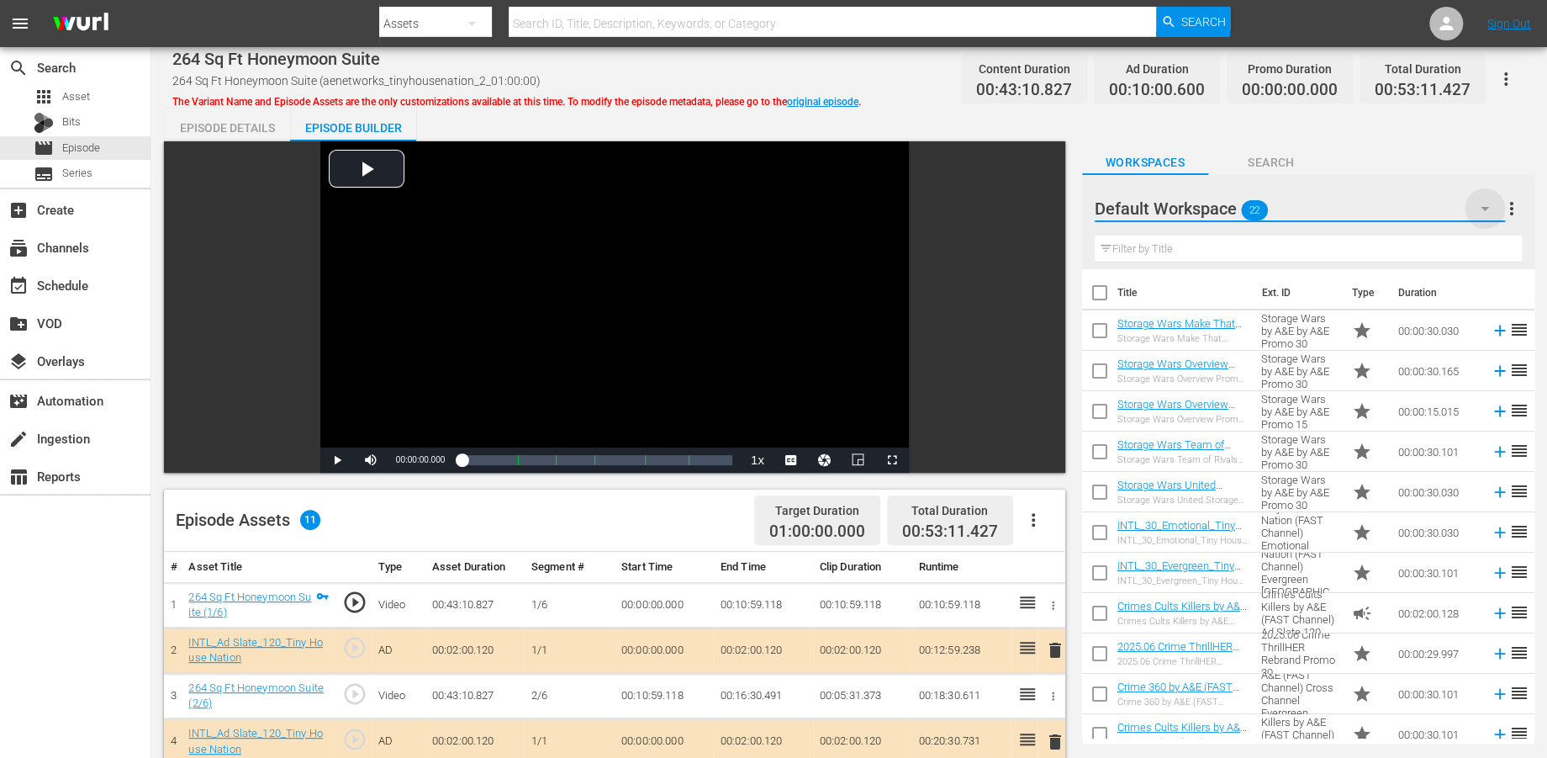
click at [1403, 201] on icon "button" at bounding box center [1485, 208] width 20 height 20
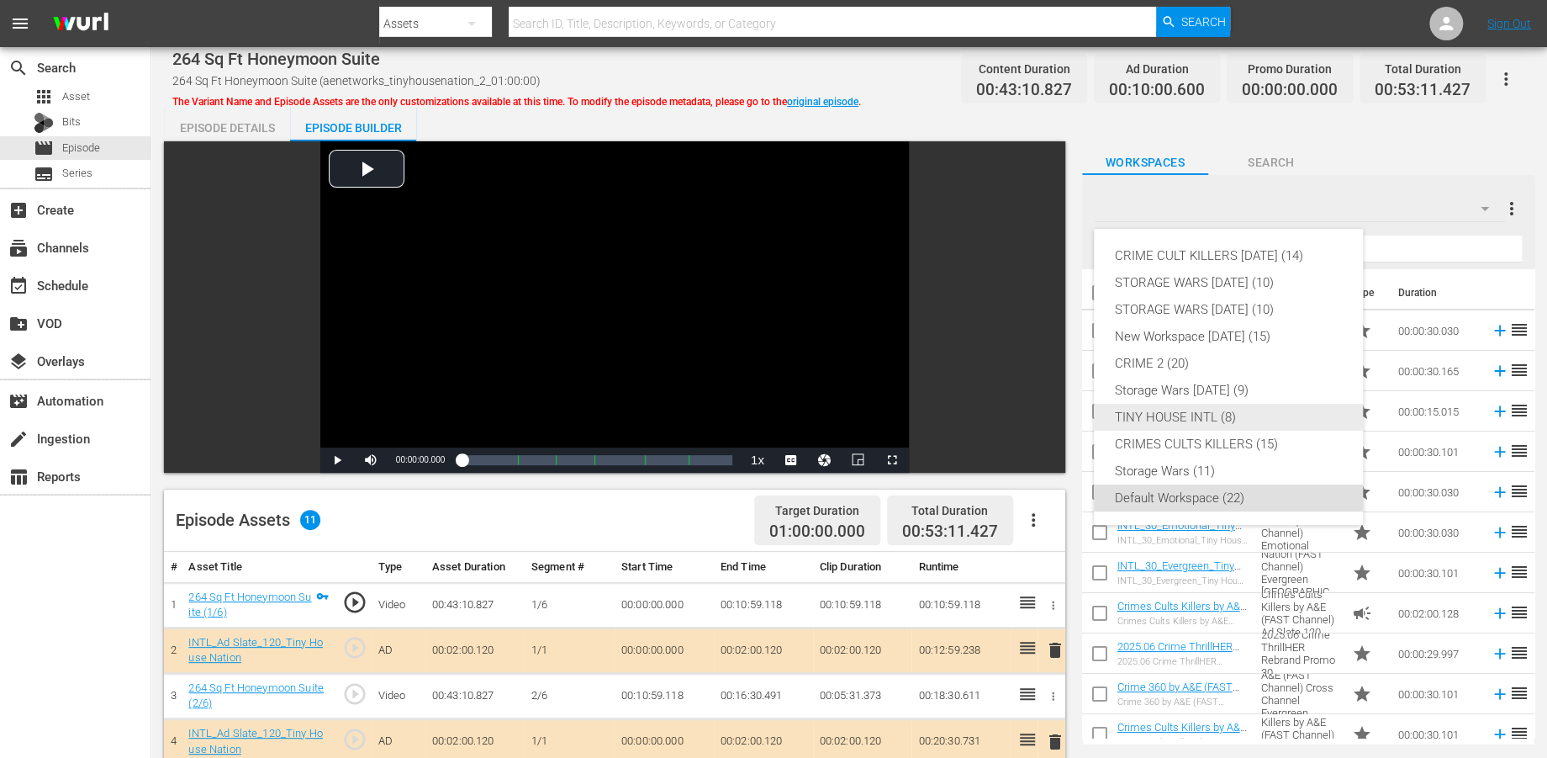
click at [1117, 413] on div "TINY HOUSE INTL (8)" at bounding box center [1228, 417] width 229 height 27
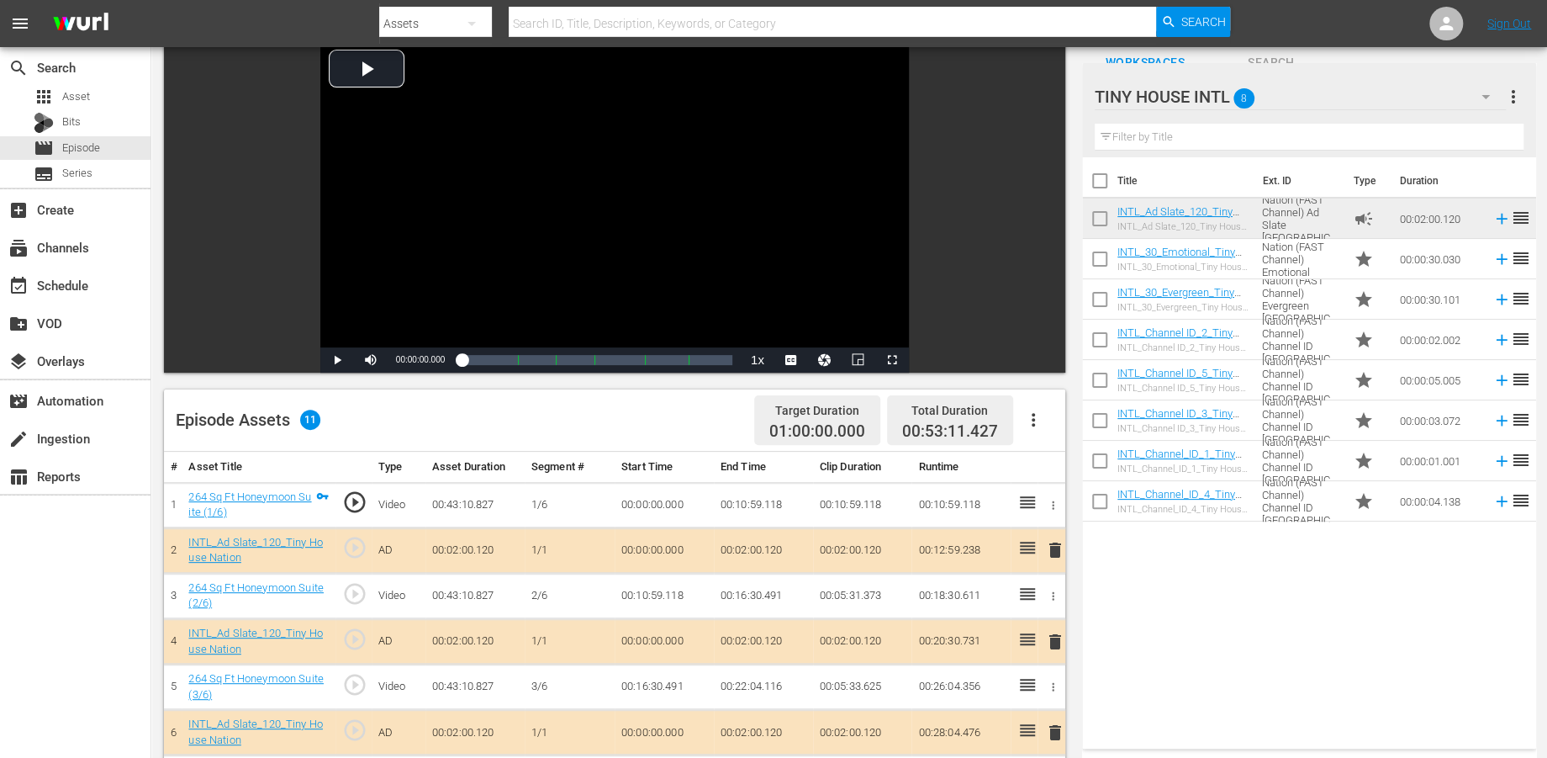
scroll to position [280, 0]
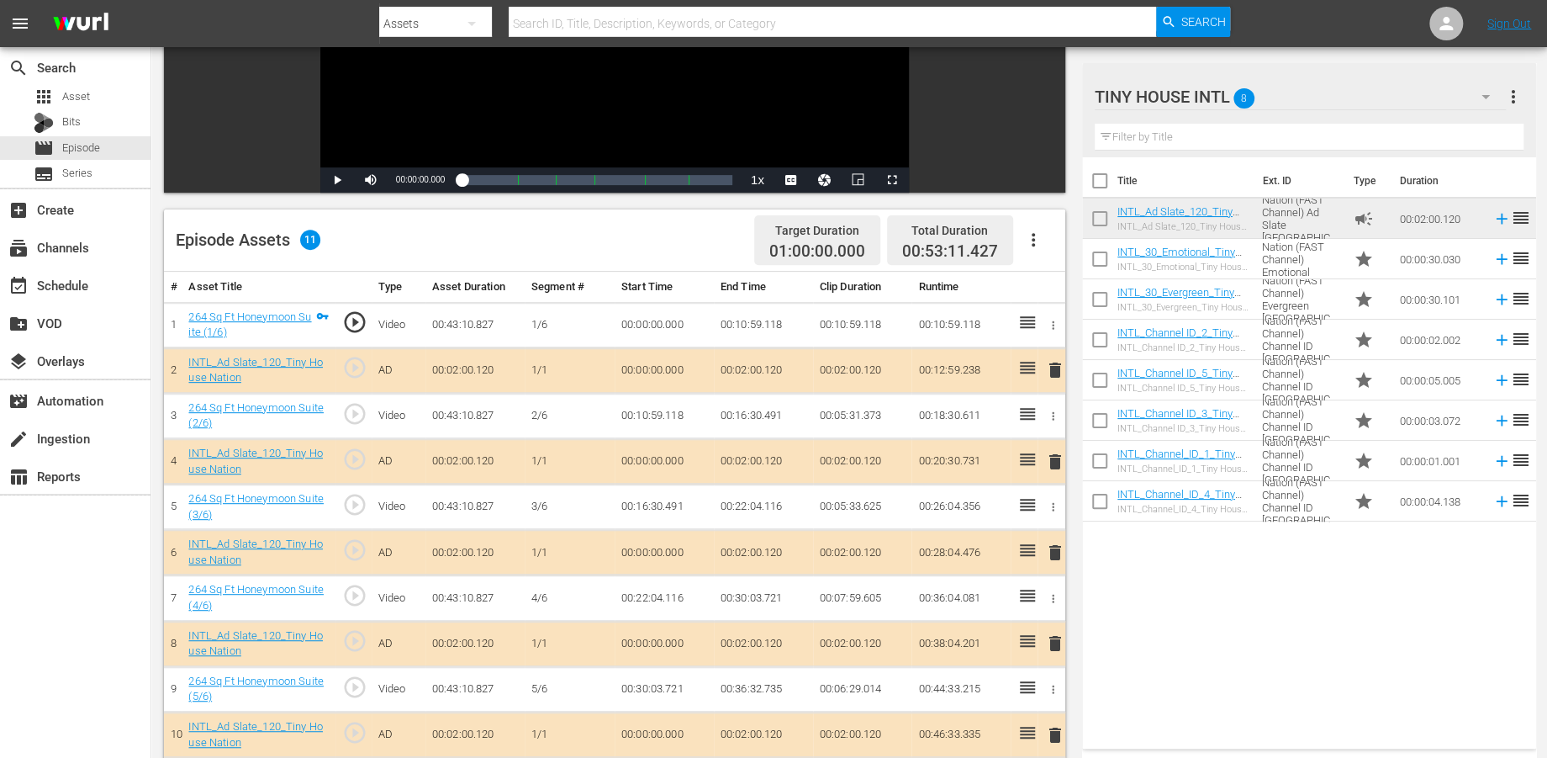
click at [1057, 364] on span "delete" at bounding box center [1054, 370] width 20 height 20
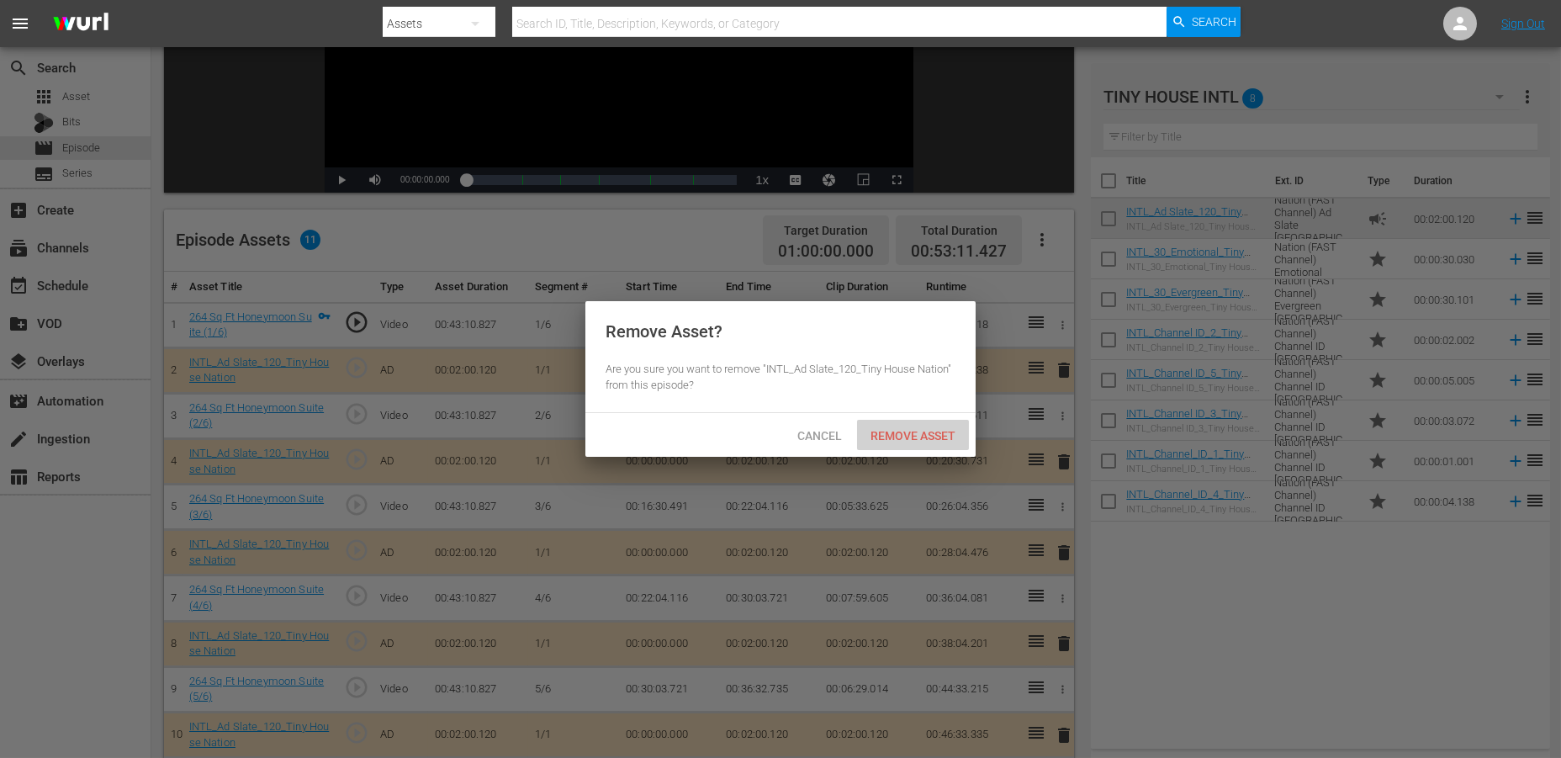
click at [888, 429] on span "Remove Asset" at bounding box center [913, 435] width 112 height 13
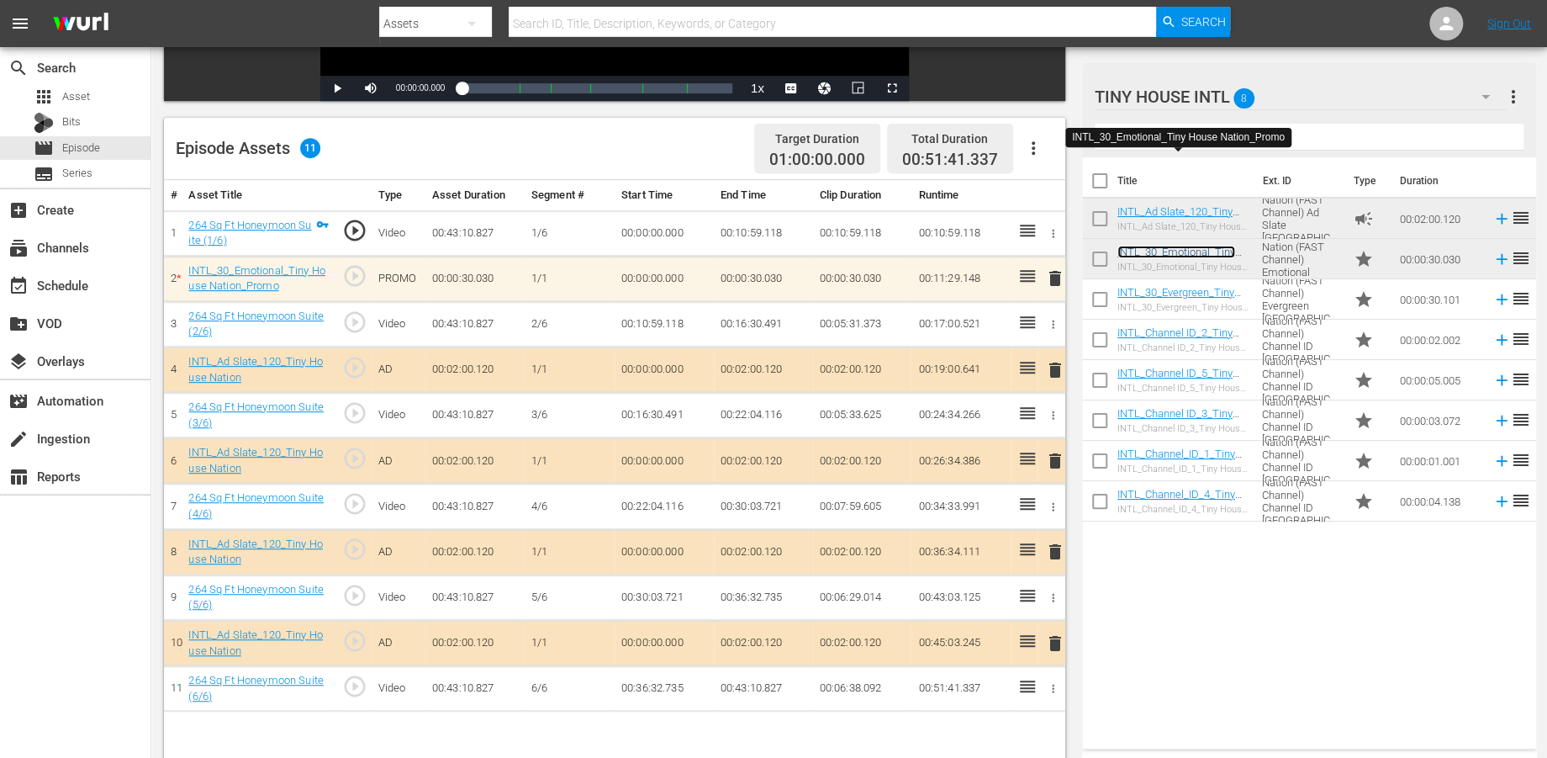
scroll to position [436, 0]
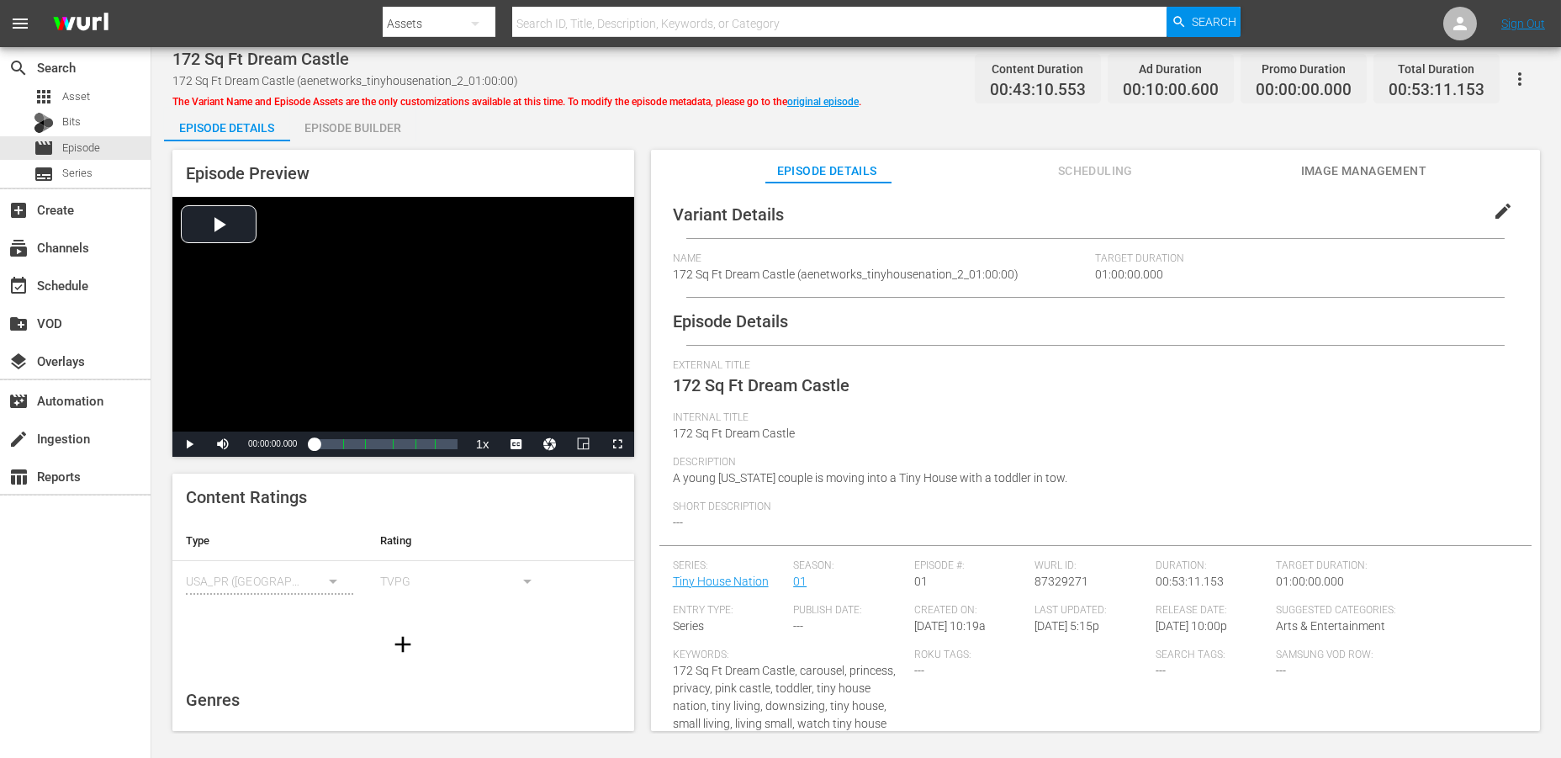
click at [371, 124] on div "Episode Builder" at bounding box center [353, 128] width 126 height 40
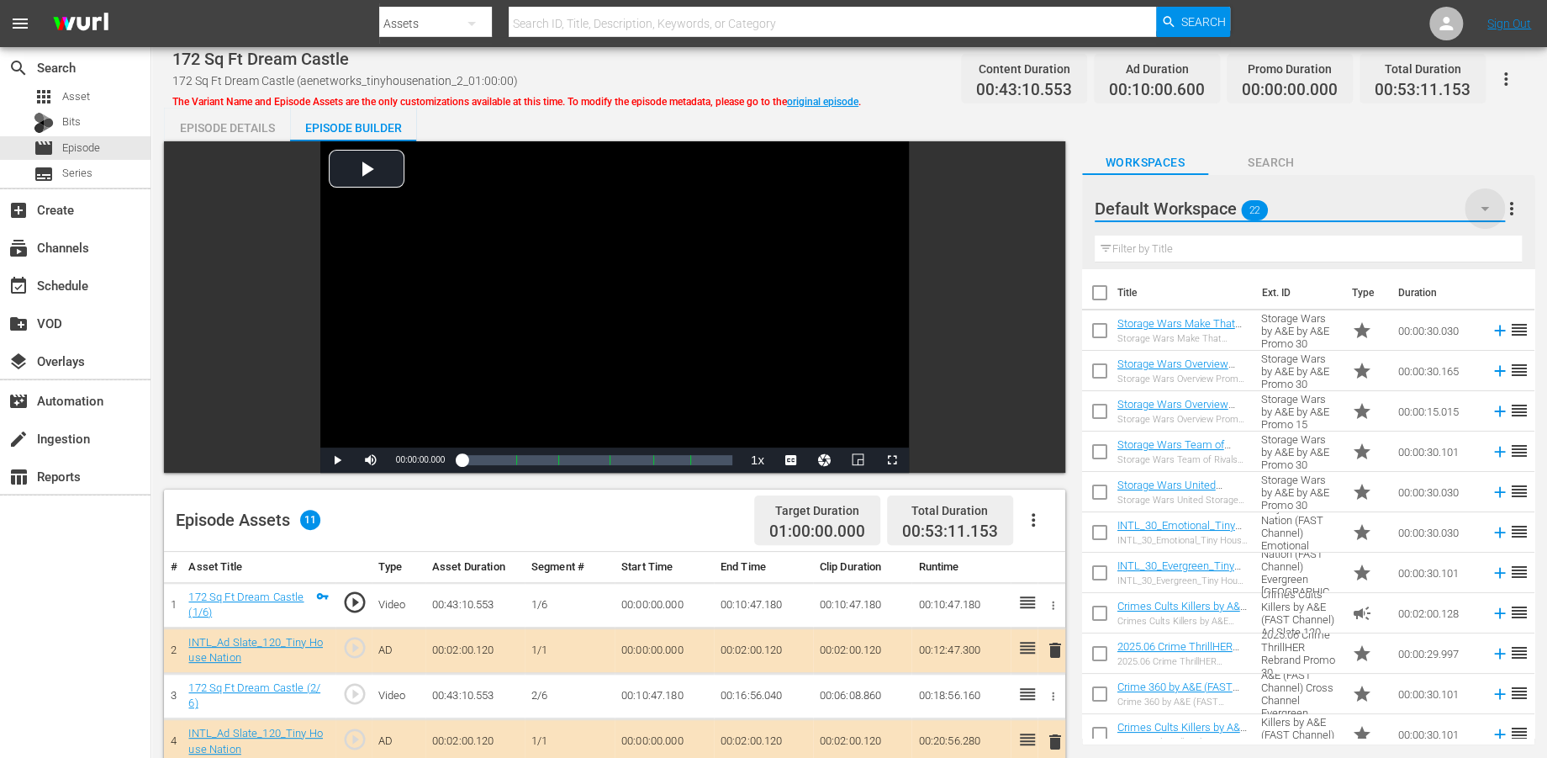
click at [1403, 208] on icon "button" at bounding box center [1485, 209] width 8 height 4
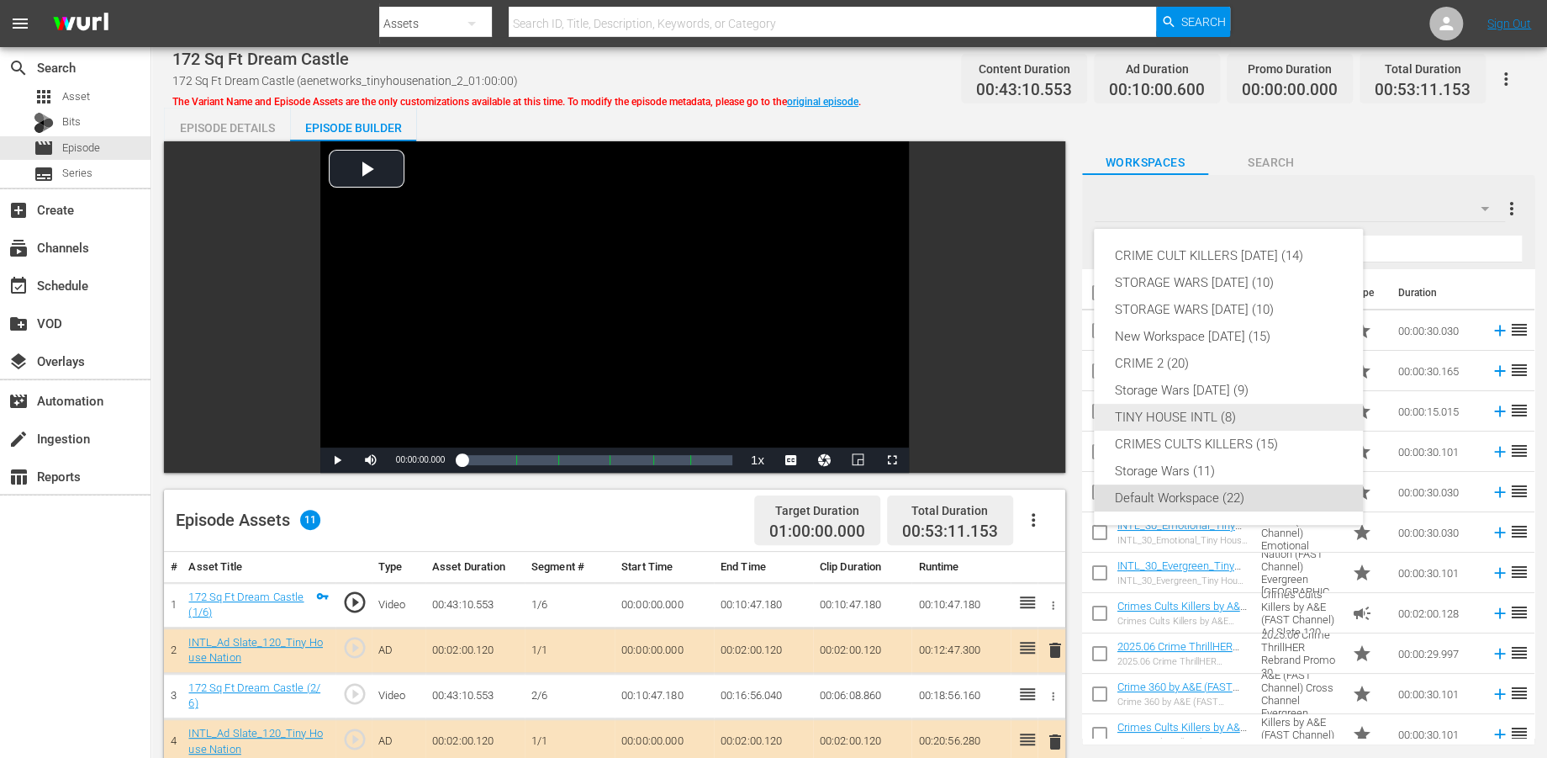
click at [1166, 416] on div "TINY HOUSE INTL (8)" at bounding box center [1228, 417] width 229 height 27
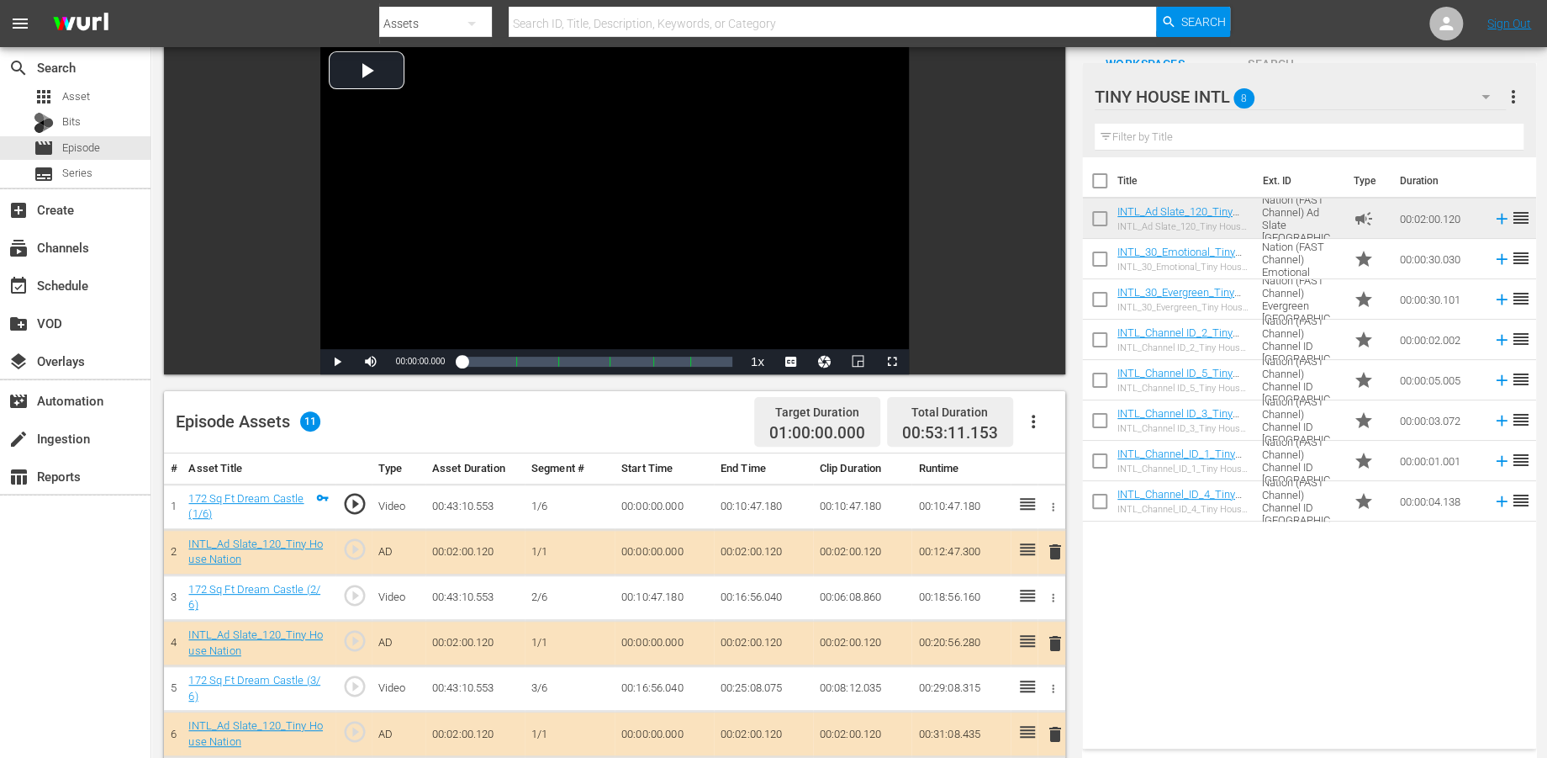
scroll to position [280, 0]
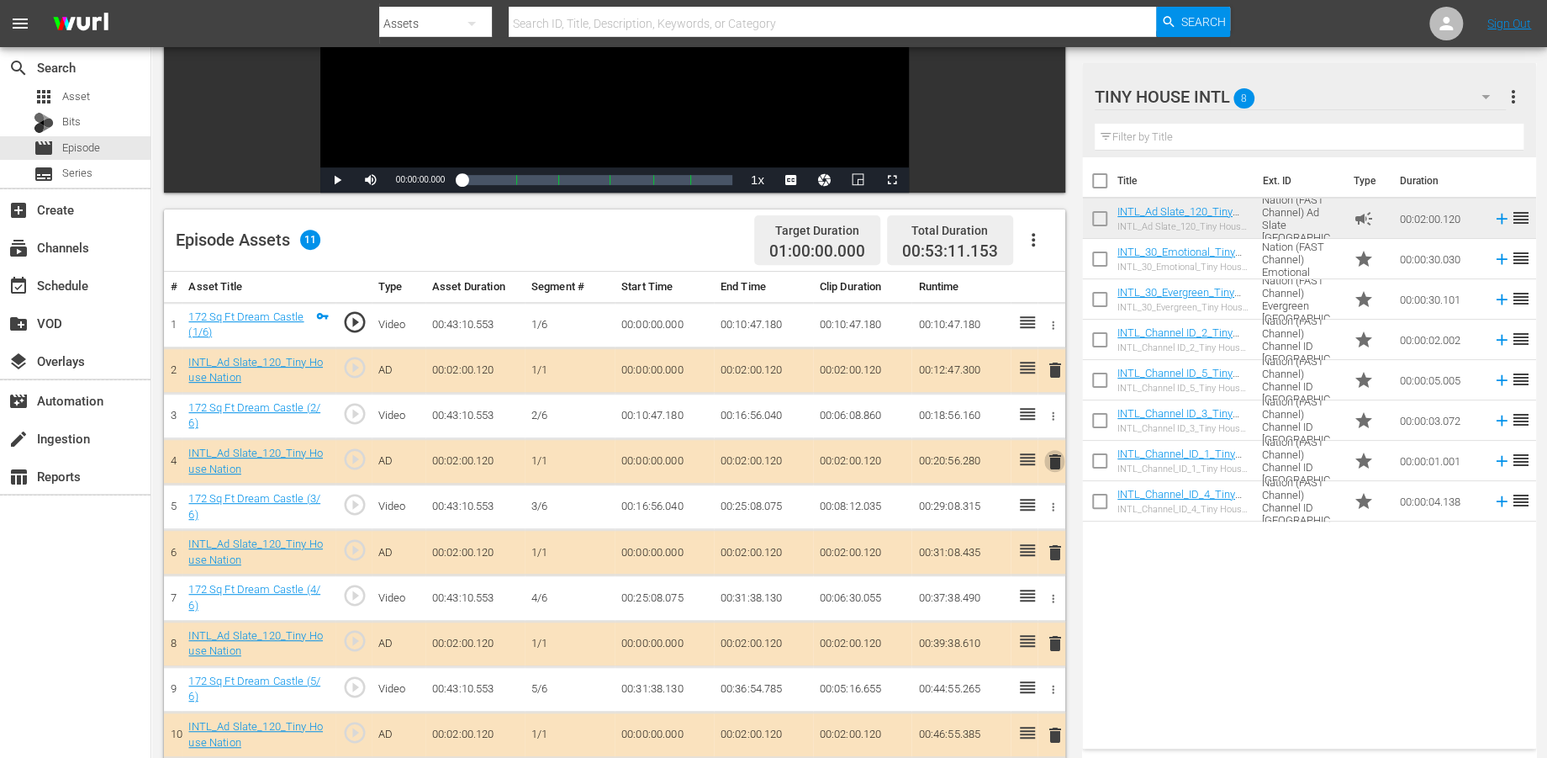
click at [1057, 457] on span "delete" at bounding box center [1054, 462] width 20 height 20
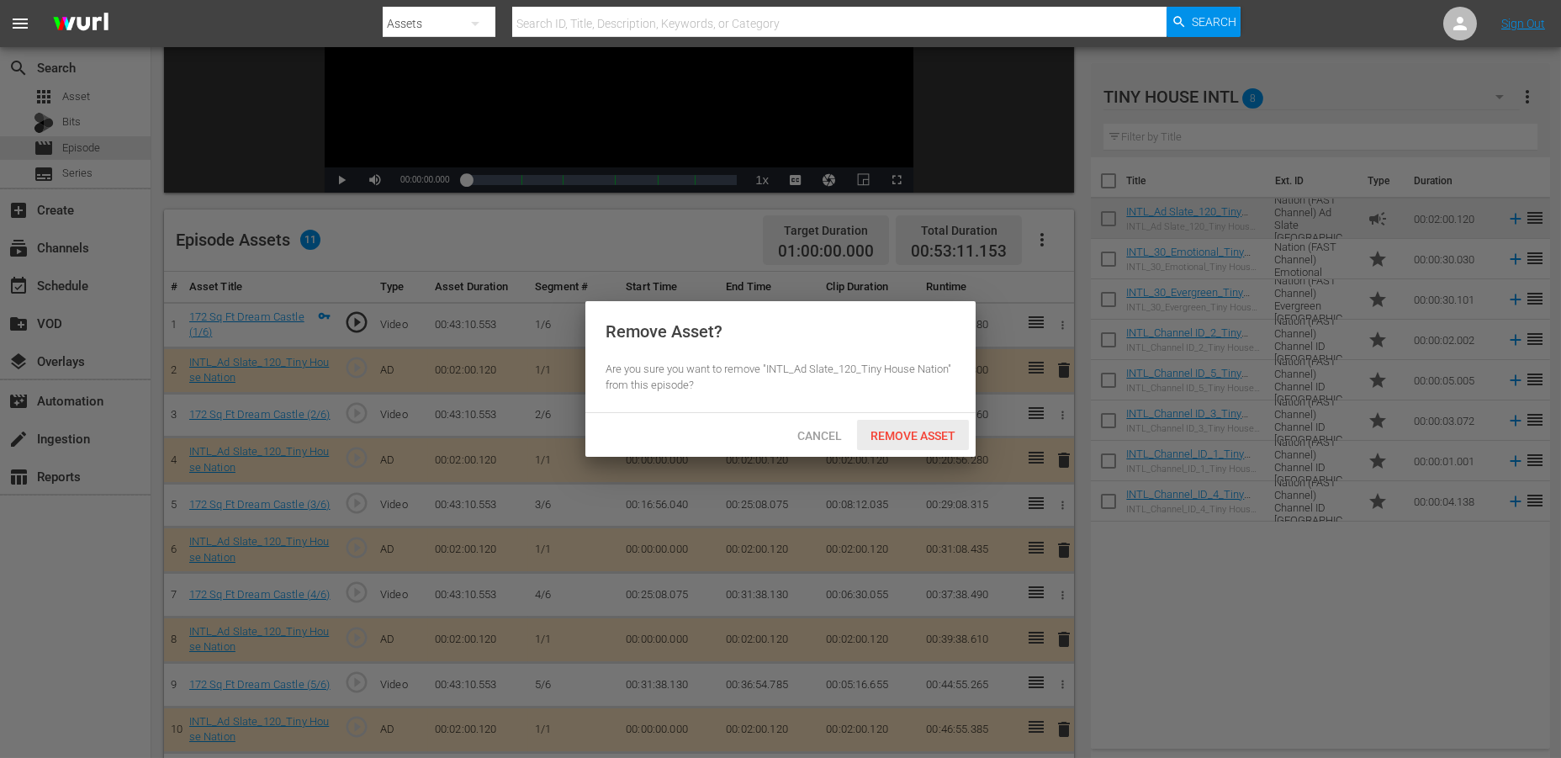
click at [893, 432] on span "Remove Asset" at bounding box center [913, 435] width 112 height 13
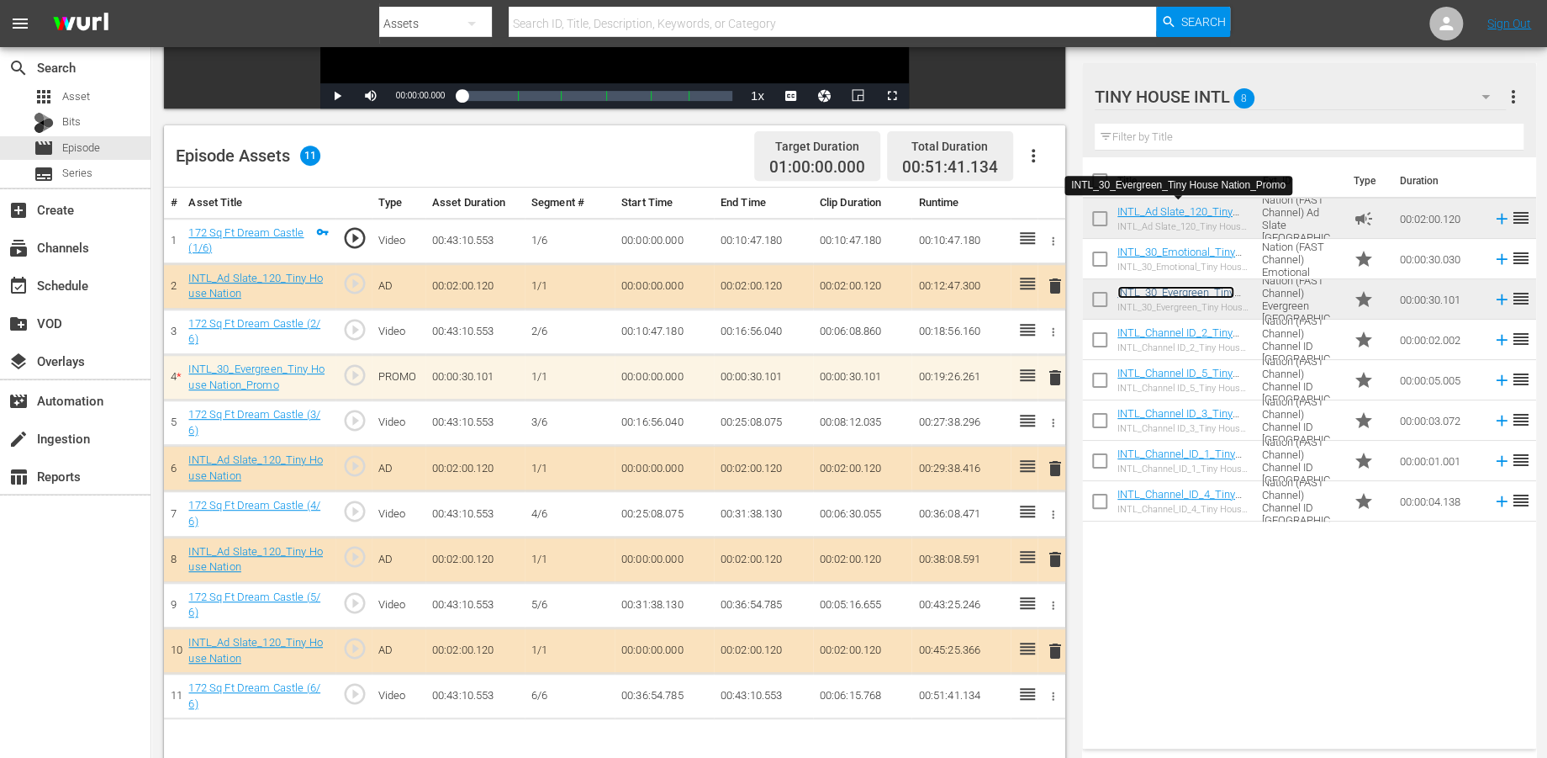
scroll to position [436, 0]
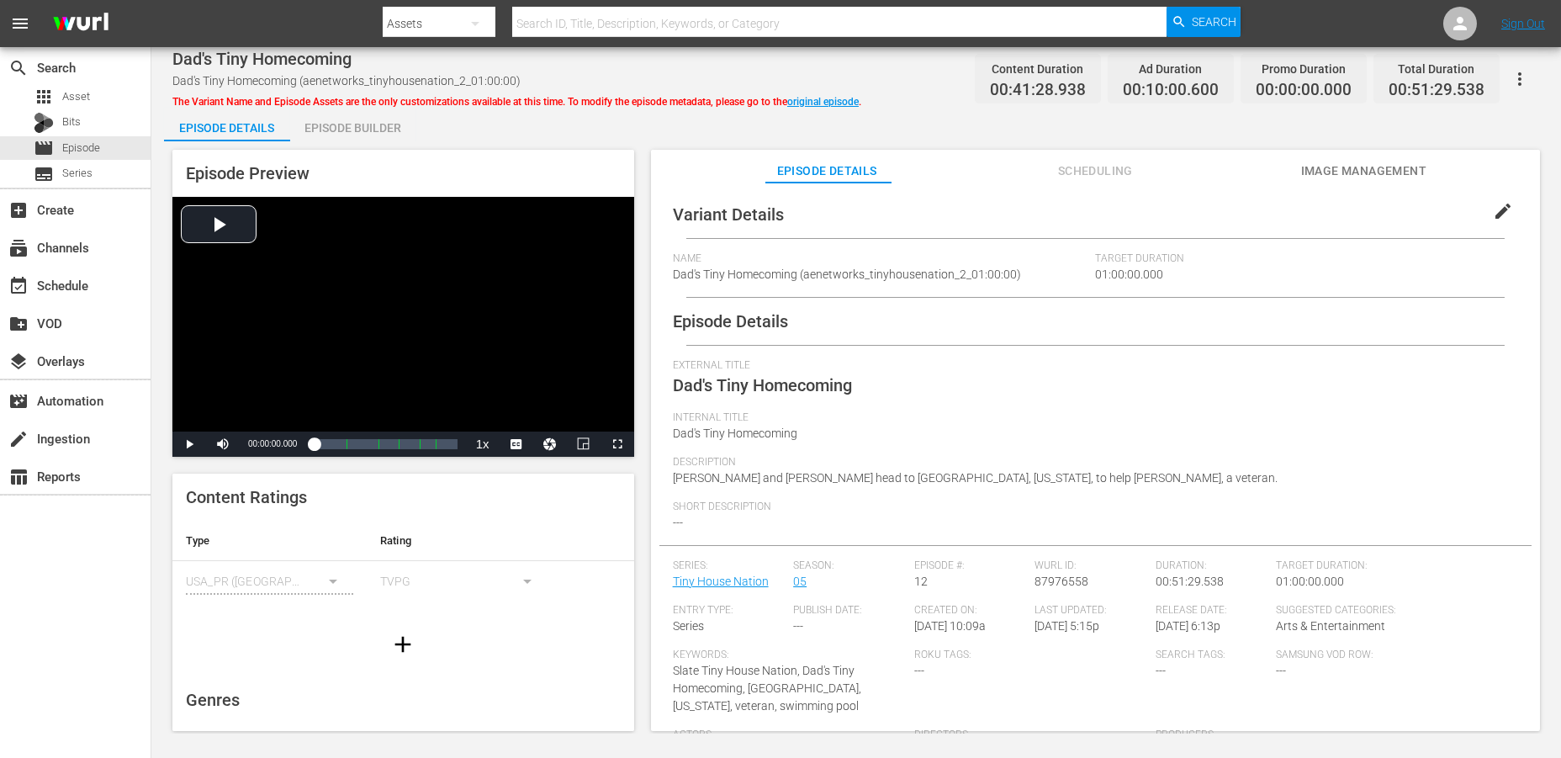
click at [321, 122] on div "Episode Builder" at bounding box center [353, 128] width 126 height 40
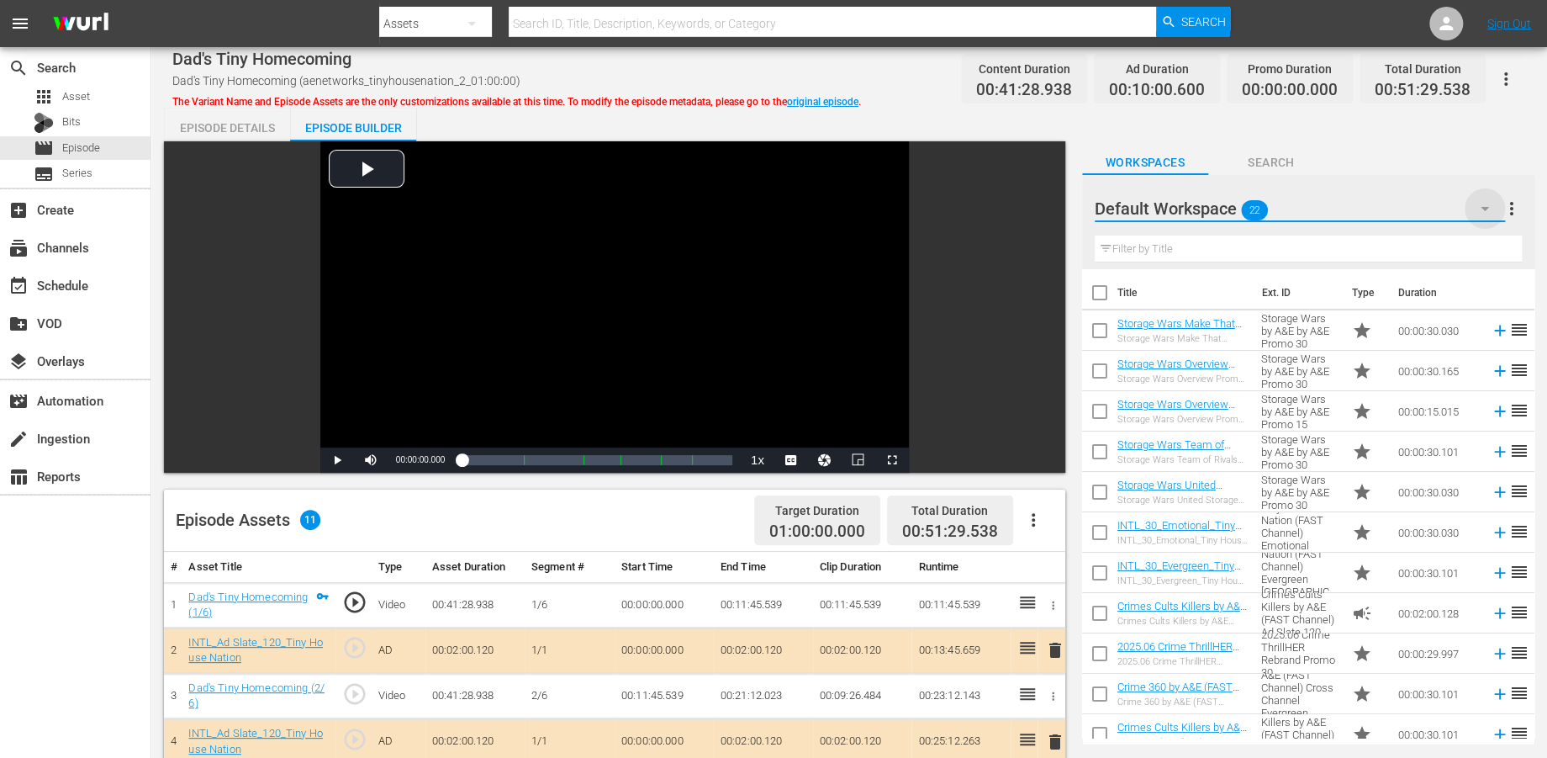
click at [1403, 204] on icon "button" at bounding box center [1485, 208] width 20 height 20
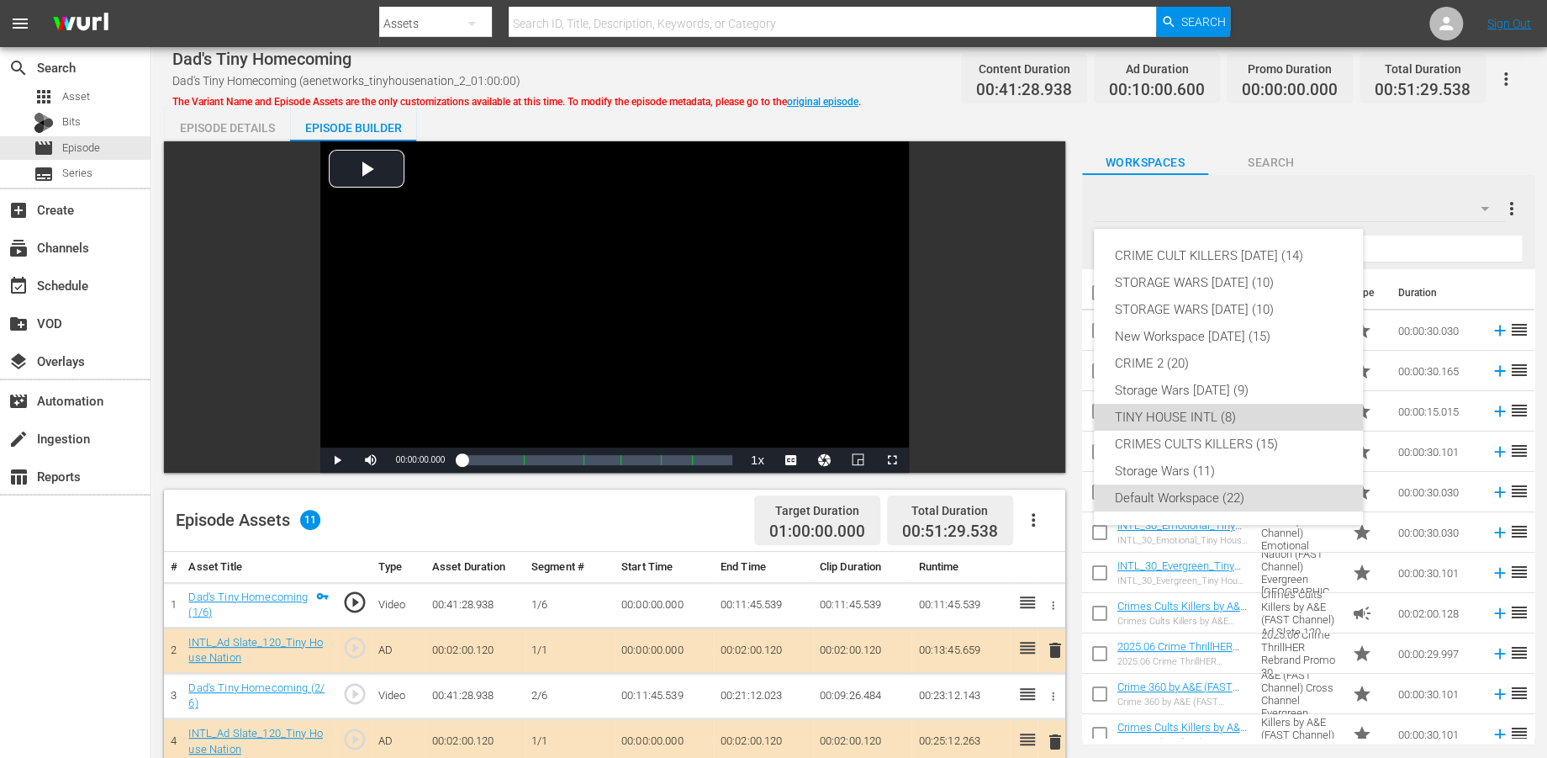
click at [1135, 410] on div "TINY HOUSE INTL (8)" at bounding box center [1228, 417] width 229 height 27
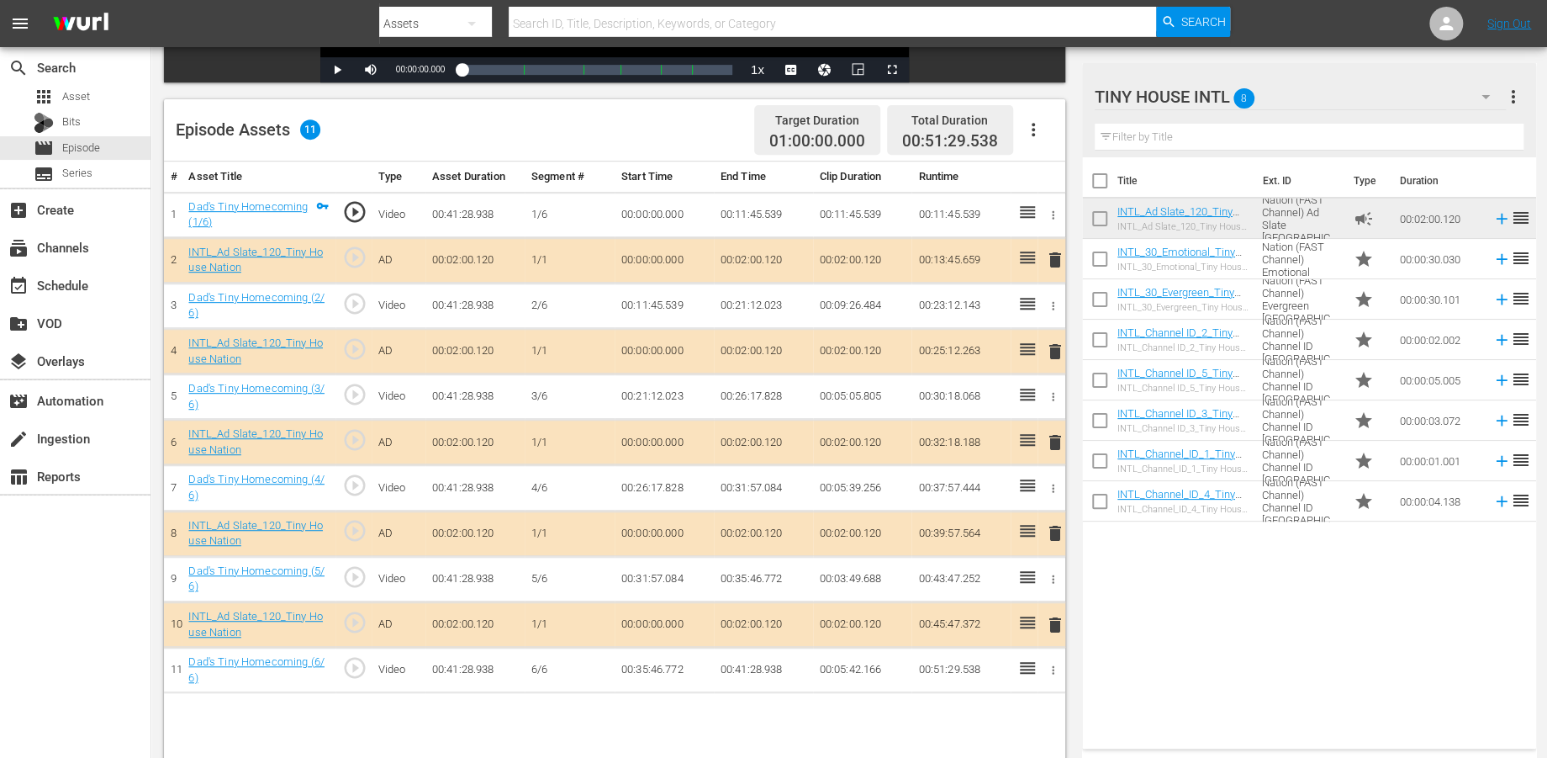
scroll to position [436, 0]
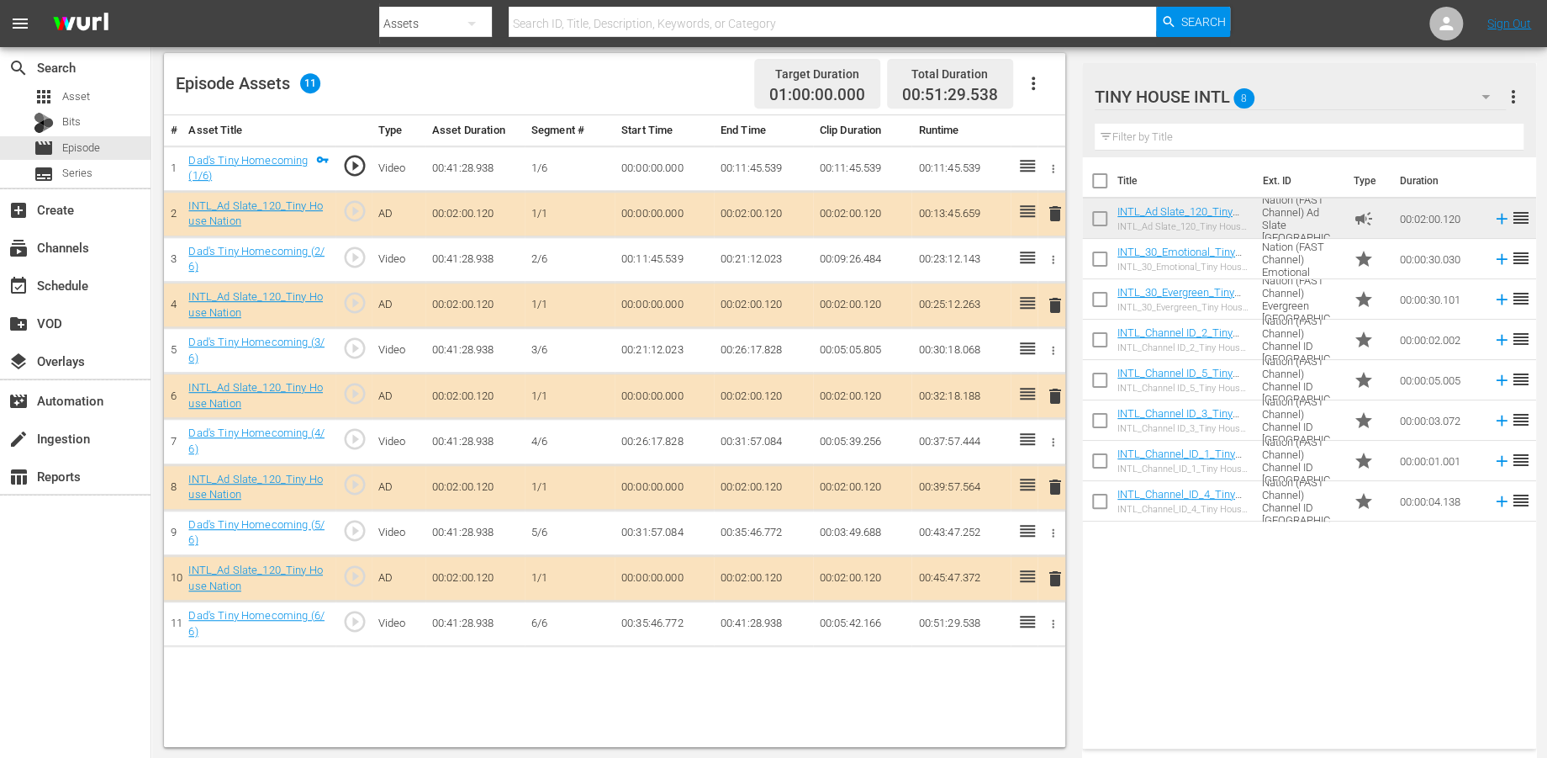
click at [1058, 398] on span "delete" at bounding box center [1054, 396] width 20 height 20
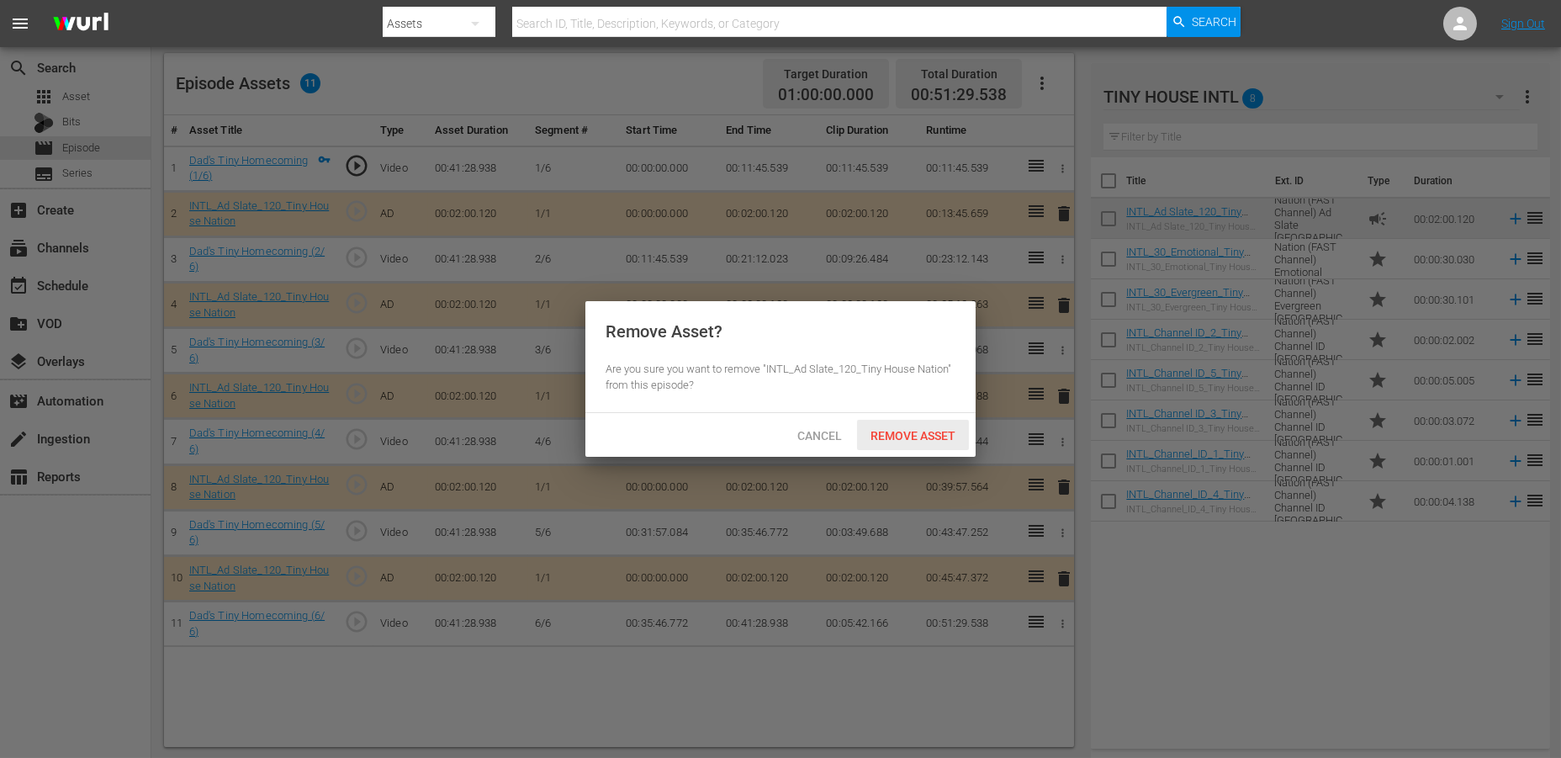
click at [879, 434] on span "Remove Asset" at bounding box center [913, 435] width 112 height 13
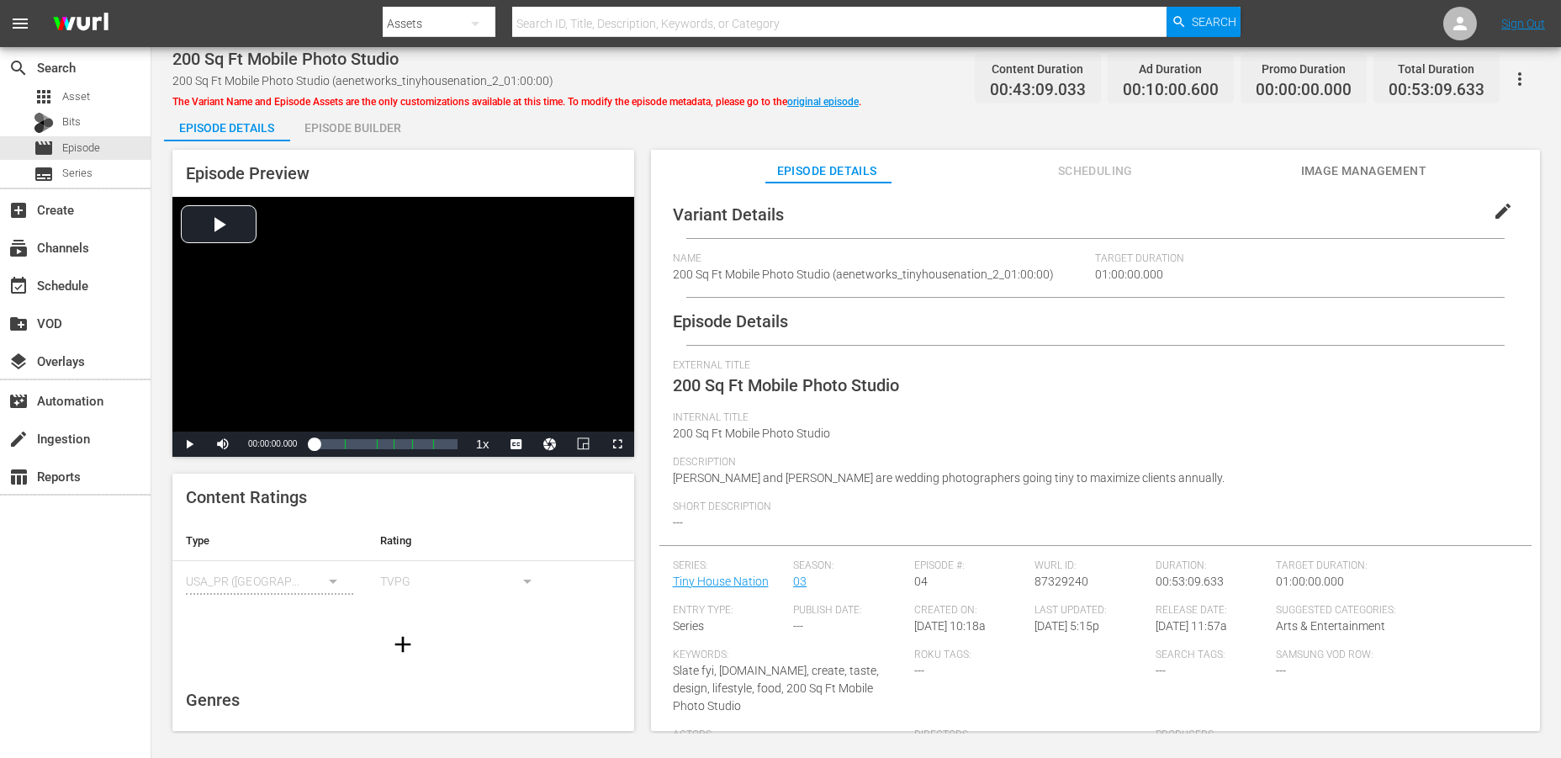
click at [351, 132] on div "Episode Builder" at bounding box center [353, 128] width 126 height 40
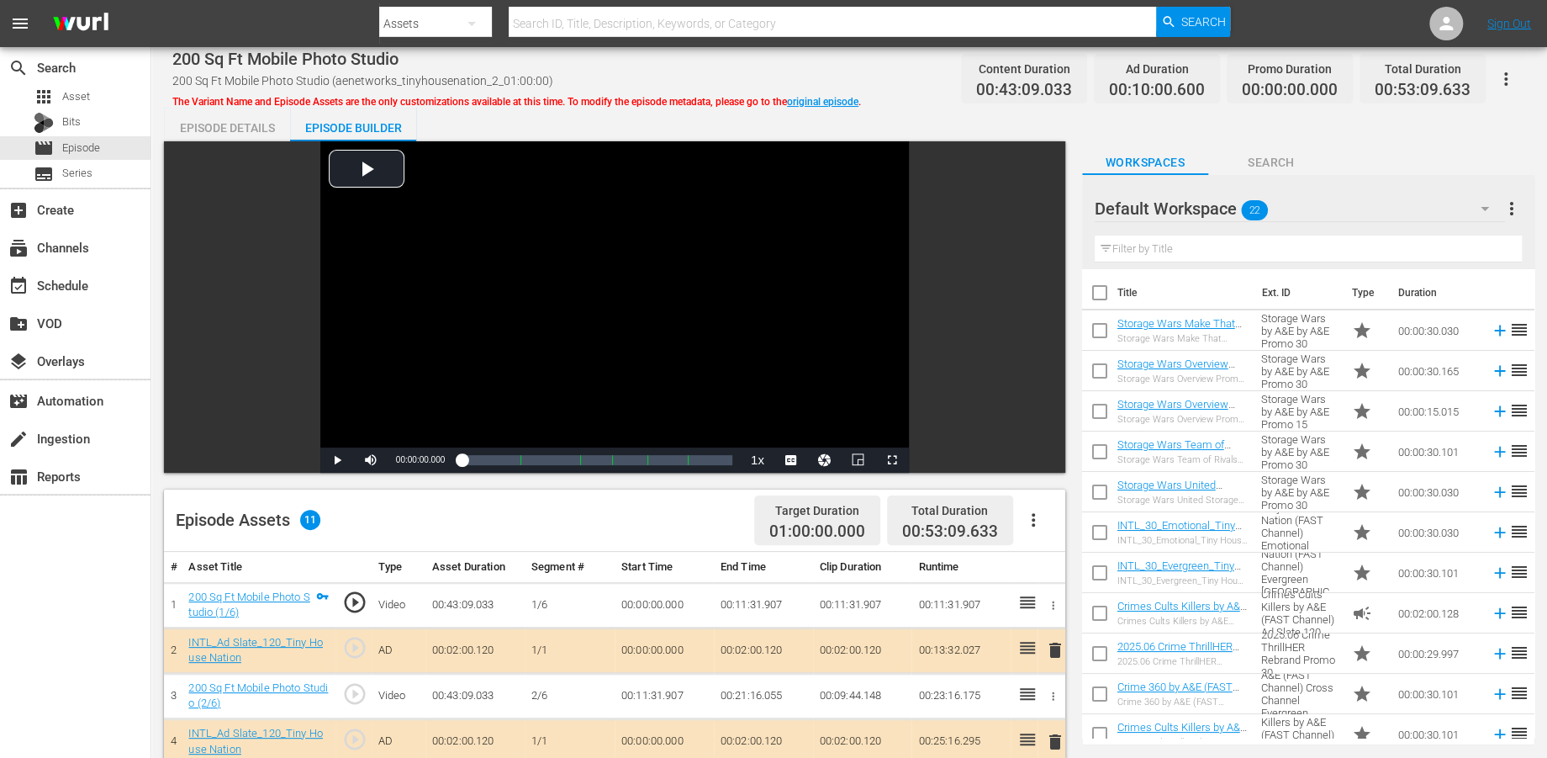
click at [1403, 212] on icon "button" at bounding box center [1485, 208] width 20 height 20
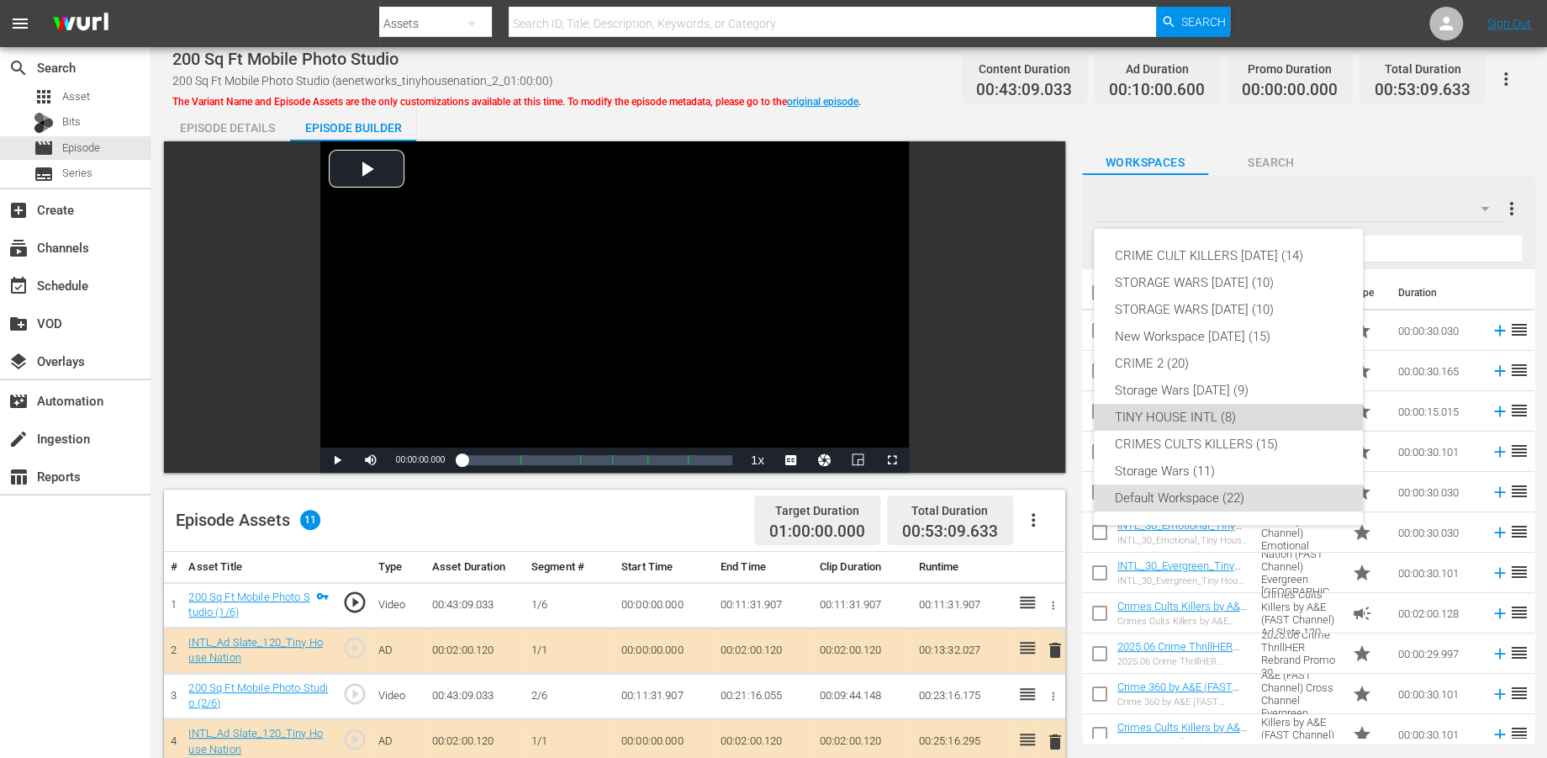
click at [1169, 416] on div "TINY HOUSE INTL (8)" at bounding box center [1228, 417] width 229 height 27
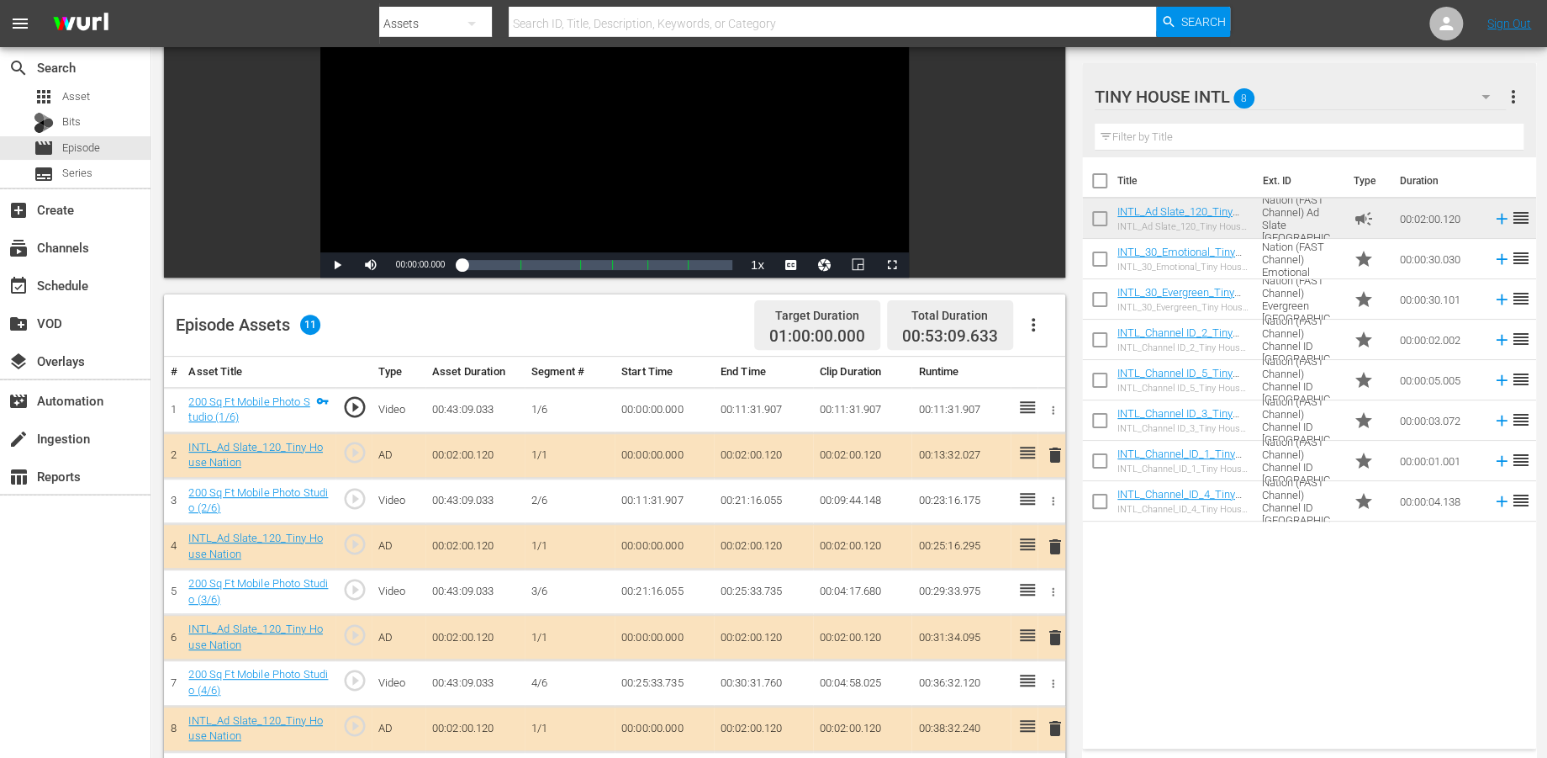
scroll to position [436, 0]
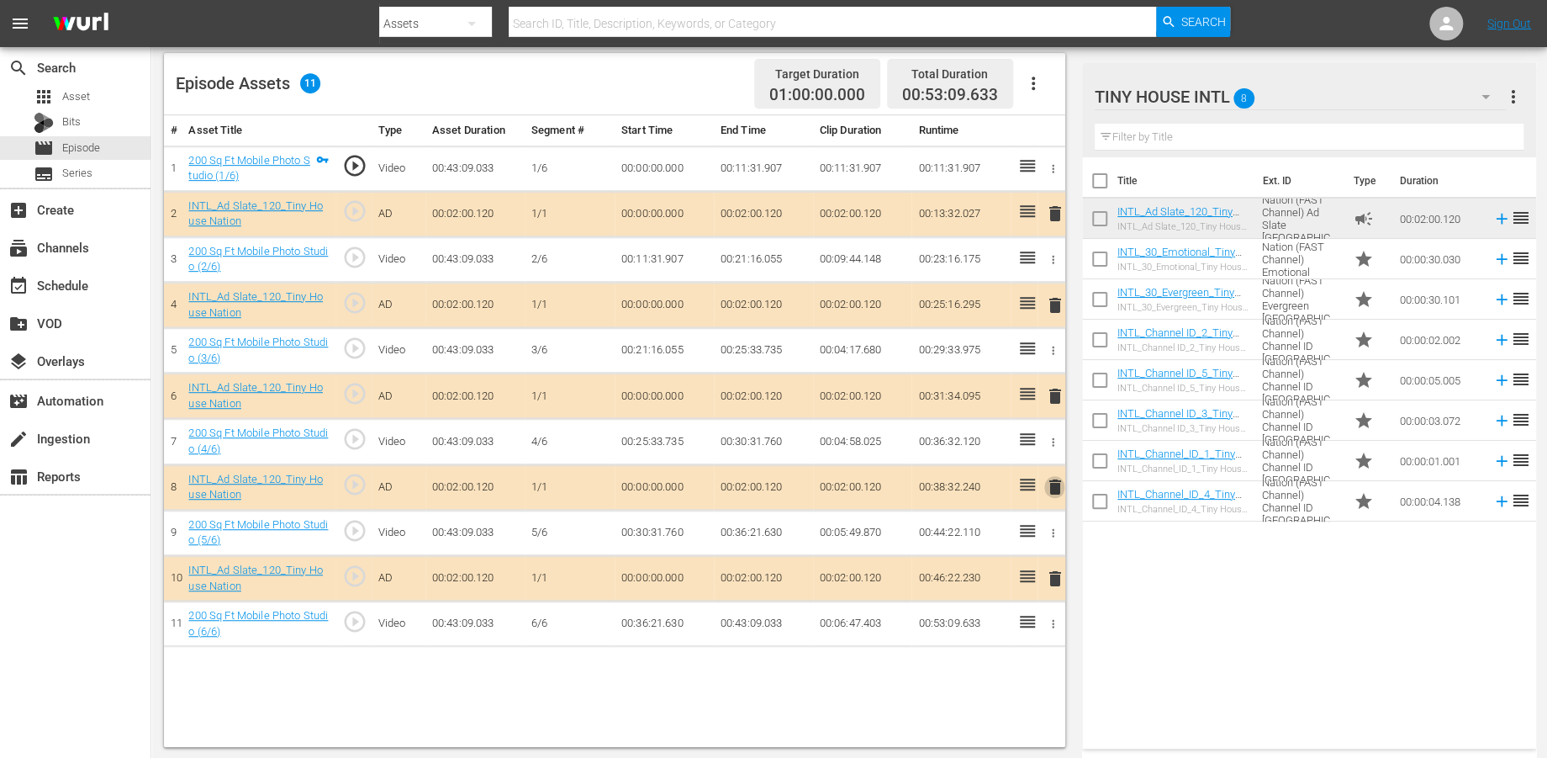
click at [1053, 479] on span "delete" at bounding box center [1054, 487] width 20 height 20
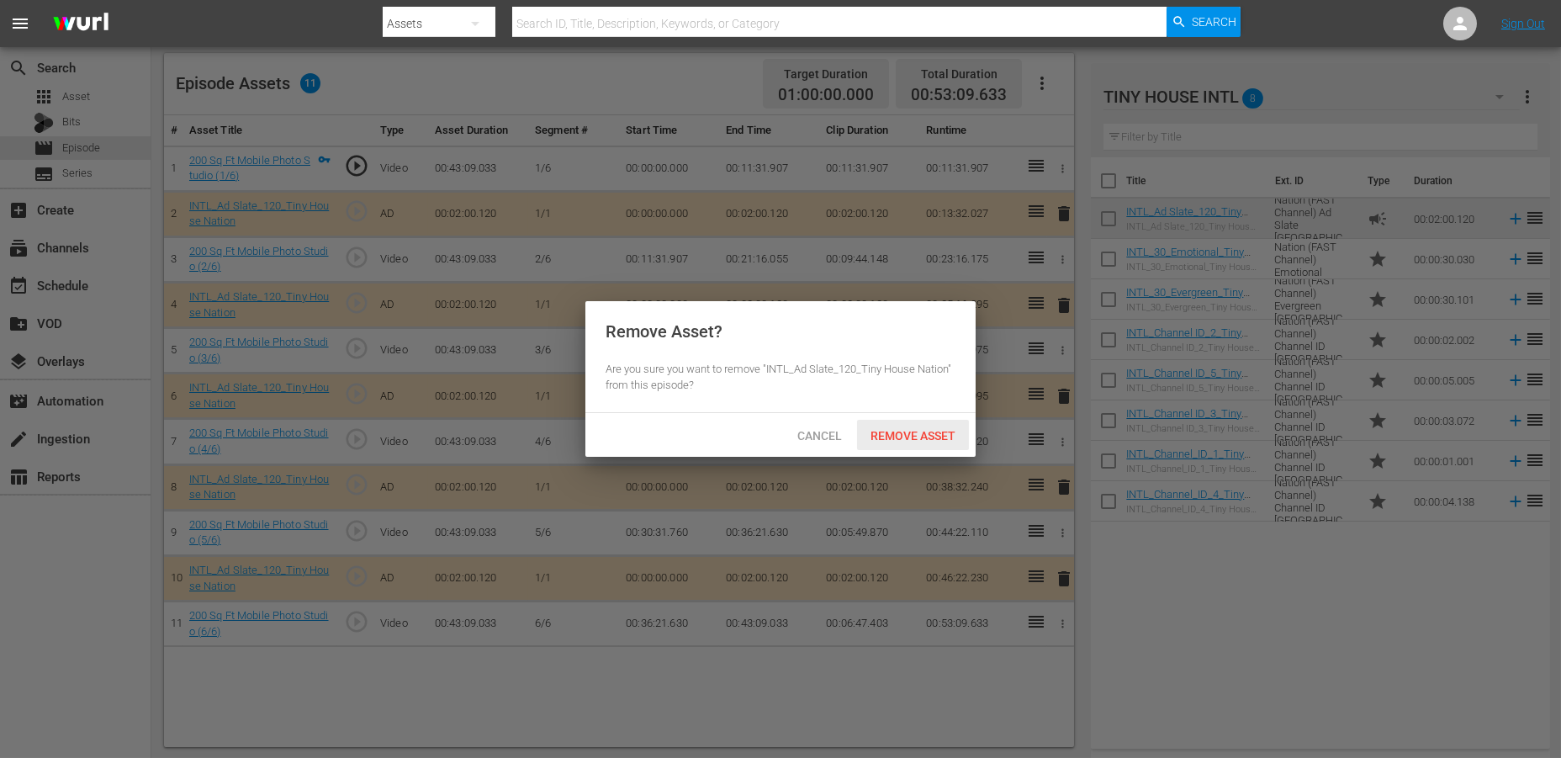
click at [923, 438] on span "Remove Asset" at bounding box center [913, 435] width 112 height 13
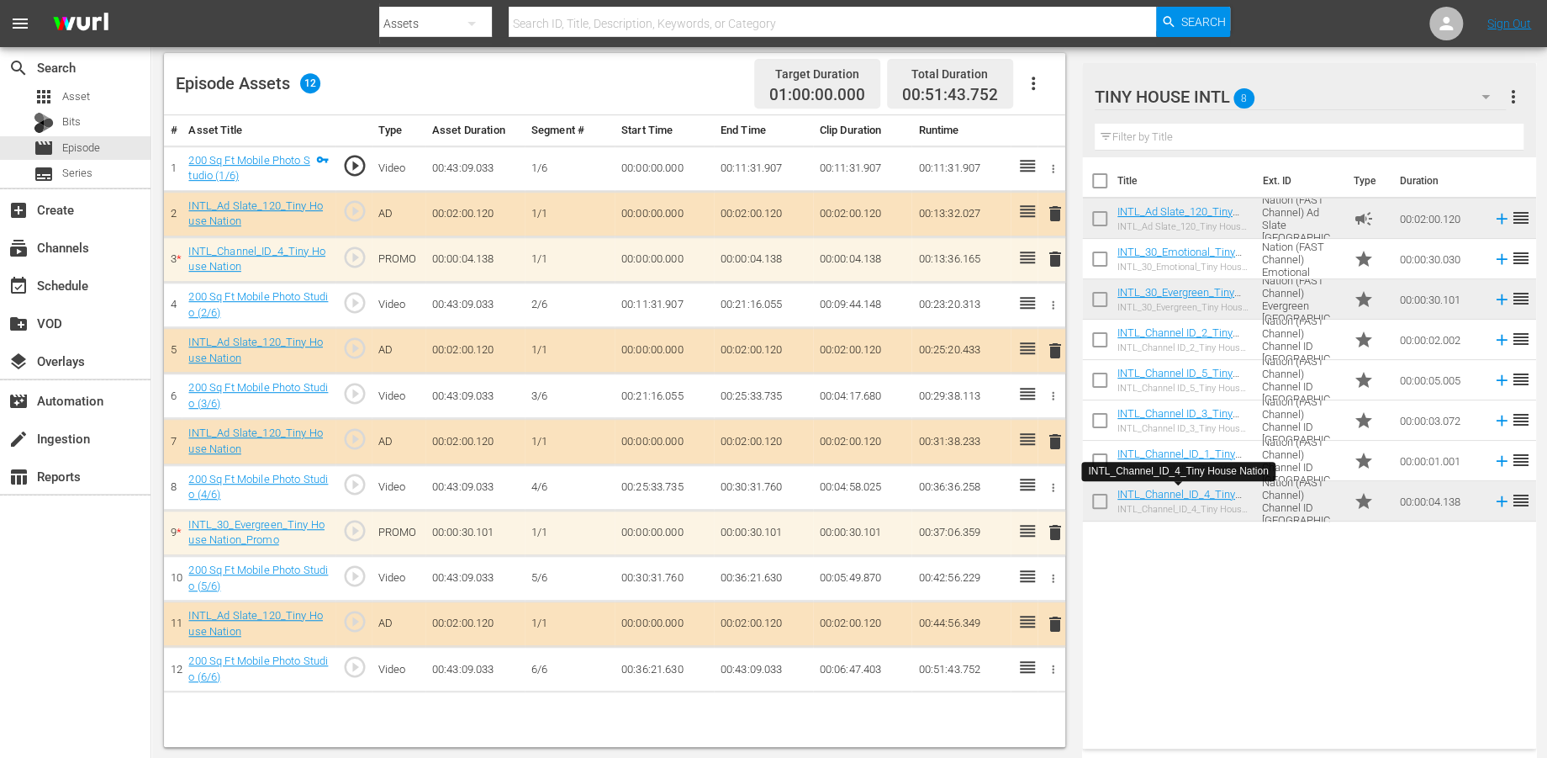
click at [1054, 256] on span "delete" at bounding box center [1054, 259] width 20 height 20
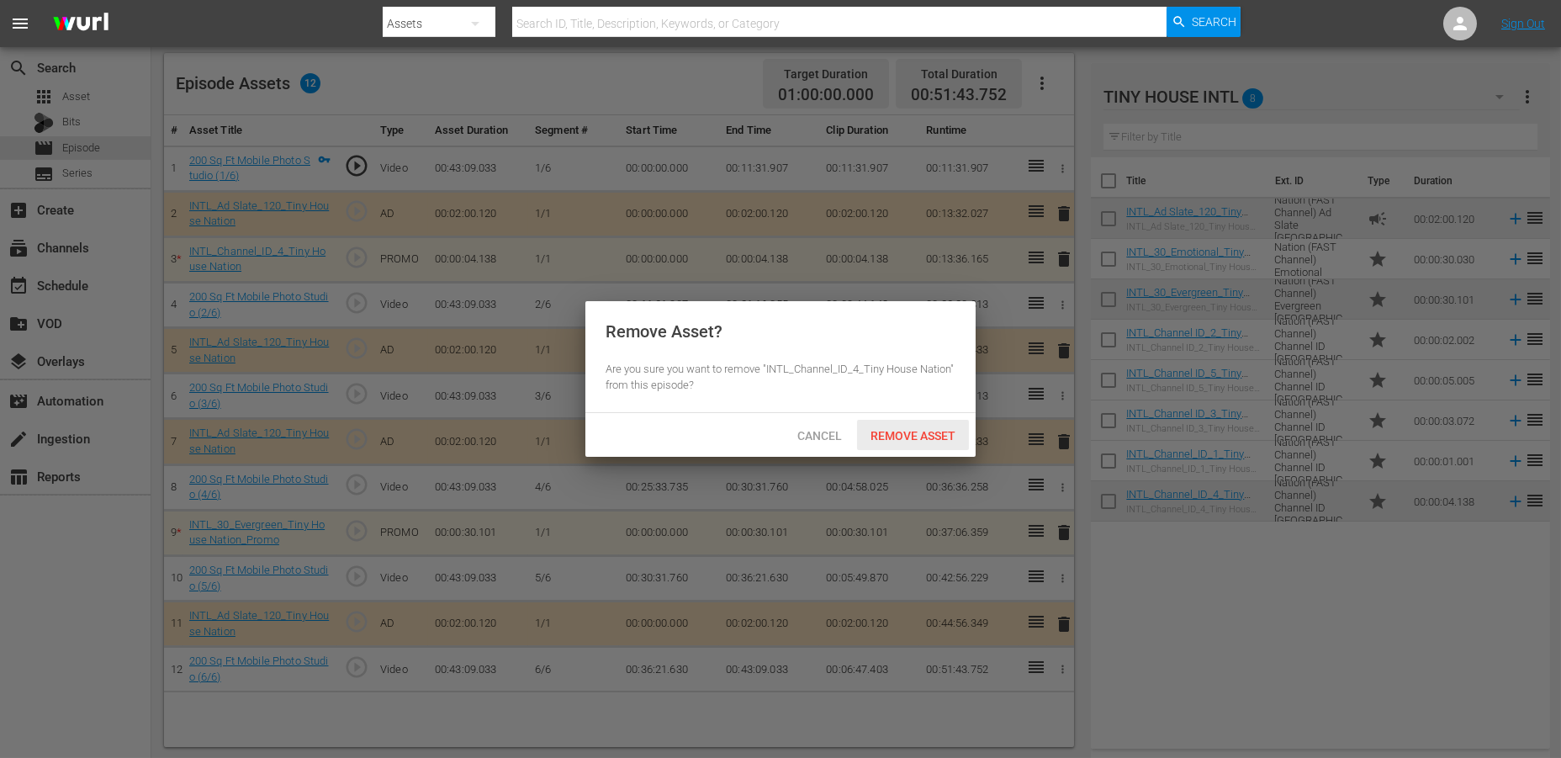
click at [905, 429] on span "Remove Asset" at bounding box center [913, 435] width 112 height 13
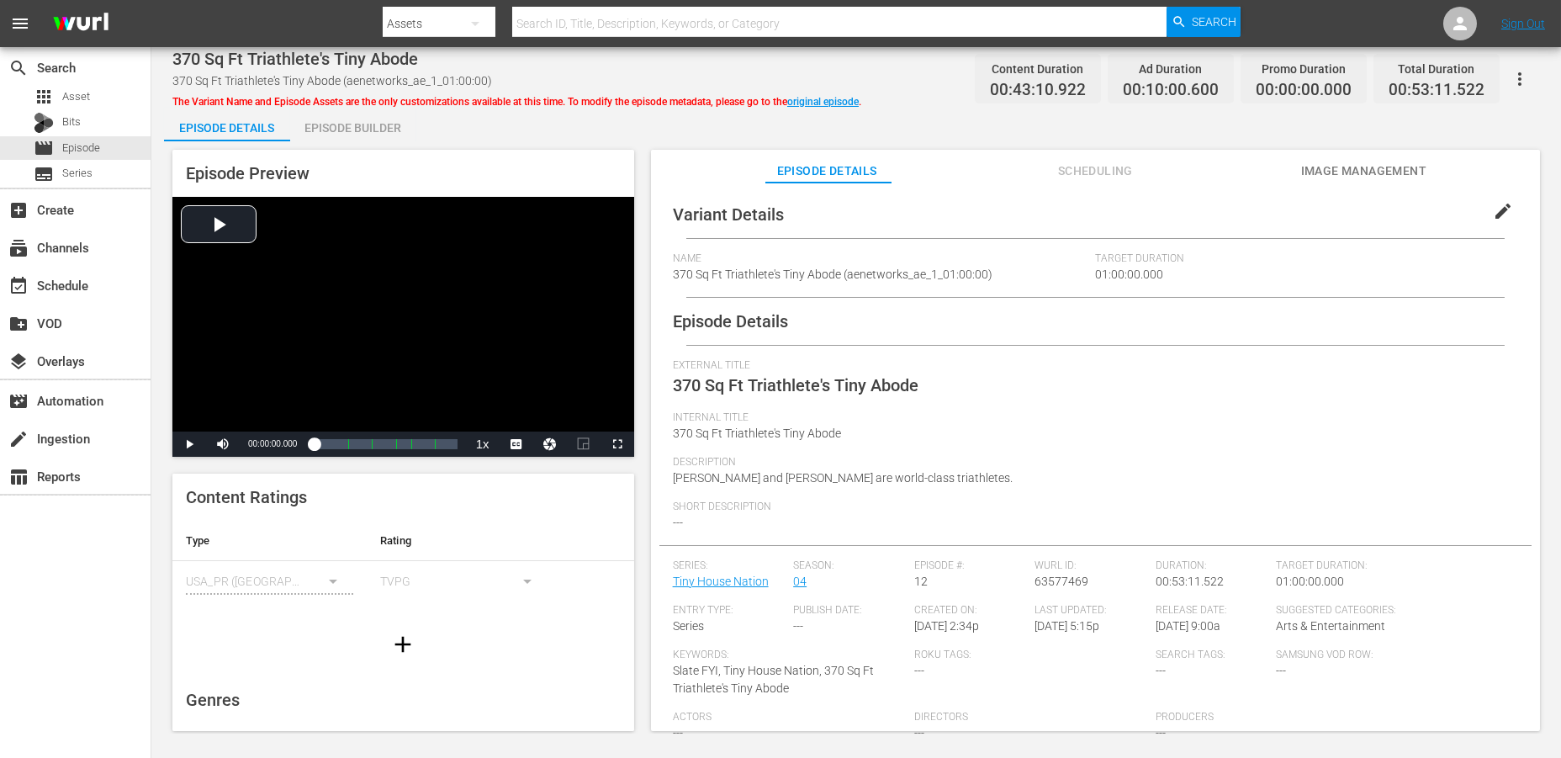
click at [342, 119] on div "Episode Builder" at bounding box center [353, 128] width 126 height 40
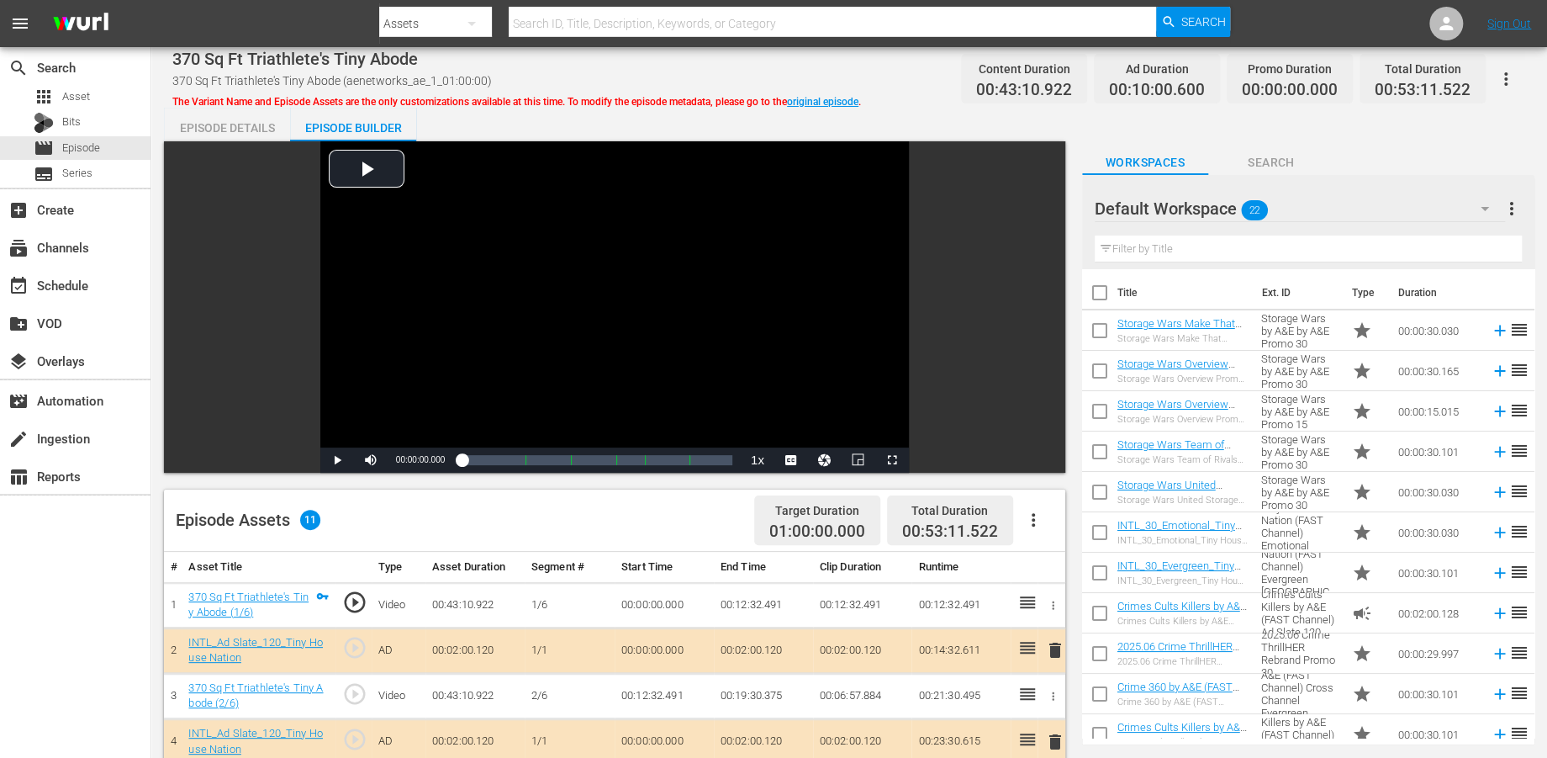
click at [1403, 212] on icon "button" at bounding box center [1485, 208] width 20 height 20
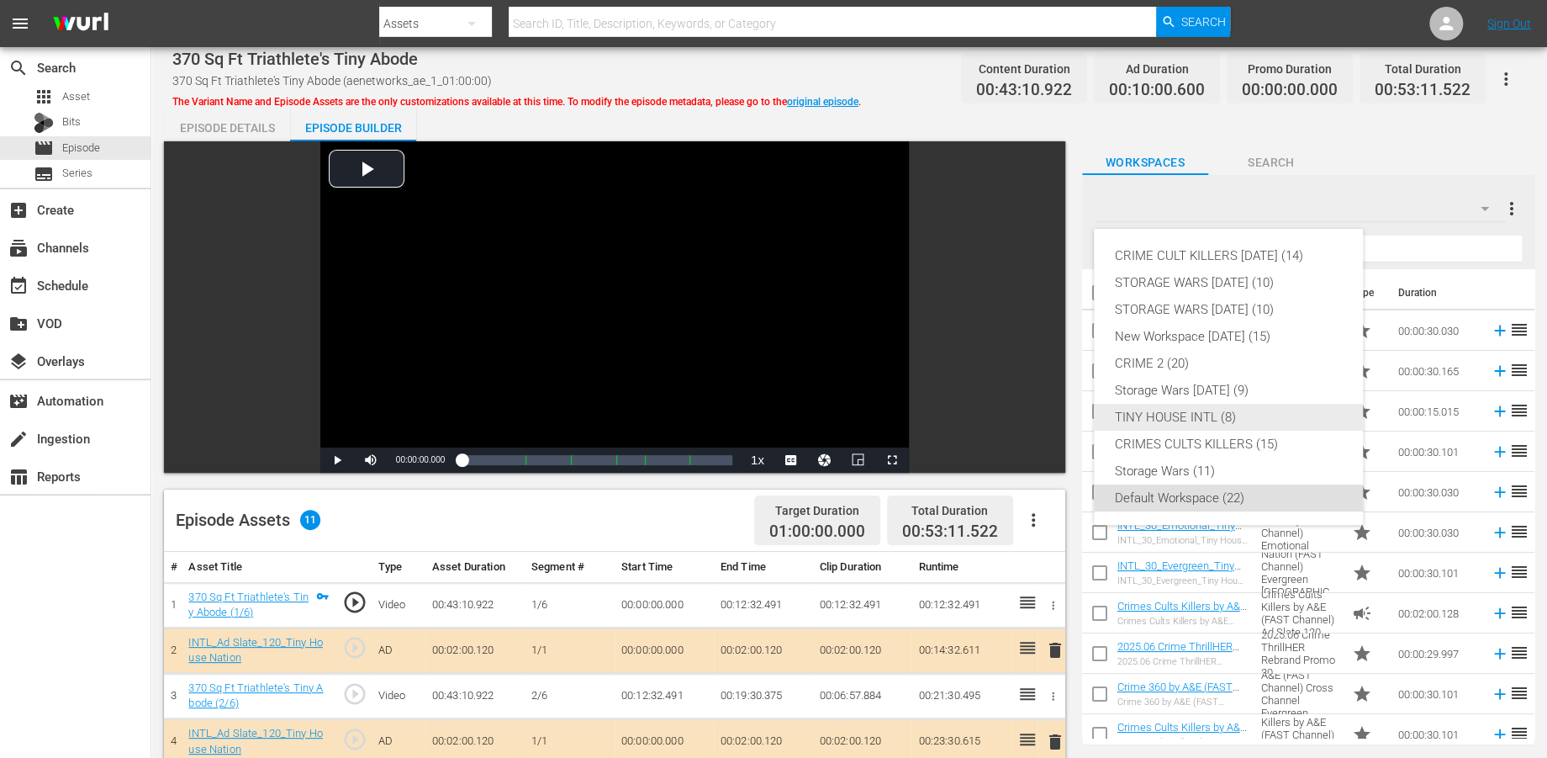
click at [1197, 419] on div "TINY HOUSE INTL (8)" at bounding box center [1228, 417] width 229 height 27
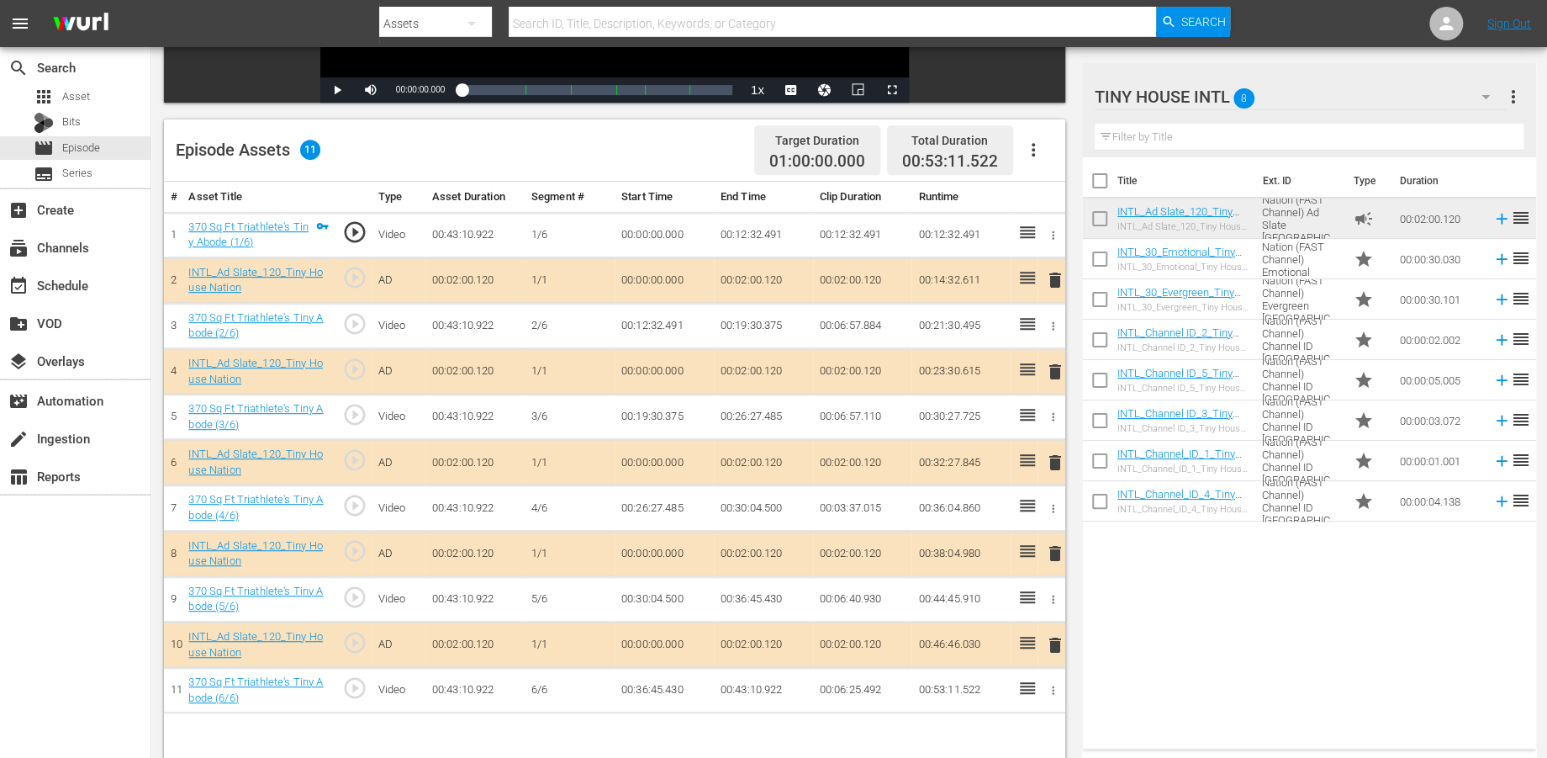
scroll to position [436, 0]
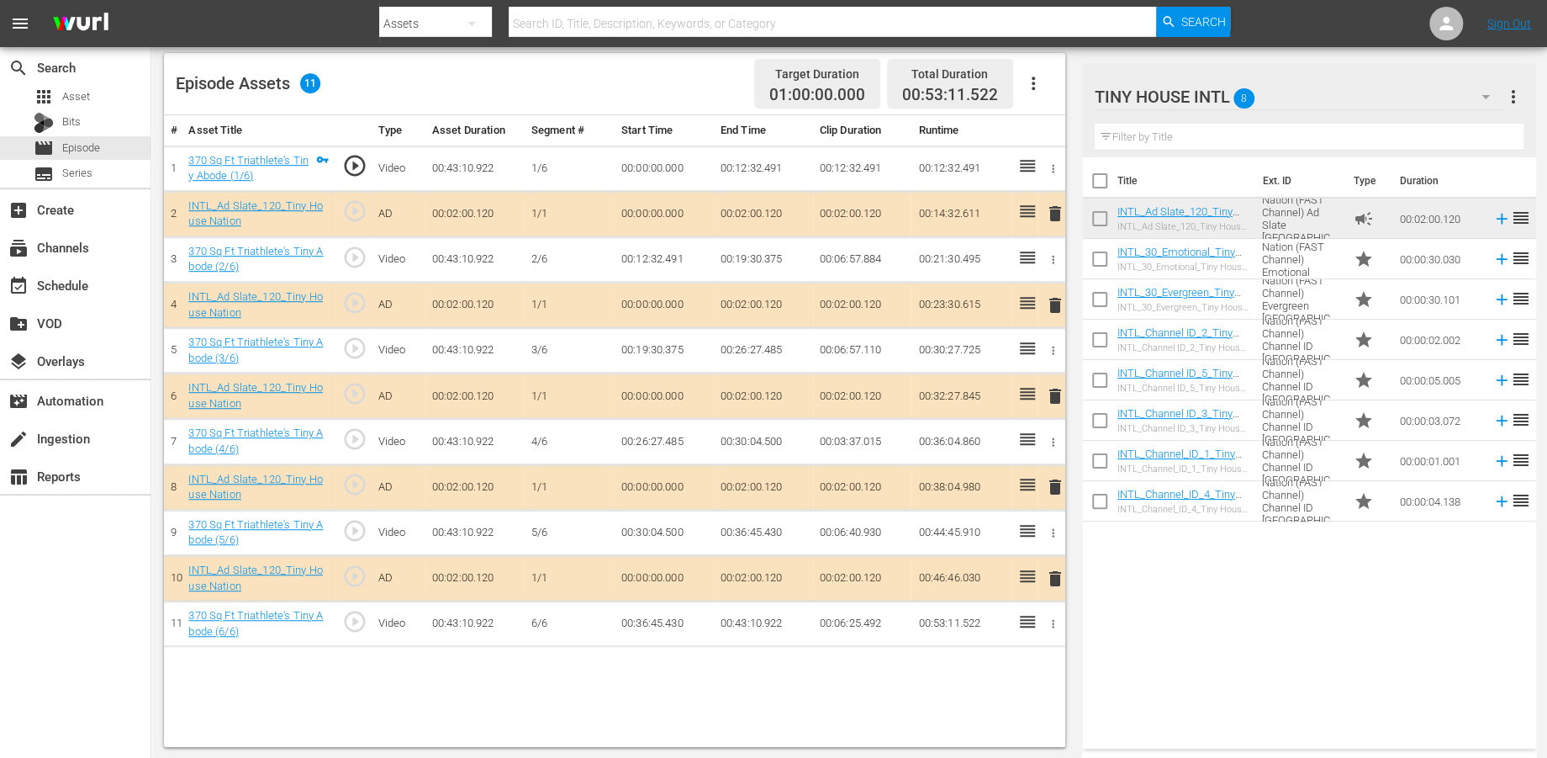
click at [1056, 575] on span "delete" at bounding box center [1054, 578] width 20 height 20
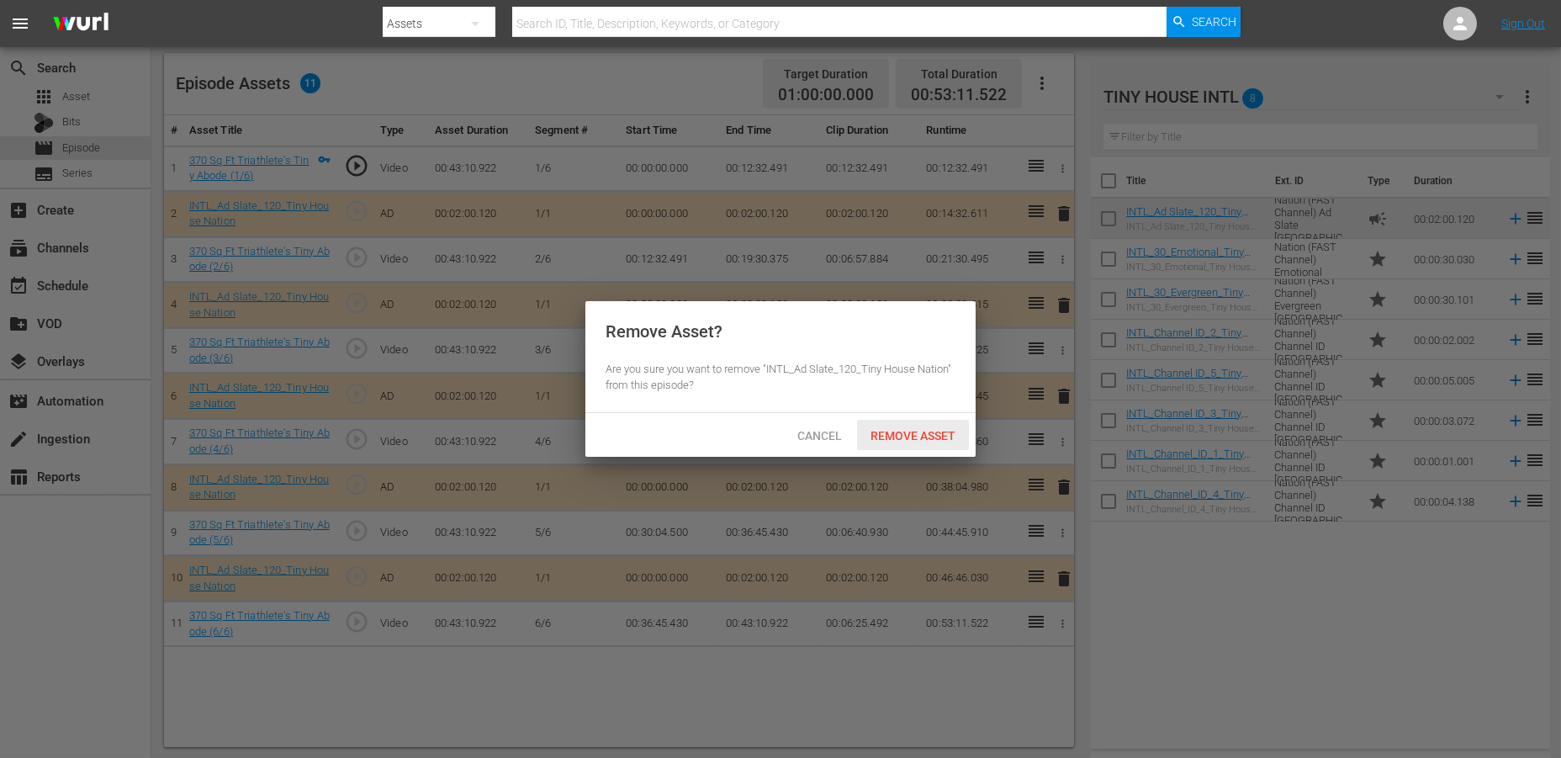
click at [928, 431] on span "Remove Asset" at bounding box center [913, 435] width 112 height 13
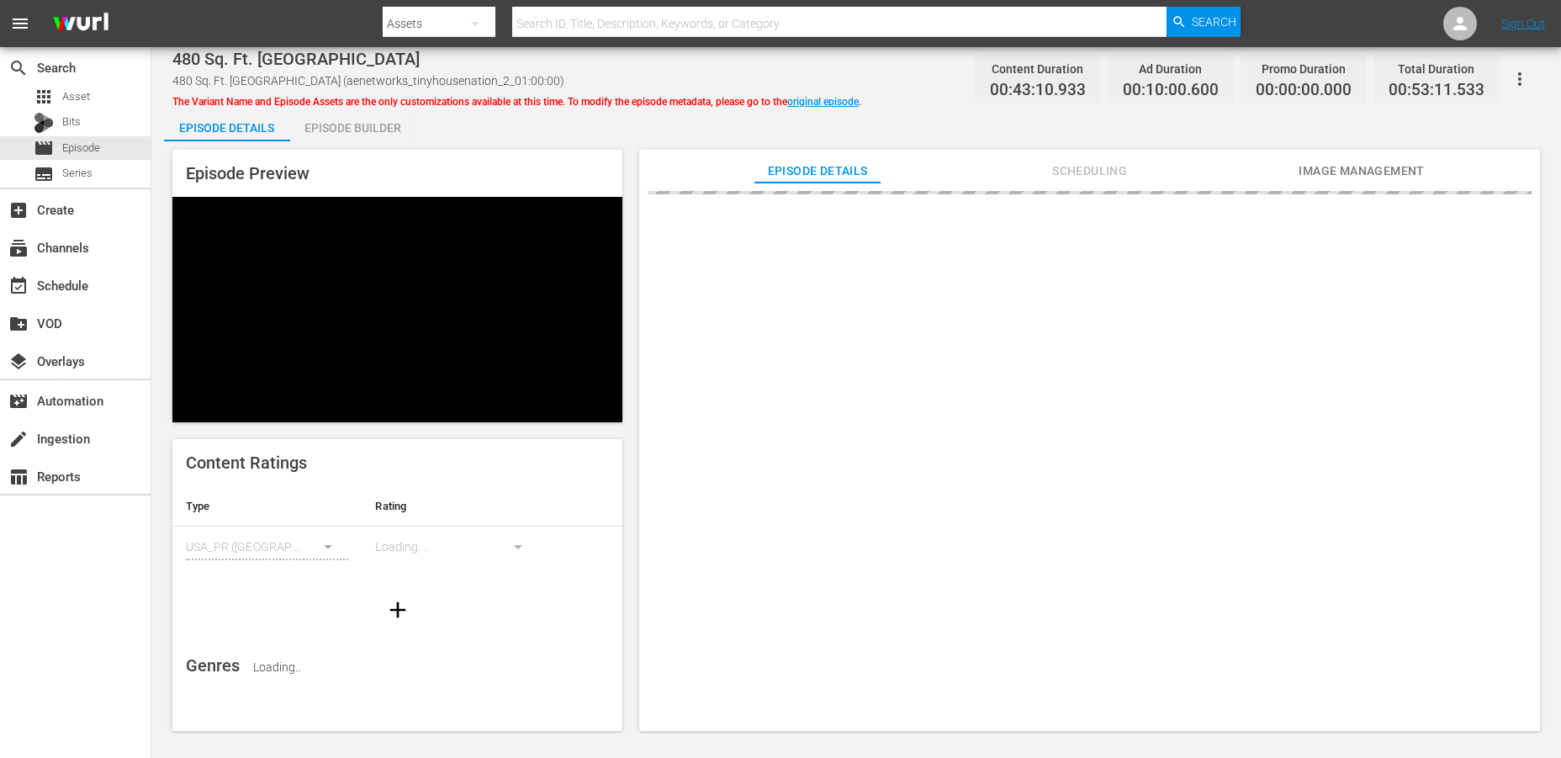
click at [330, 127] on div "Episode Builder" at bounding box center [353, 128] width 126 height 40
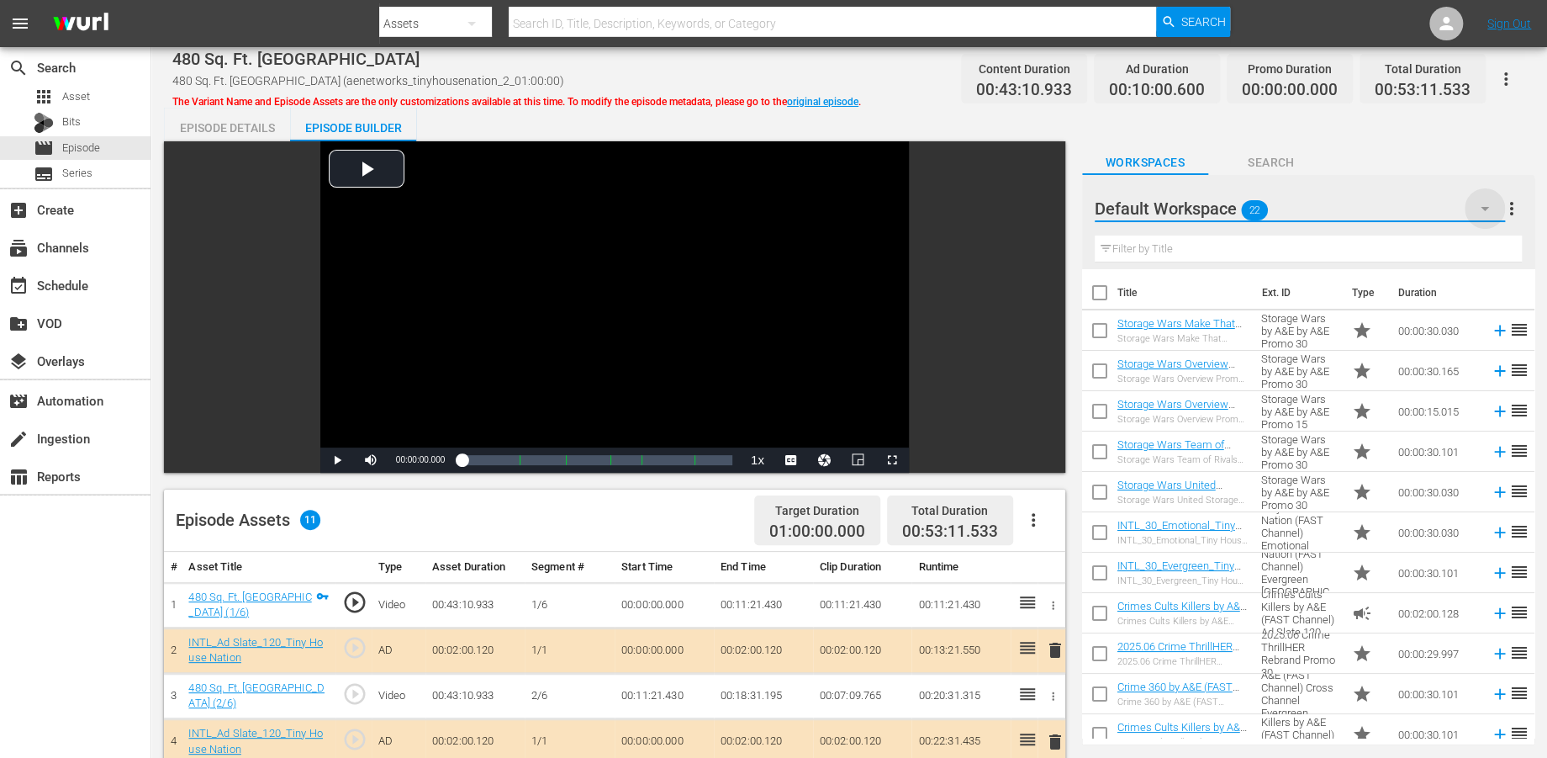
click at [1403, 209] on icon "button" at bounding box center [1485, 208] width 20 height 20
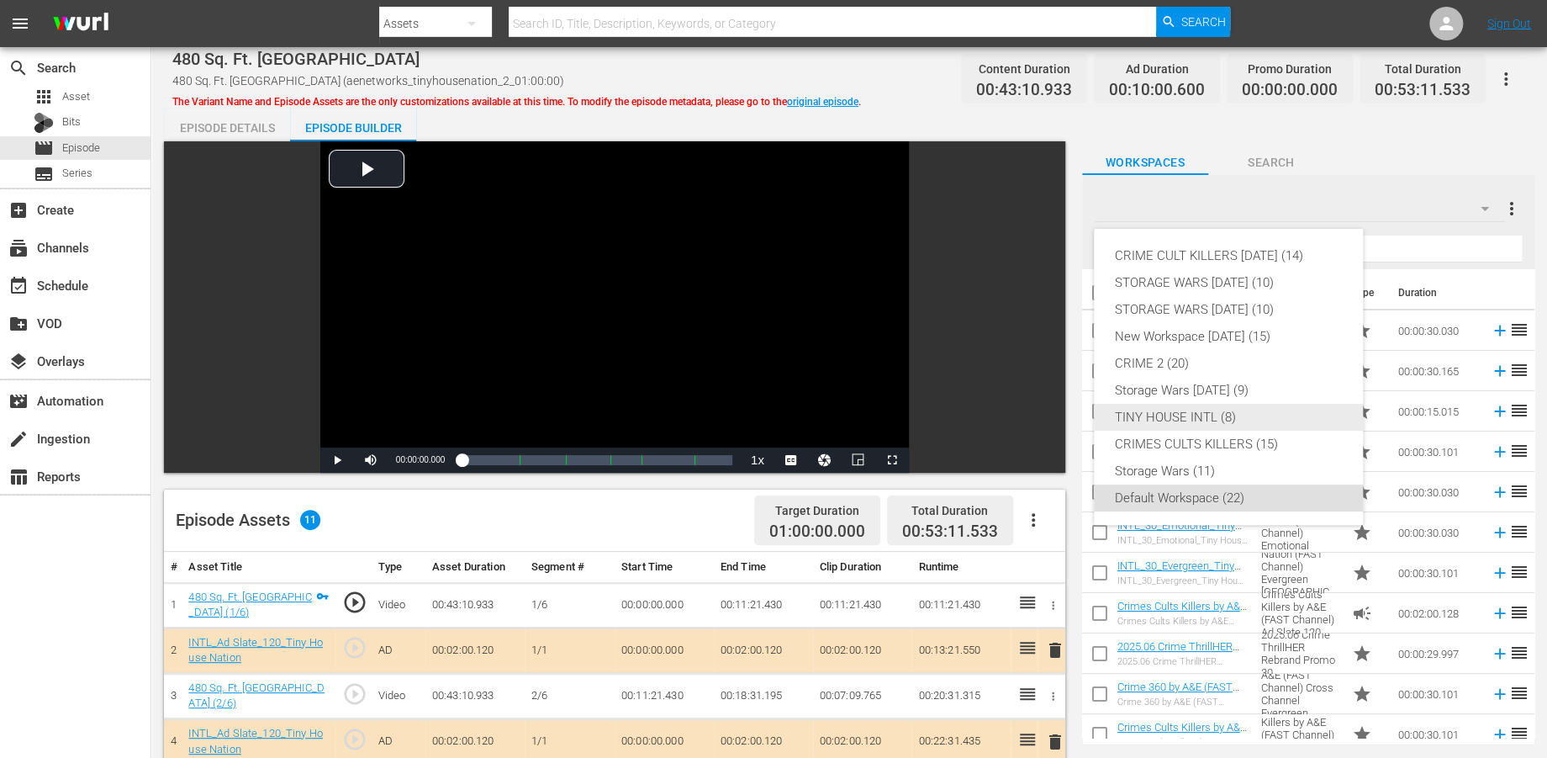
click at [1174, 410] on div "TINY HOUSE INTL (8)" at bounding box center [1228, 417] width 229 height 27
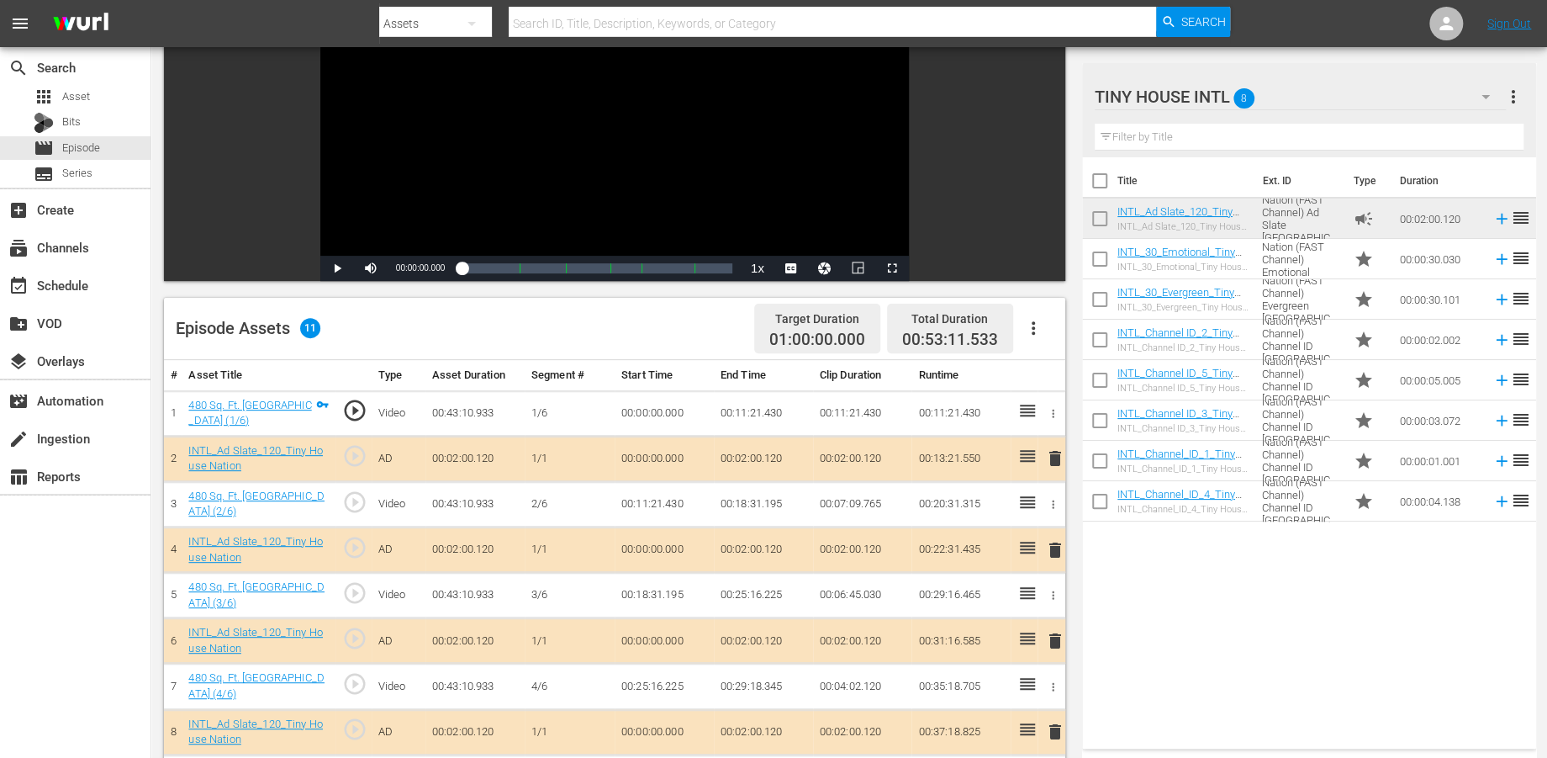
scroll to position [373, 0]
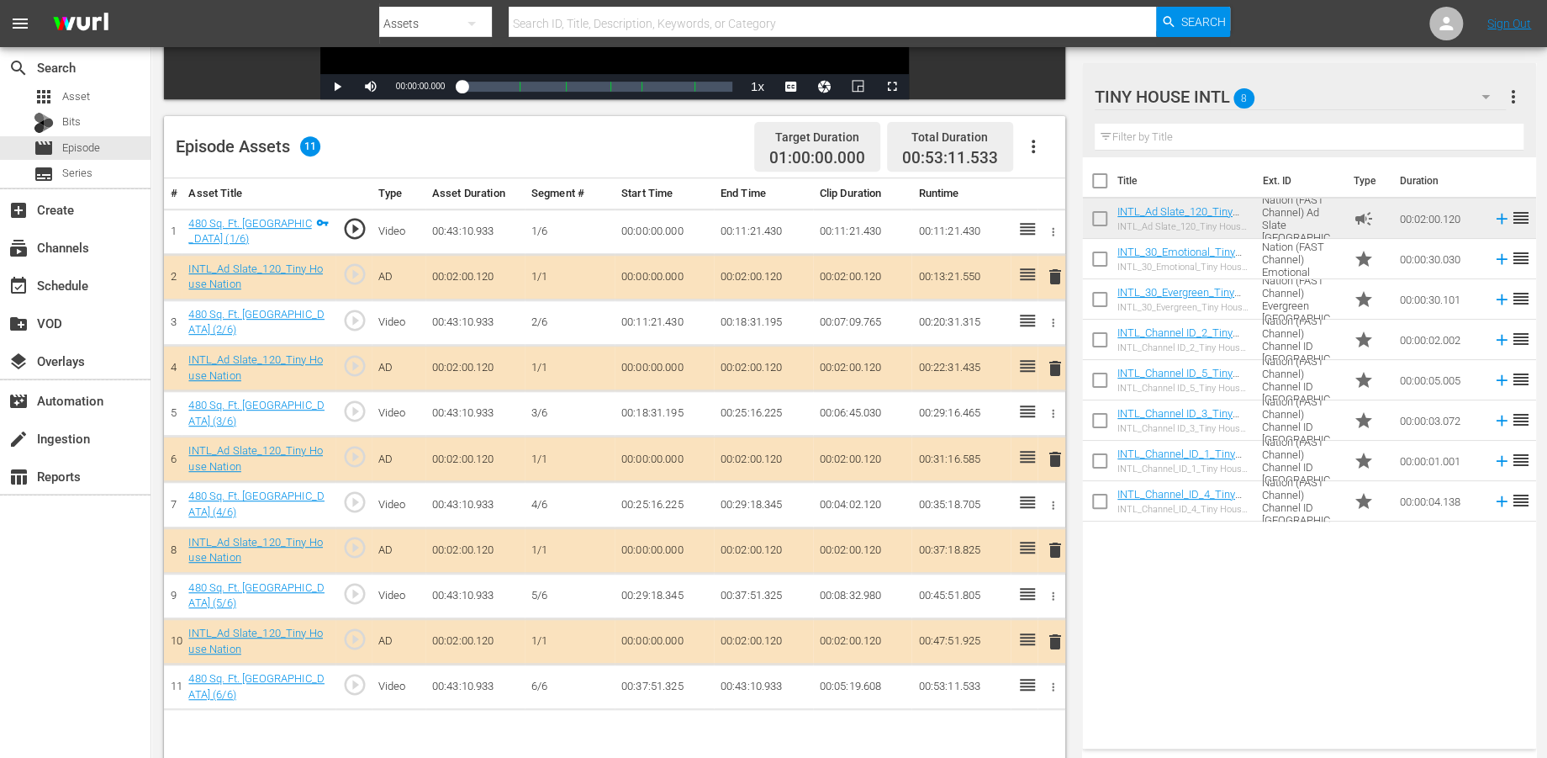
click at [1055, 272] on span "delete" at bounding box center [1054, 277] width 20 height 20
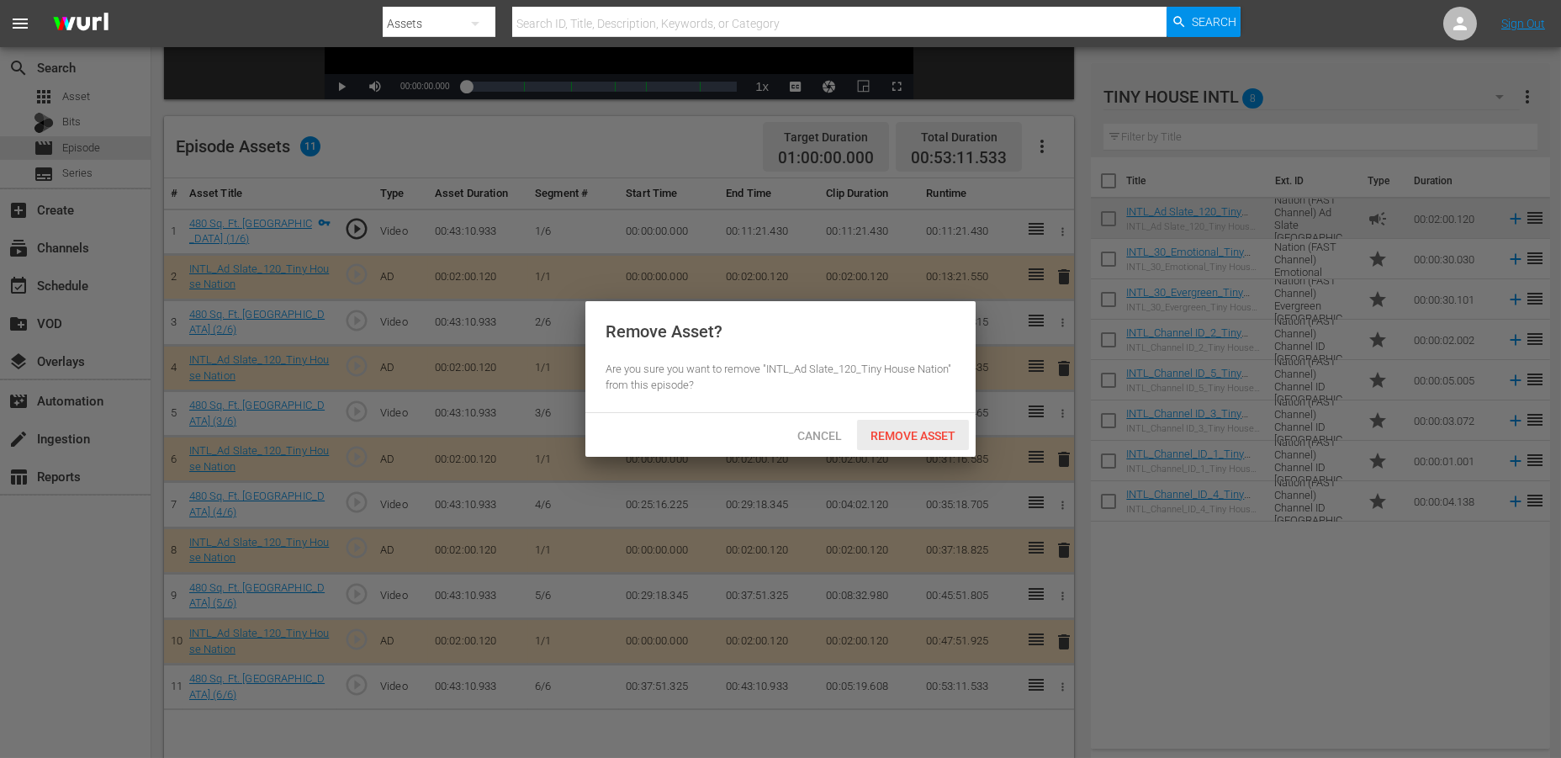
click at [885, 432] on span "Remove Asset" at bounding box center [913, 435] width 112 height 13
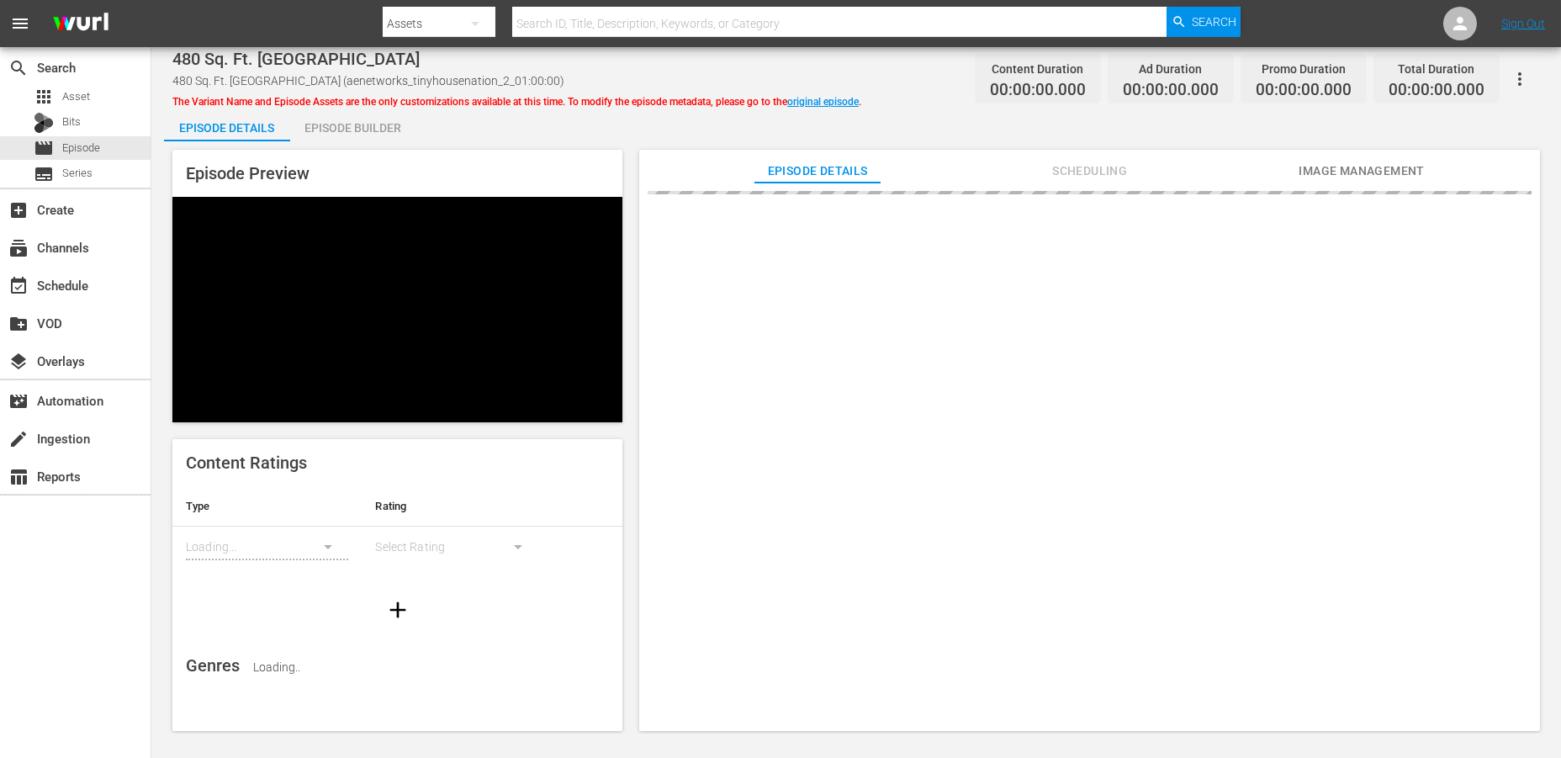
click at [341, 124] on div "Episode Builder" at bounding box center [353, 128] width 126 height 40
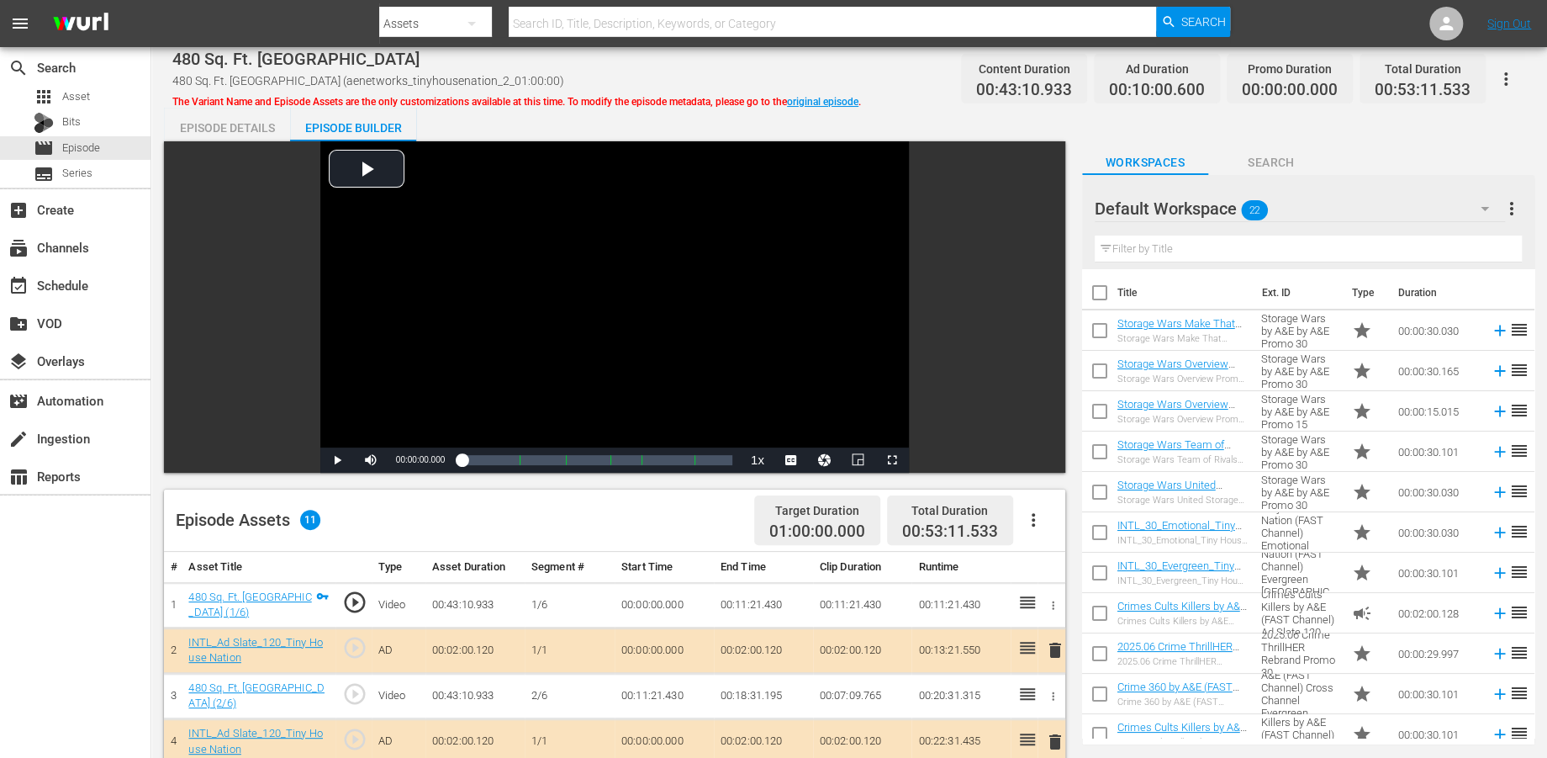
click at [1403, 207] on icon "button" at bounding box center [1485, 208] width 20 height 20
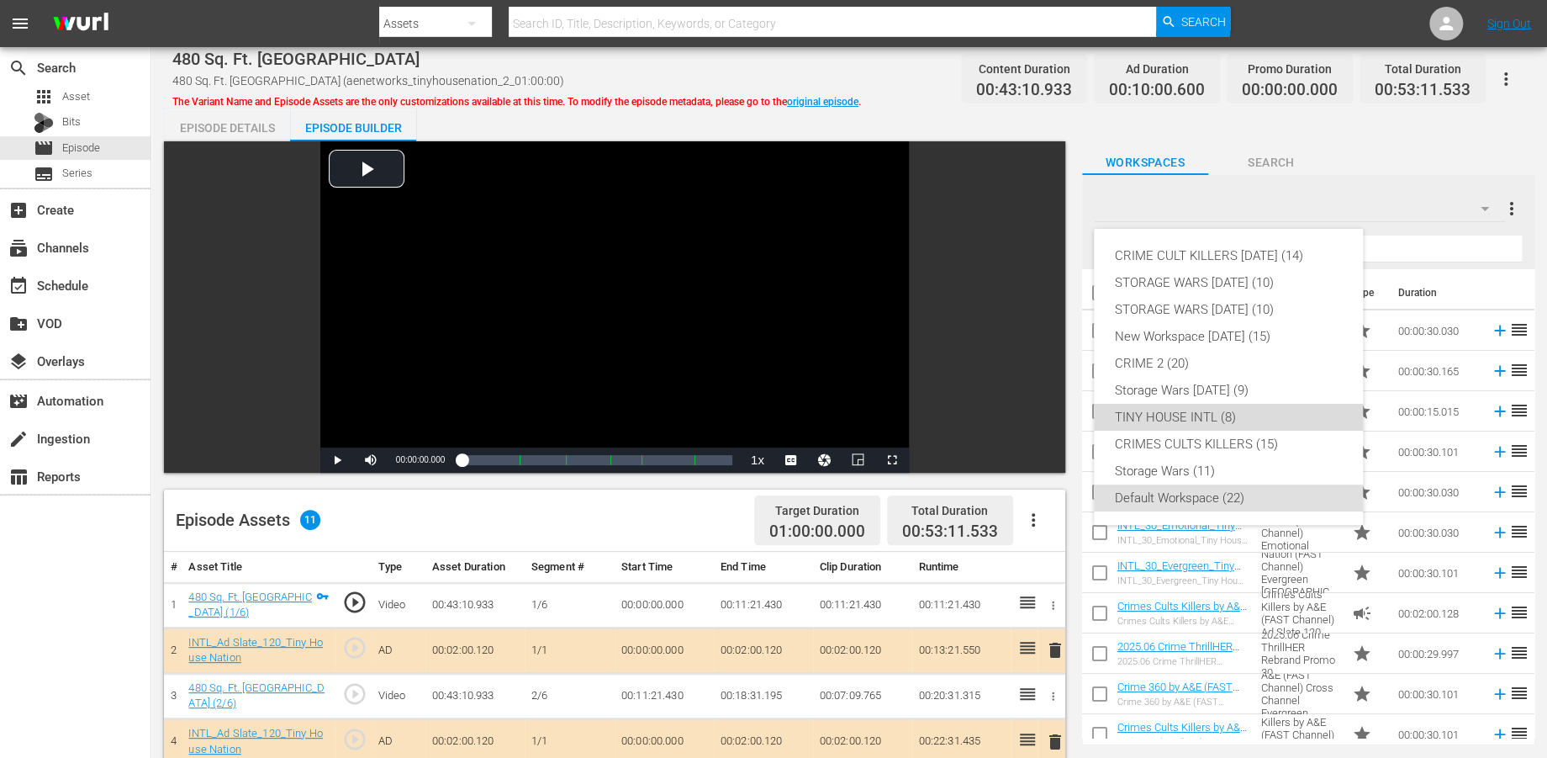
click at [1155, 418] on div "TINY HOUSE INTL (8)" at bounding box center [1228, 417] width 229 height 27
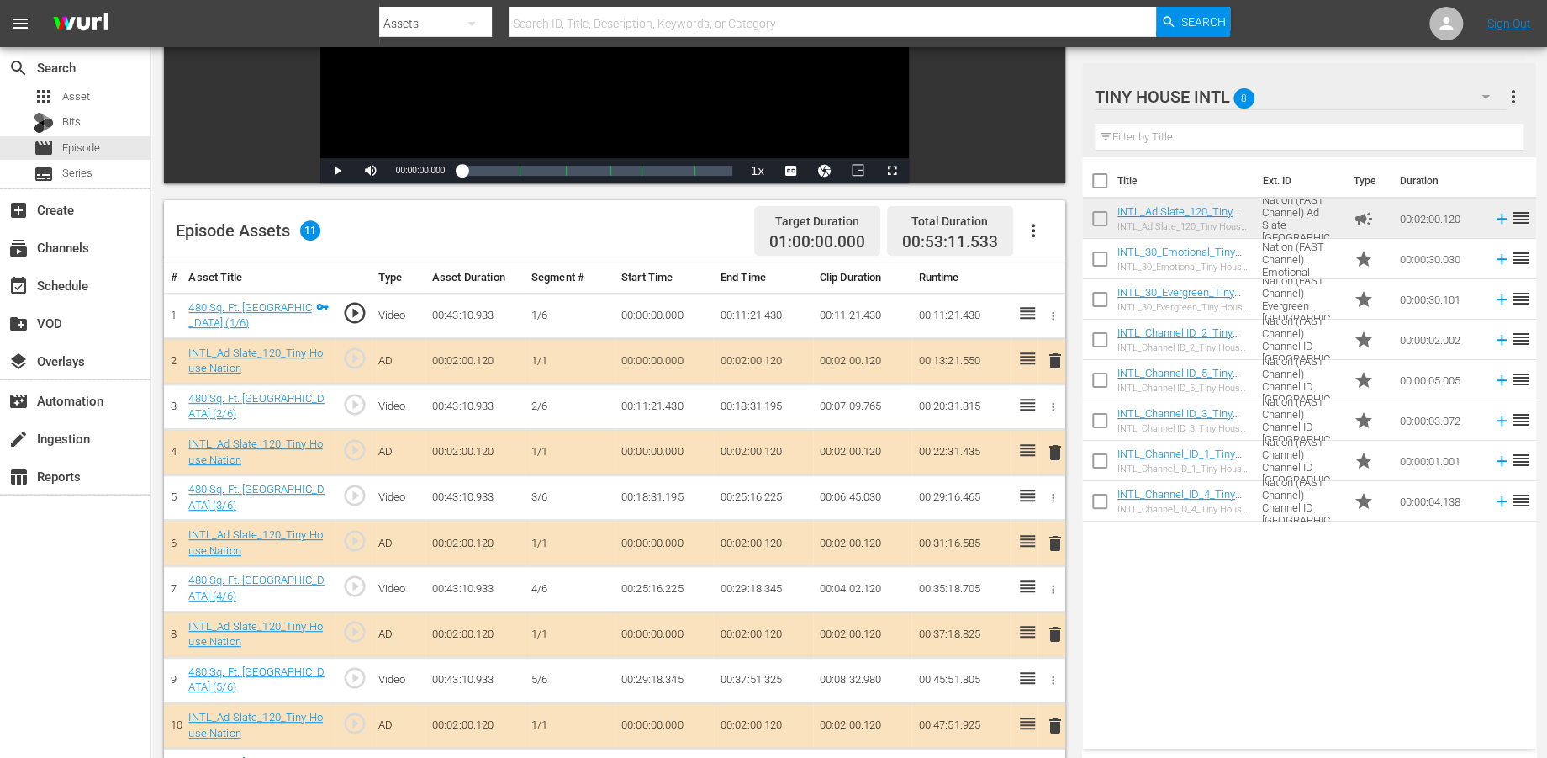
scroll to position [436, 0]
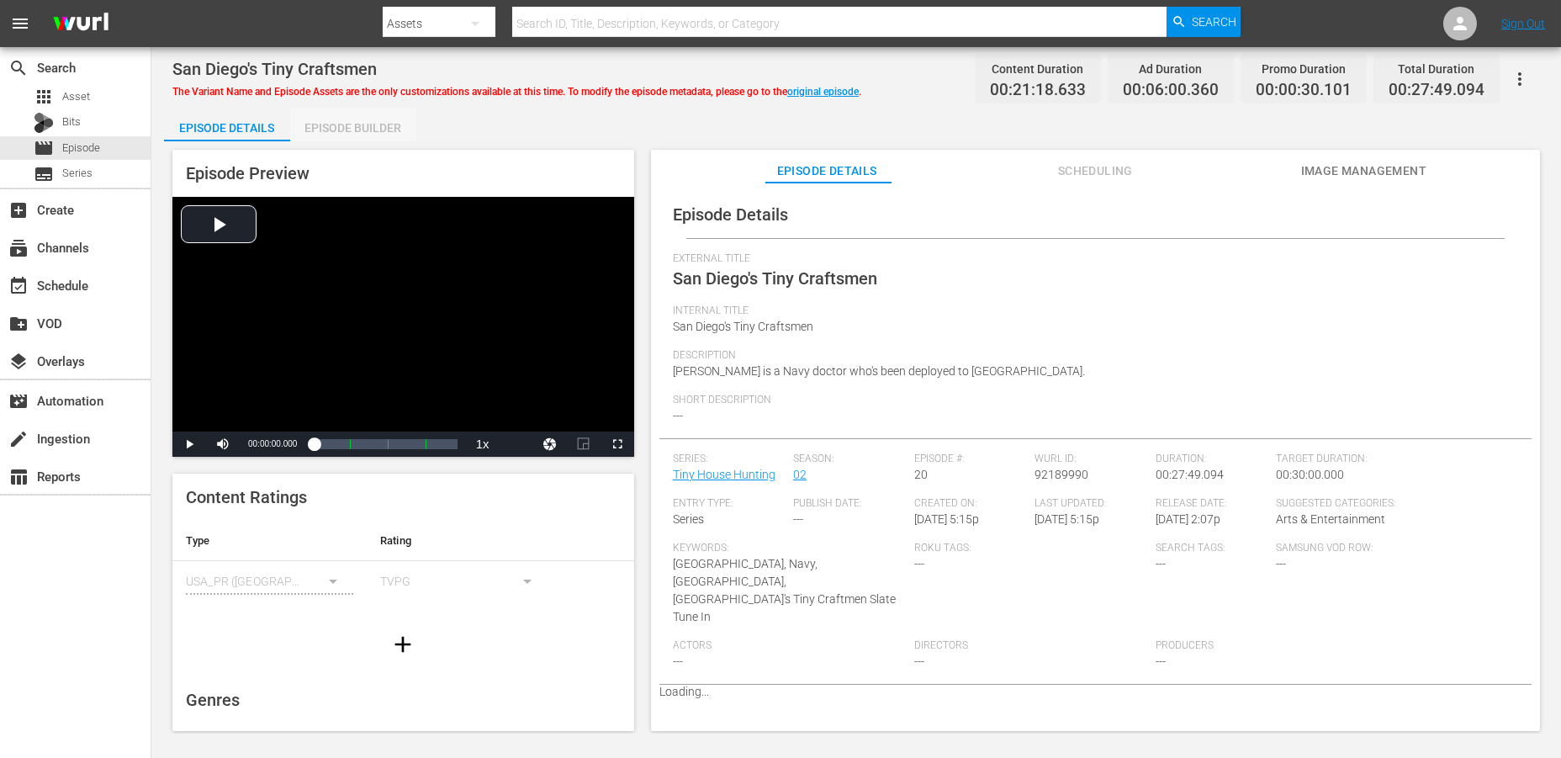
click at [356, 131] on div "Episode Builder" at bounding box center [353, 128] width 126 height 40
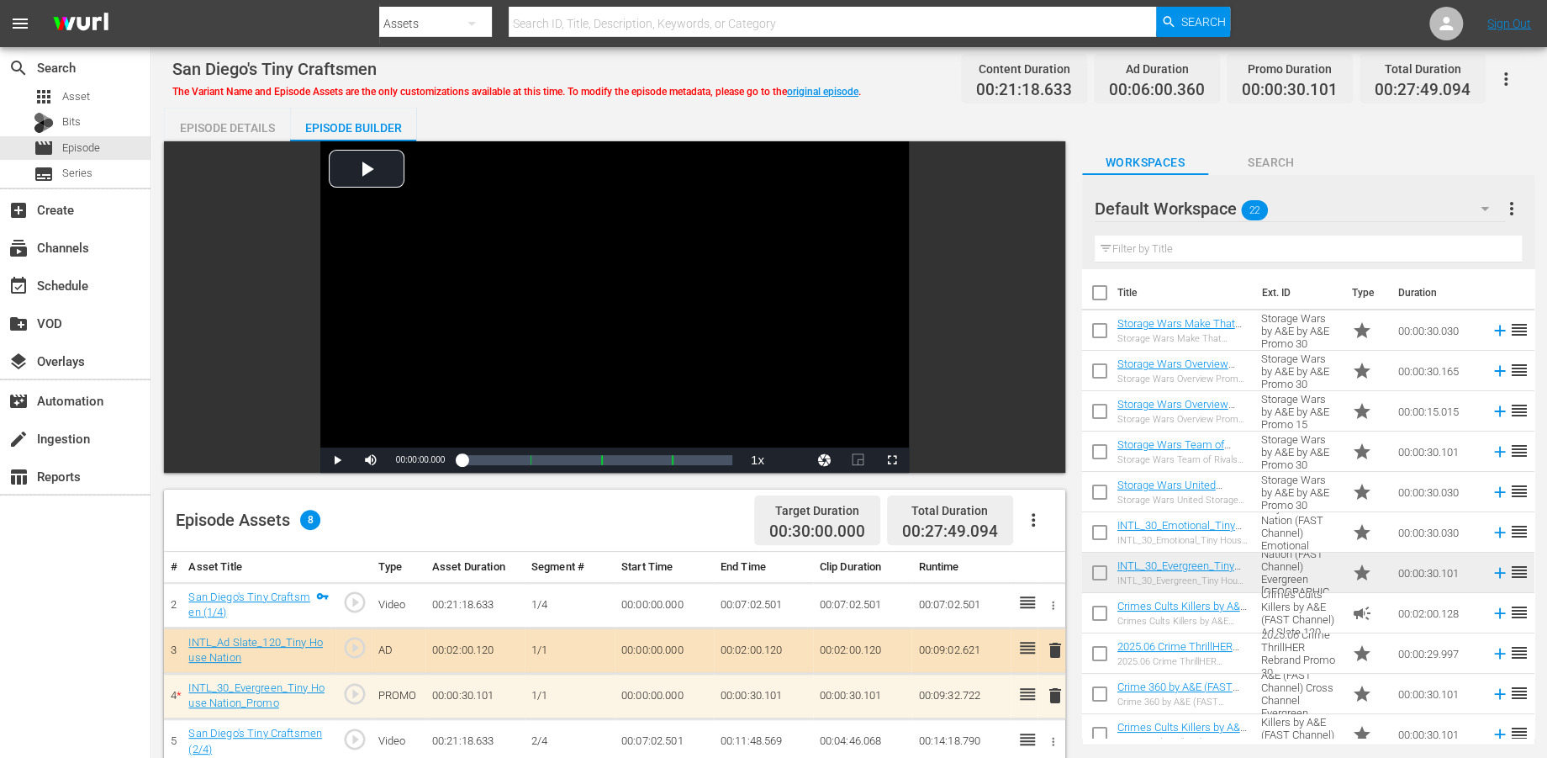
click at [1403, 199] on icon "button" at bounding box center [1485, 208] width 20 height 20
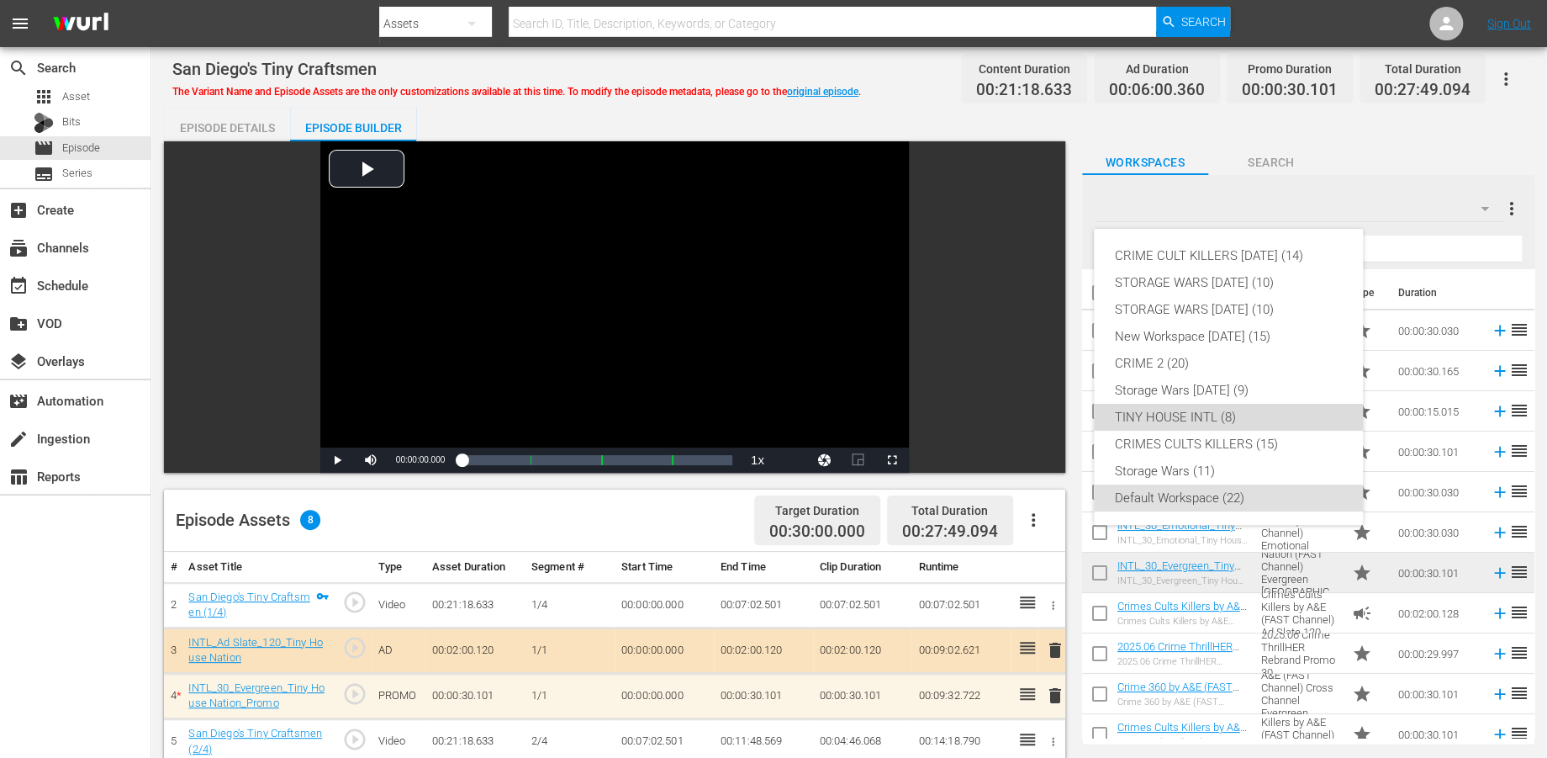
click at [1173, 410] on div "TINY HOUSE INTL (8)" at bounding box center [1228, 417] width 229 height 27
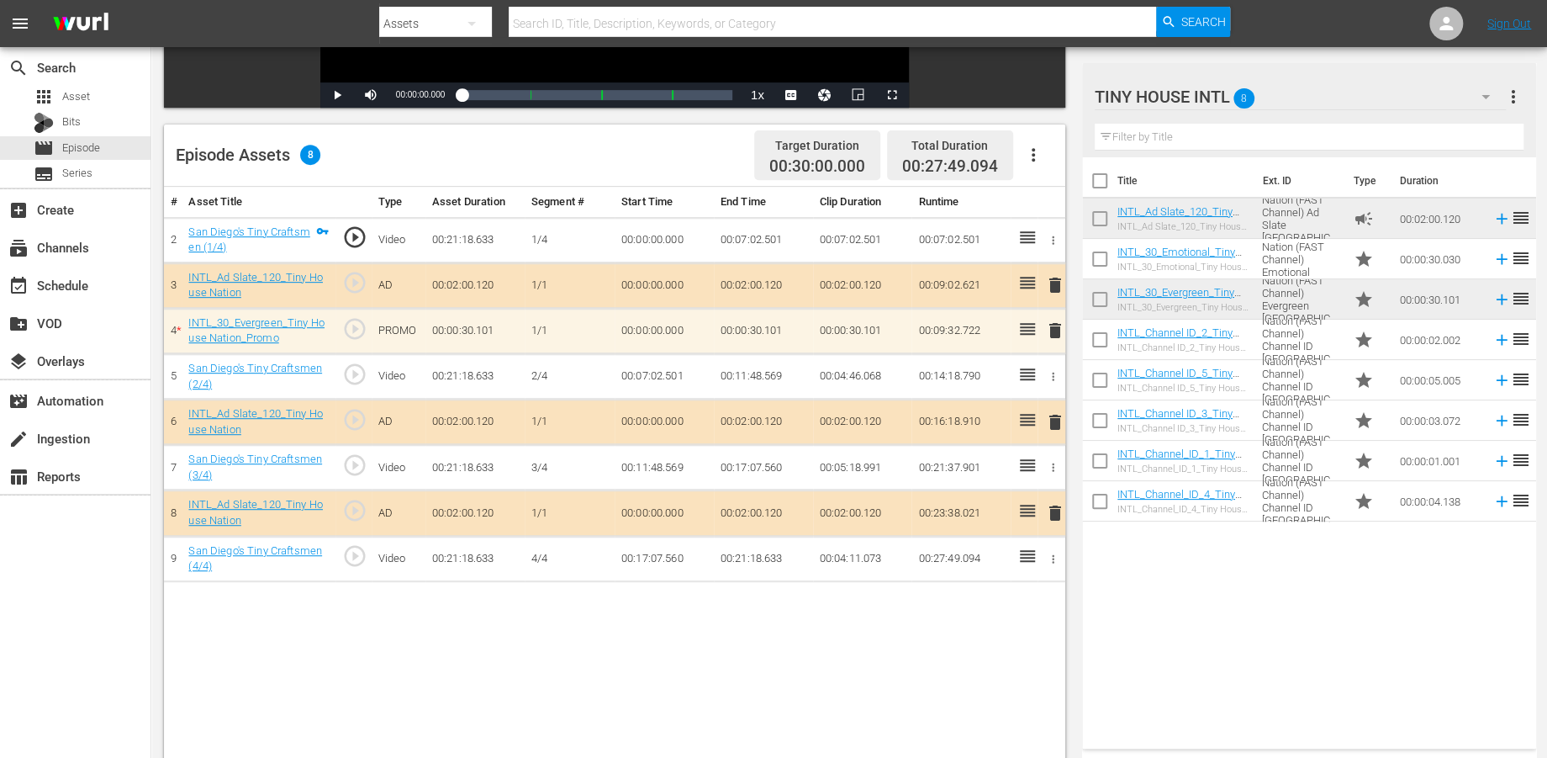
scroll to position [373, 0]
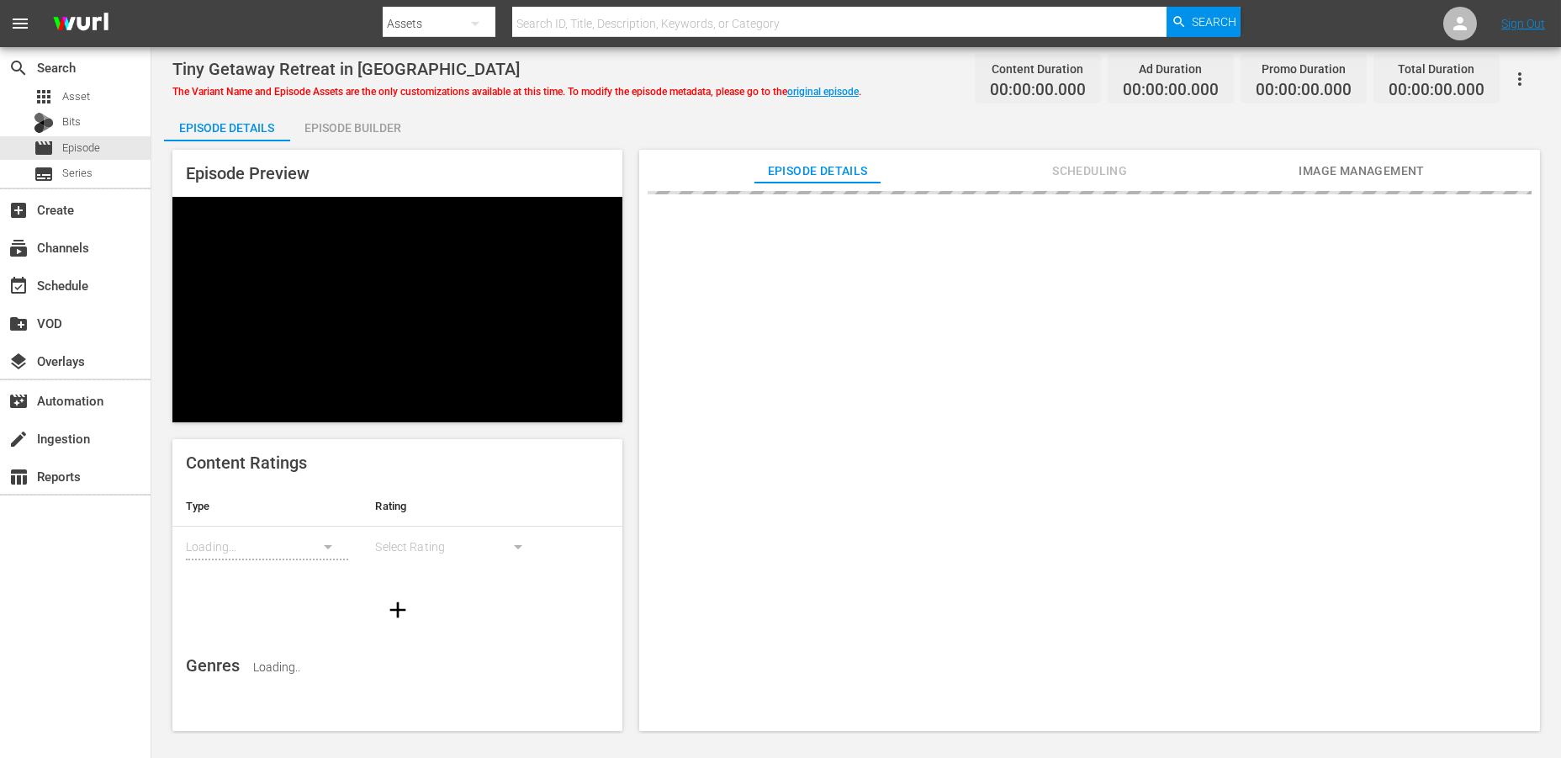
drag, startPoint x: 352, startPoint y: 129, endPoint x: 475, endPoint y: 126, distance: 122.8
click at [353, 130] on div "Episode Builder" at bounding box center [353, 128] width 126 height 40
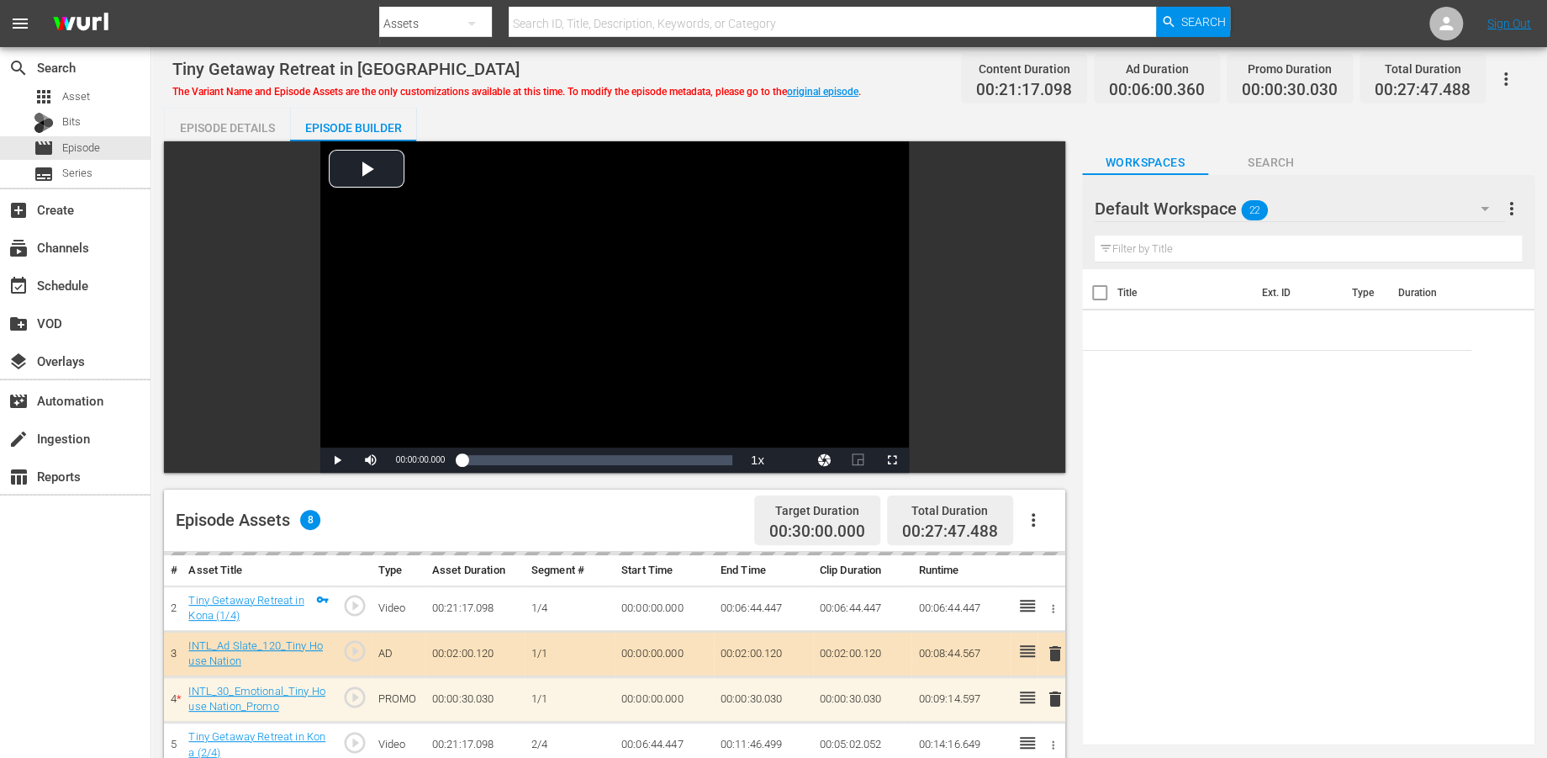
click at [1403, 207] on icon "button" at bounding box center [1485, 208] width 20 height 20
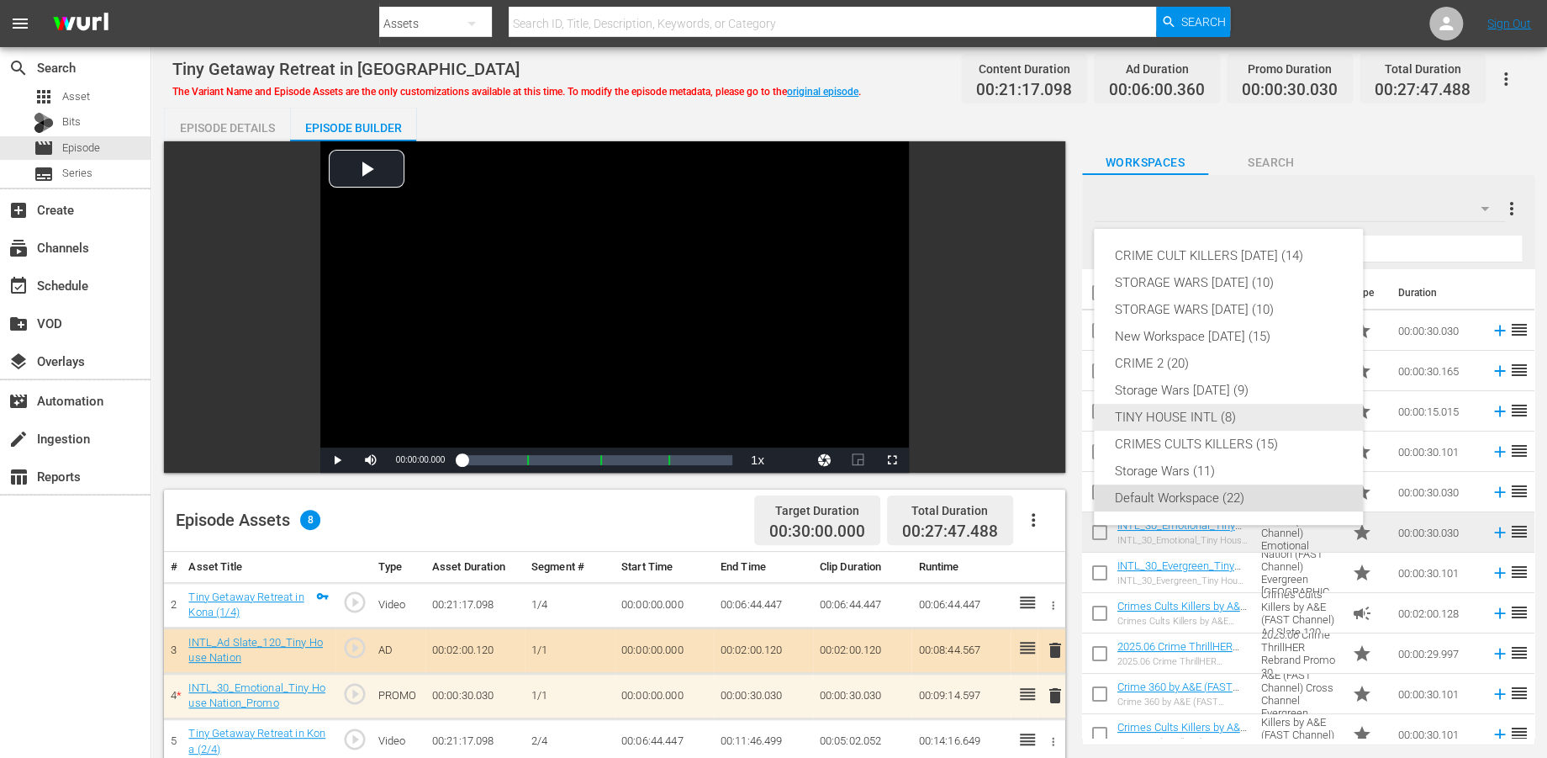
click at [1171, 414] on div "TINY HOUSE INTL (8)" at bounding box center [1228, 417] width 229 height 27
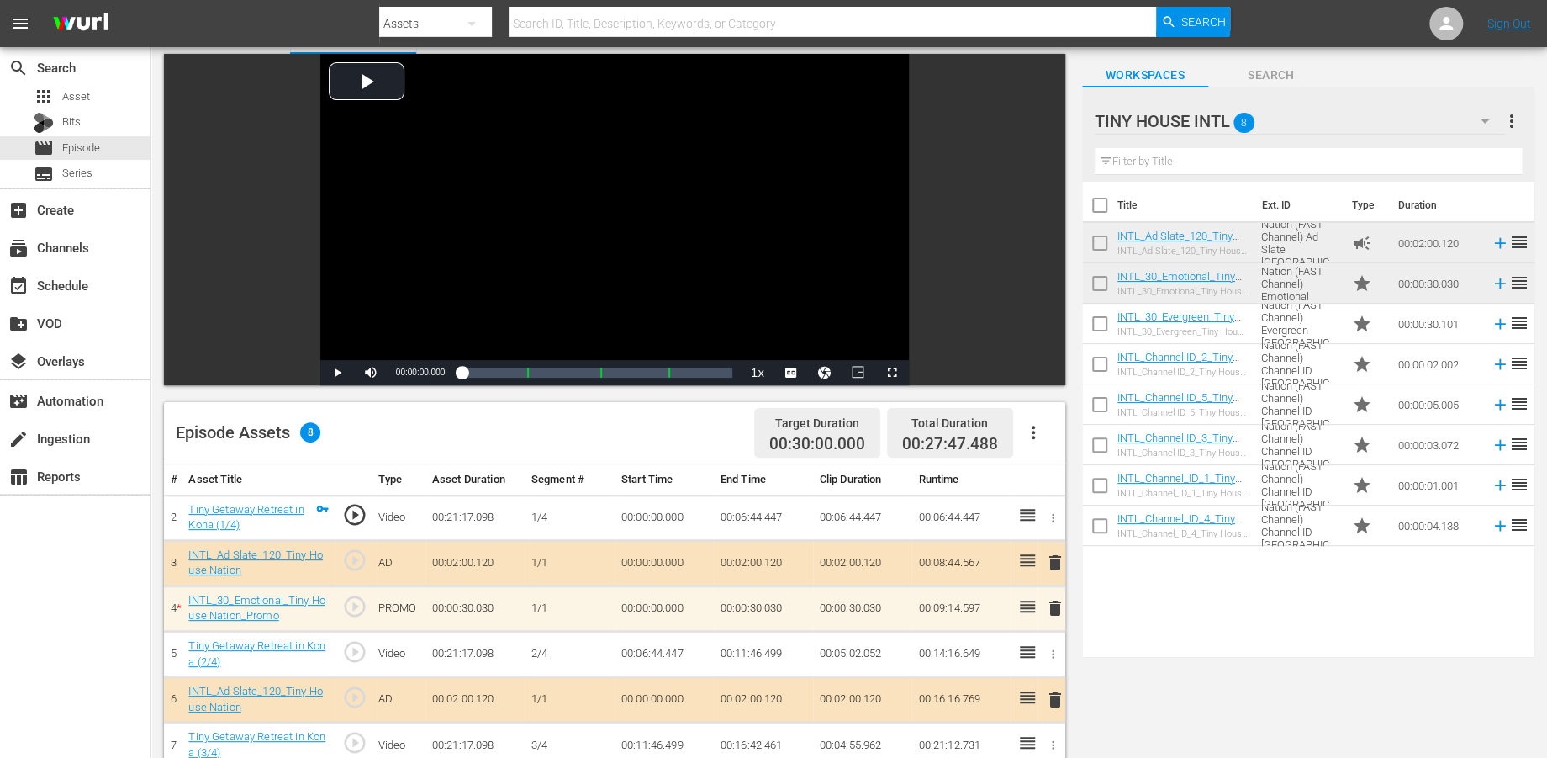
scroll to position [280, 0]
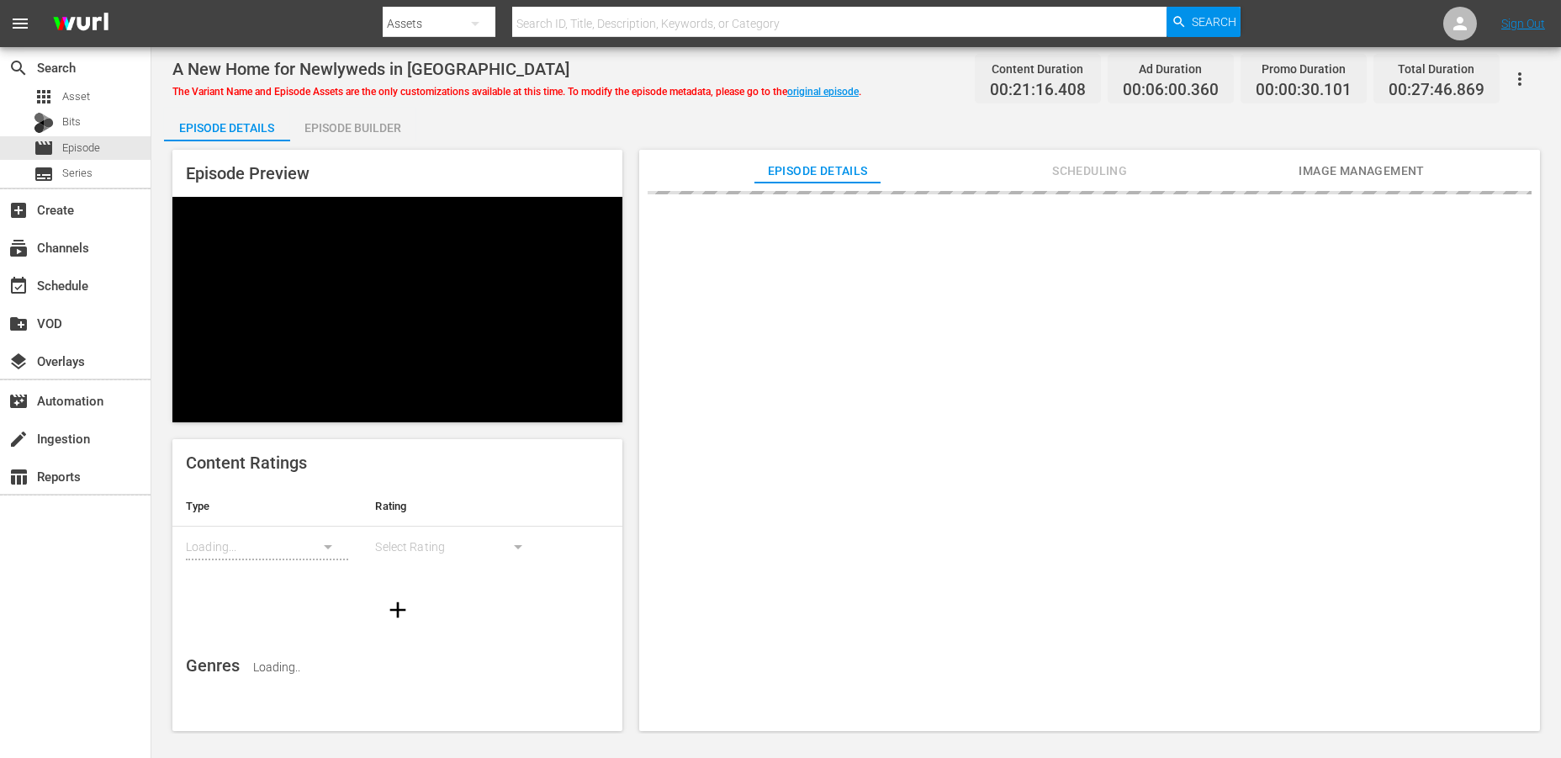
click at [355, 119] on div "Episode Builder" at bounding box center [353, 128] width 126 height 40
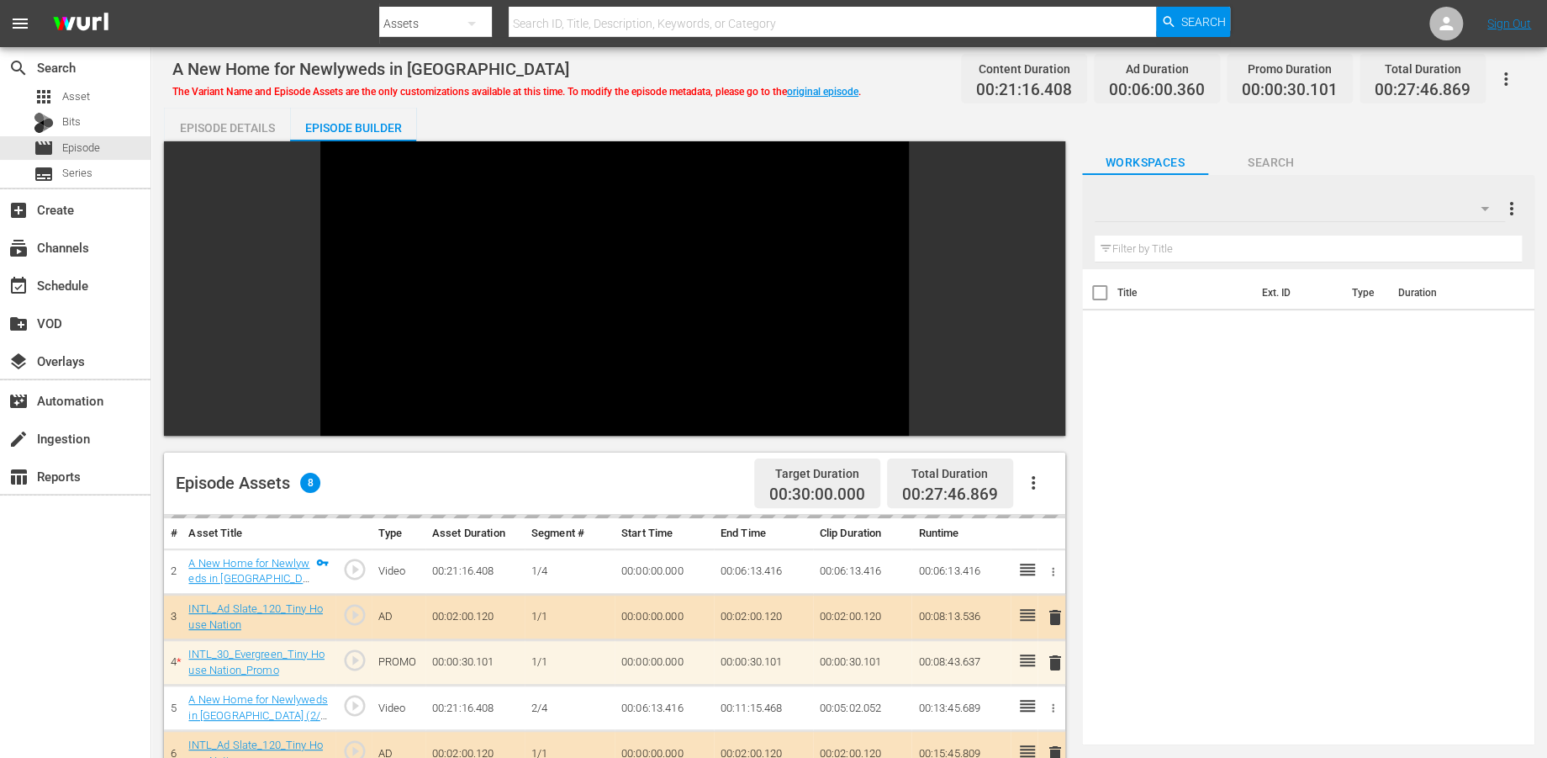
click at [1482, 205] on icon "button" at bounding box center [1485, 208] width 20 height 20
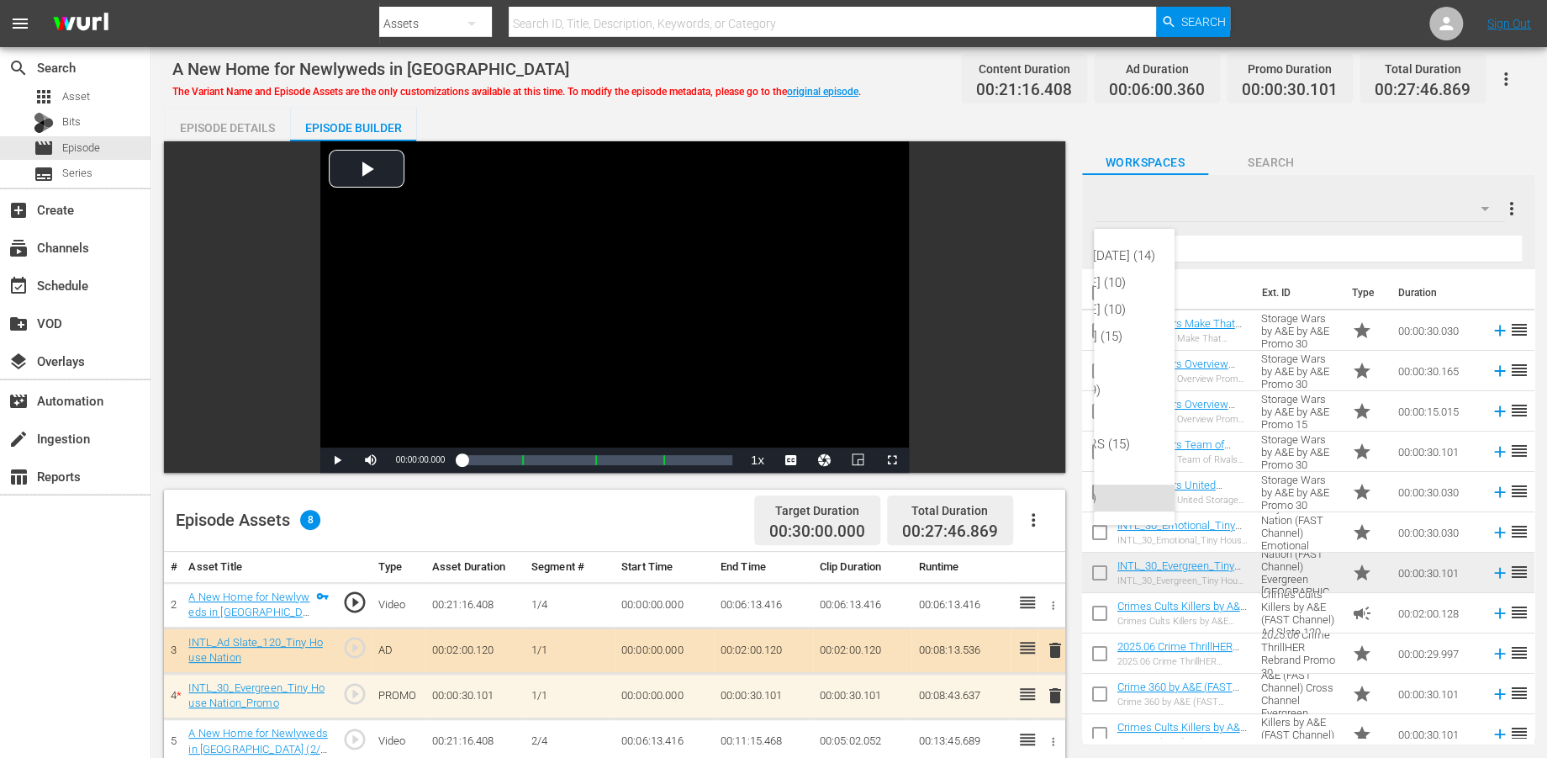
scroll to position [0, 98]
click at [1103, 415] on div "TINY HOUSE INTL (8)" at bounding box center [1111, 417] width 188 height 27
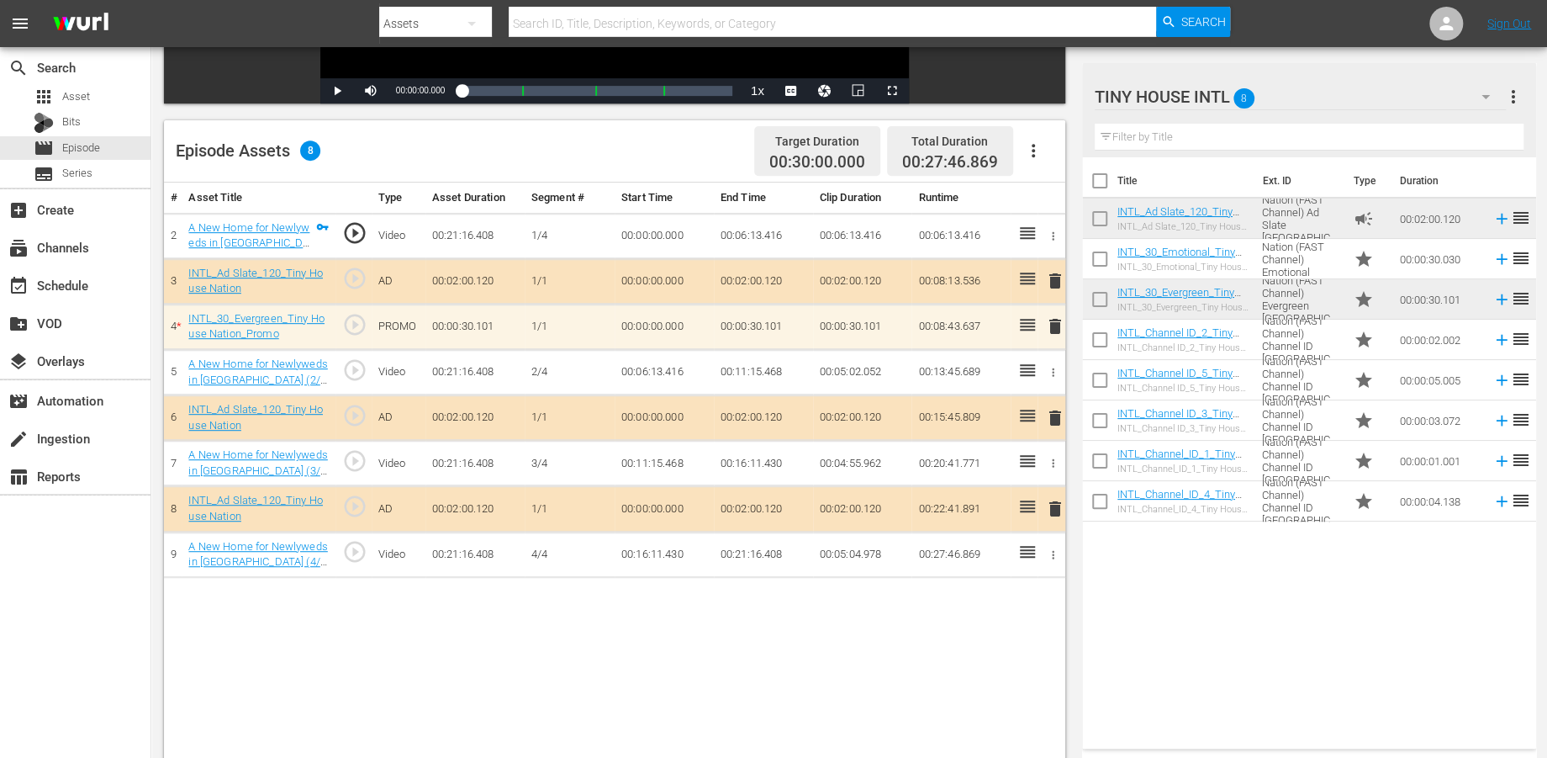
scroll to position [373, 0]
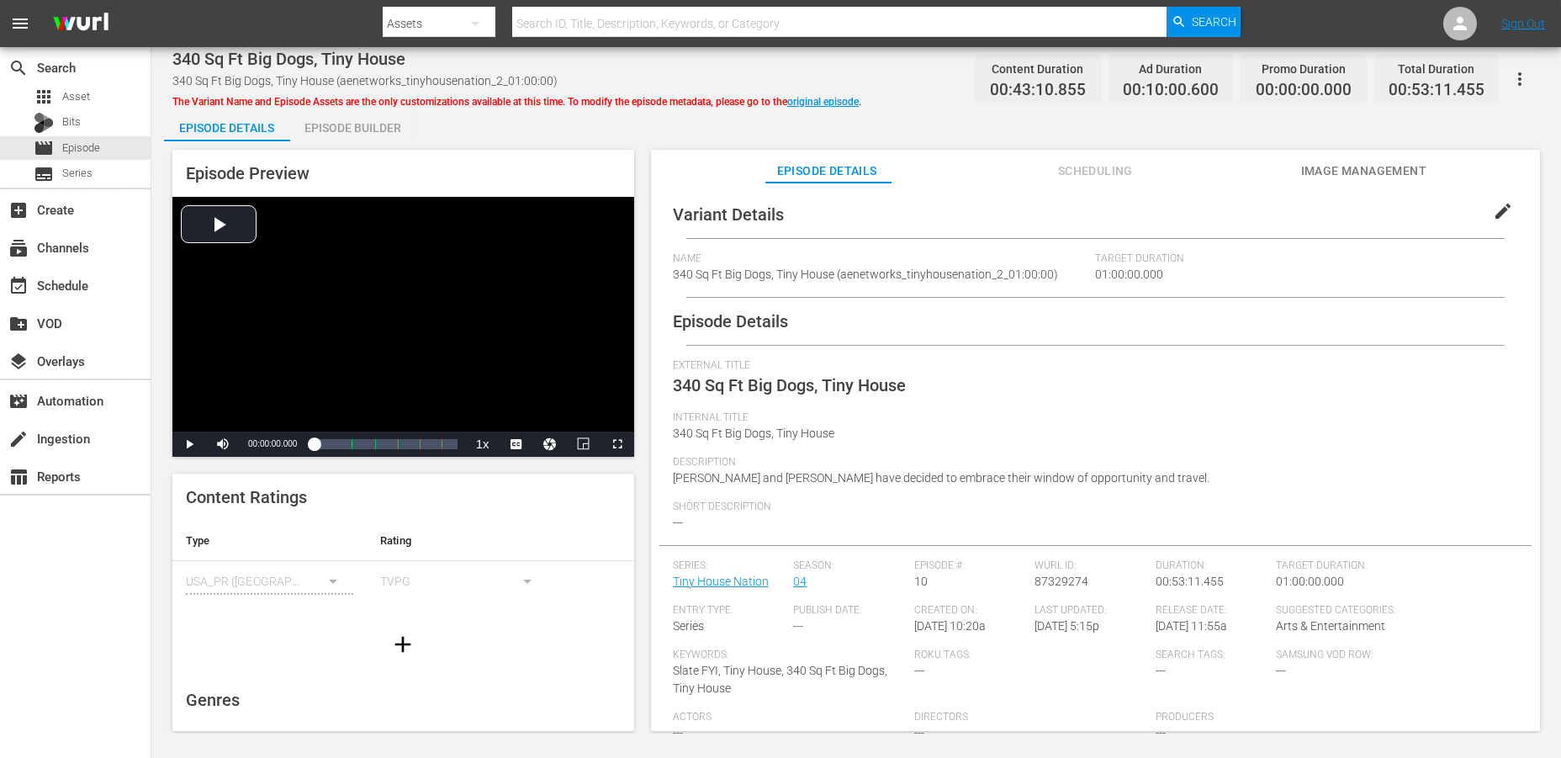
click at [360, 127] on div "Episode Builder" at bounding box center [353, 128] width 126 height 40
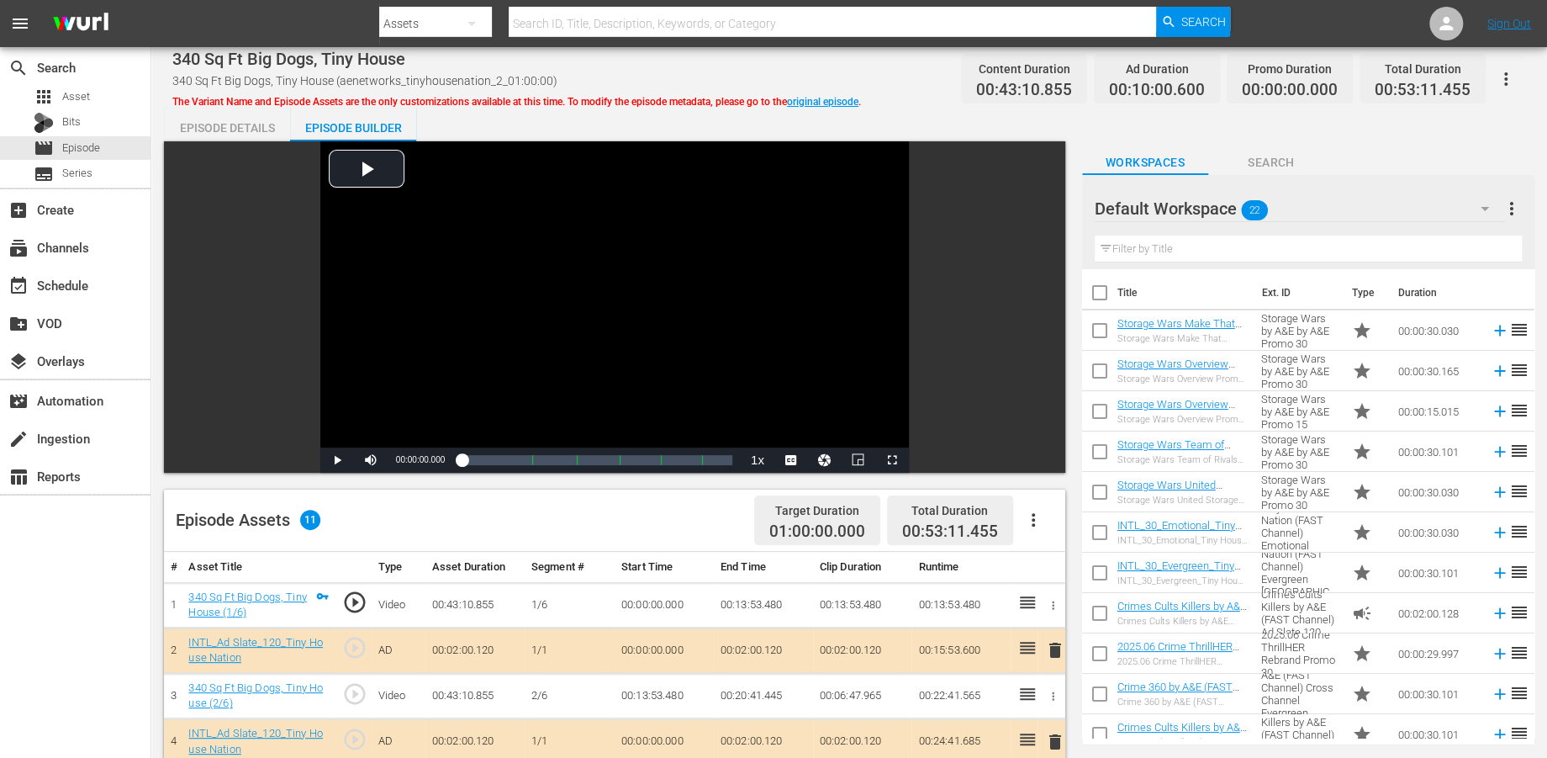
click at [1403, 201] on icon "button" at bounding box center [1485, 208] width 20 height 20
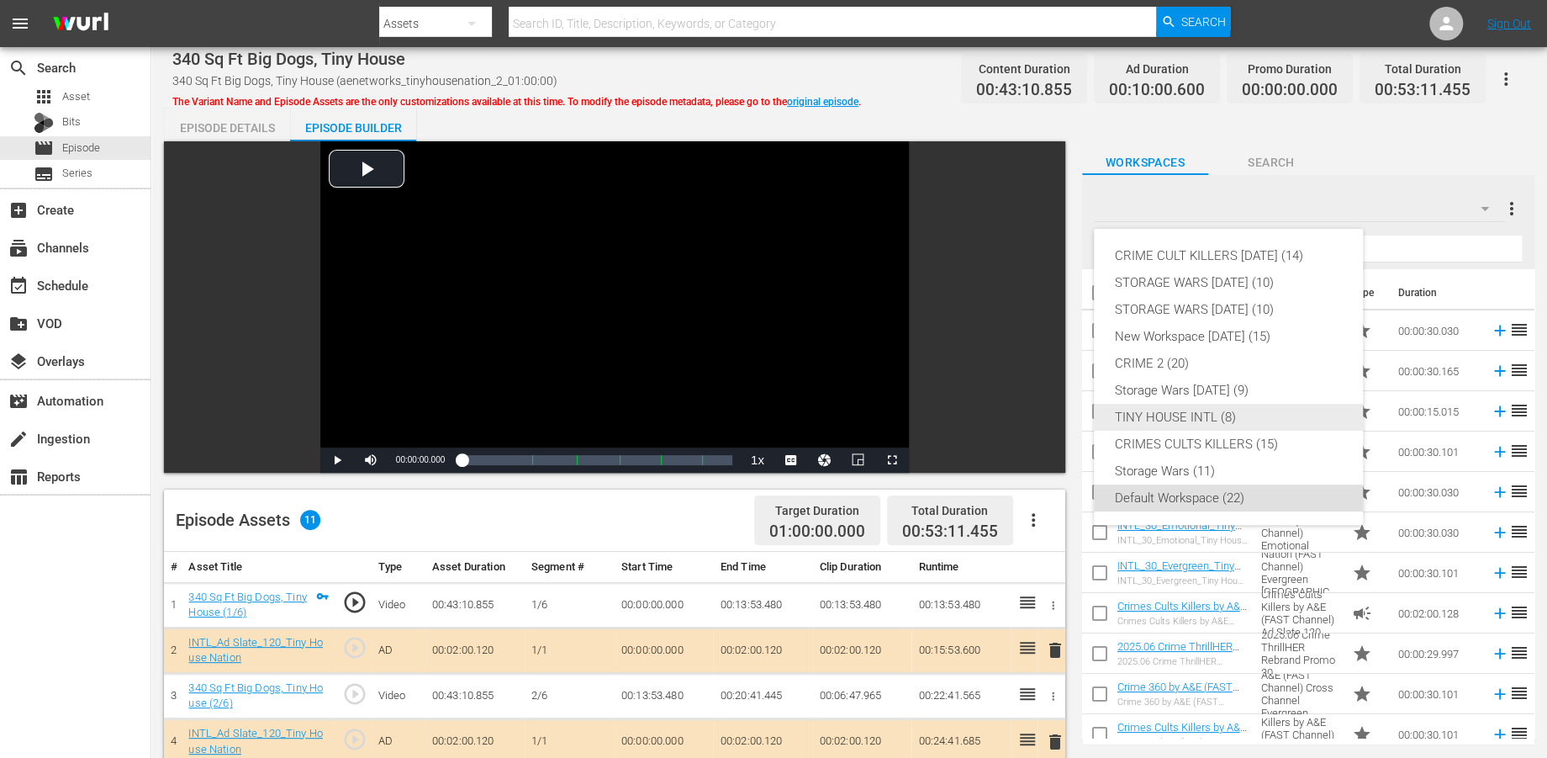
click at [1197, 416] on div "TINY HOUSE INTL (8)" at bounding box center [1228, 417] width 229 height 27
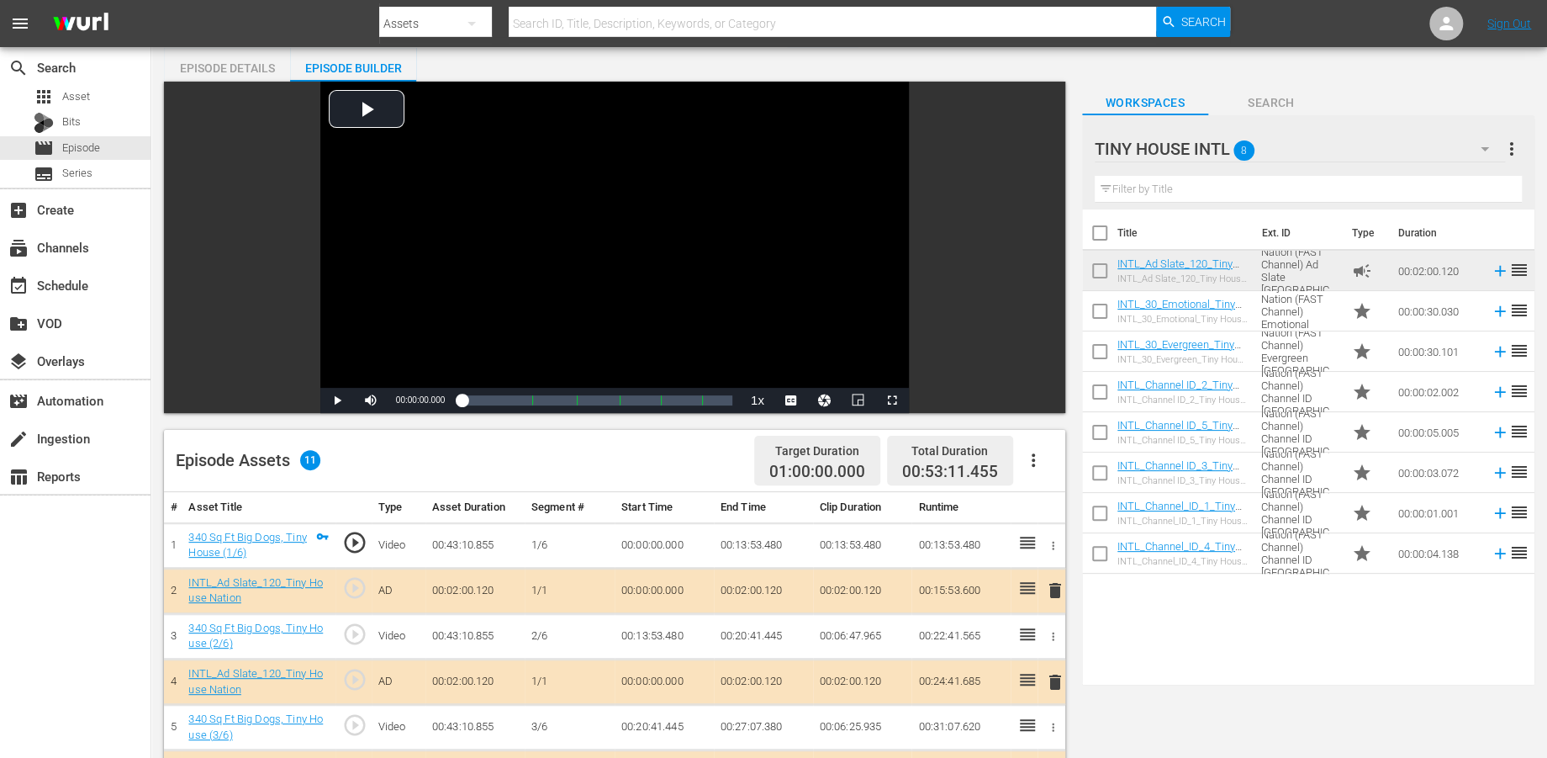
scroll to position [93, 0]
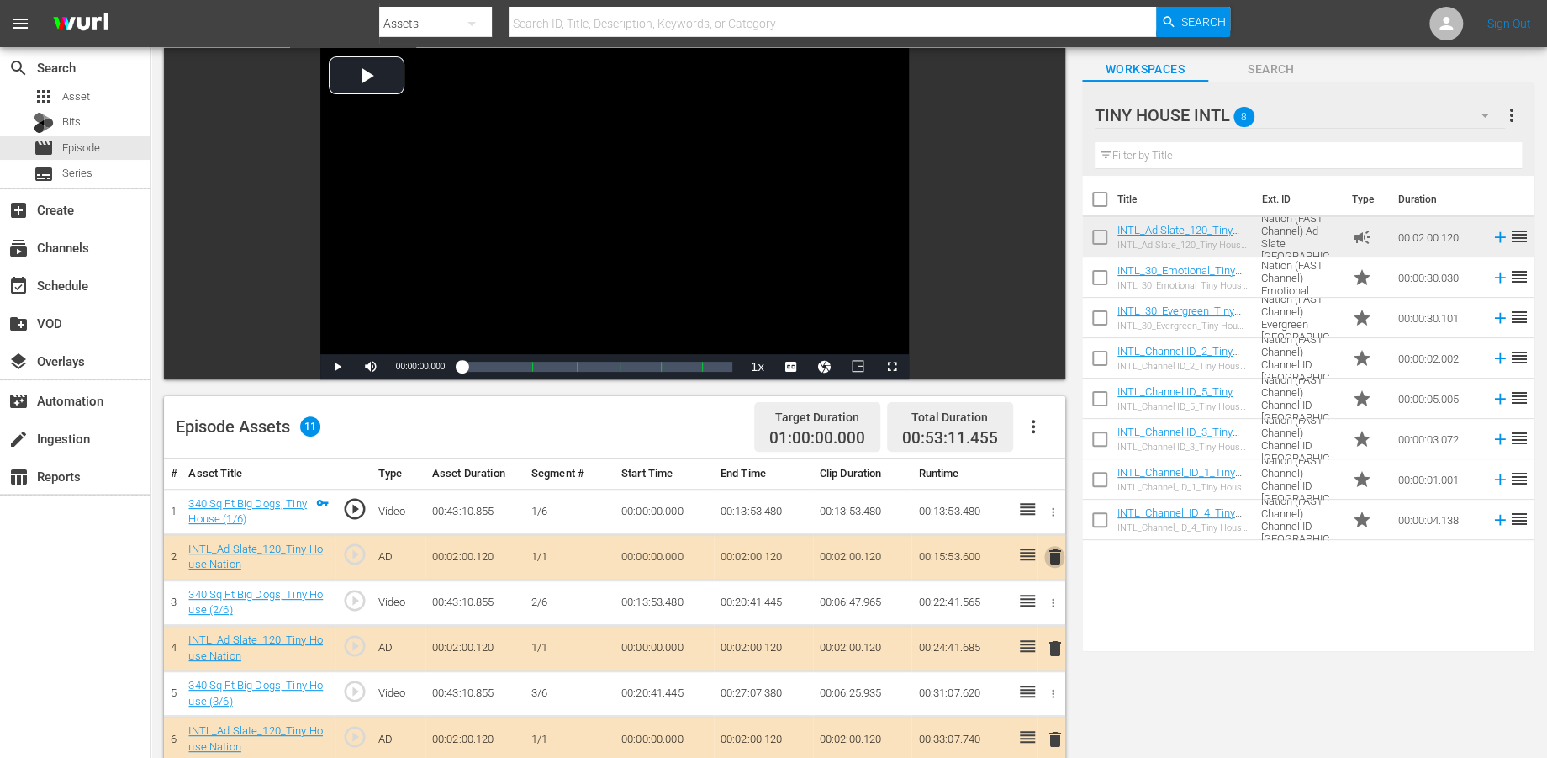
click at [1054, 554] on span "delete" at bounding box center [1054, 557] width 20 height 20
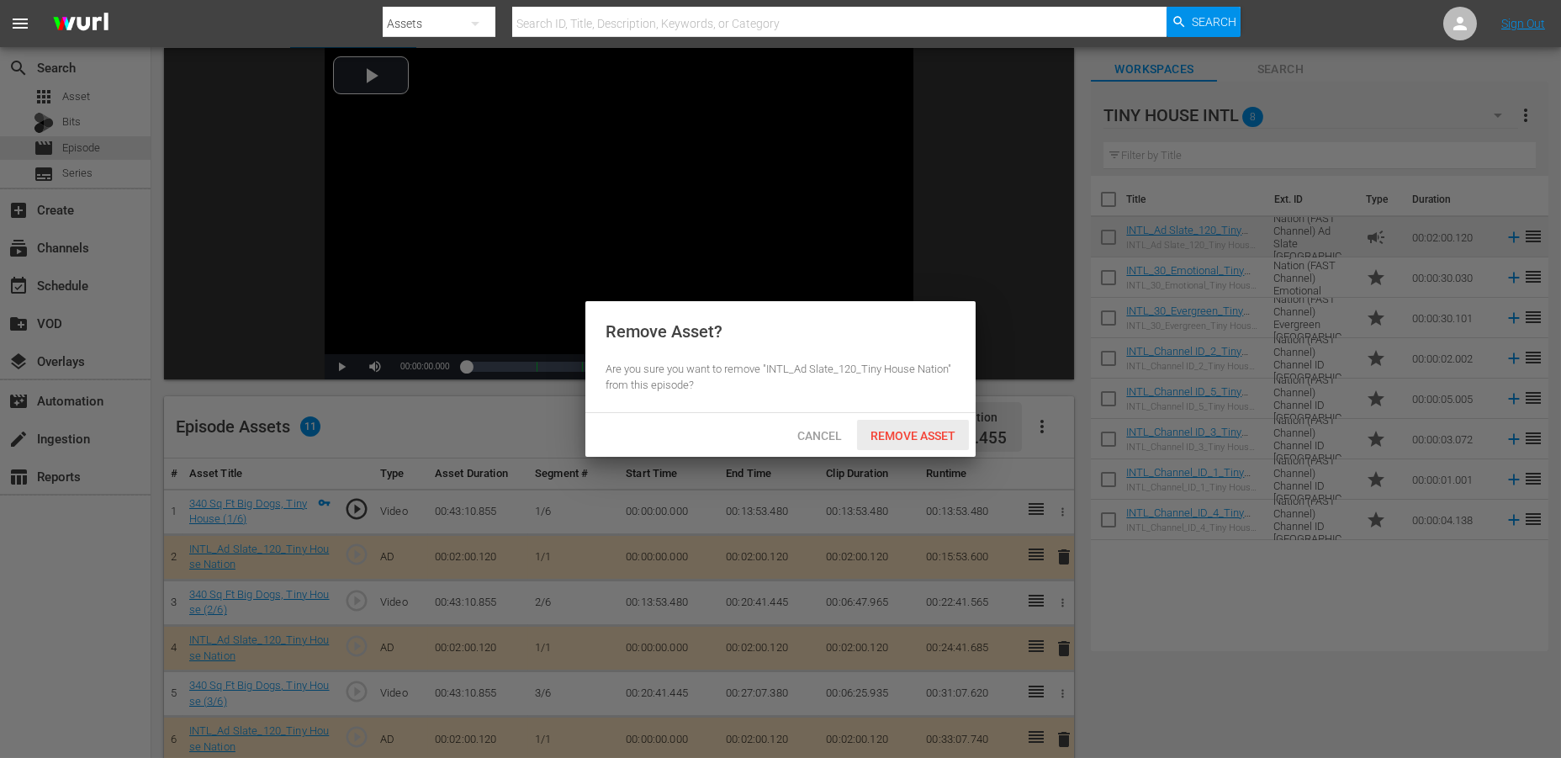
click at [934, 436] on span "Remove Asset" at bounding box center [913, 435] width 112 height 13
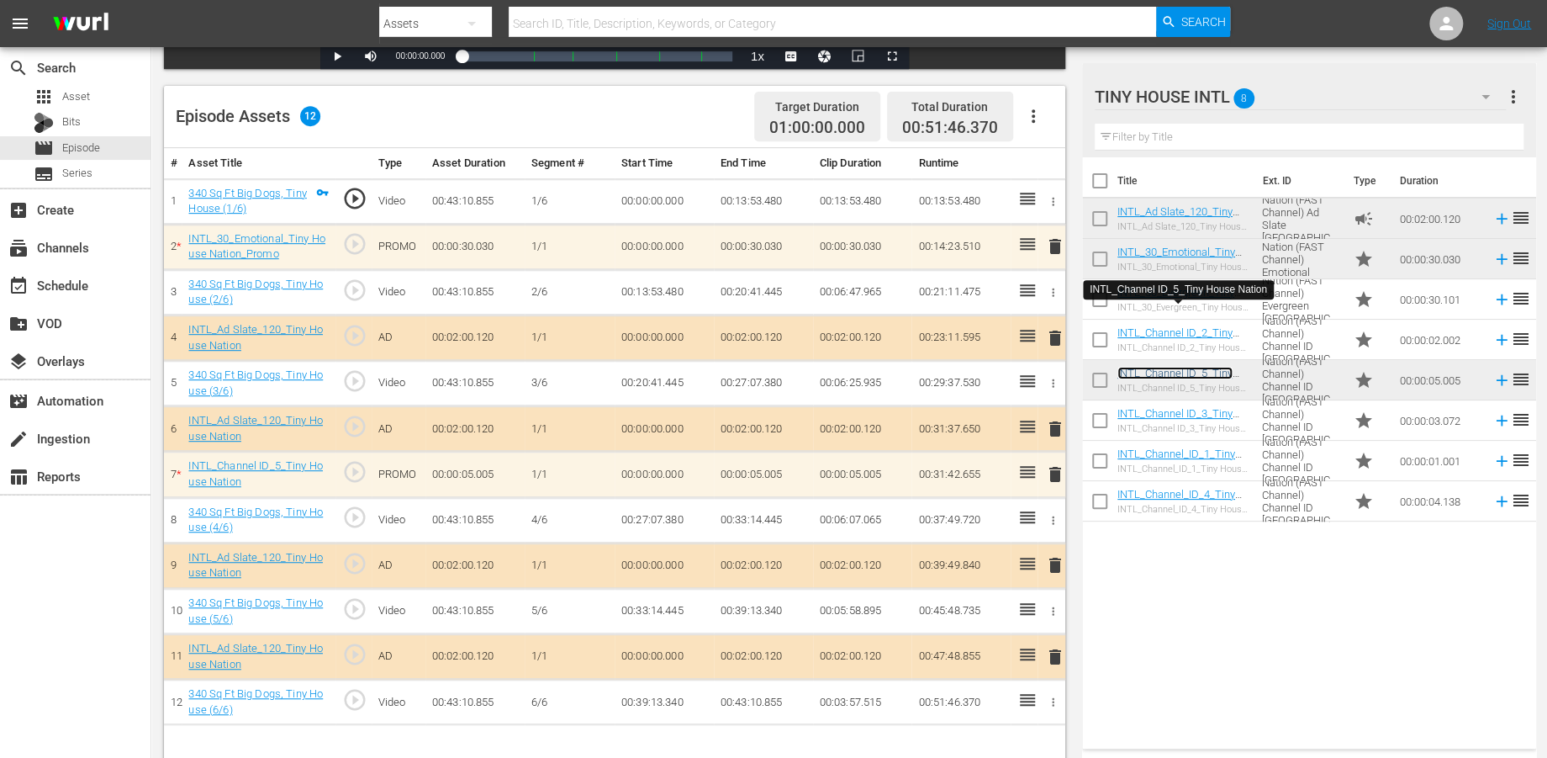
scroll to position [436, 0]
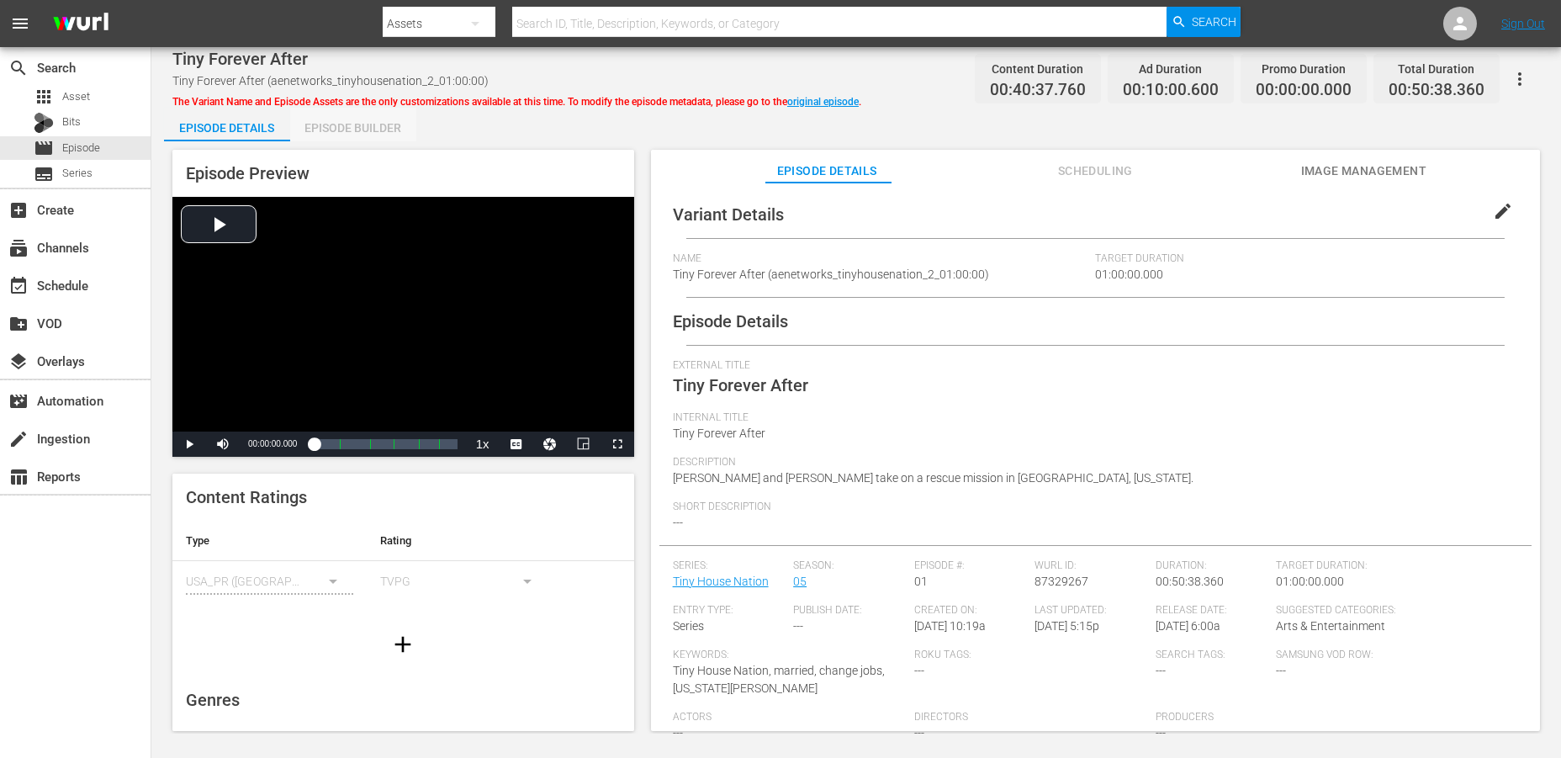
drag, startPoint x: 362, startPoint y: 124, endPoint x: 480, endPoint y: 69, distance: 130.6
click at [363, 124] on div "Episode Builder" at bounding box center [353, 128] width 126 height 40
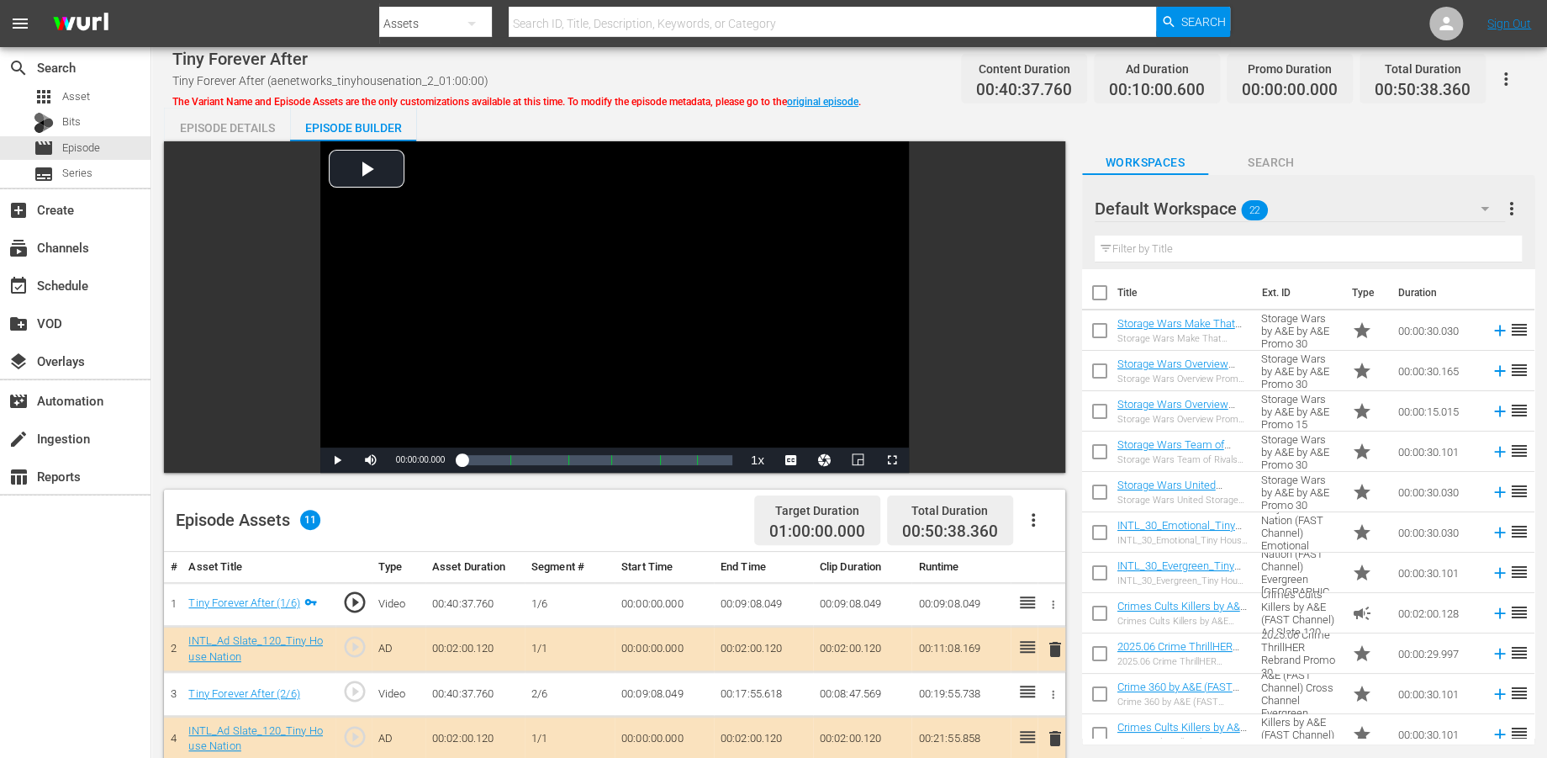
click at [1403, 207] on button "button" at bounding box center [1485, 208] width 40 height 40
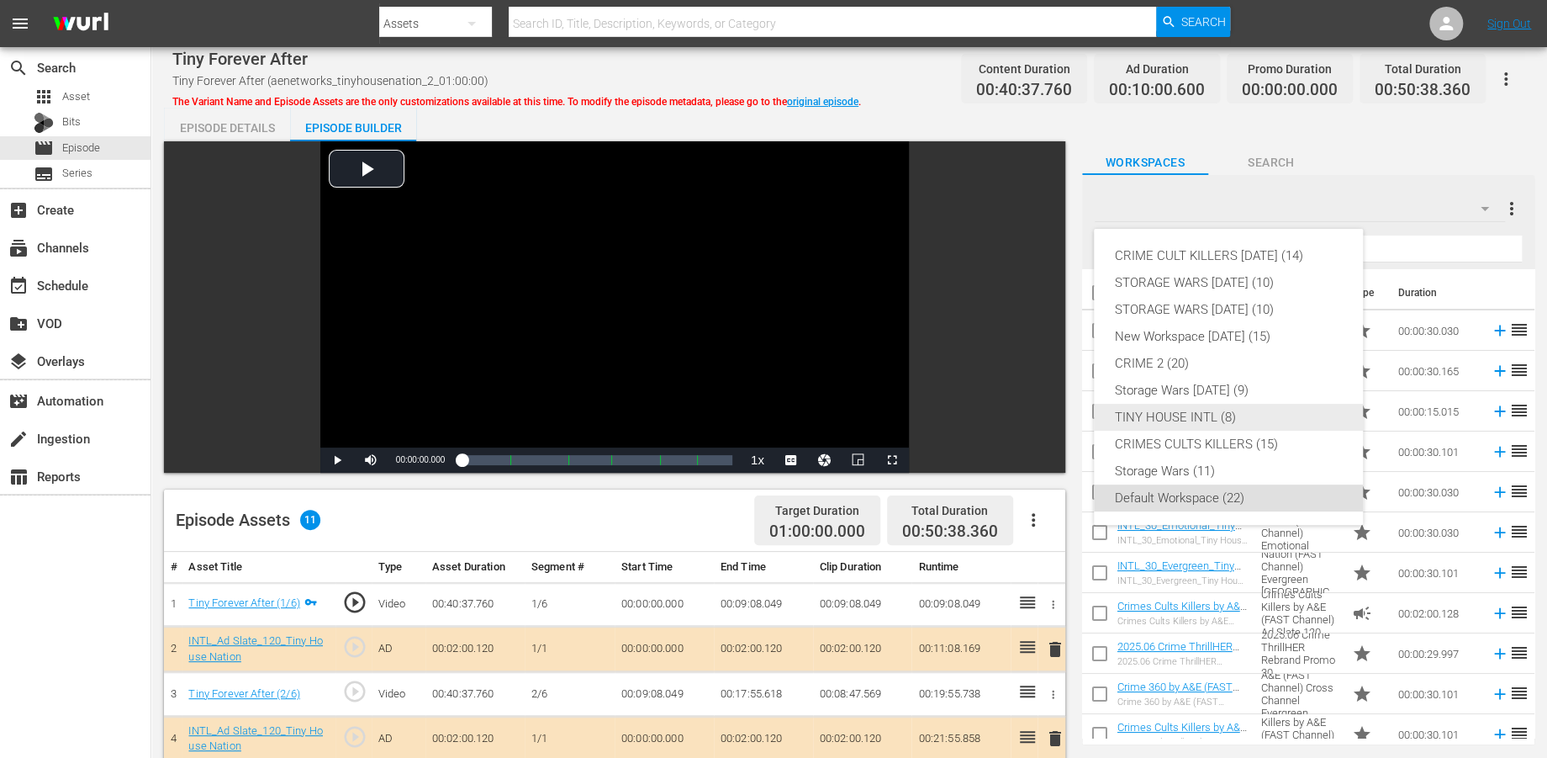
click at [1175, 411] on div "TINY HOUSE INTL (8)" at bounding box center [1228, 417] width 229 height 27
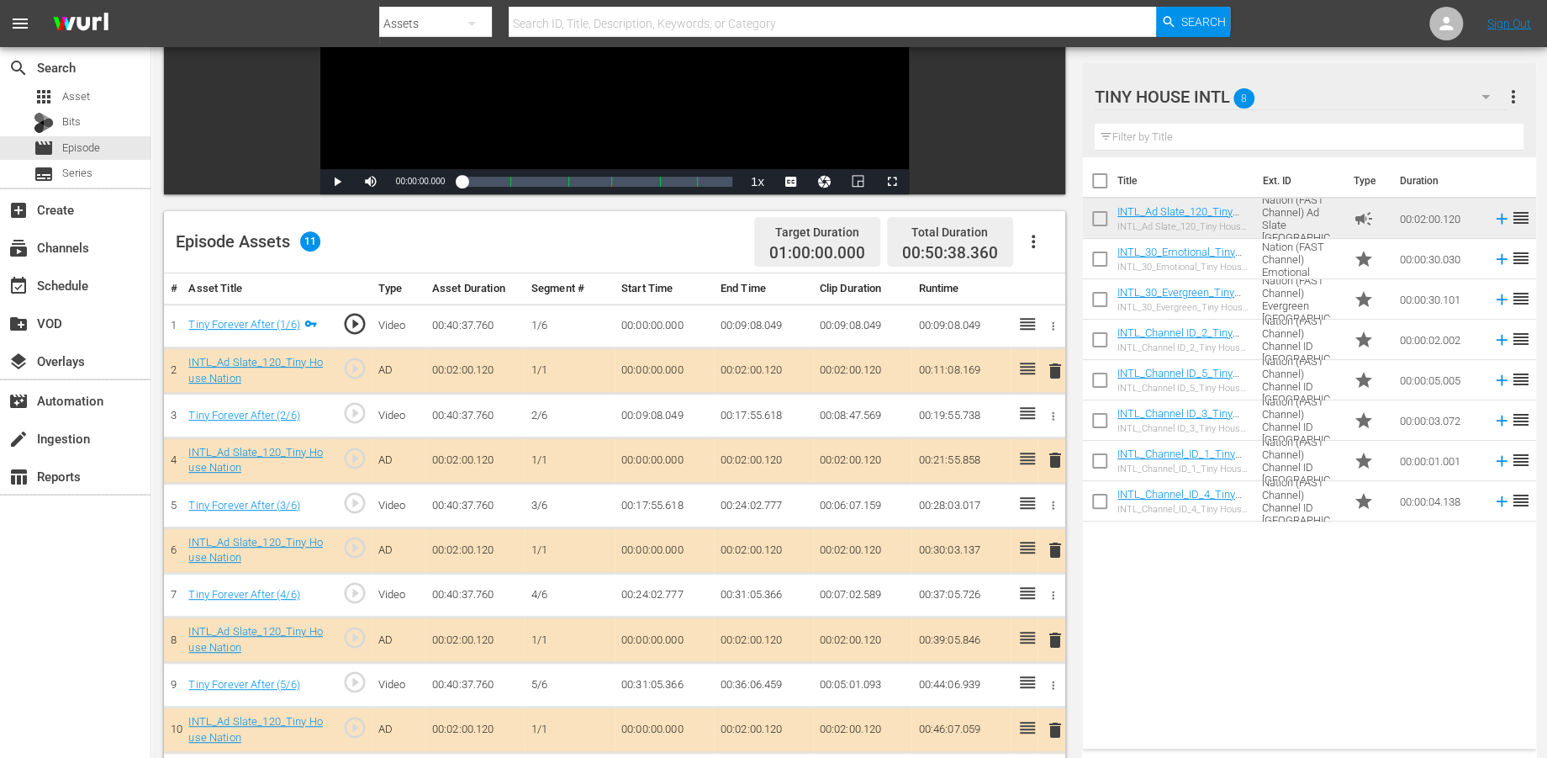
scroll to position [280, 0]
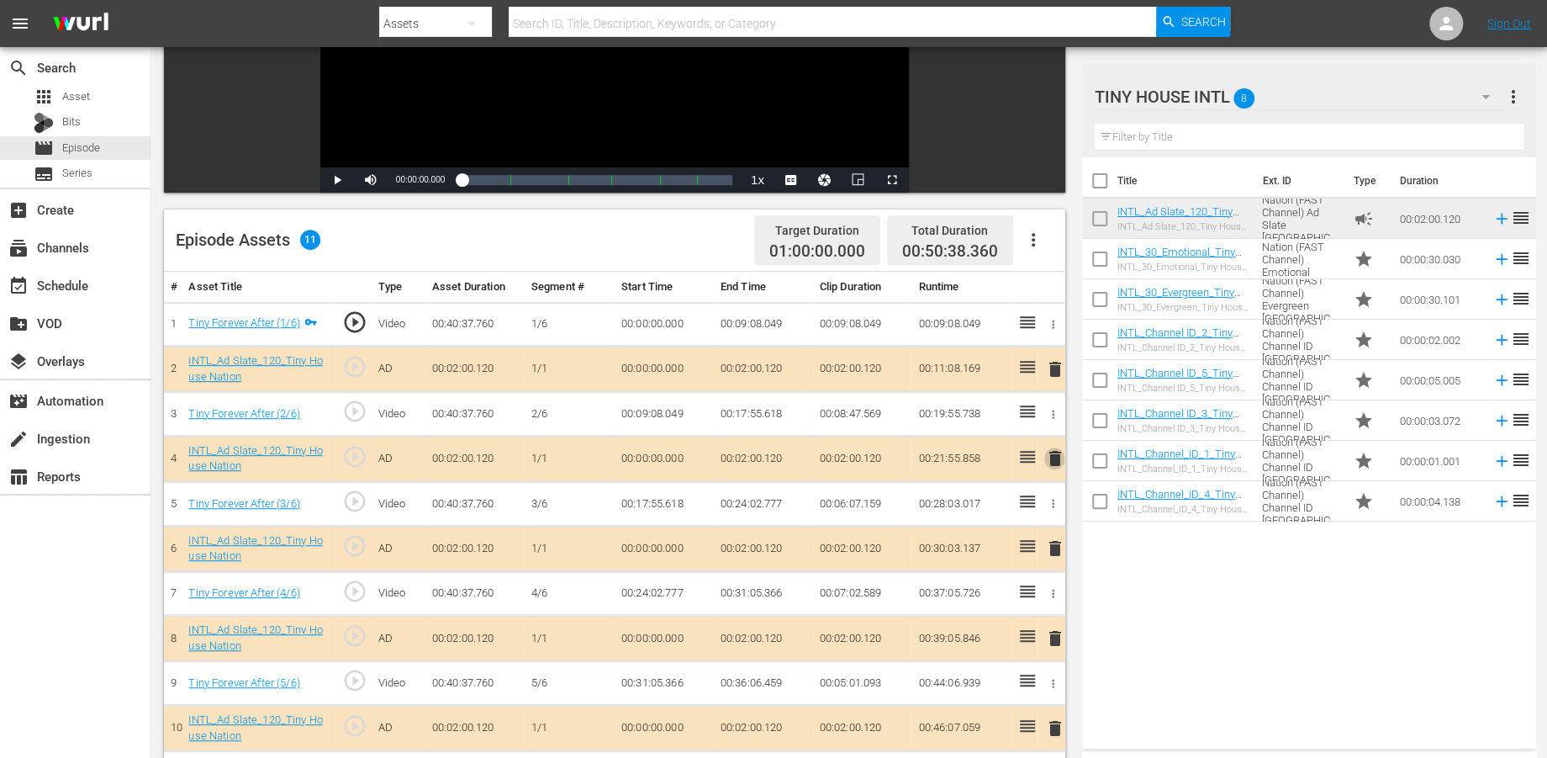
click at [1050, 455] on span "delete" at bounding box center [1054, 458] width 20 height 20
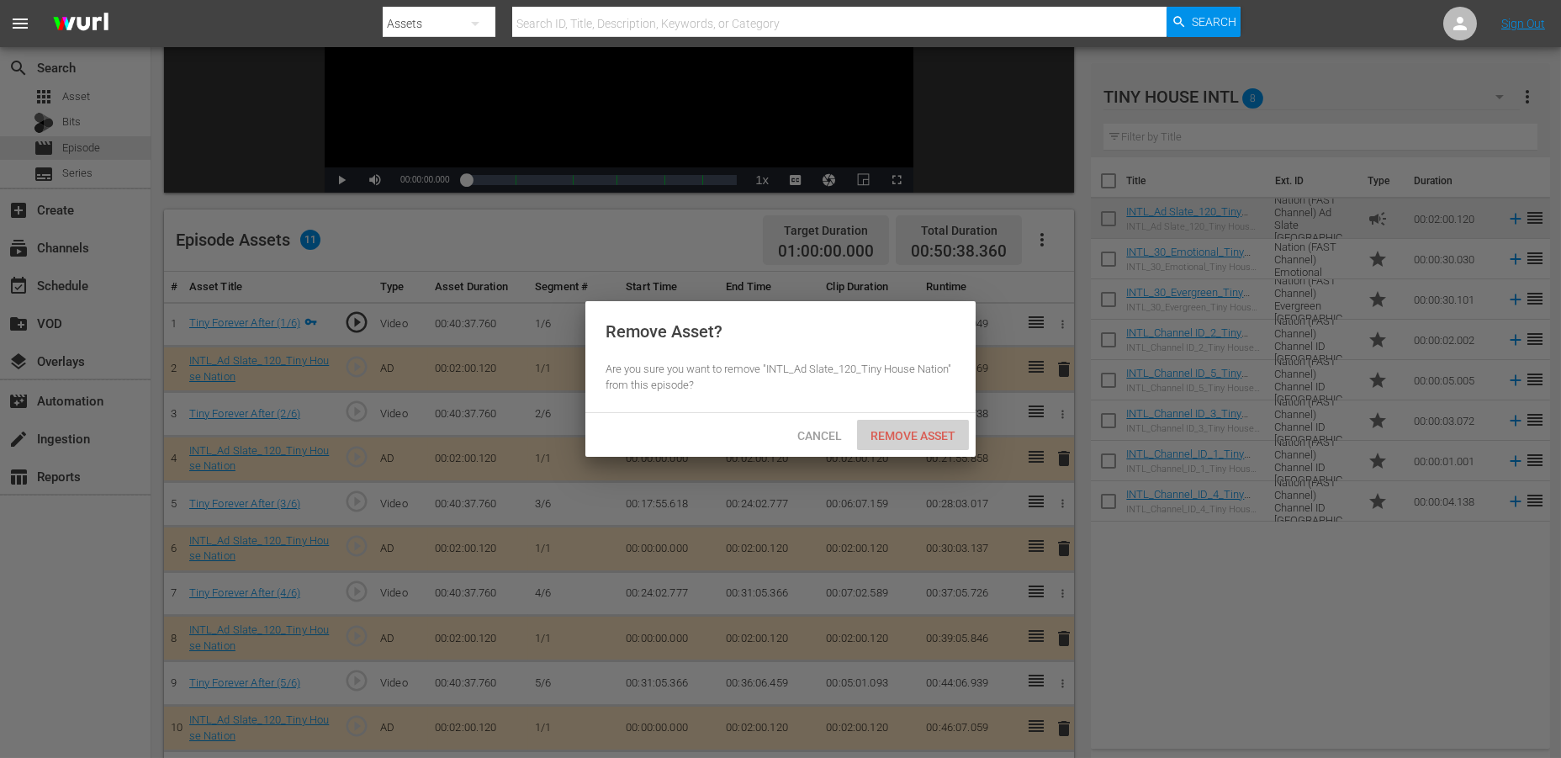
click at [878, 429] on span "Remove Asset" at bounding box center [913, 435] width 112 height 13
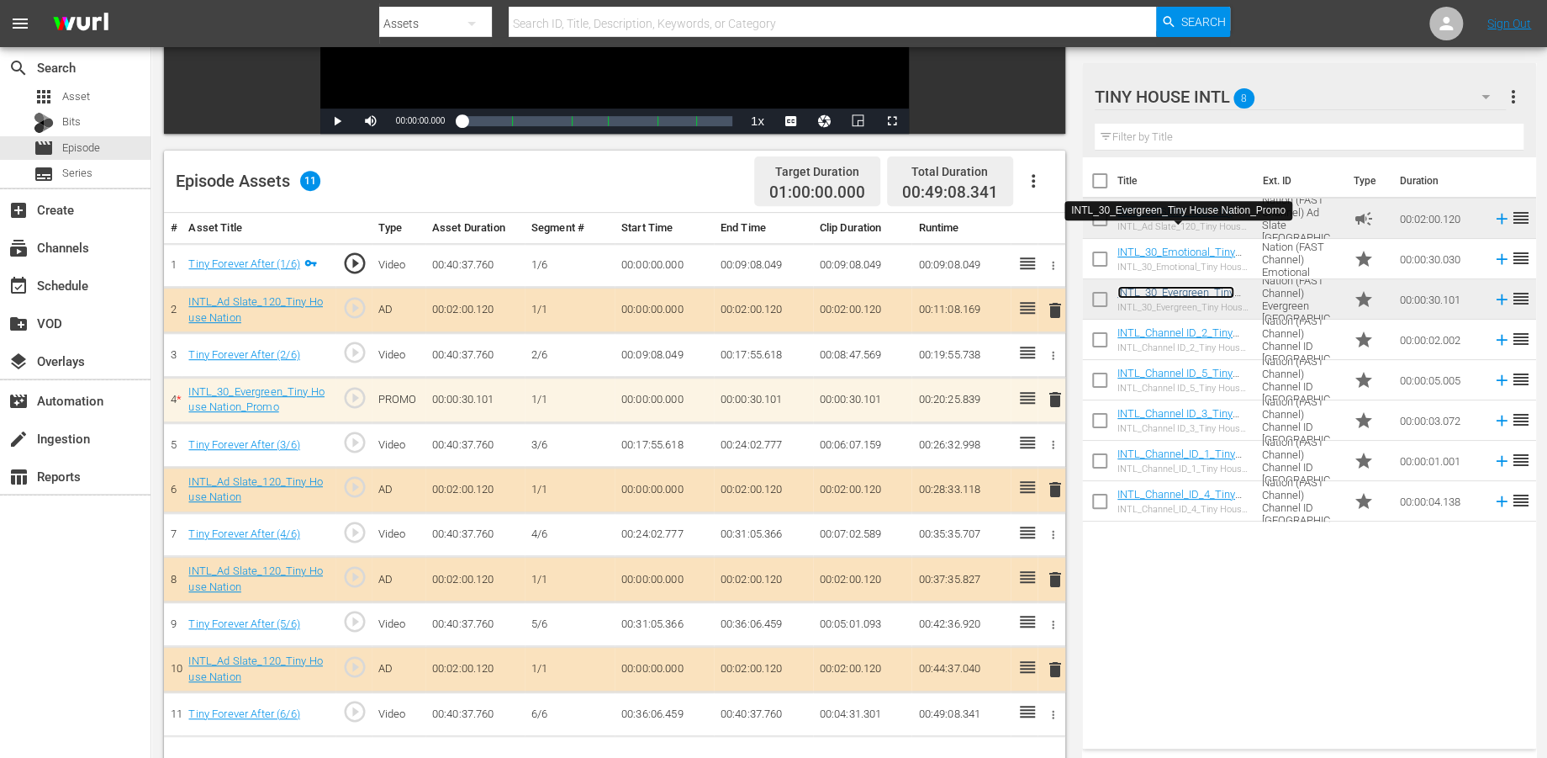
scroll to position [436, 0]
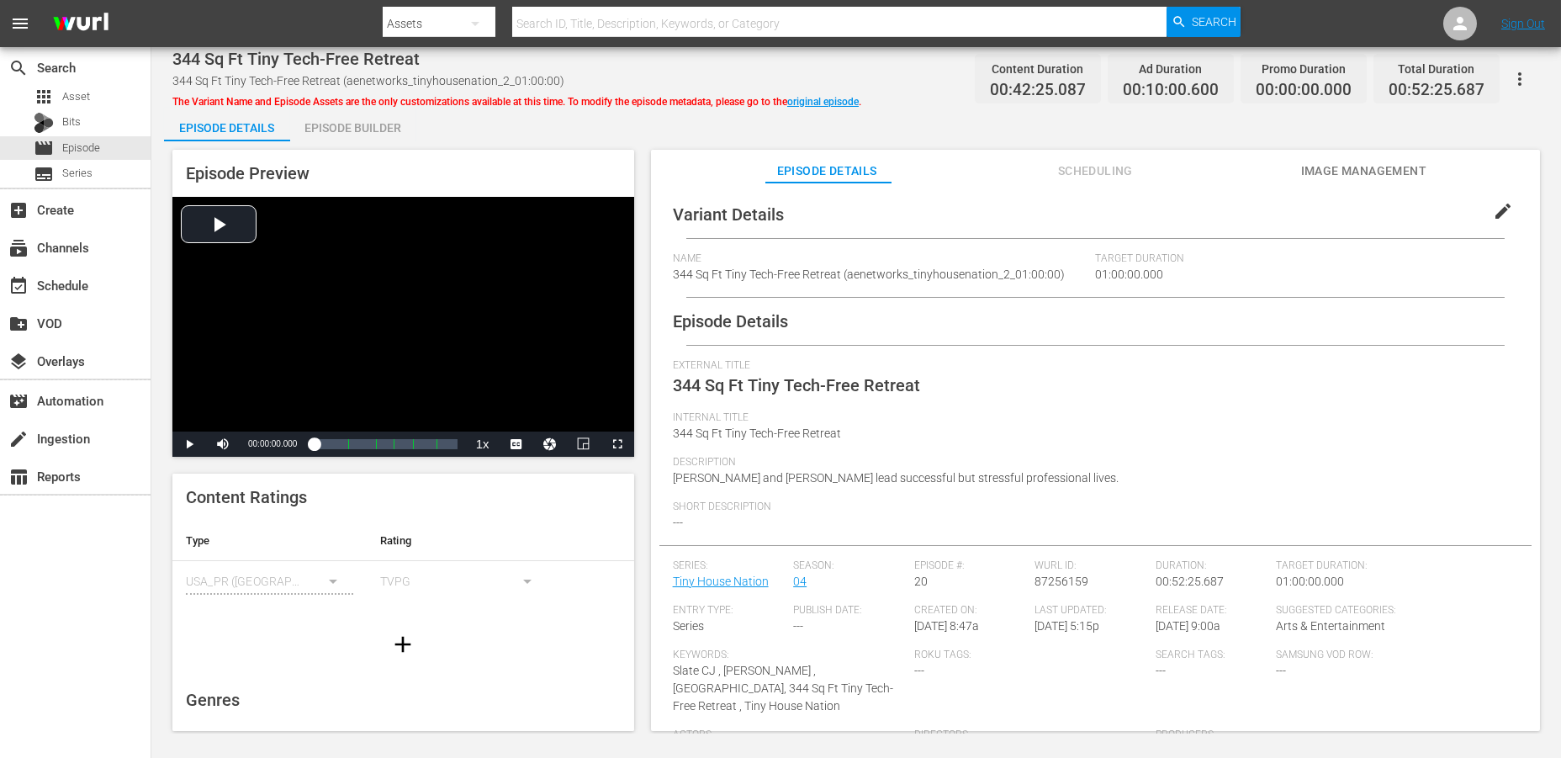
click at [358, 128] on div "Episode Builder" at bounding box center [353, 128] width 126 height 40
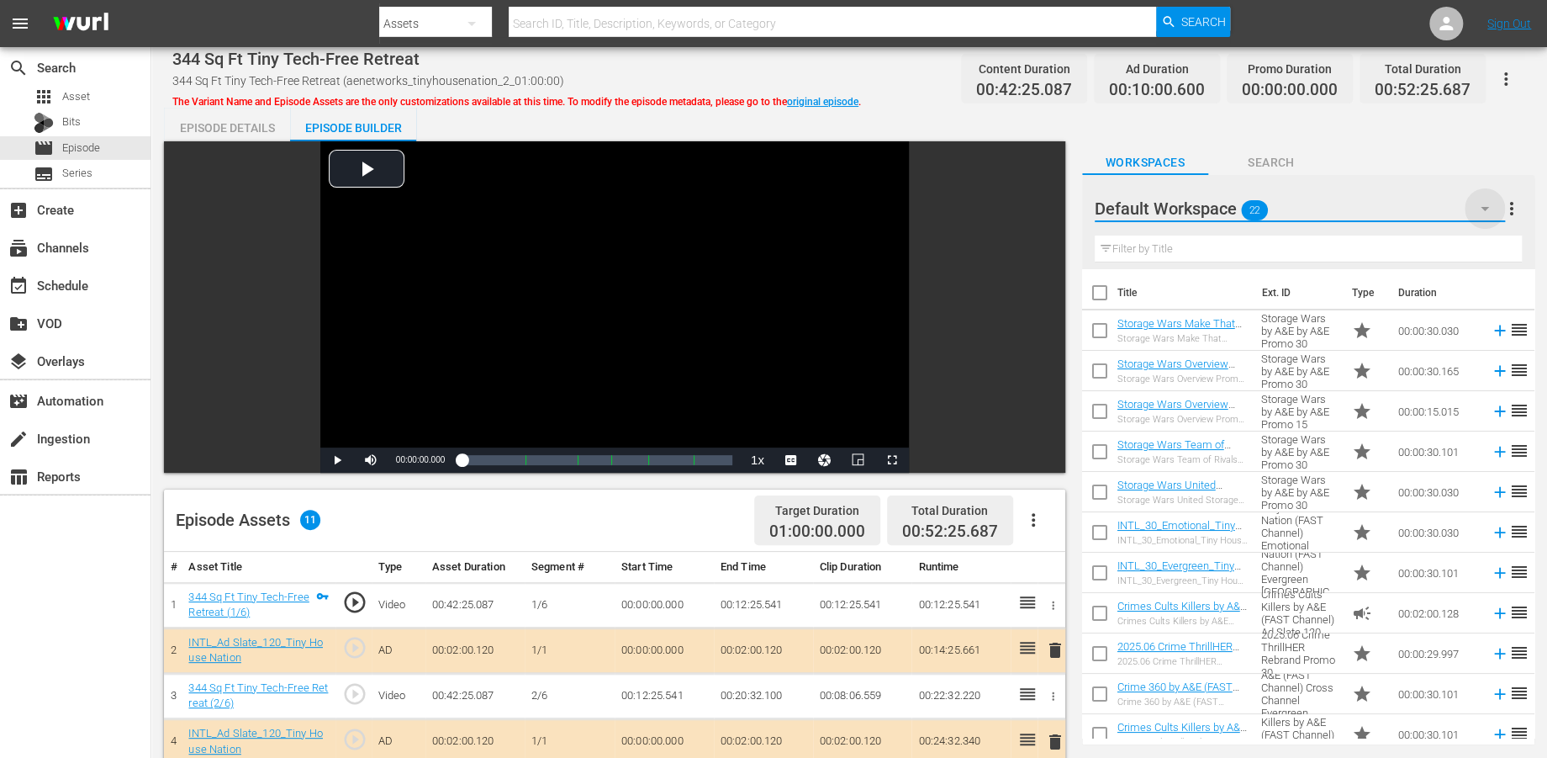
click at [1403, 203] on icon "button" at bounding box center [1485, 208] width 20 height 20
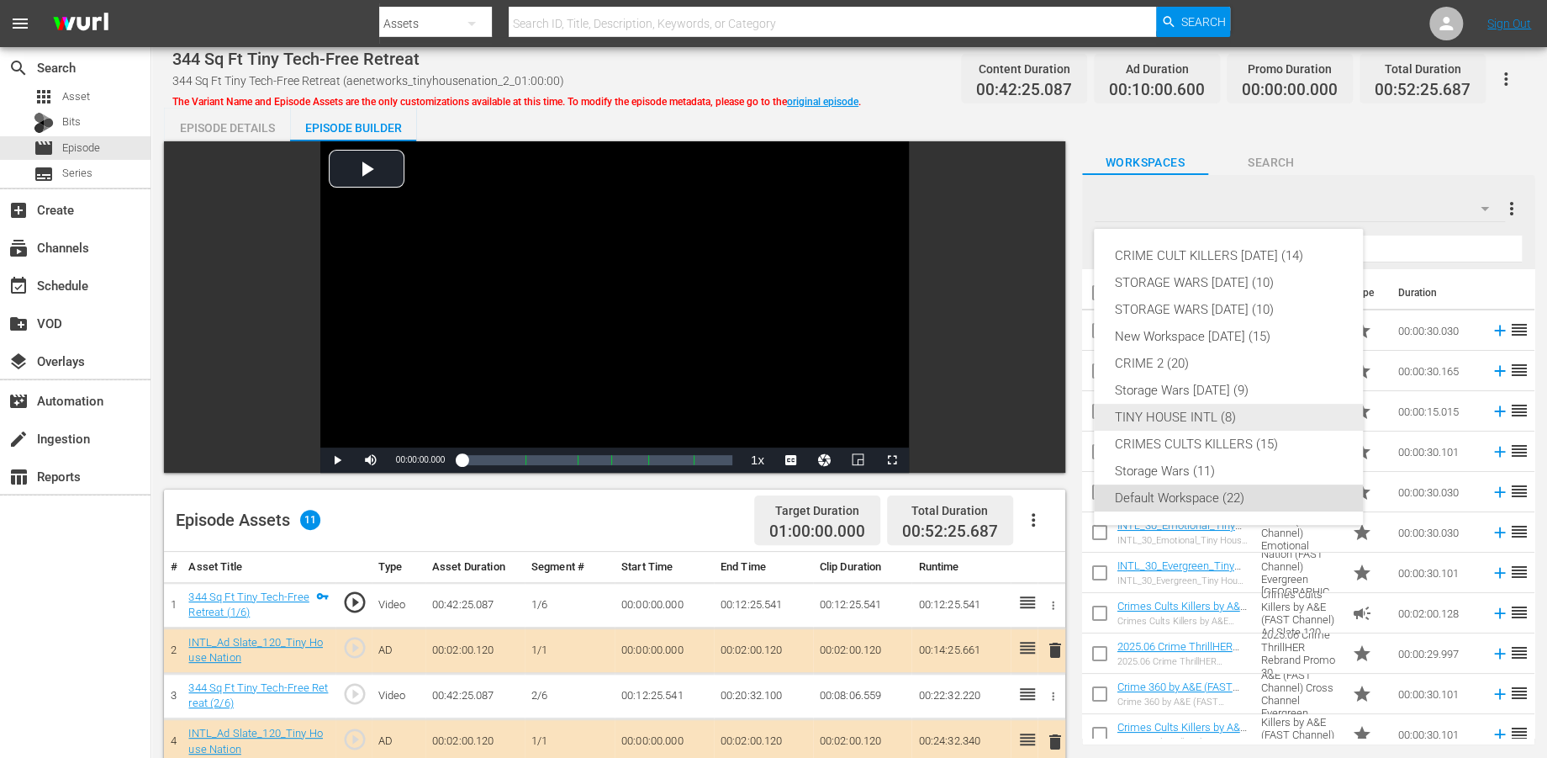
click at [1161, 415] on div "TINY HOUSE INTL (8)" at bounding box center [1228, 417] width 229 height 27
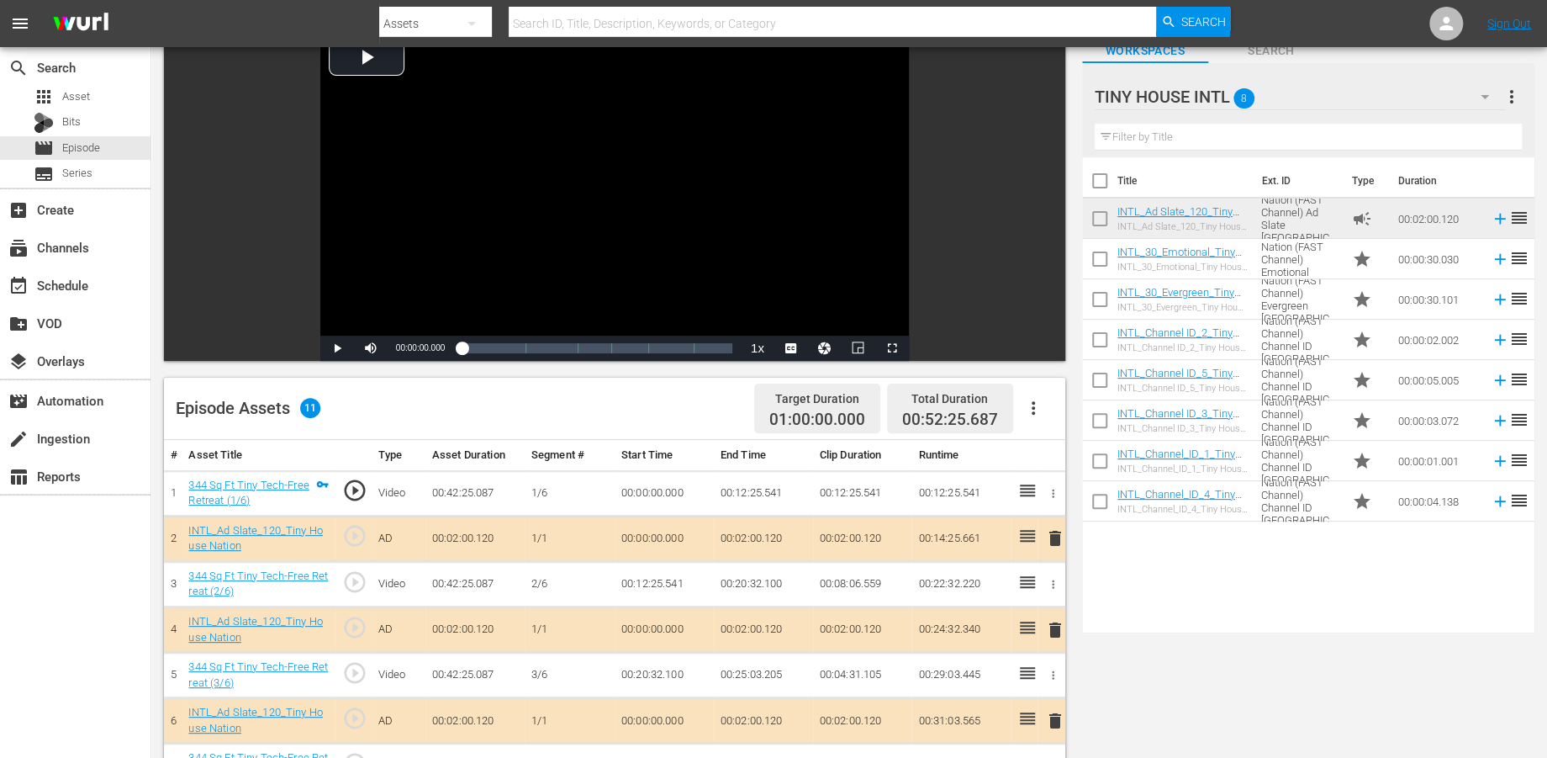
scroll to position [280, 0]
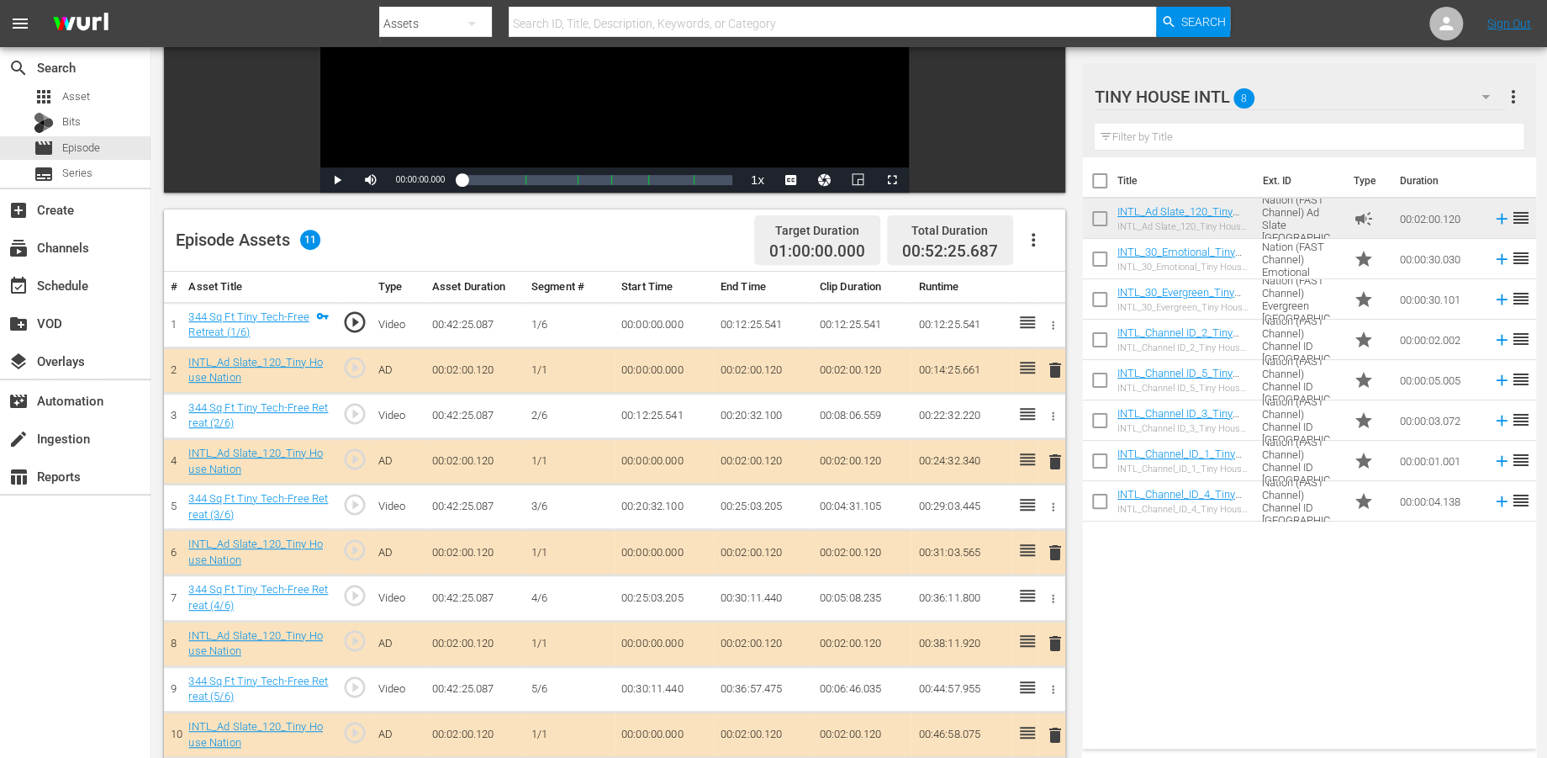
click at [1057, 556] on span "delete" at bounding box center [1054, 552] width 20 height 20
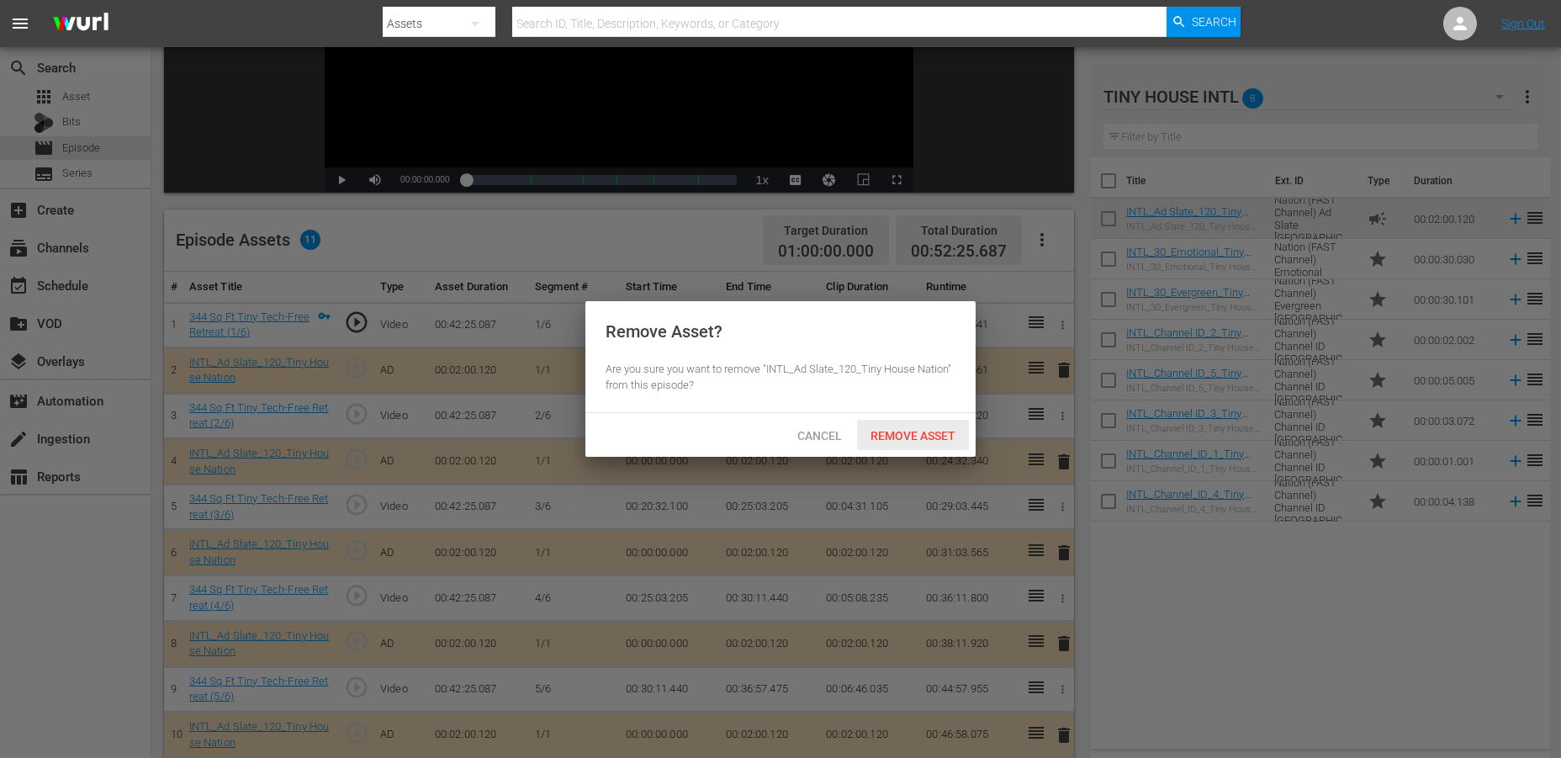
click at [914, 429] on span "Remove Asset" at bounding box center [913, 435] width 112 height 13
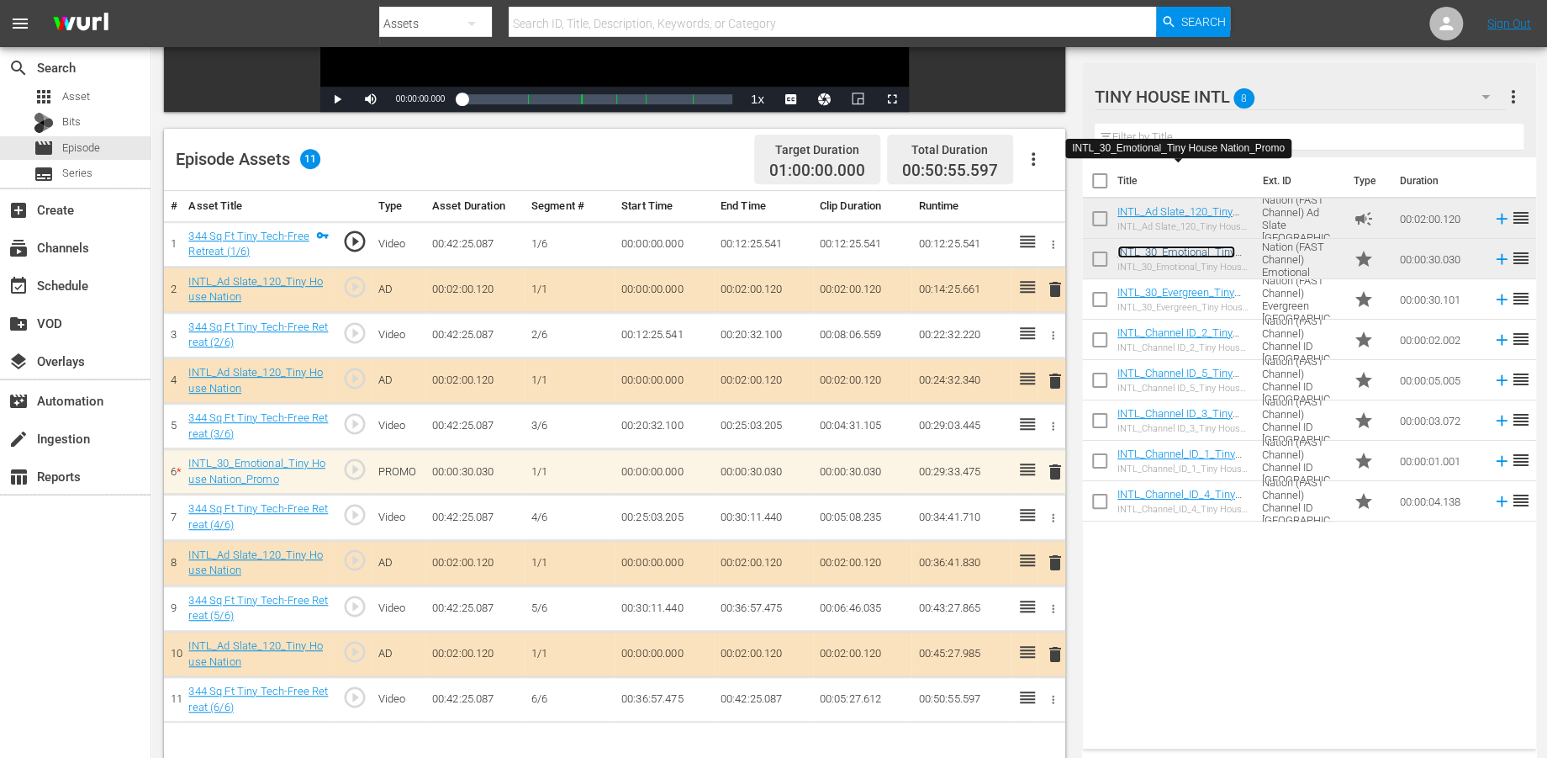
scroll to position [436, 0]
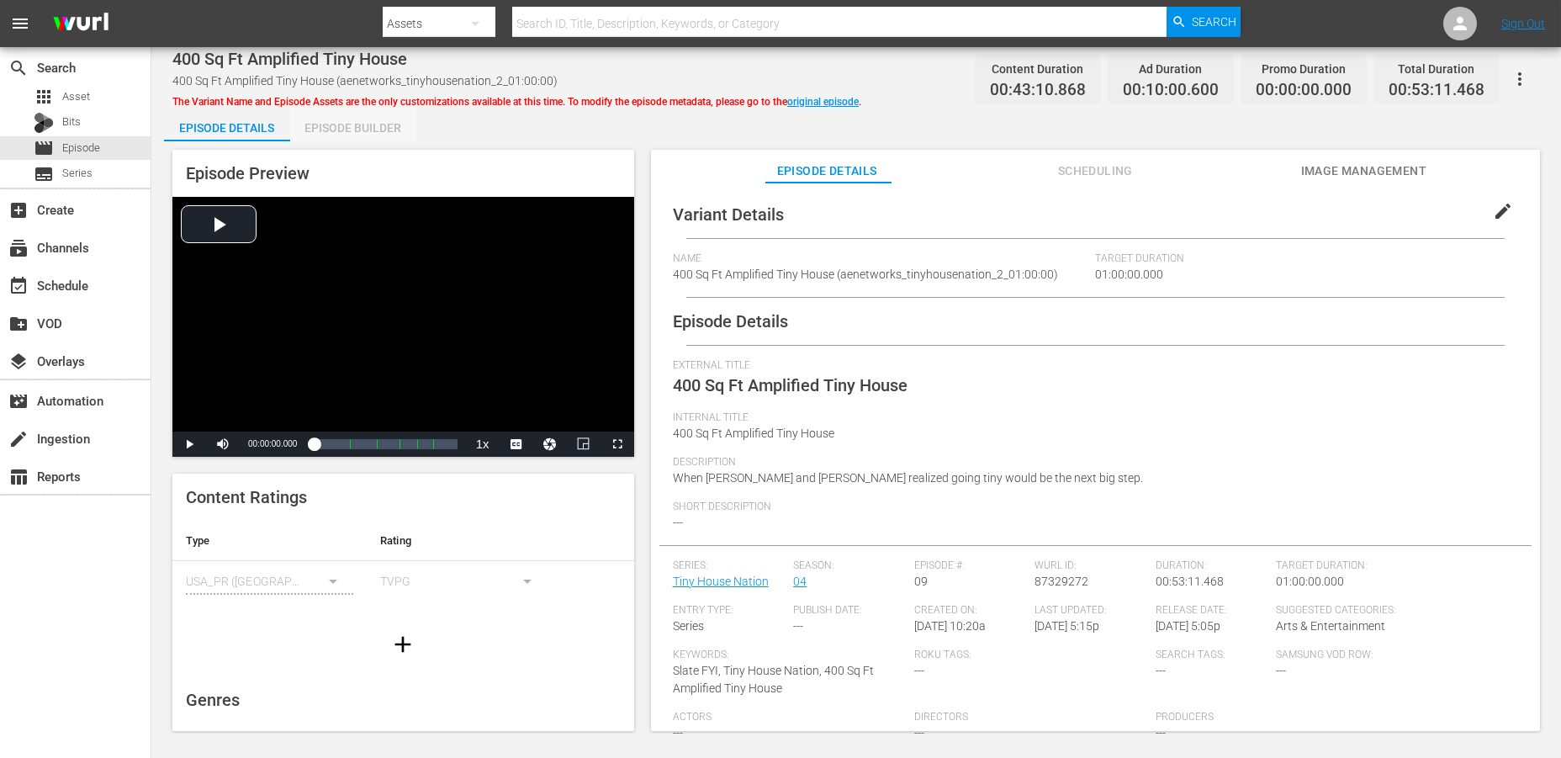
click at [366, 125] on div "Episode Builder" at bounding box center [353, 128] width 126 height 40
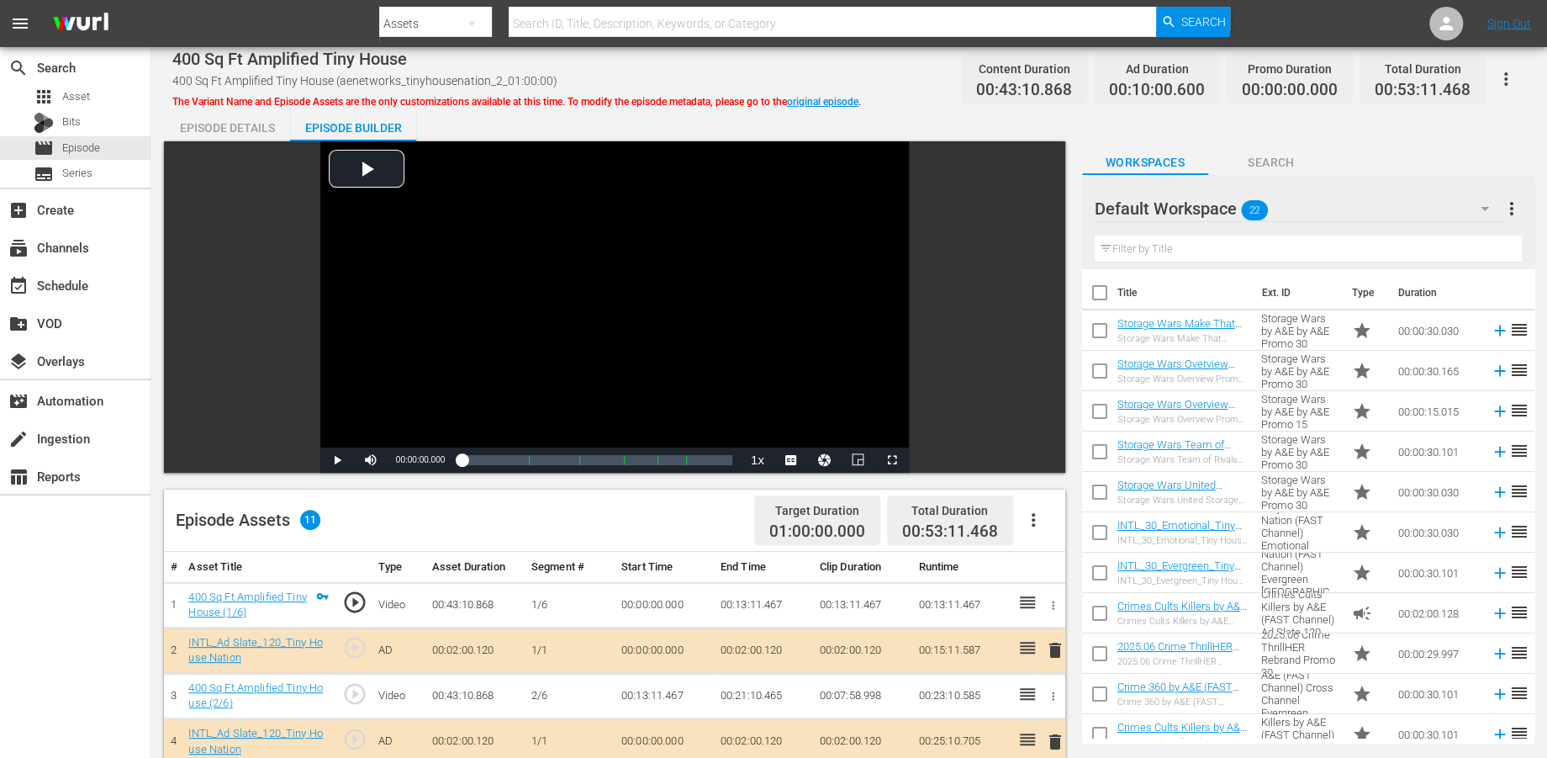
click at [1403, 212] on icon "button" at bounding box center [1485, 208] width 20 height 20
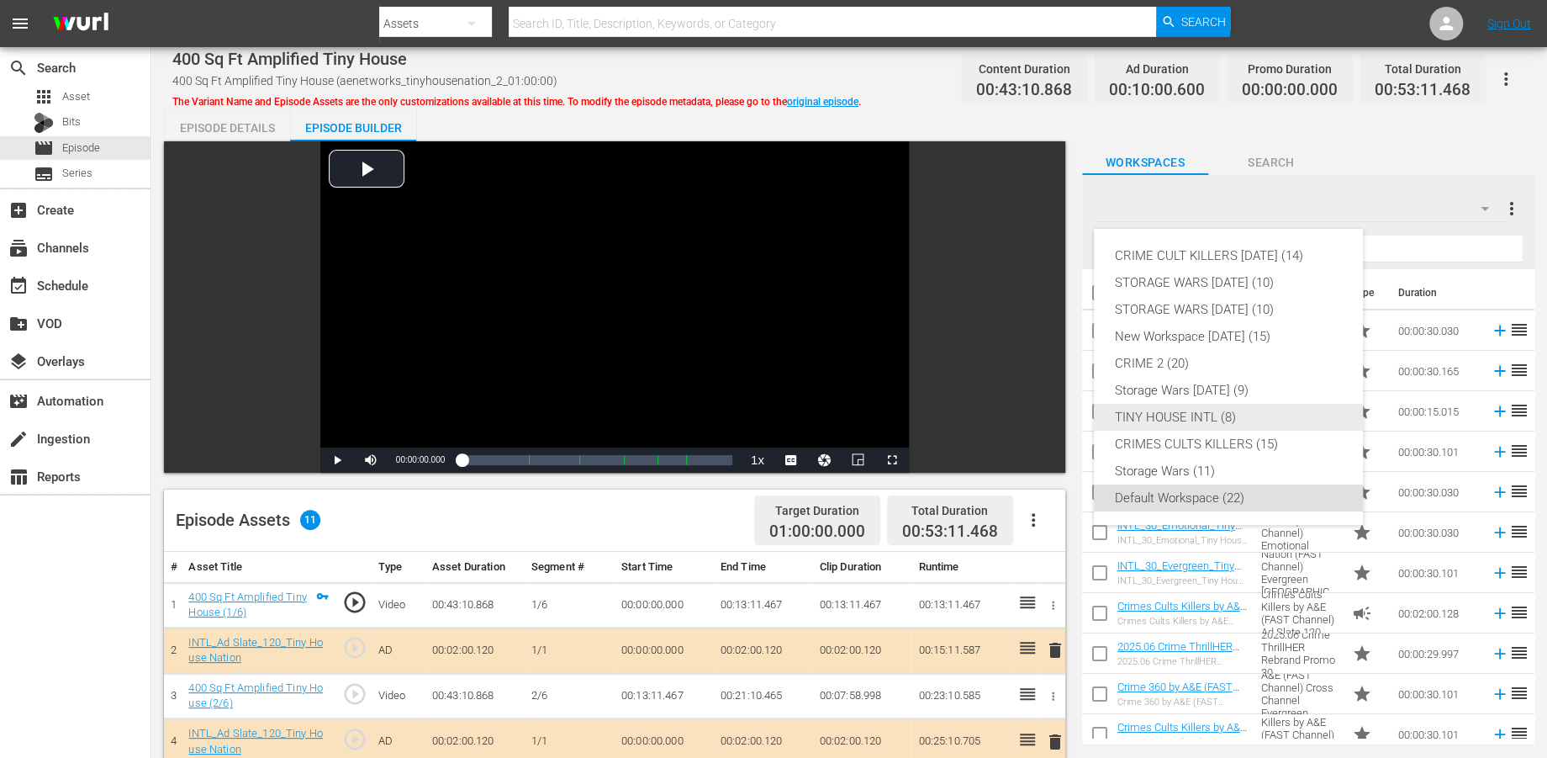
click at [1140, 410] on div "TINY HOUSE INTL (8)" at bounding box center [1228, 417] width 229 height 27
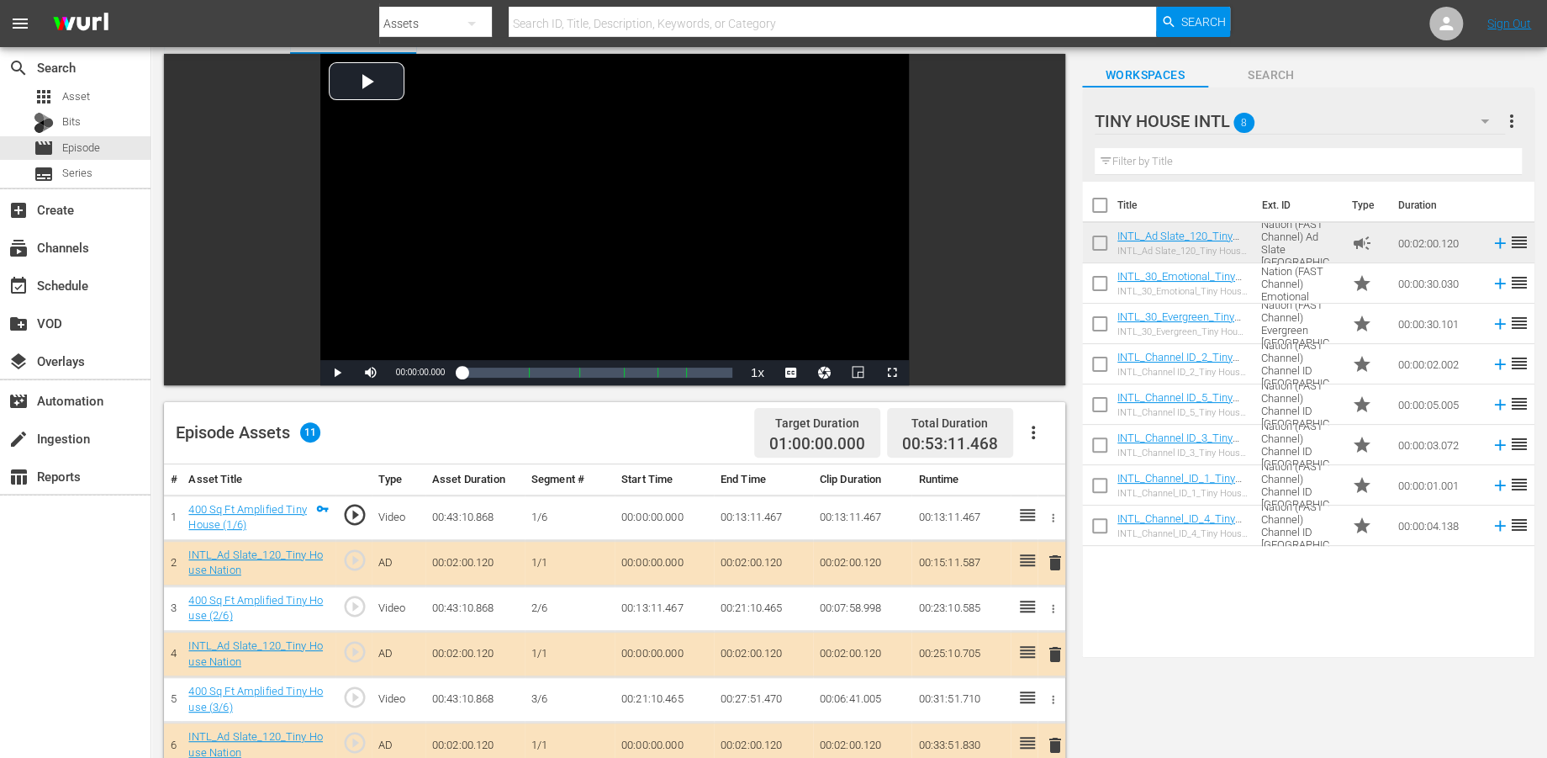
scroll to position [280, 0]
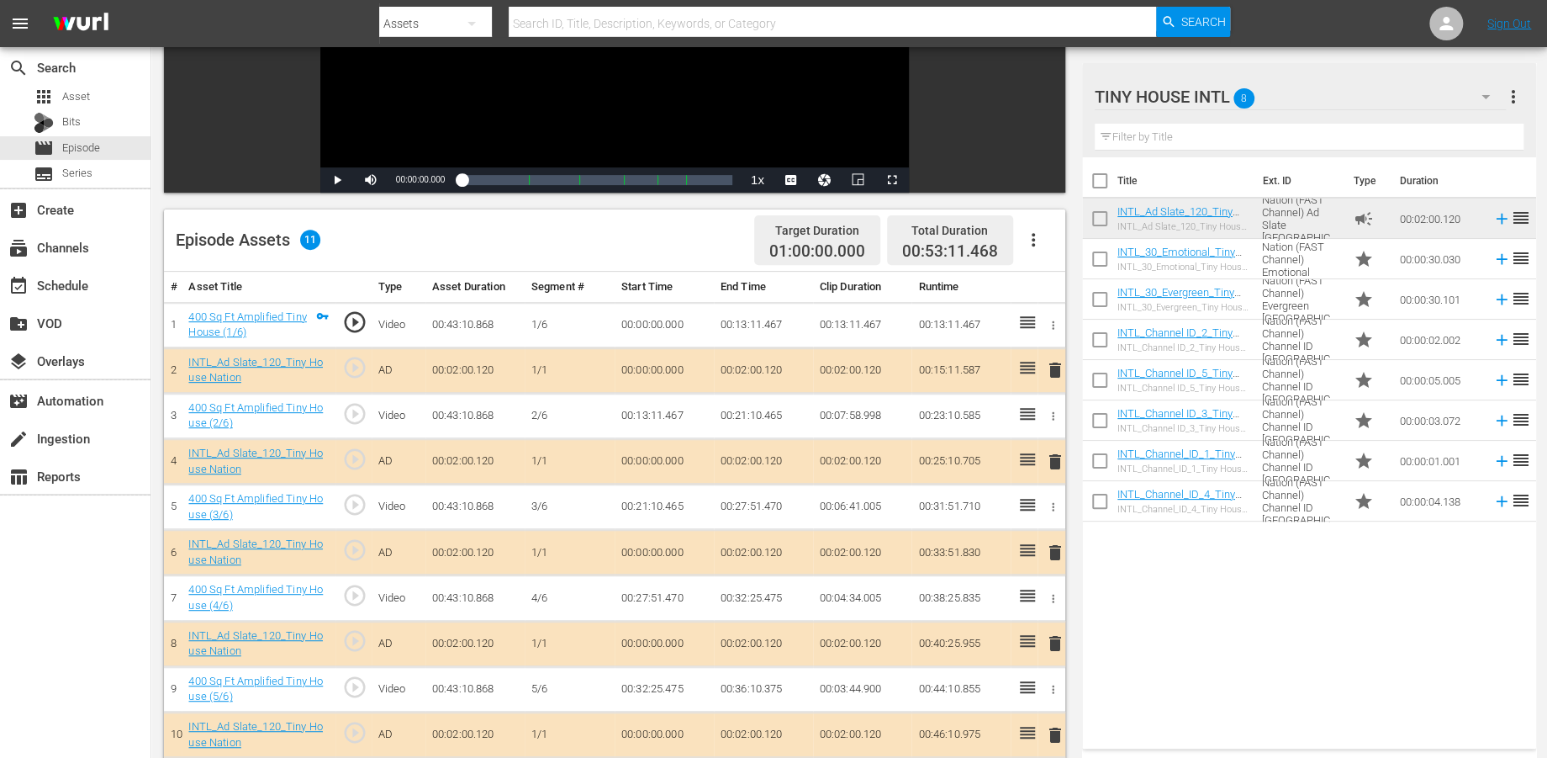
click at [1049, 643] on span "delete" at bounding box center [1054, 643] width 20 height 20
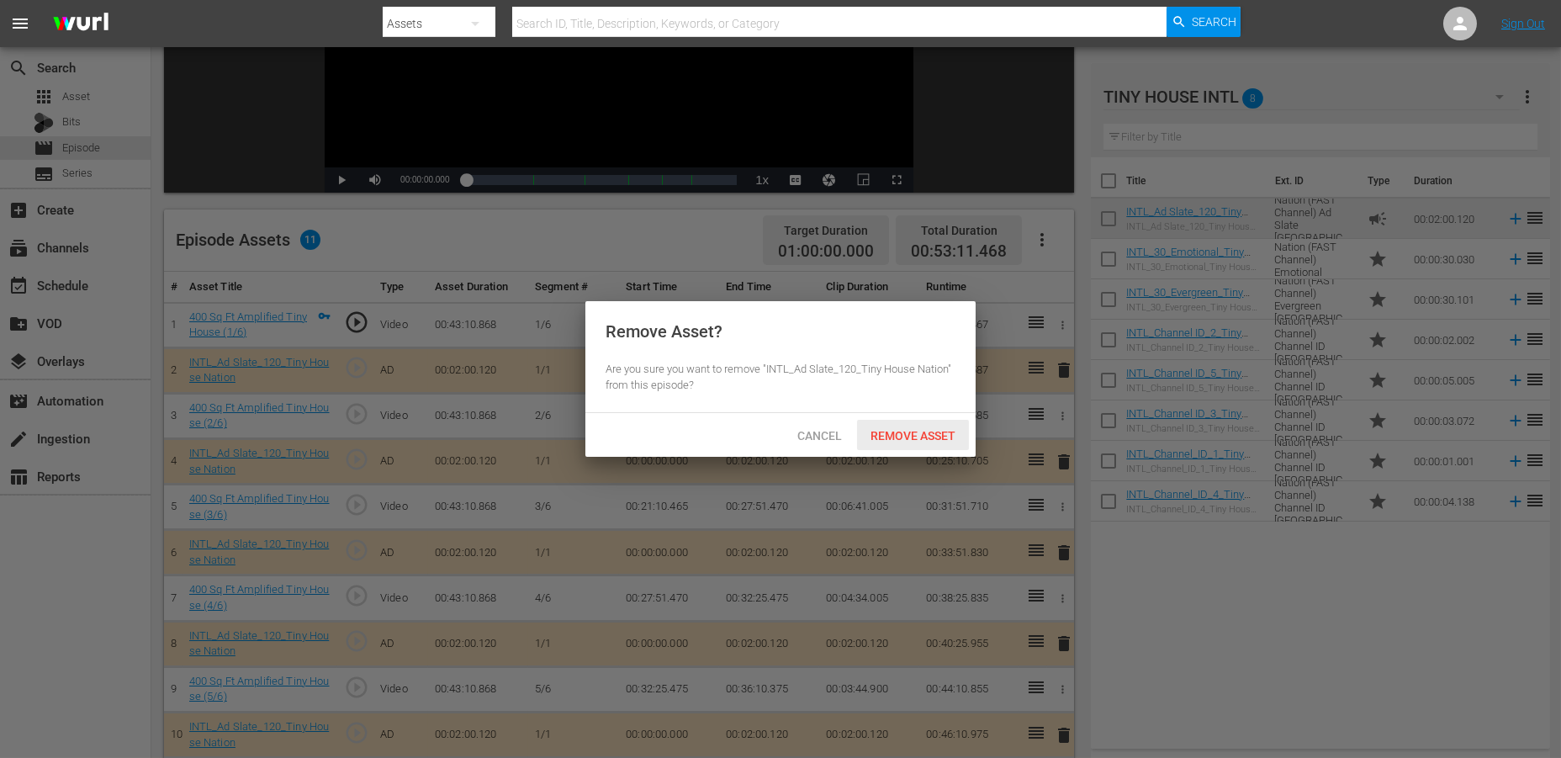
click at [897, 432] on span "Remove Asset" at bounding box center [913, 435] width 112 height 13
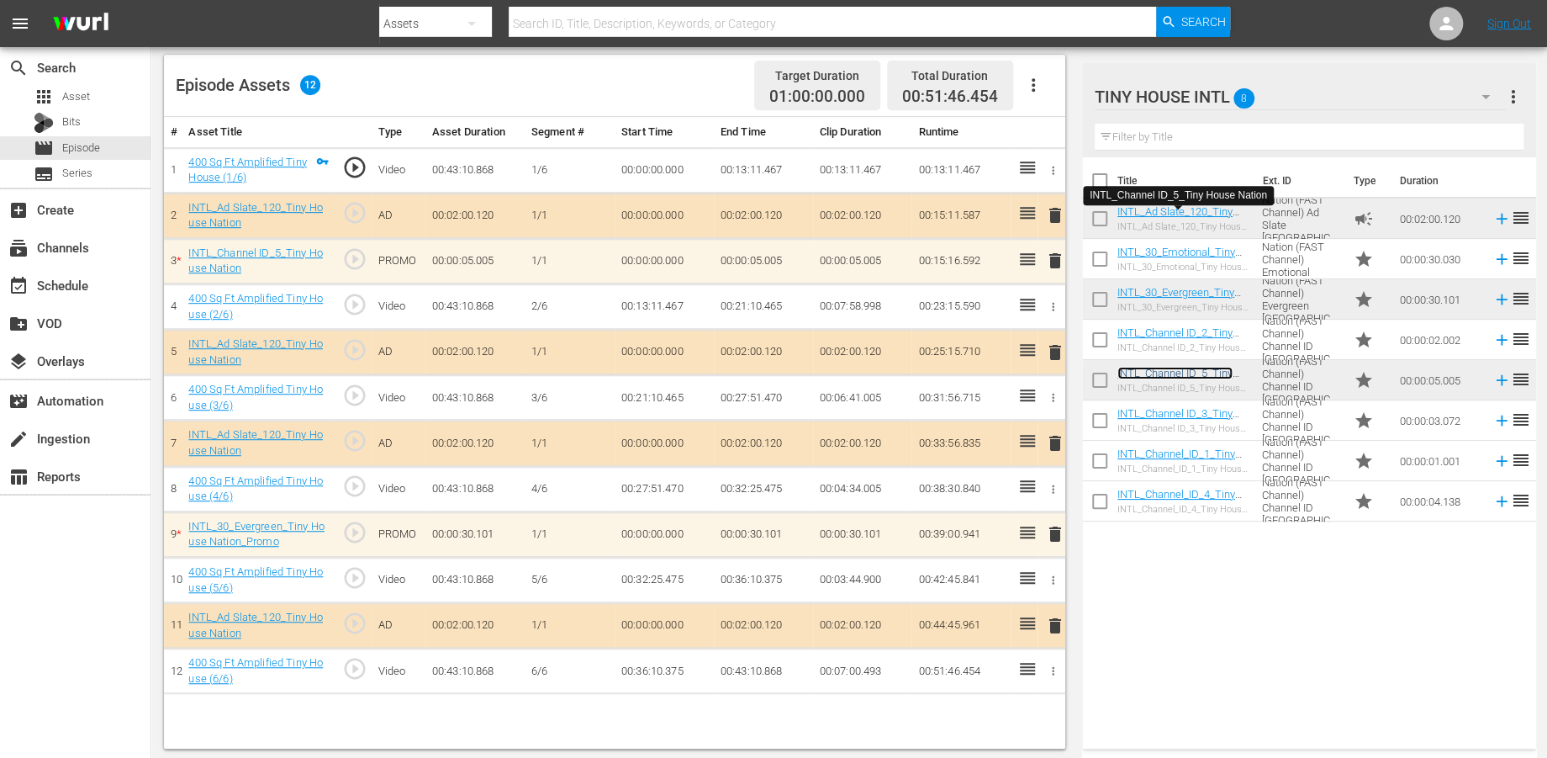
scroll to position [436, 0]
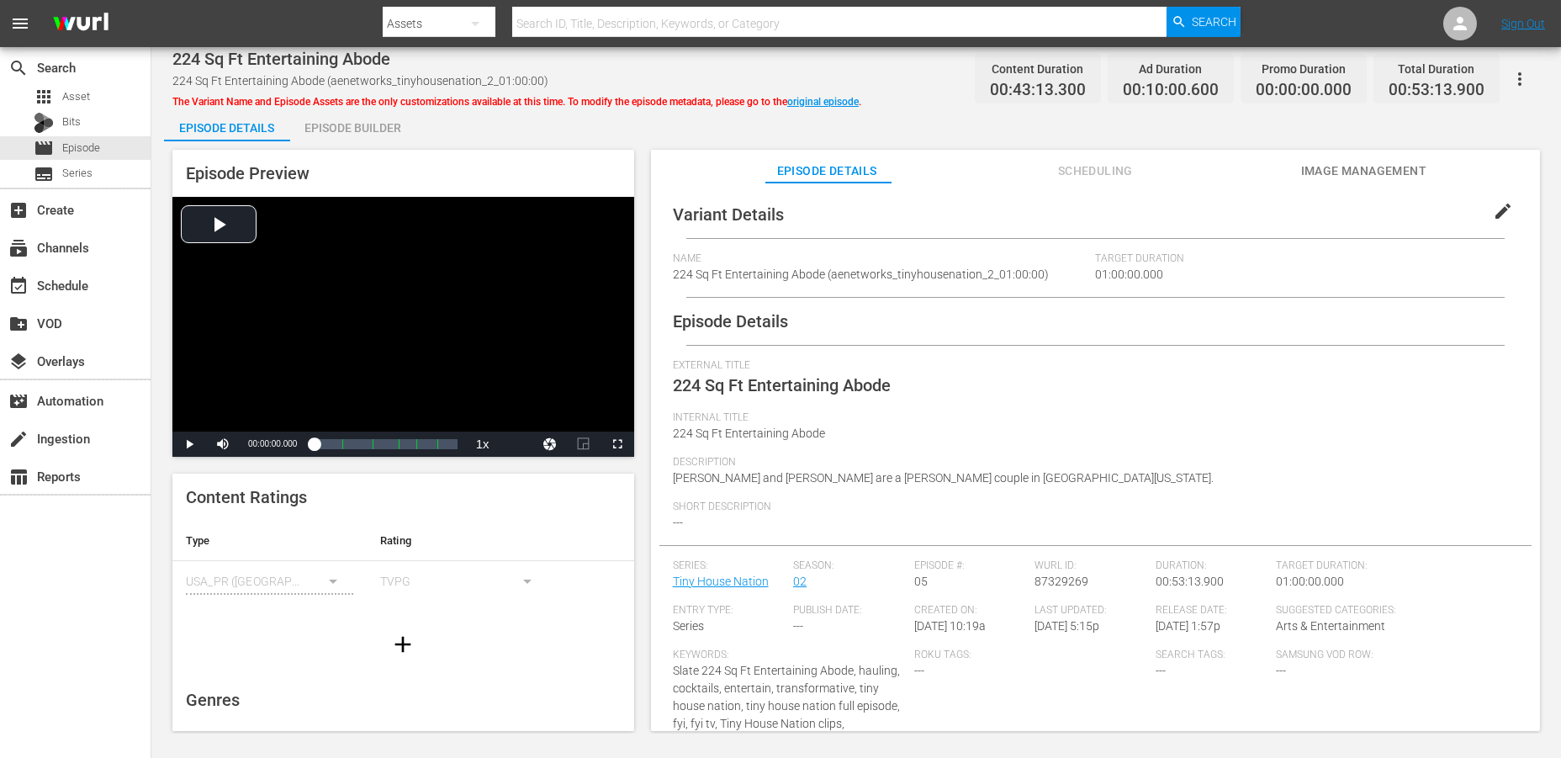
click at [368, 129] on div "Episode Builder" at bounding box center [353, 128] width 126 height 40
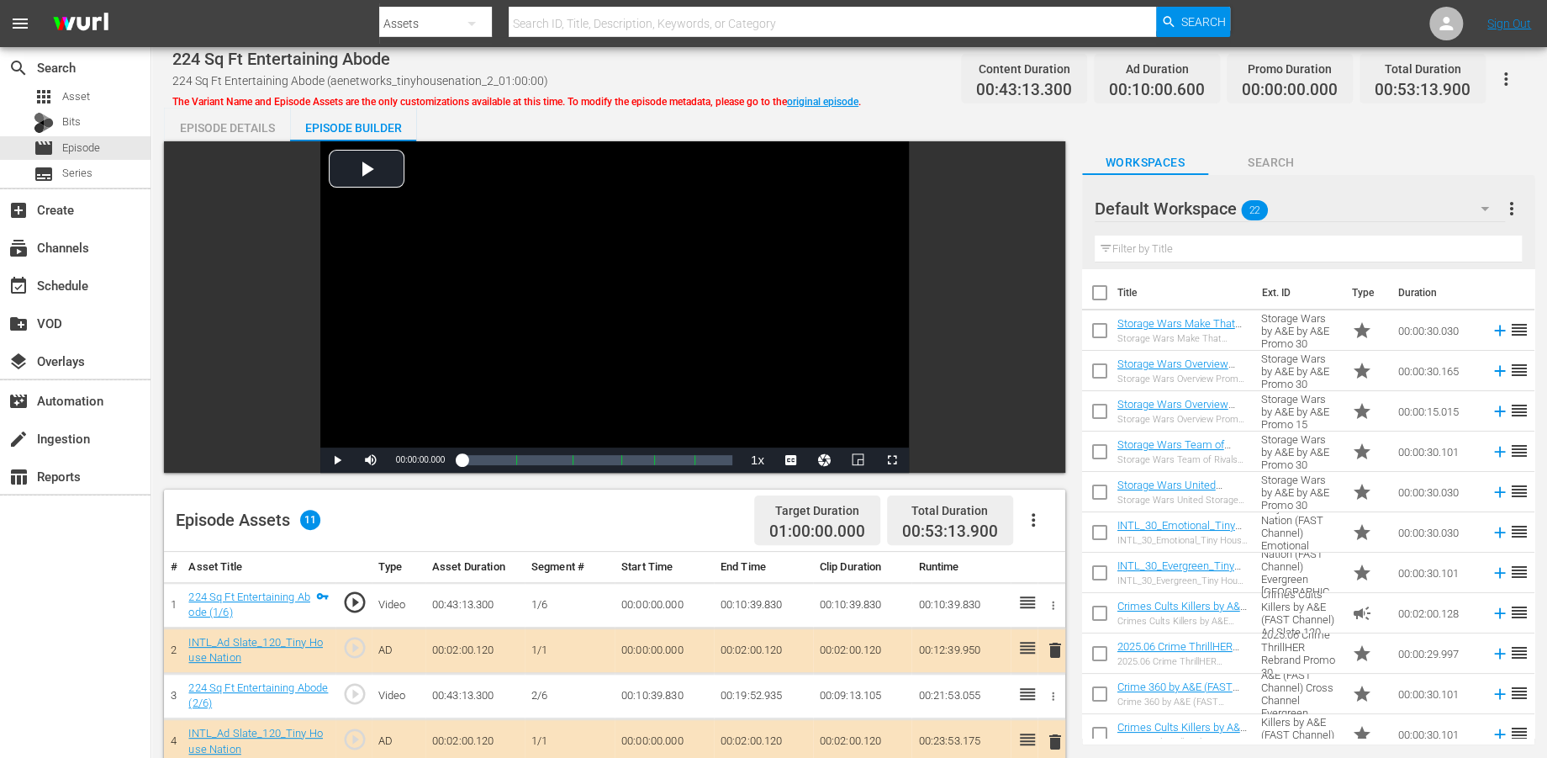
click at [1403, 209] on button "button" at bounding box center [1485, 208] width 40 height 40
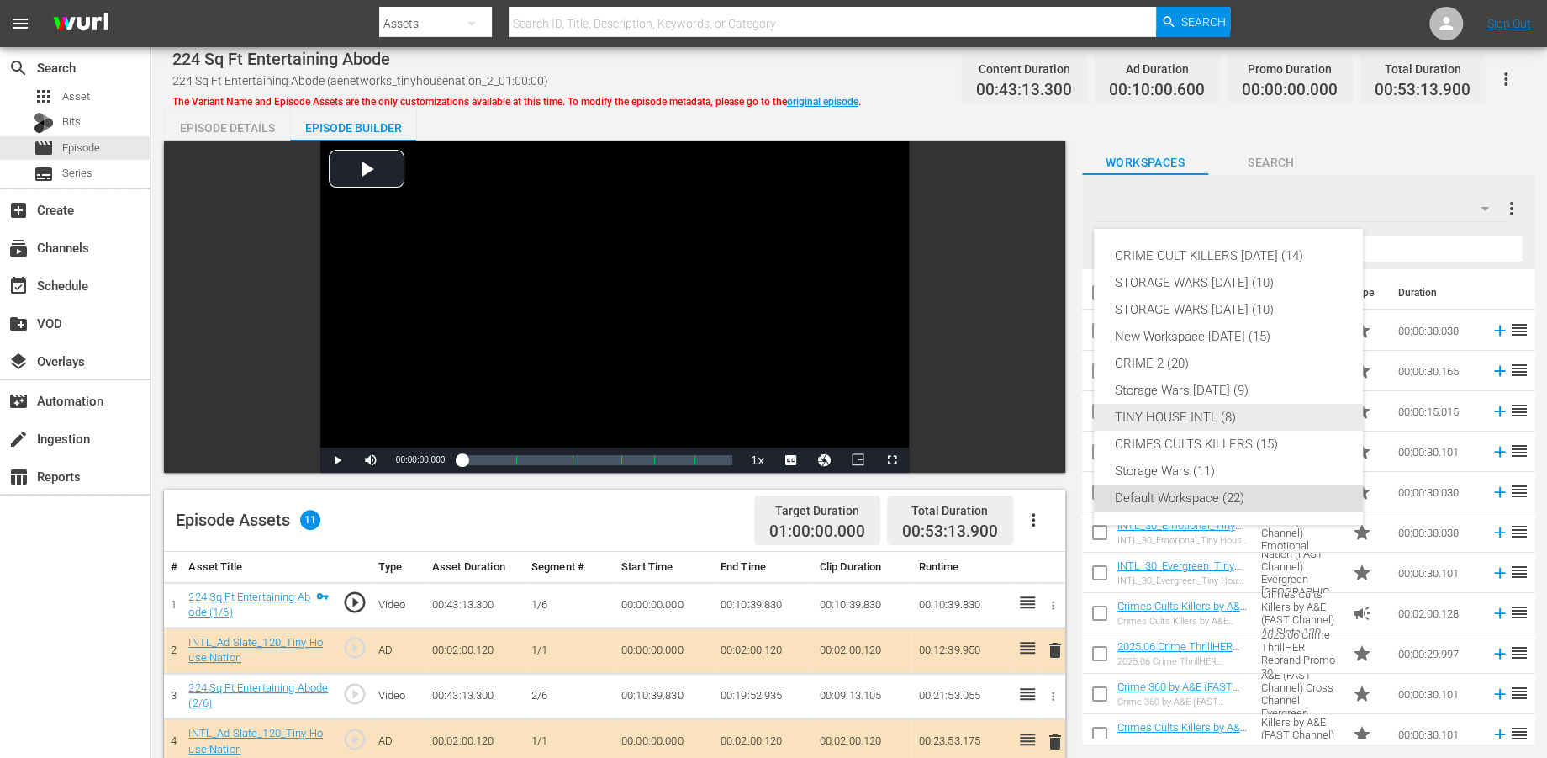
click at [1187, 412] on div "TINY HOUSE INTL (8)" at bounding box center [1228, 417] width 229 height 27
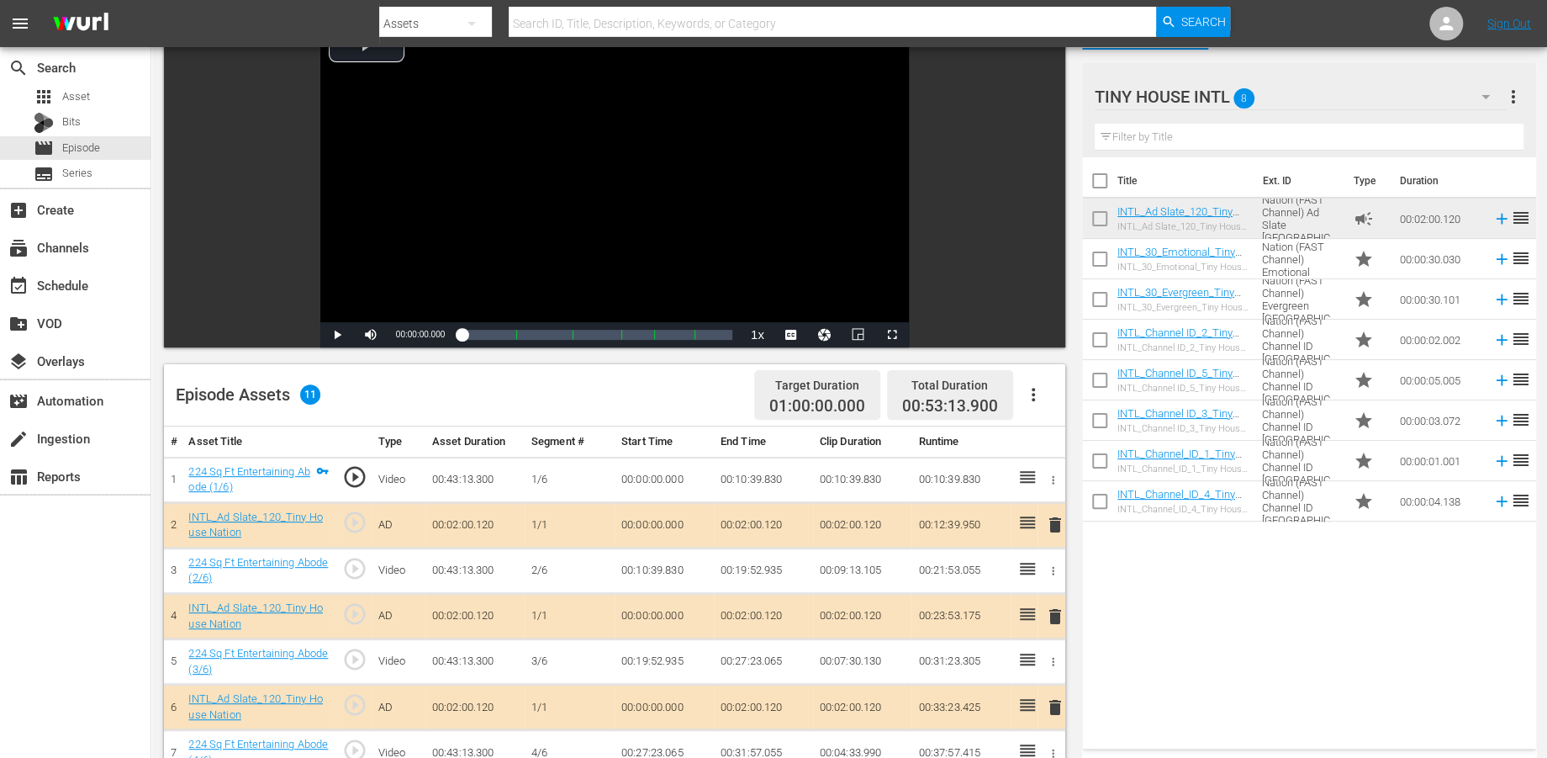
scroll to position [280, 0]
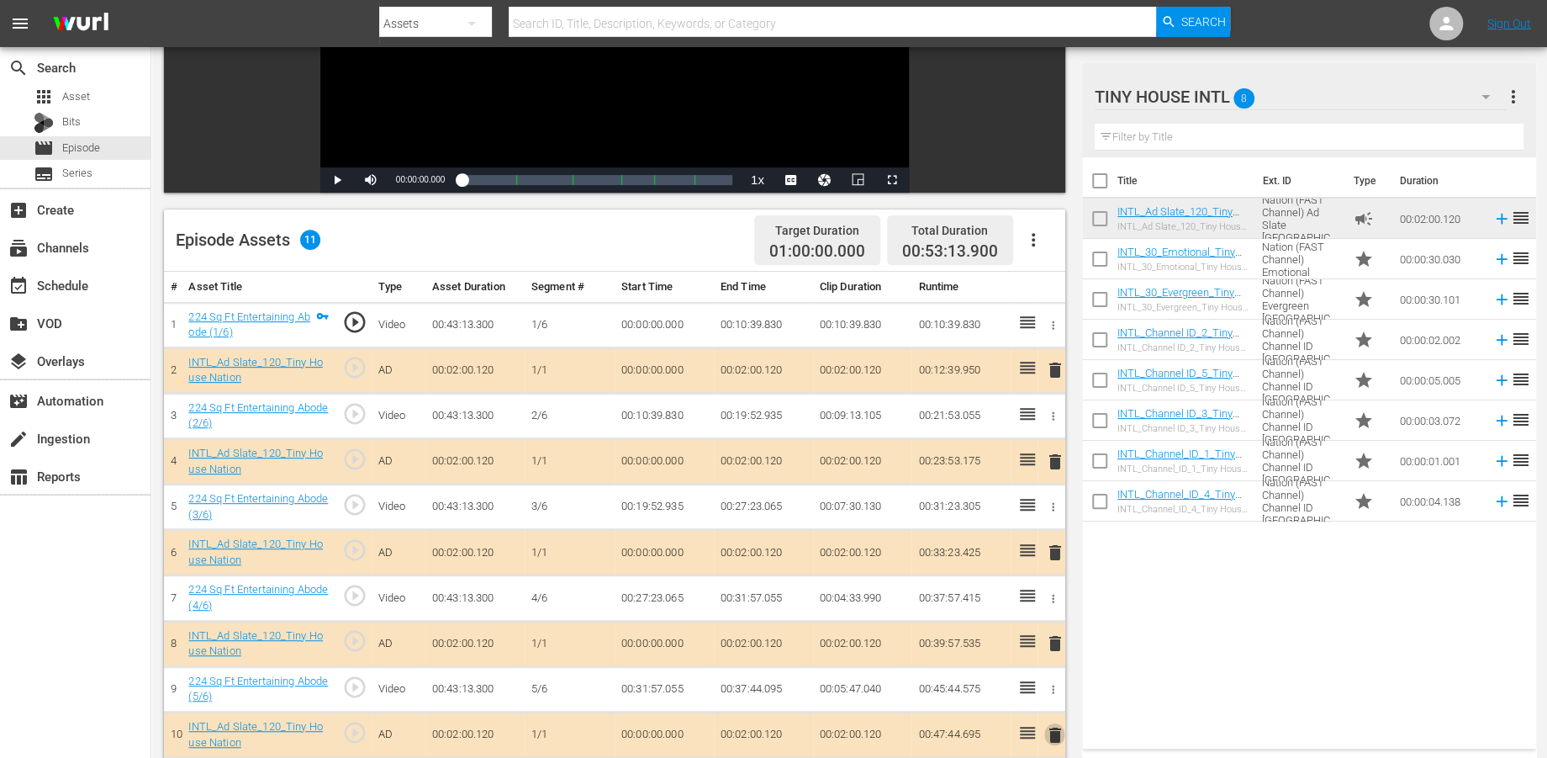
click at [1050, 681] on span "delete" at bounding box center [1054, 735] width 20 height 20
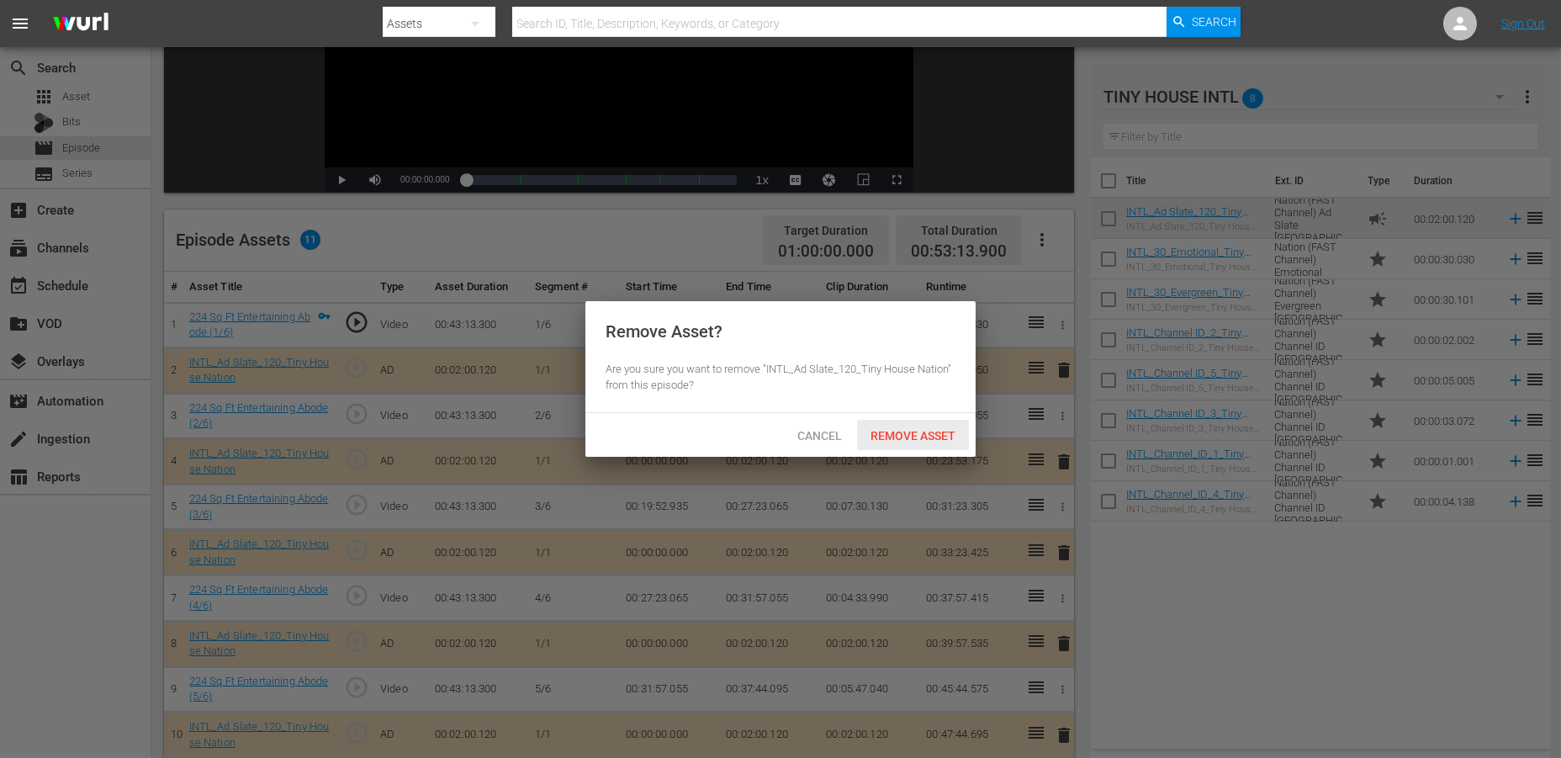
click at [907, 431] on span "Remove Asset" at bounding box center [913, 435] width 112 height 13
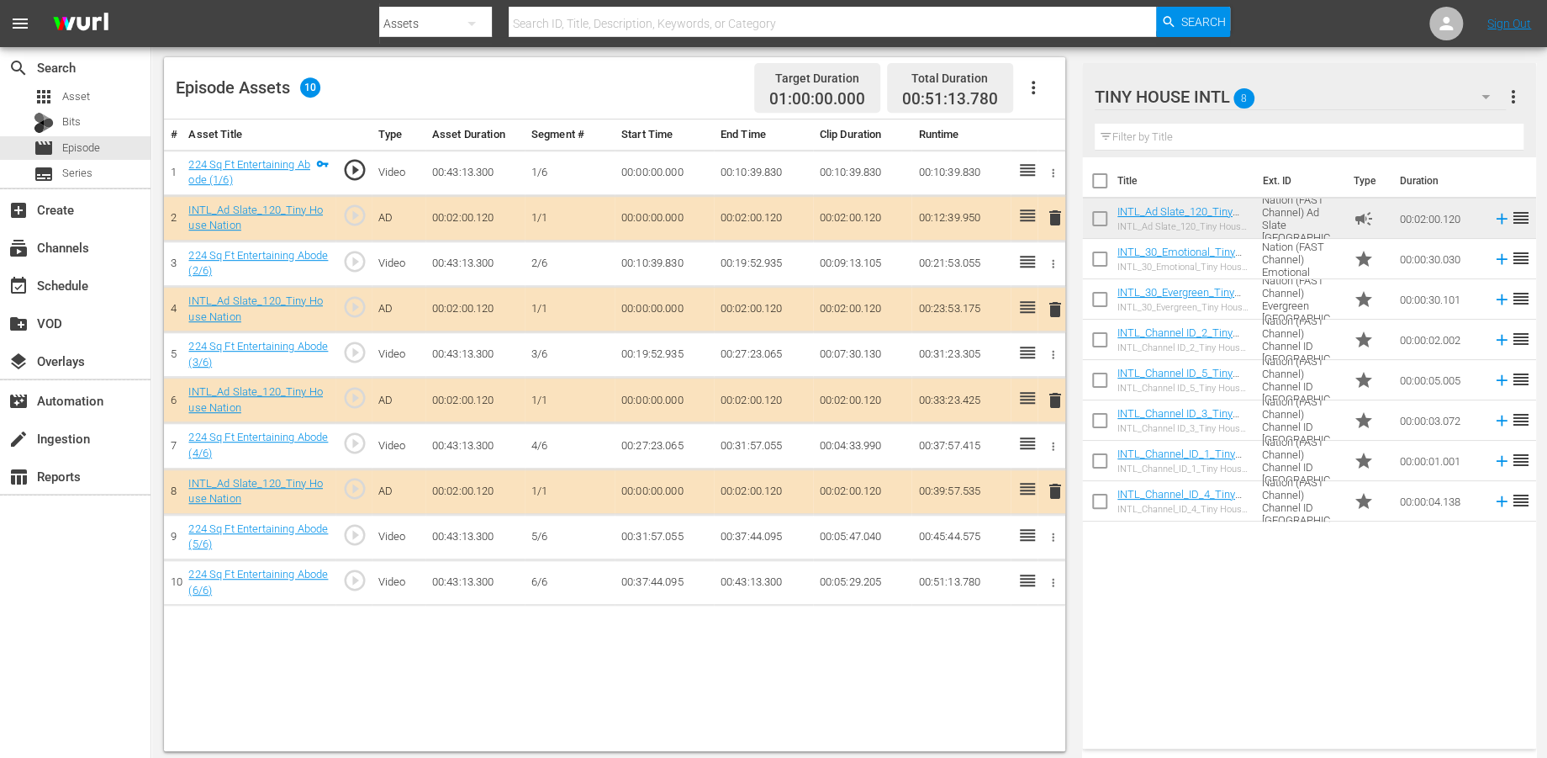
scroll to position [436, 0]
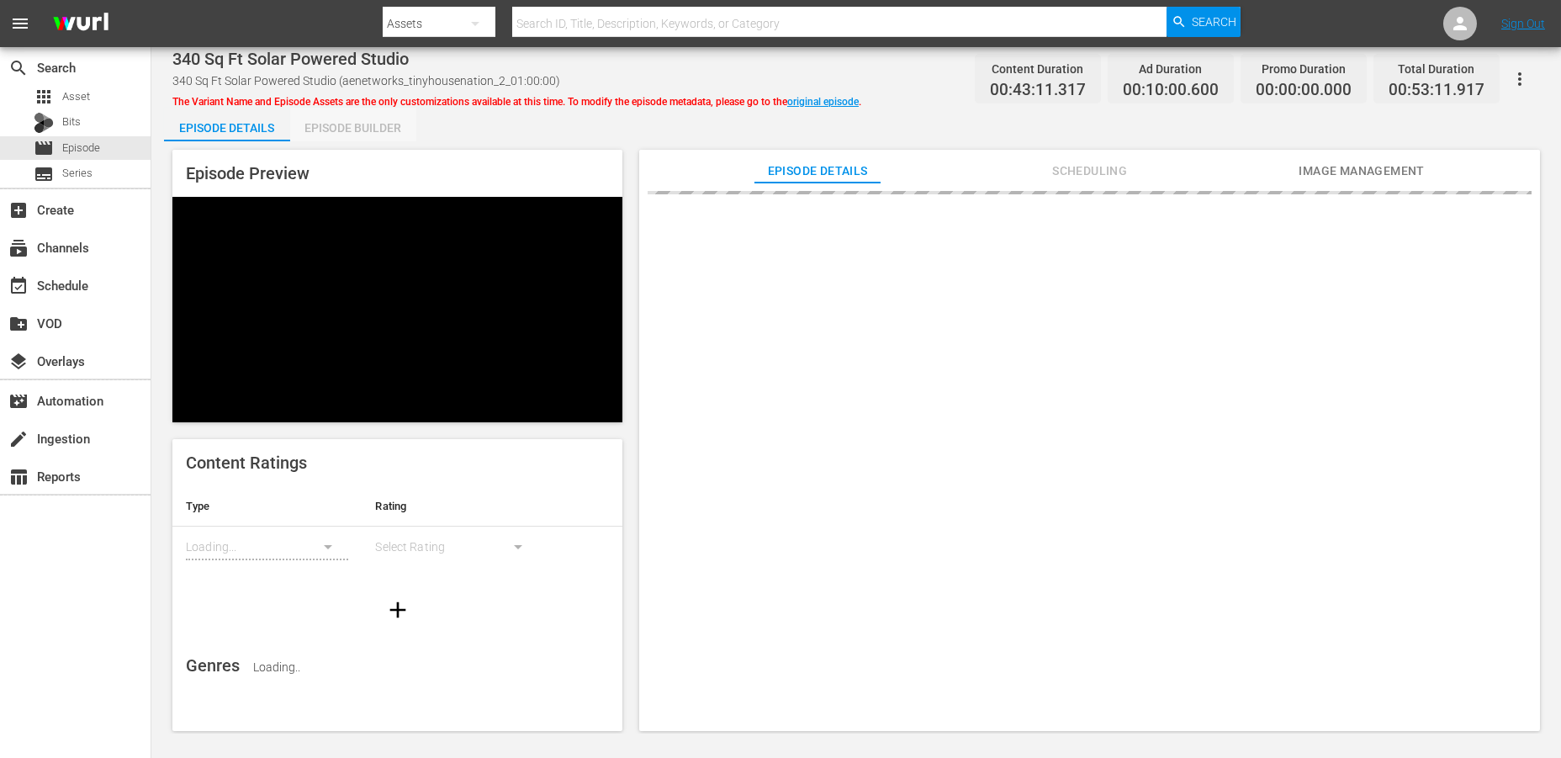
click at [364, 131] on div "Episode Builder" at bounding box center [353, 128] width 126 height 40
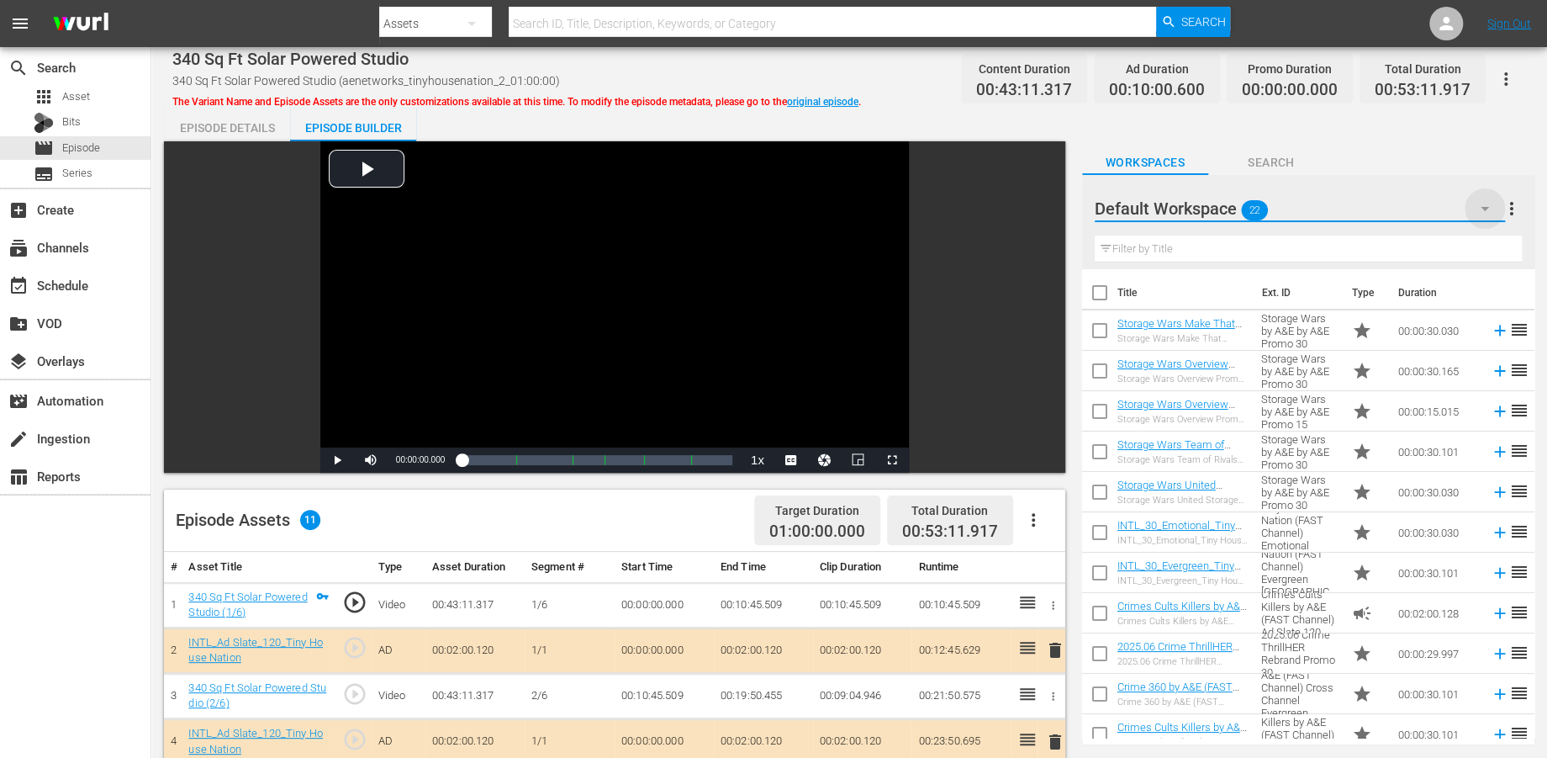
click at [1403, 202] on icon "button" at bounding box center [1485, 208] width 20 height 20
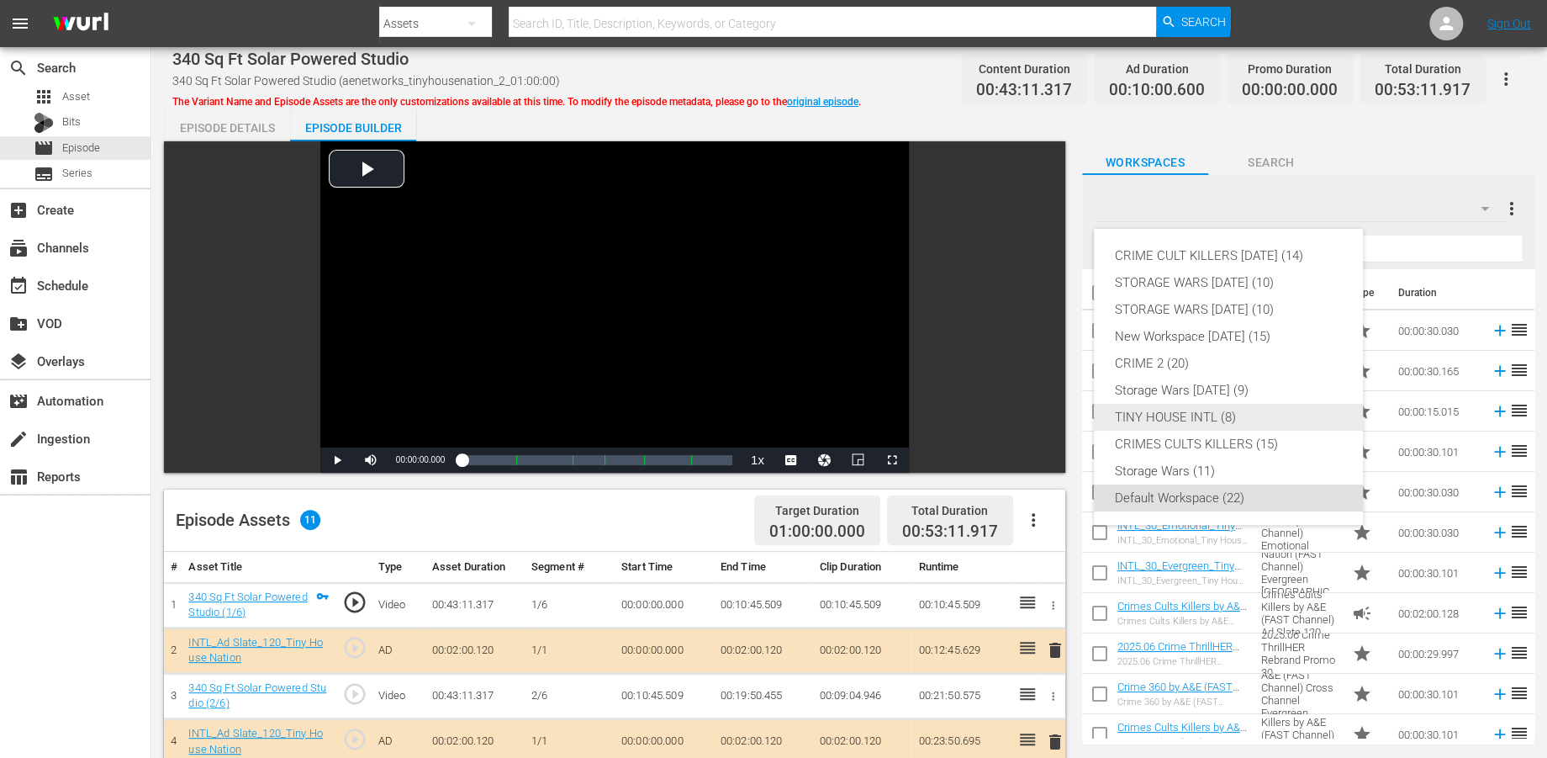
click at [1146, 410] on div "TINY HOUSE INTL (8)" at bounding box center [1228, 417] width 229 height 27
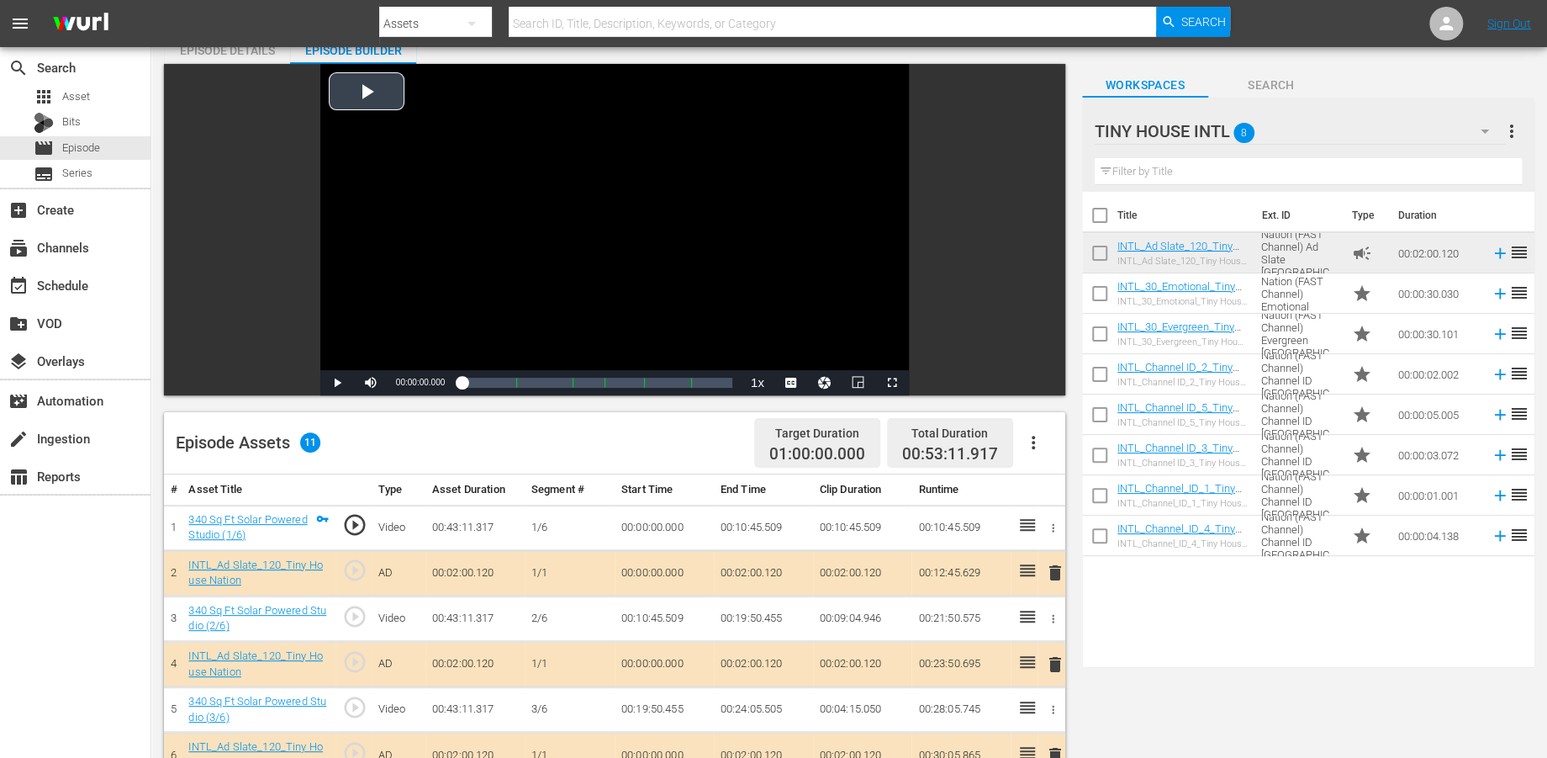
scroll to position [373, 0]
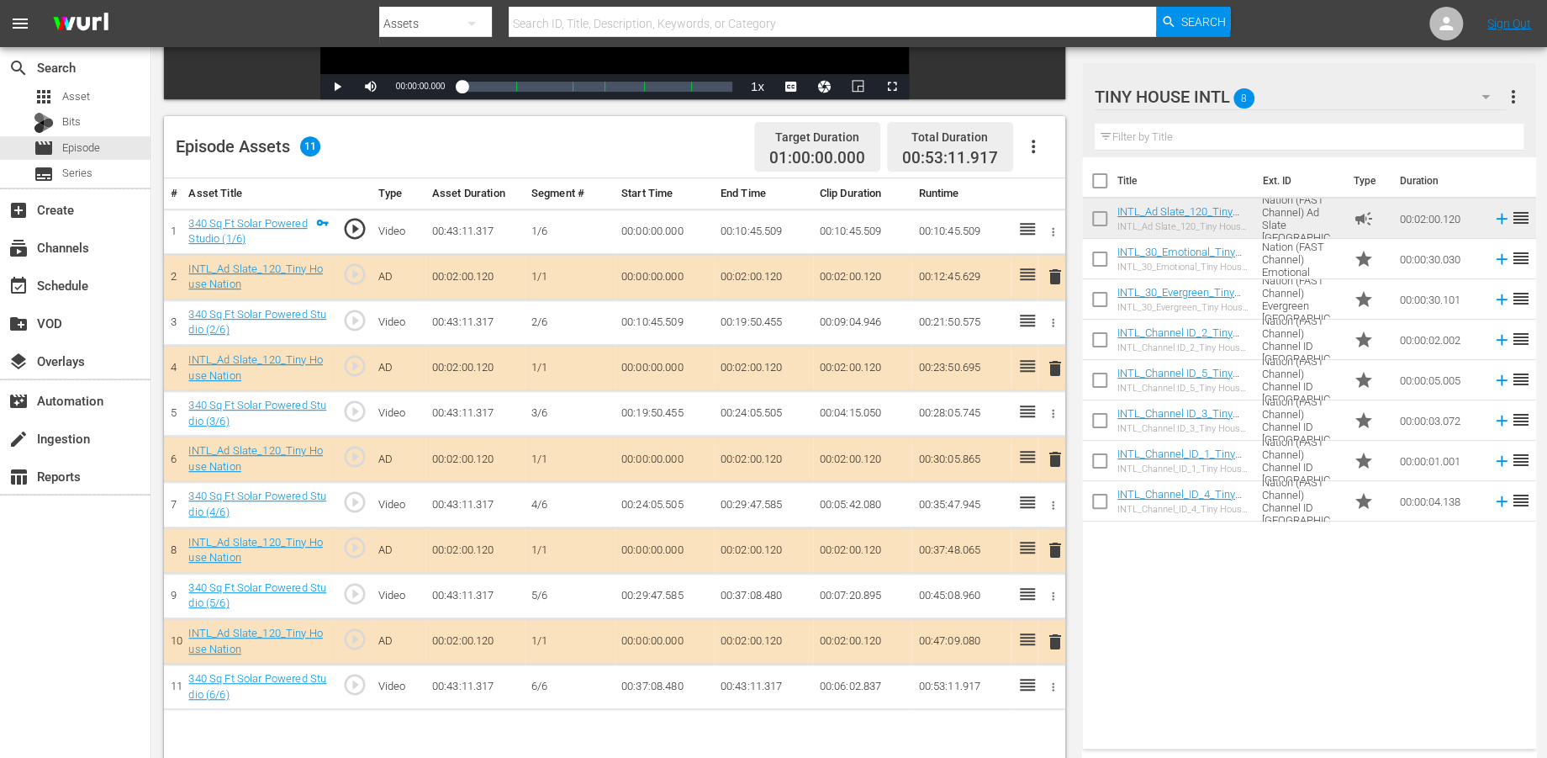
click at [1054, 277] on span "delete" at bounding box center [1054, 277] width 20 height 20
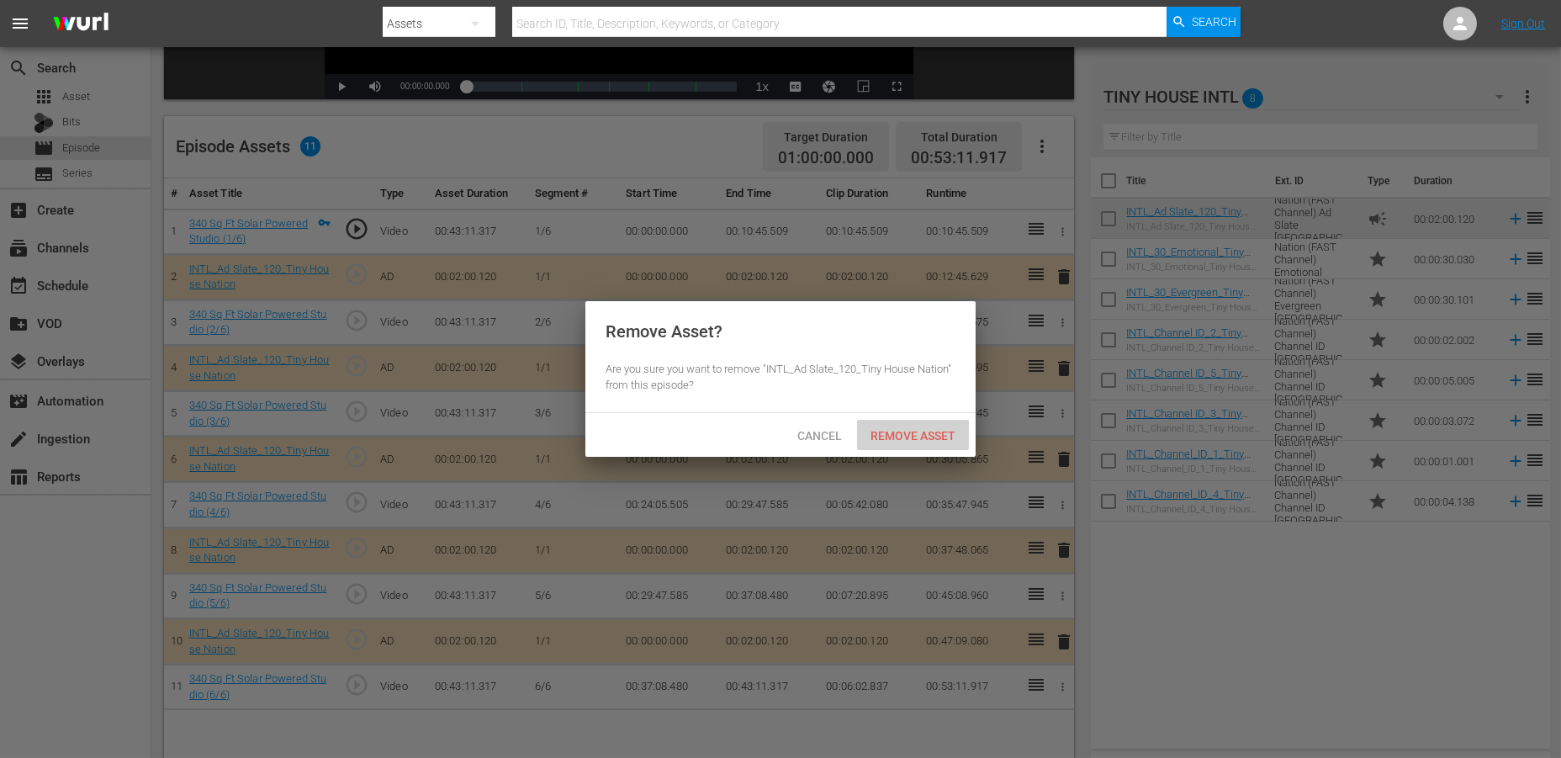
click at [905, 432] on span "Remove Asset" at bounding box center [913, 435] width 112 height 13
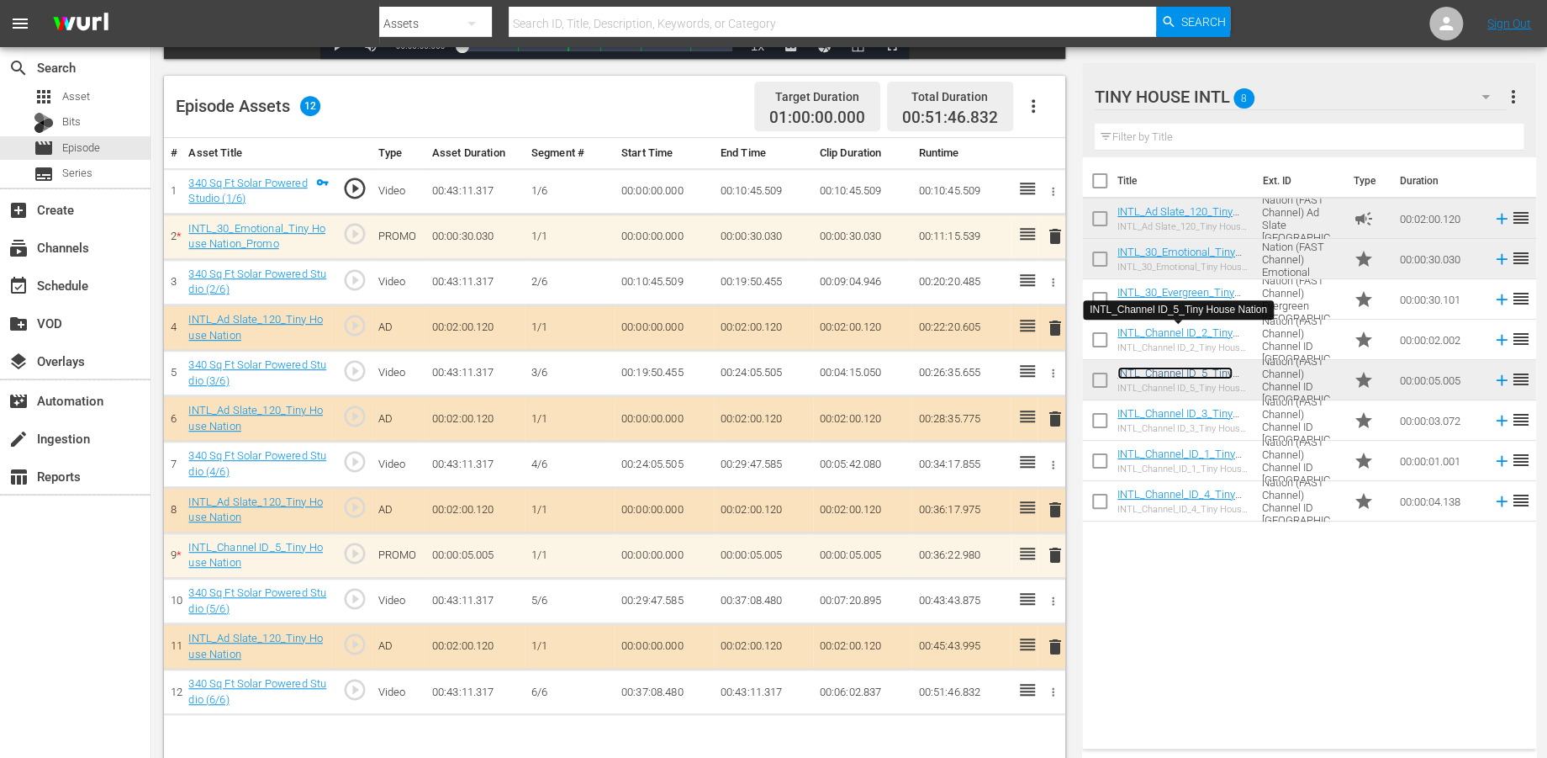
scroll to position [436, 0]
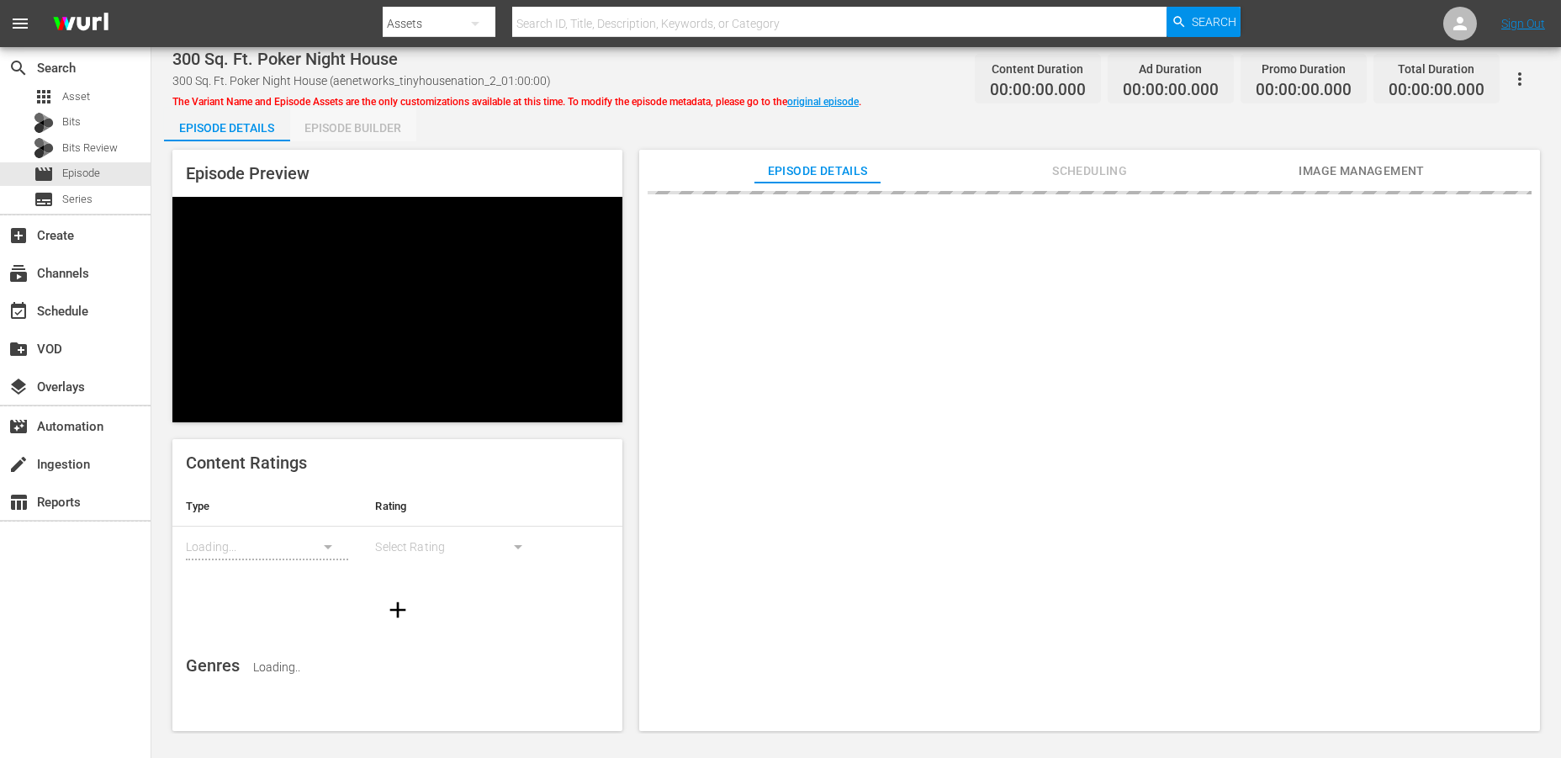
click at [367, 127] on div "Episode Builder" at bounding box center [353, 128] width 126 height 40
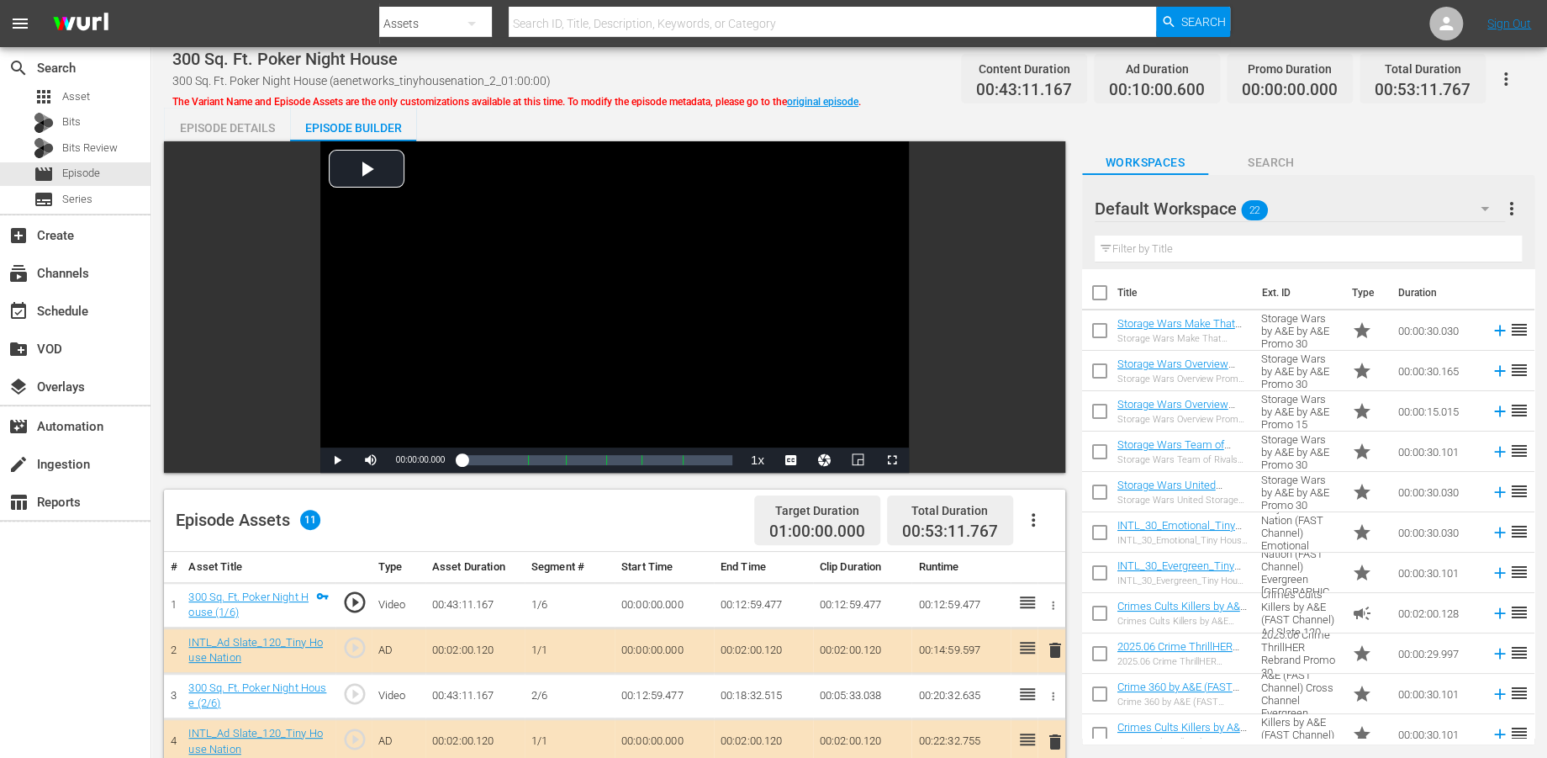
click at [1403, 209] on icon "button" at bounding box center [1485, 209] width 8 height 4
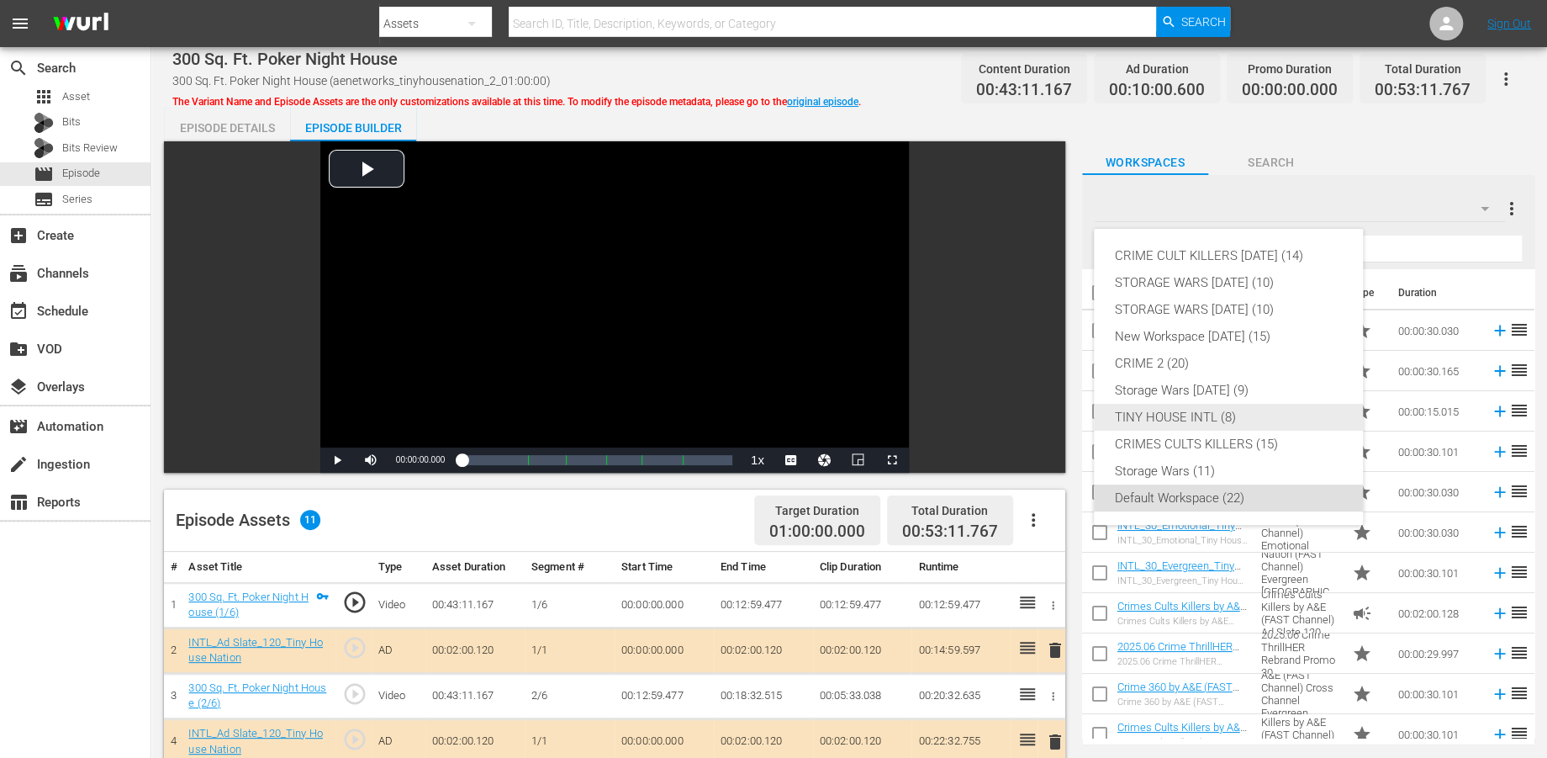
click at [1181, 411] on div "TINY HOUSE INTL (8)" at bounding box center [1228, 417] width 229 height 27
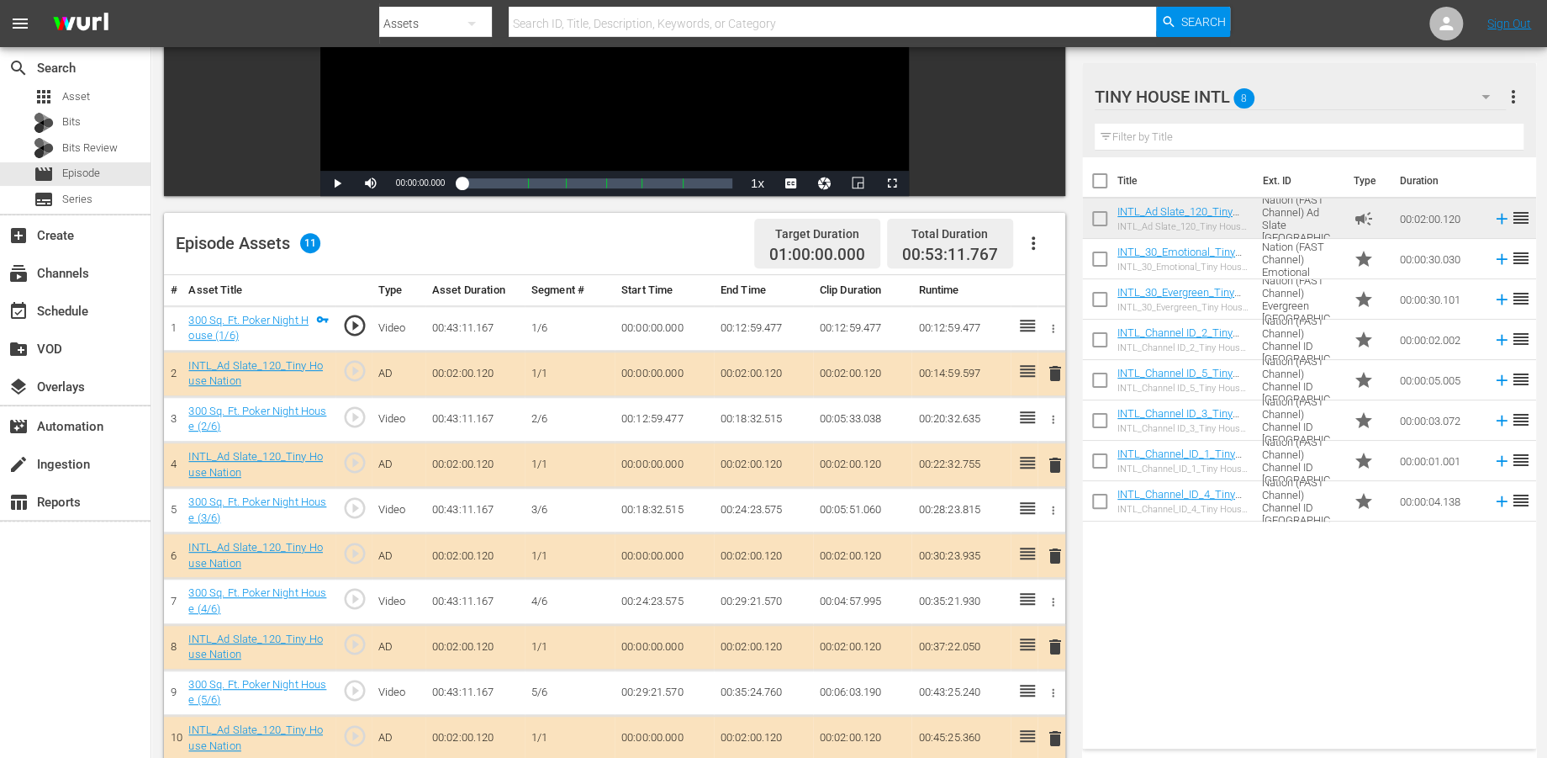
scroll to position [280, 0]
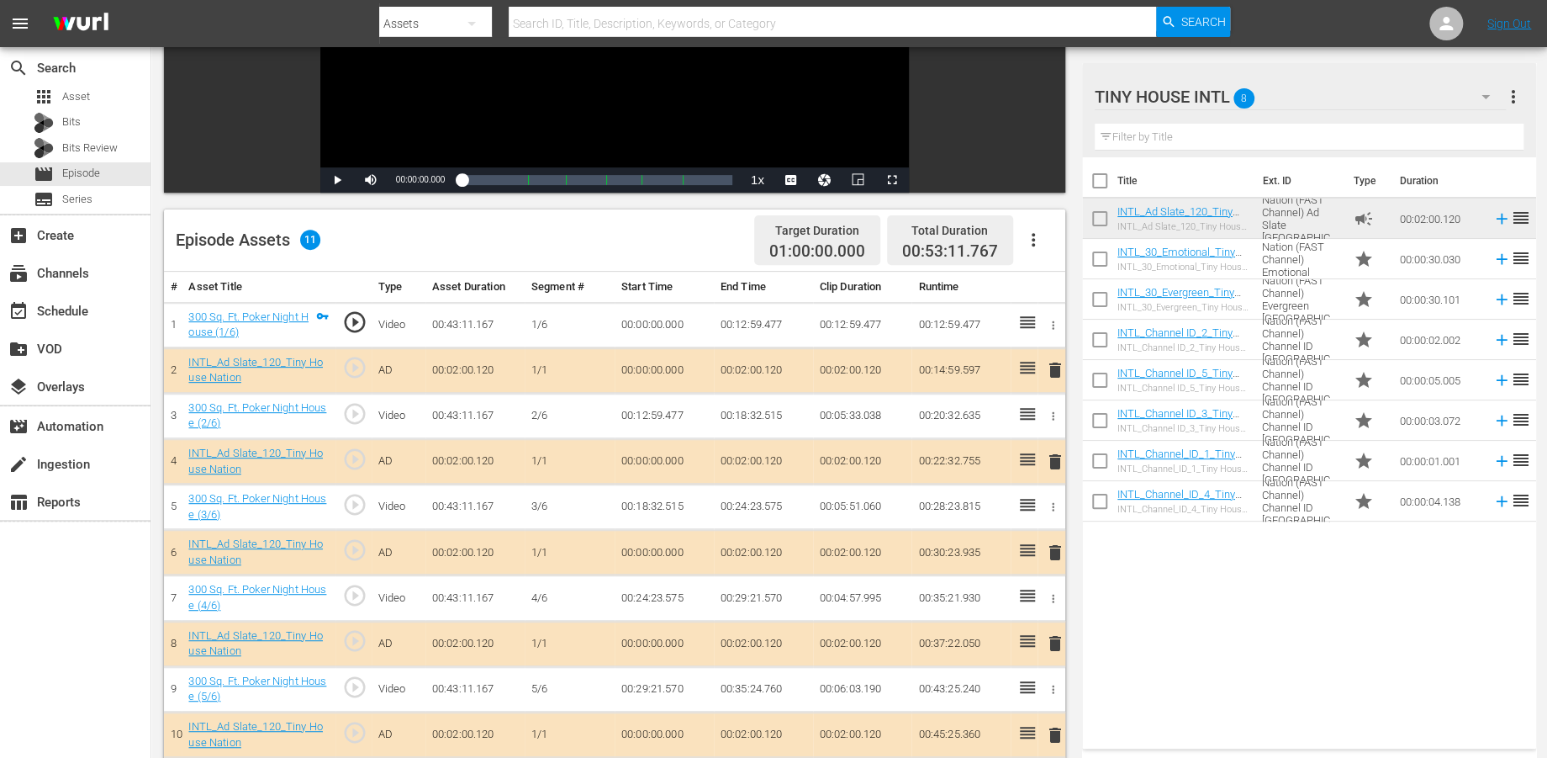
click at [1054, 463] on span "delete" at bounding box center [1054, 462] width 20 height 20
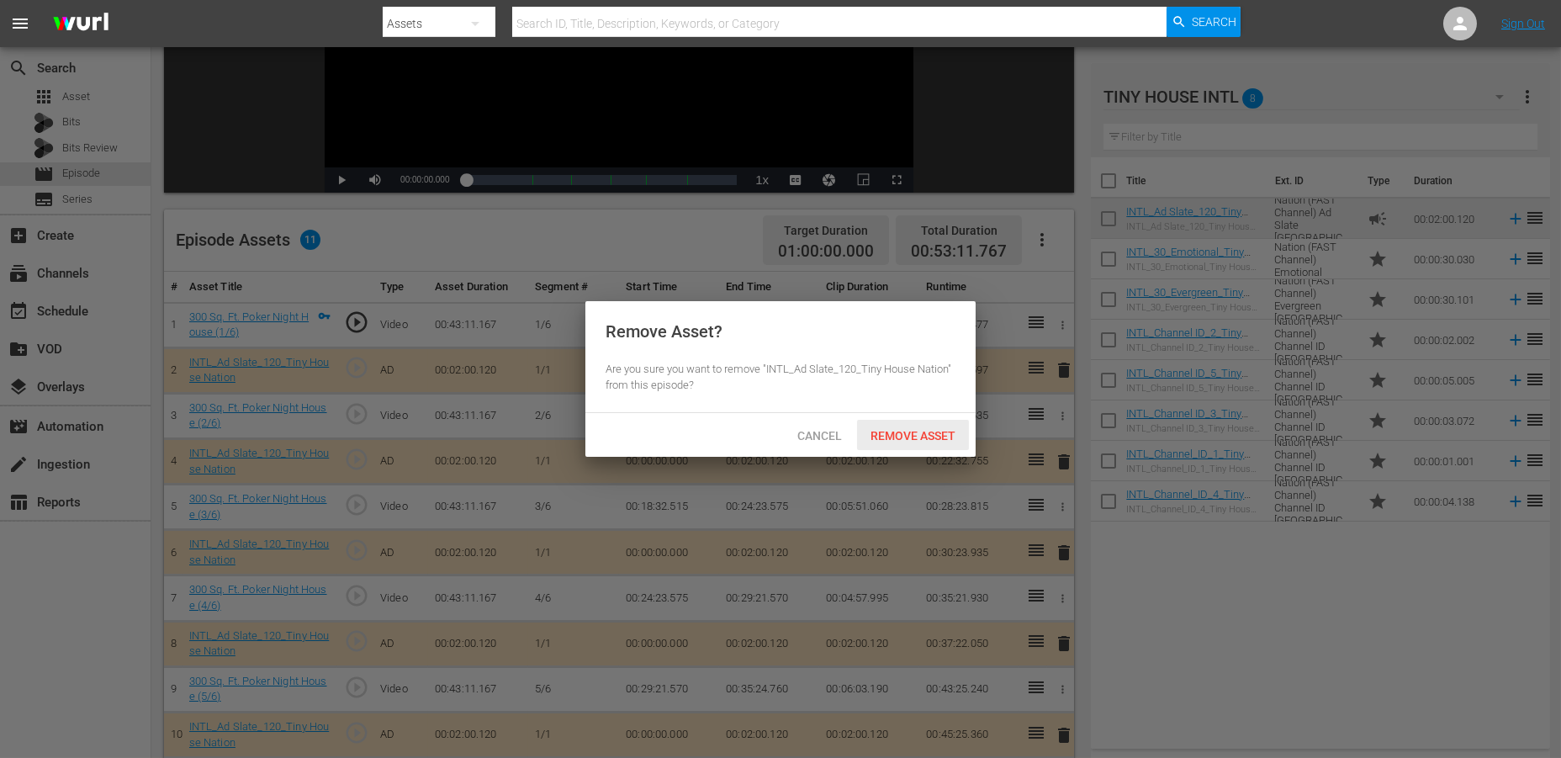
click at [895, 425] on div "Remove Asset" at bounding box center [913, 435] width 112 height 31
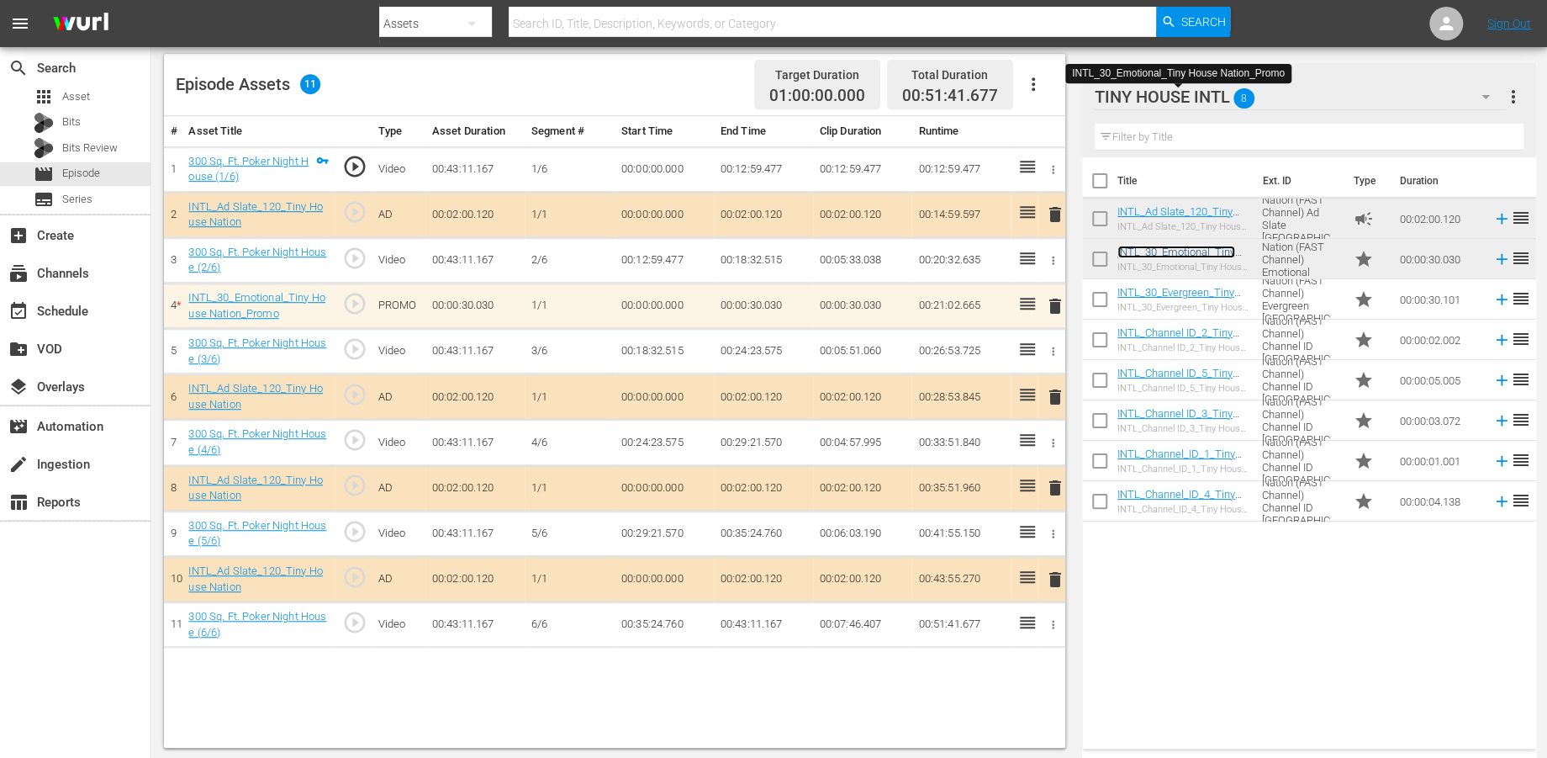
scroll to position [436, 0]
